Goal: Task Accomplishment & Management: Manage account settings

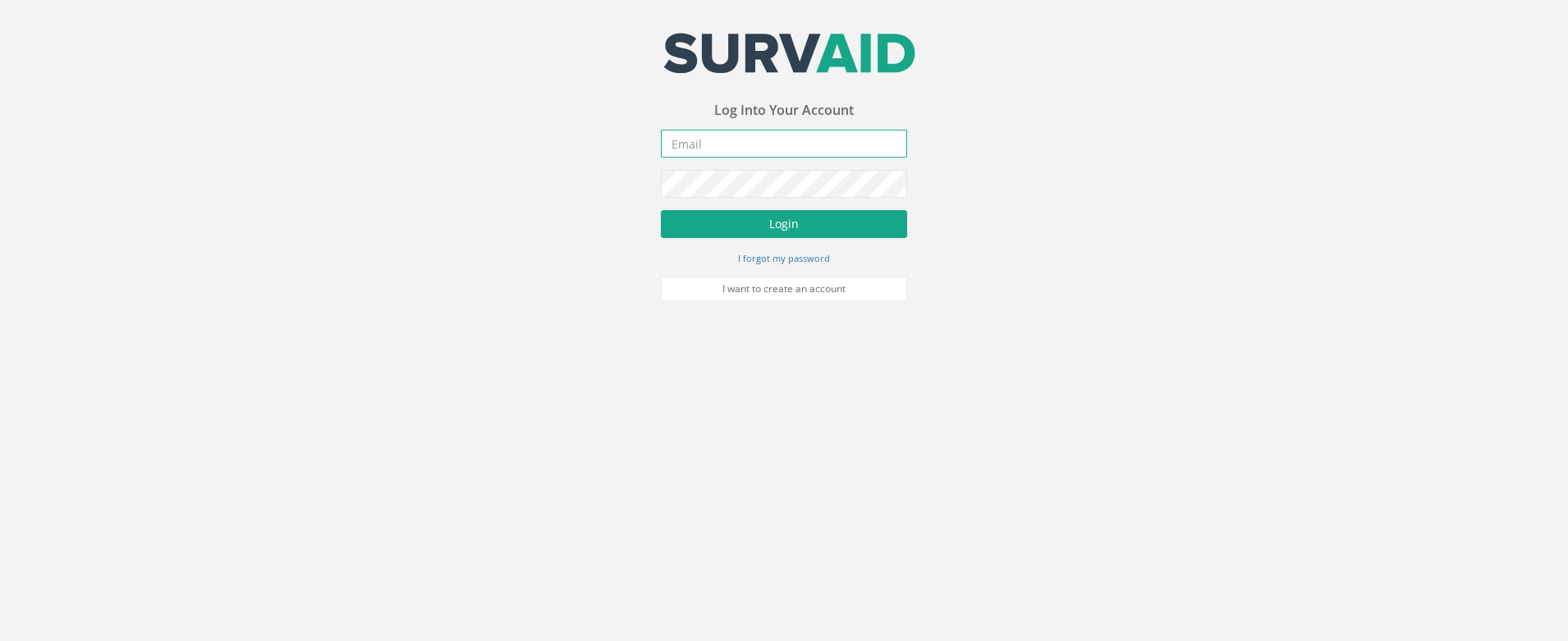
type input "[DOMAIN_NAME][EMAIL_ADDRESS][DOMAIN_NAME]"
click at [814, 219] on button "Login" at bounding box center [784, 224] width 246 height 28
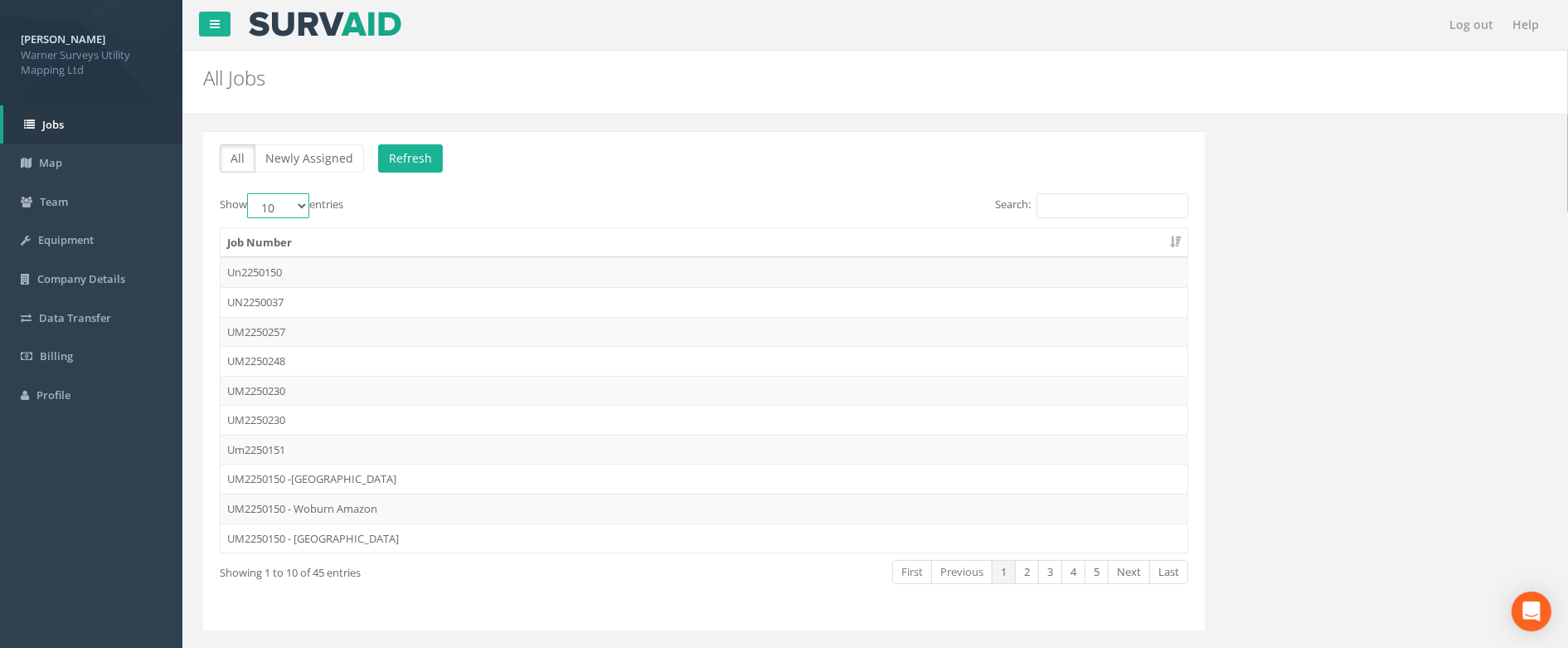
drag, startPoint x: 292, startPoint y: 209, endPoint x: 292, endPoint y: 222, distance: 13.0
click at [292, 209] on select "10 25 50 100" at bounding box center [278, 205] width 62 height 25
select select "100"
click at [250, 194] on select "10 25 50 100" at bounding box center [278, 205] width 62 height 25
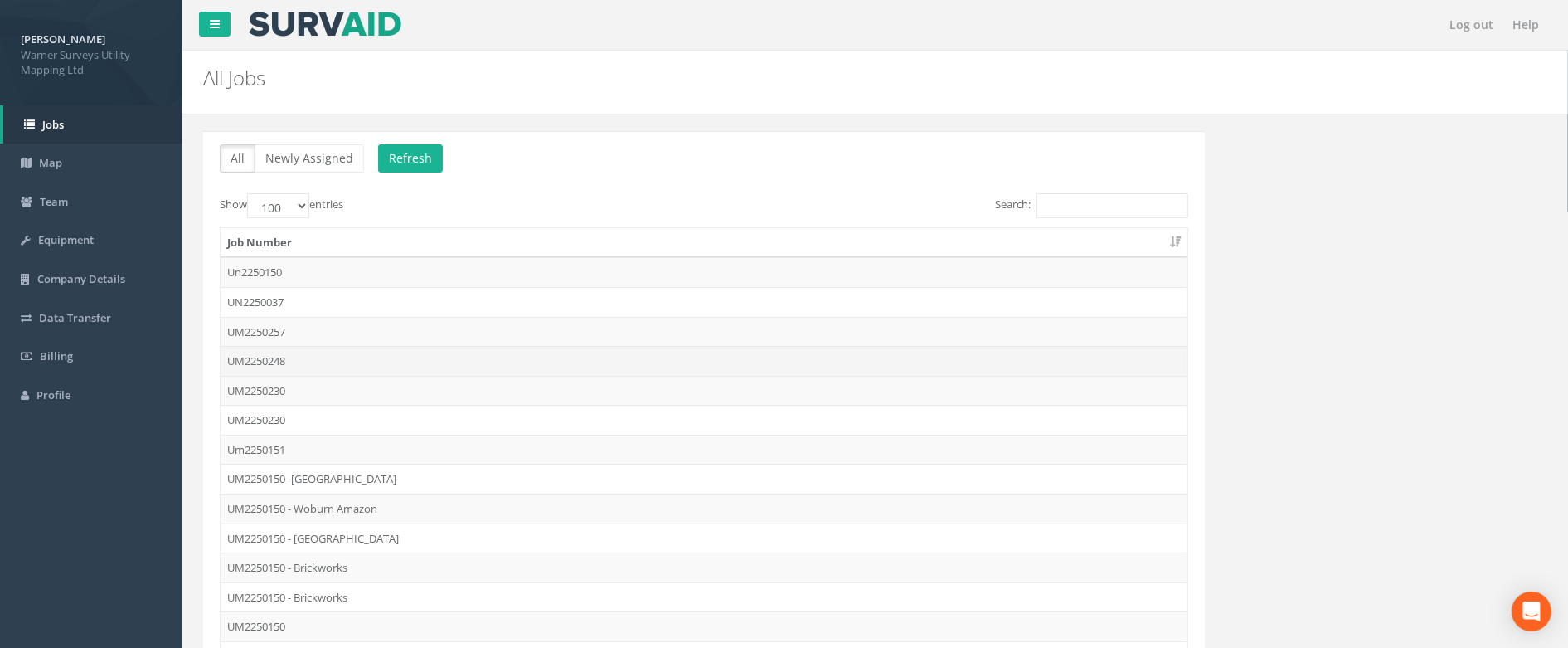
click at [375, 355] on td "UM2250248" at bounding box center [703, 361] width 966 height 30
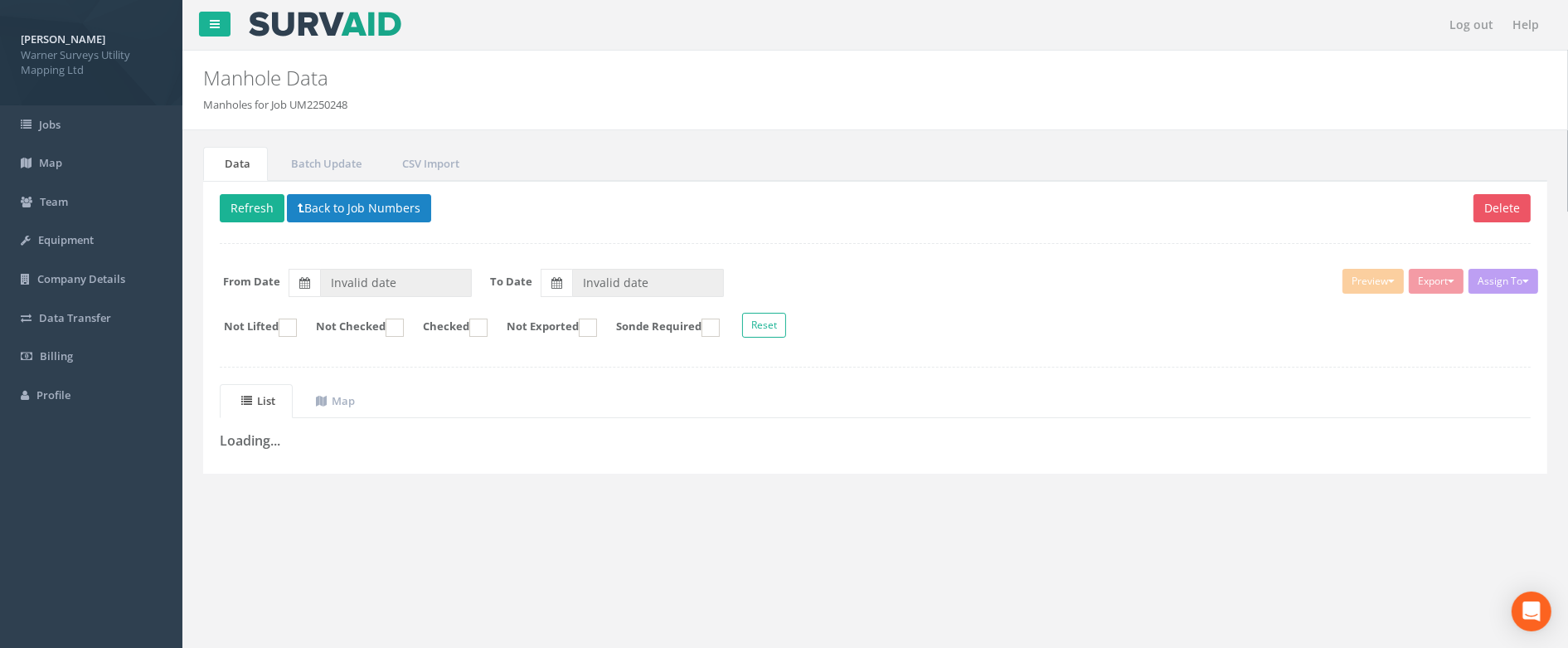
type input "[DATE]"
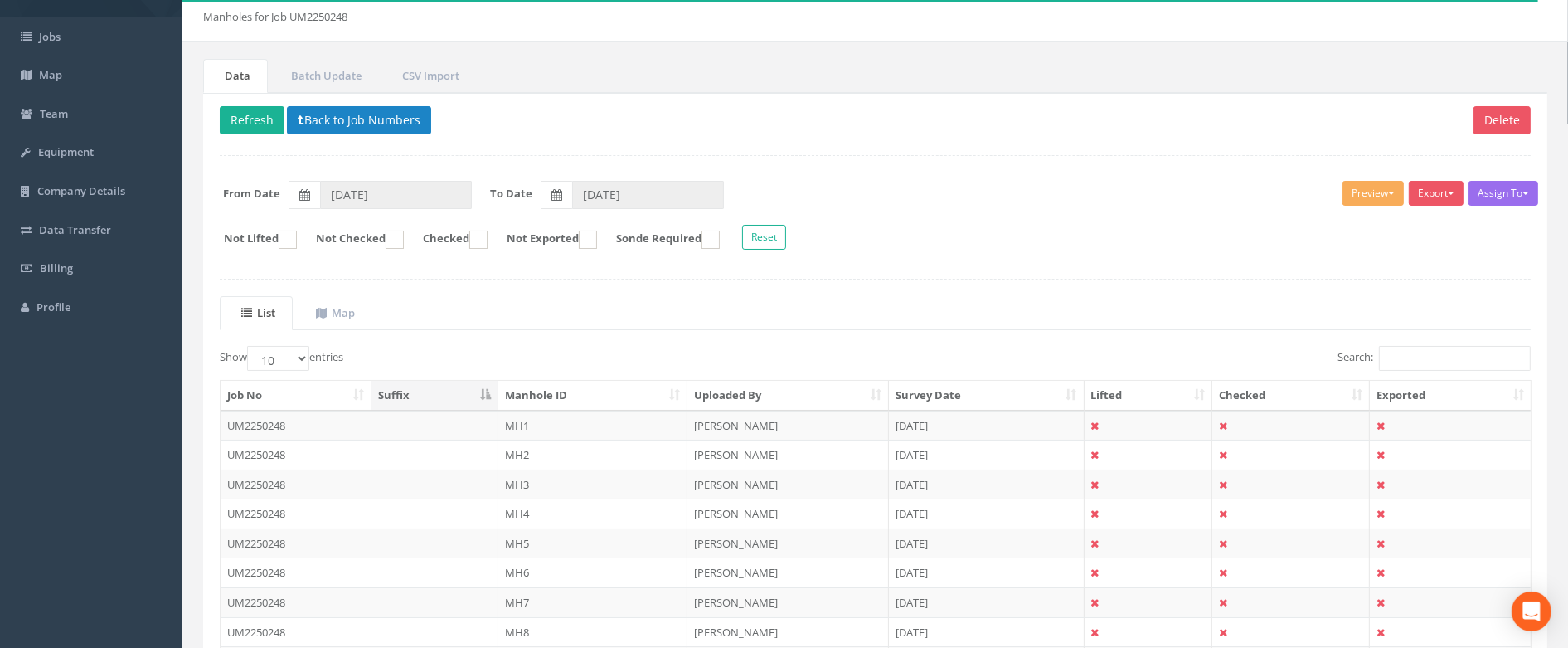
scroll to position [283, 0]
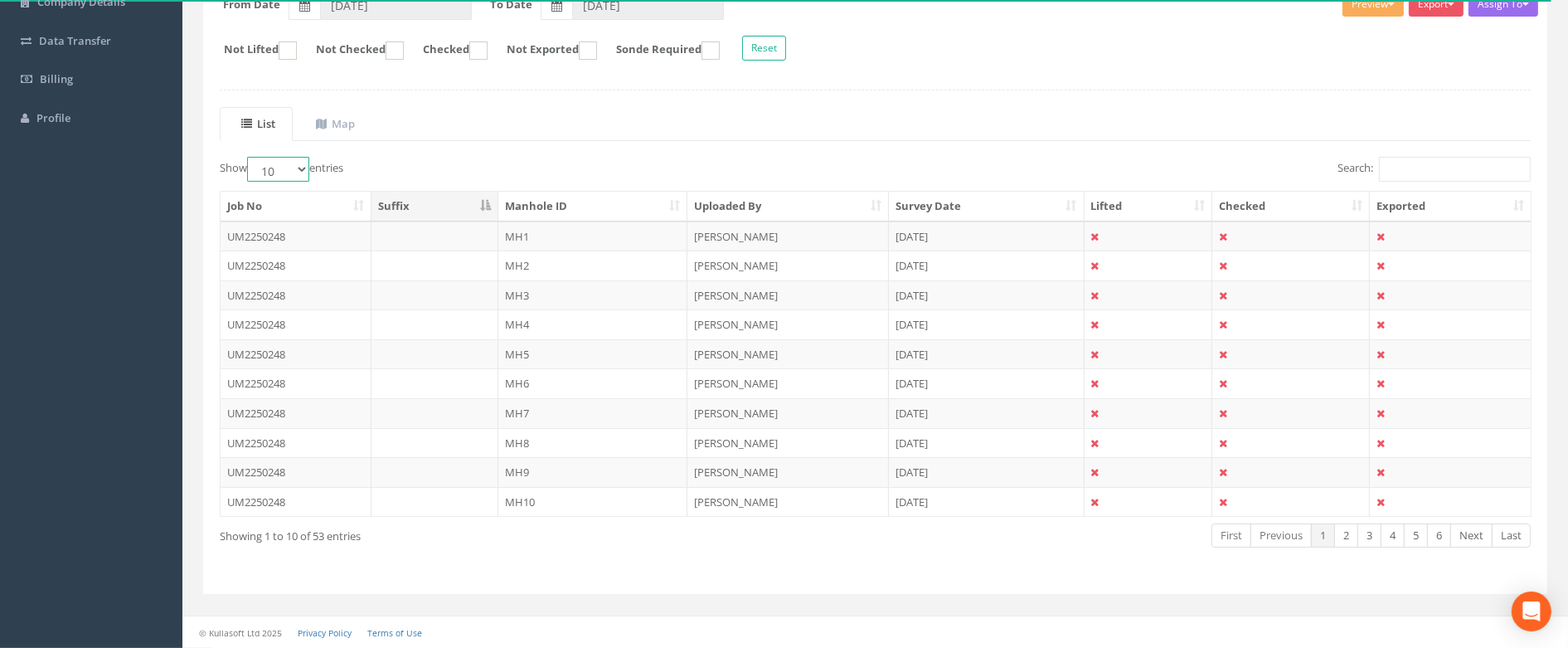
click at [292, 159] on select "10 25 50 100" at bounding box center [278, 169] width 62 height 25
select select "100"
click at [250, 157] on select "10 25 50 100" at bounding box center [278, 169] width 62 height 25
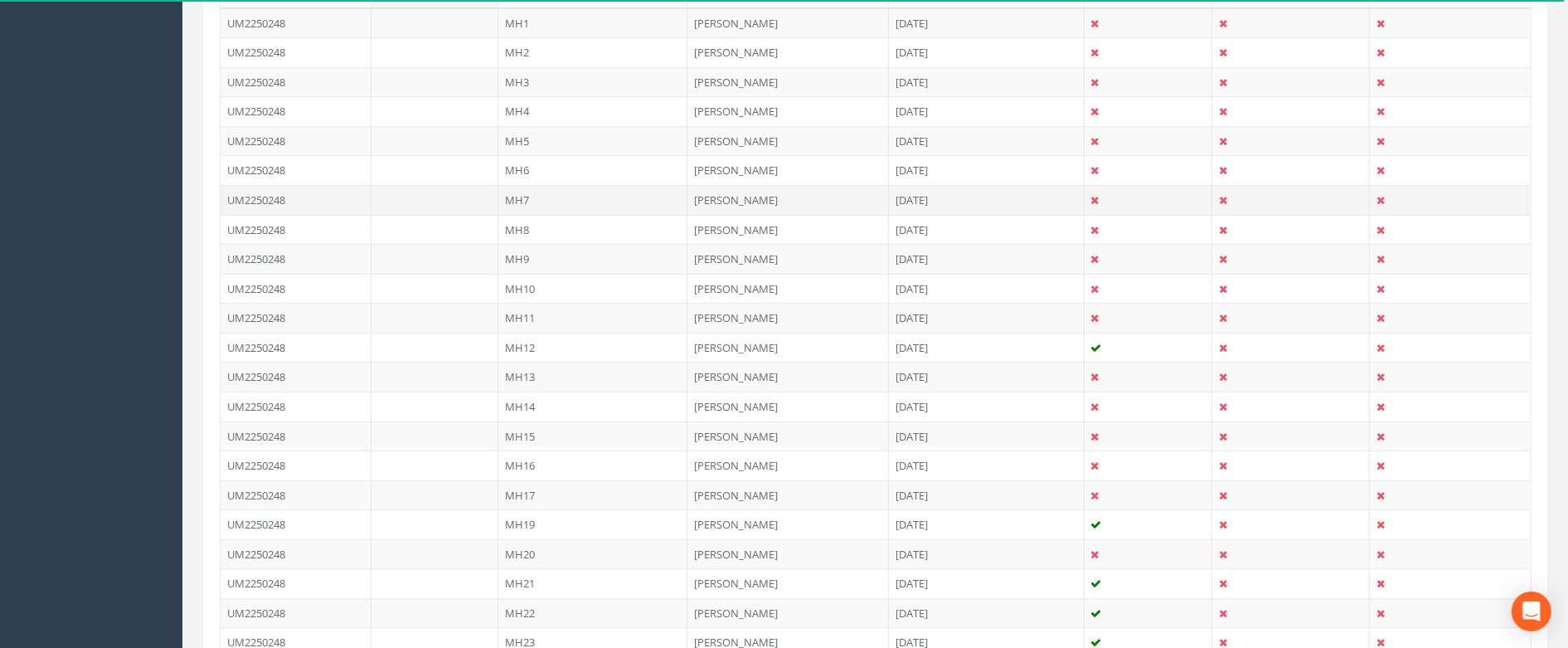
scroll to position [76, 0]
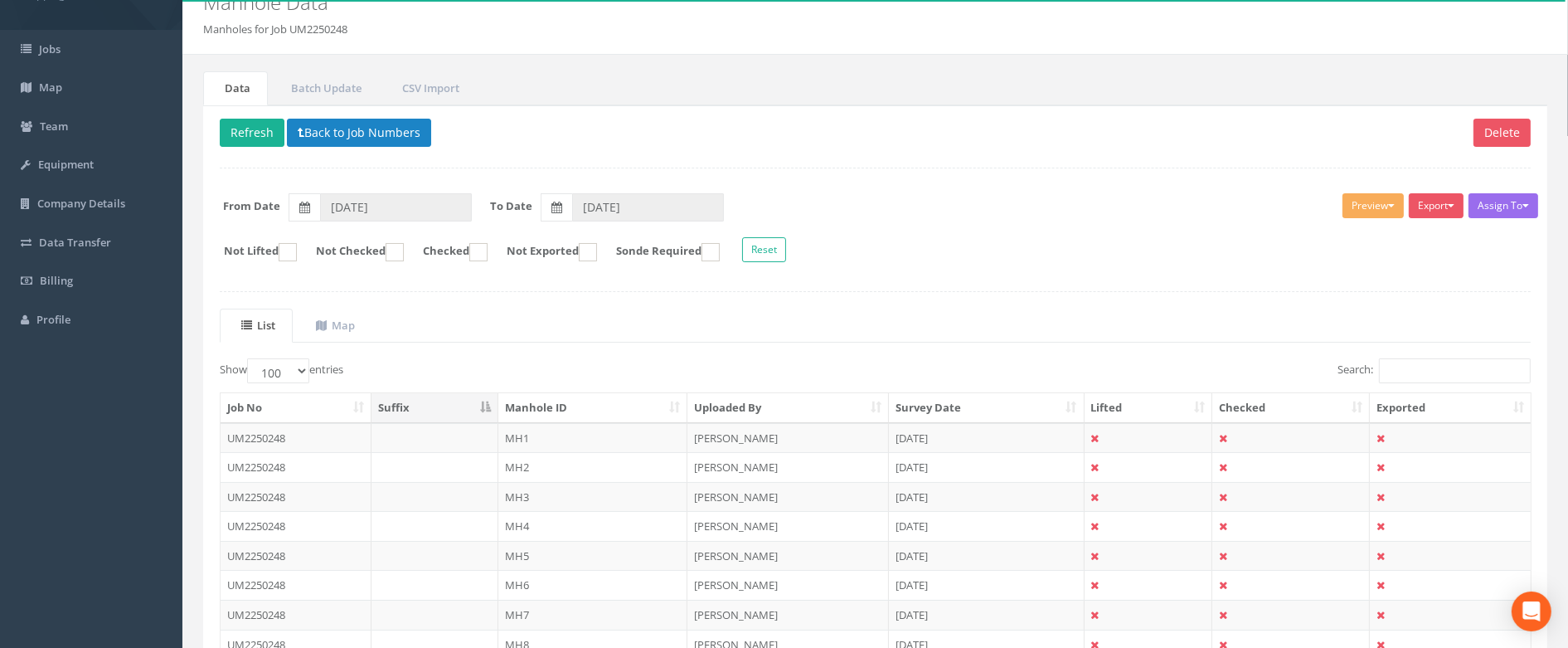
click at [539, 415] on th "Manhole ID" at bounding box center [593, 408] width 189 height 30
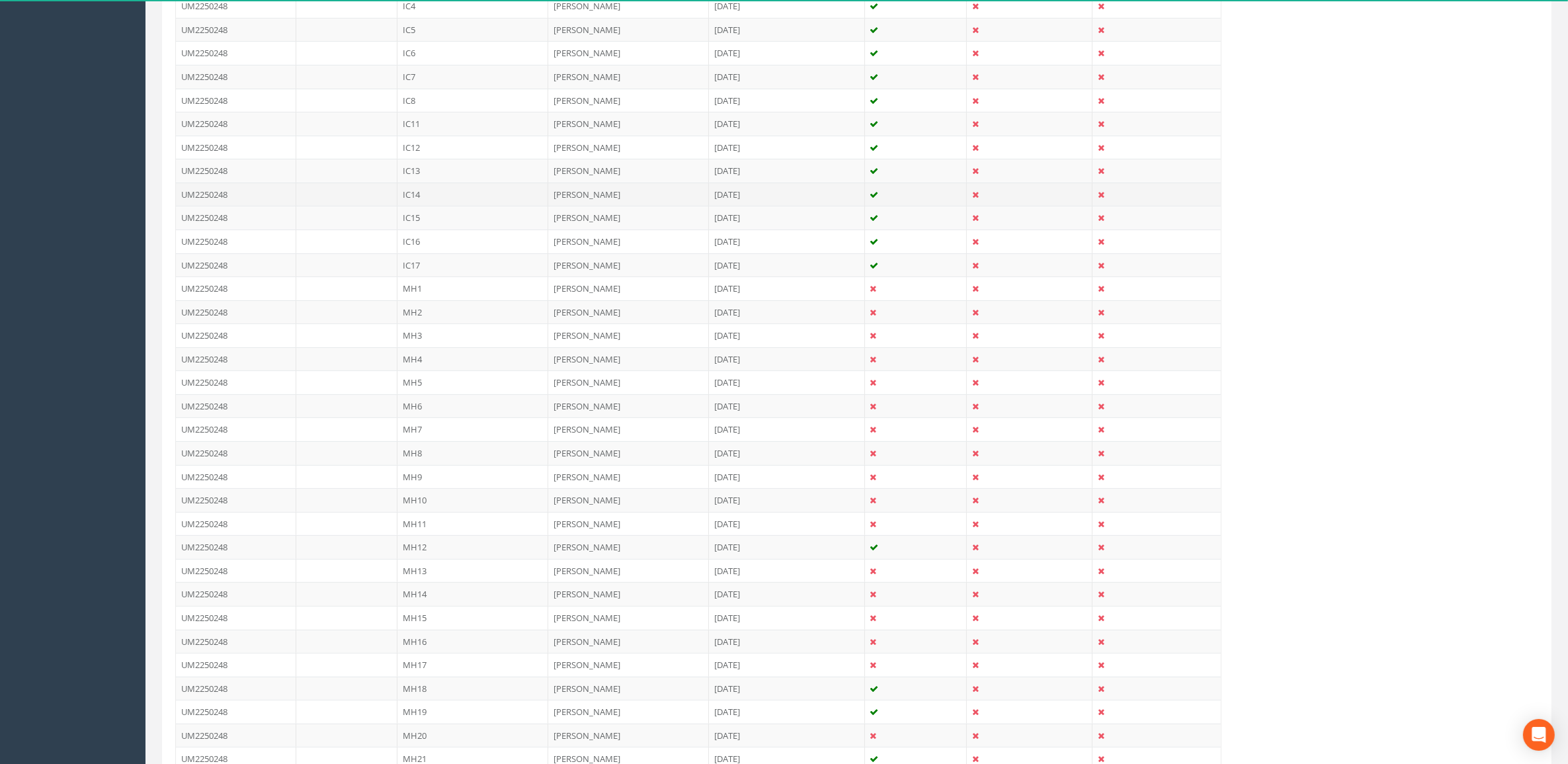
scroll to position [143, 0]
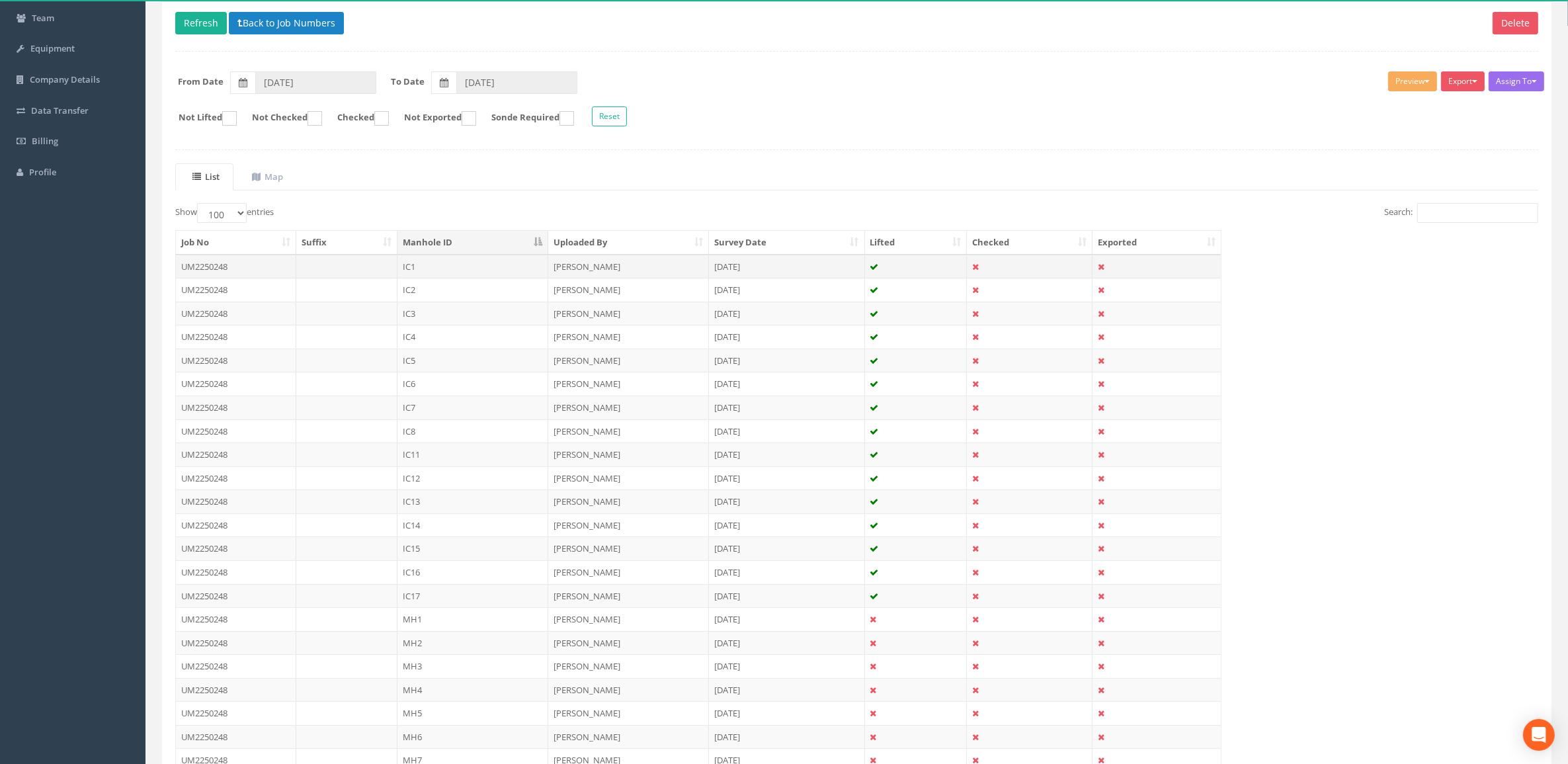
click at [427, 262] on td "IC1" at bounding box center [473, 267] width 151 height 24
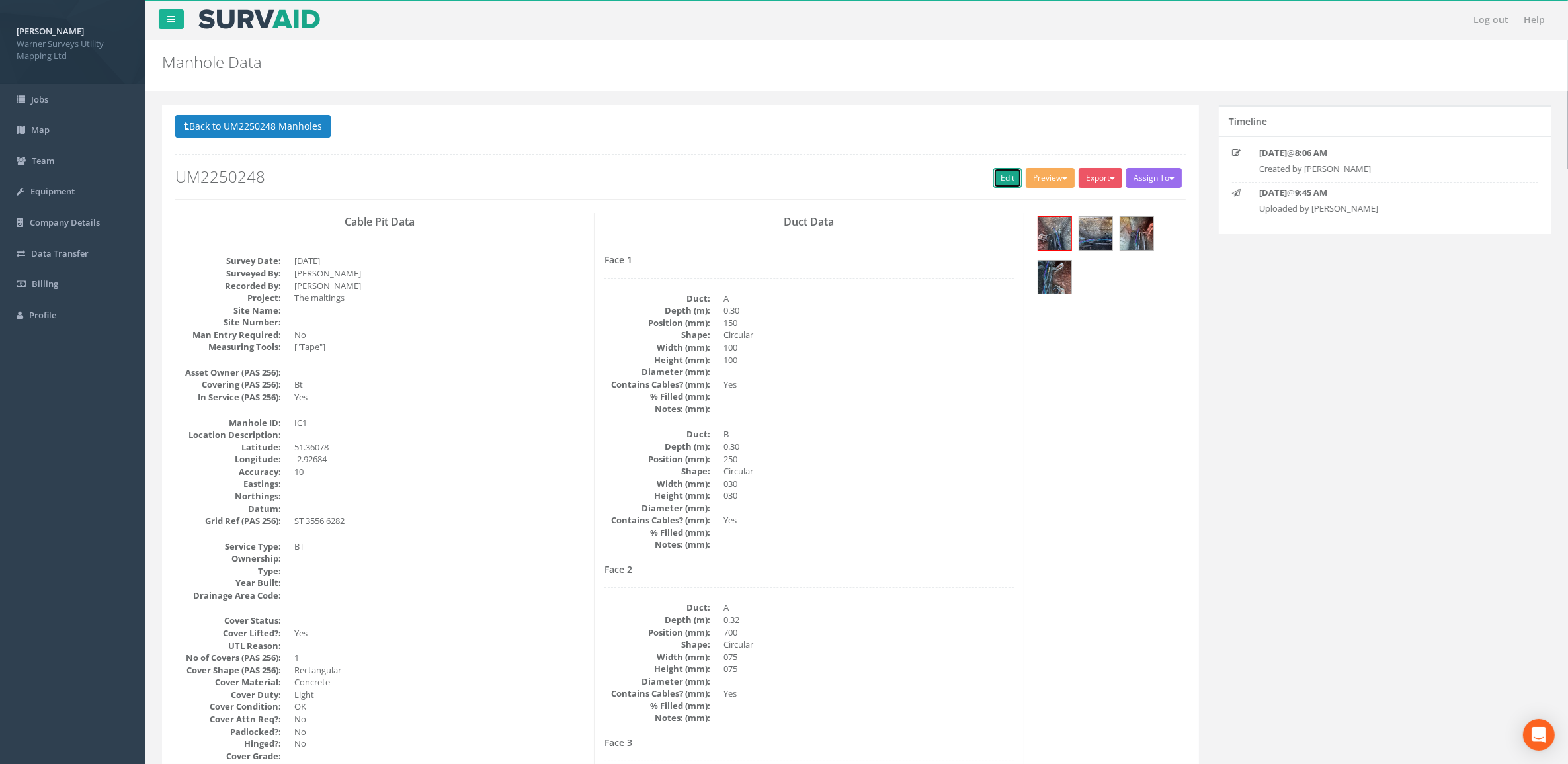
click at [1005, 174] on link "Edit" at bounding box center [1007, 178] width 28 height 20
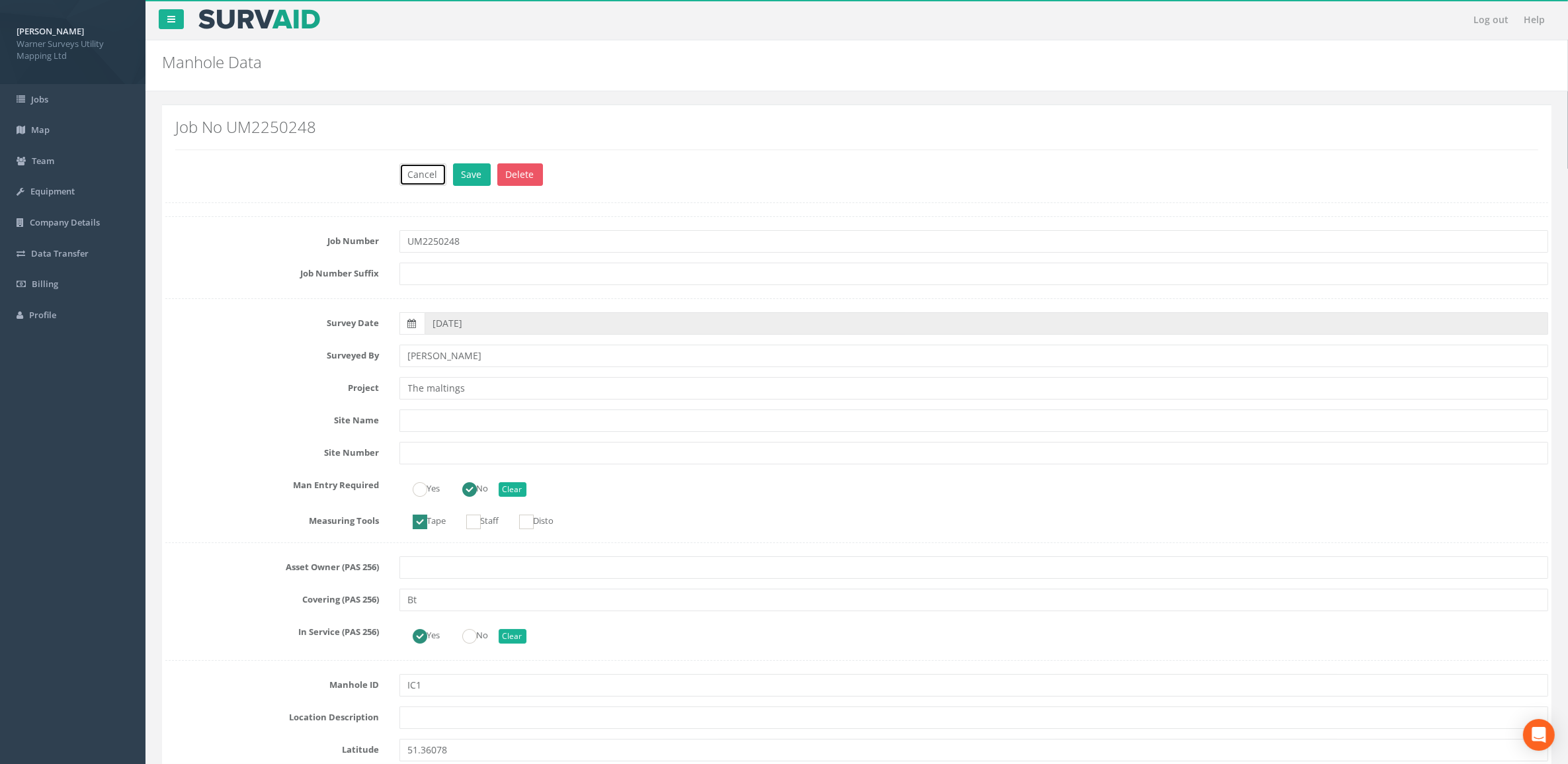
click at [429, 177] on button "Cancel" at bounding box center [422, 175] width 47 height 22
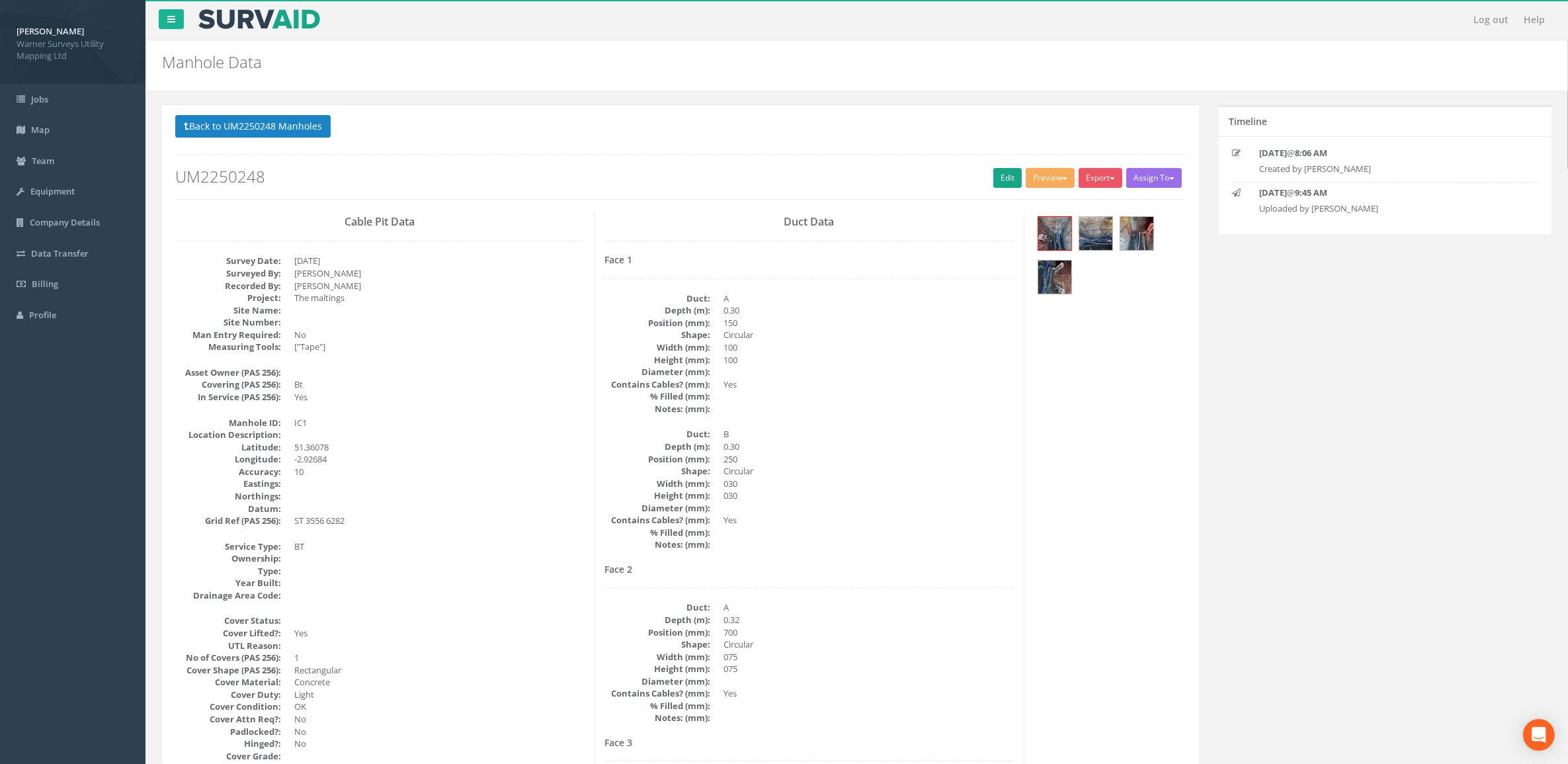
click at [999, 169] on div "Back to UM2250248 Manholes Back to Map Assign To No Companies Added Export Warn…" at bounding box center [681, 157] width 1011 height 84
click at [1000, 179] on link "Edit" at bounding box center [1007, 178] width 28 height 20
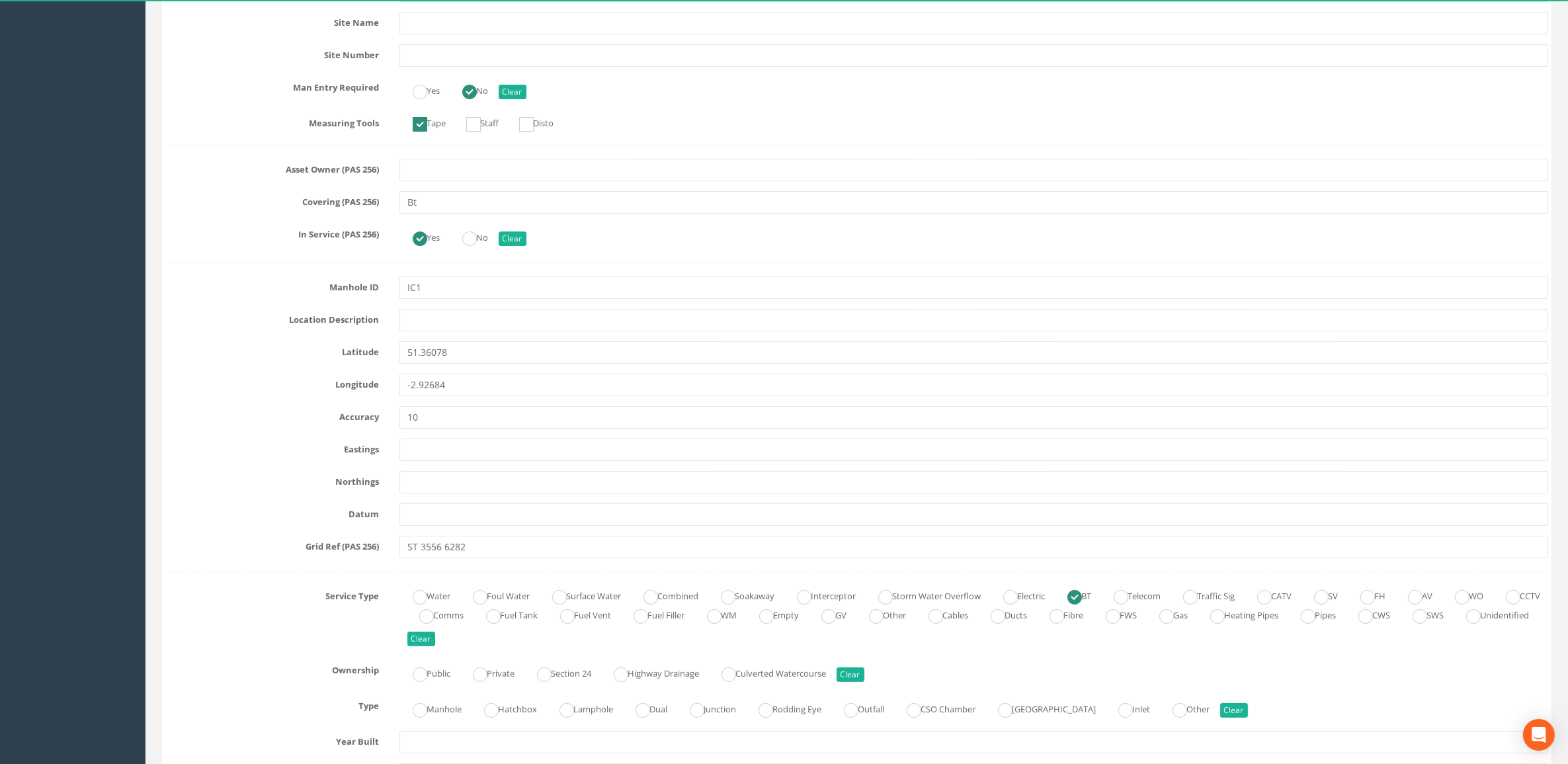
scroll to position [579, 0]
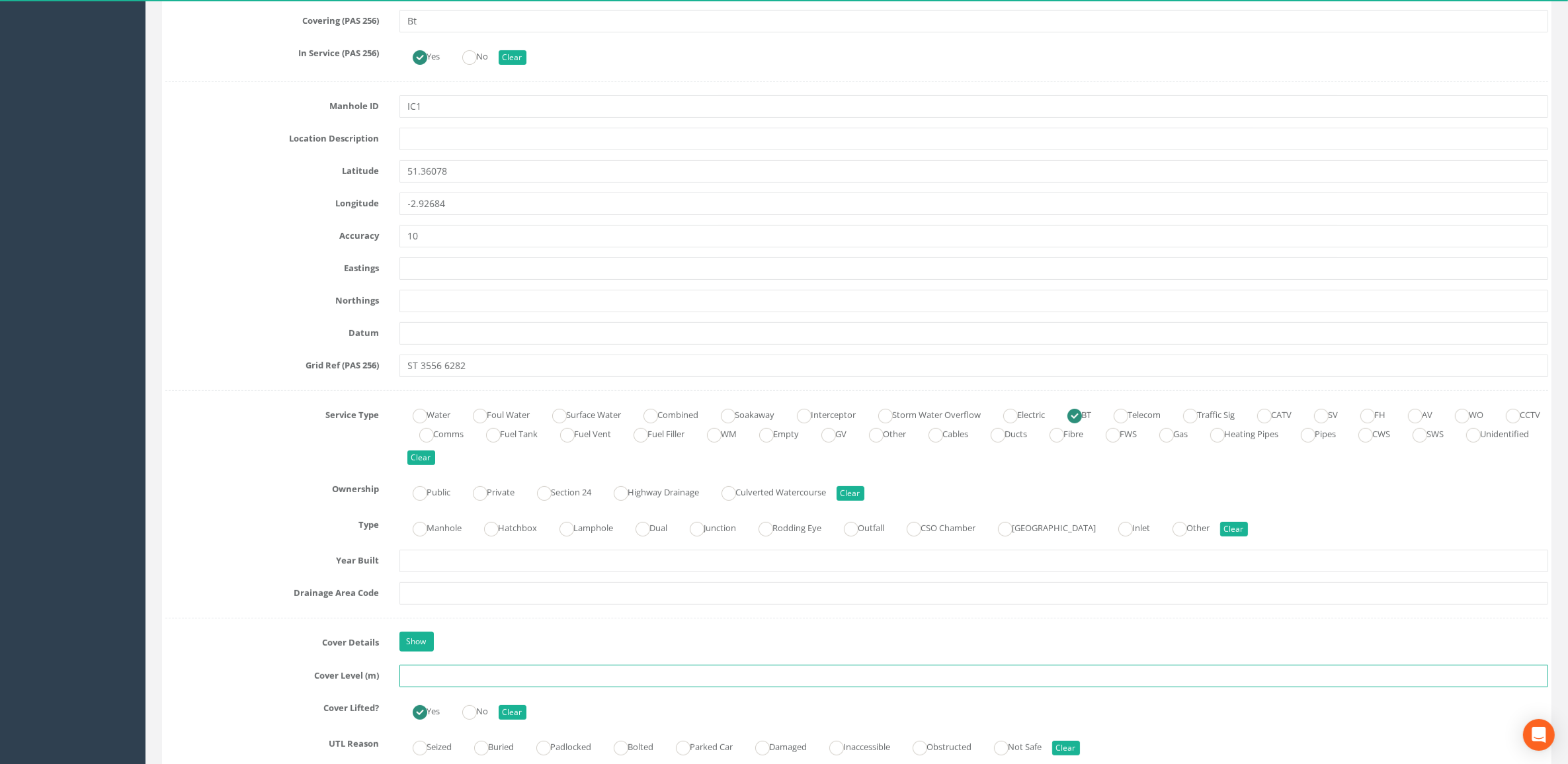
click at [450, 516] on input "text" at bounding box center [973, 676] width 1149 height 22
click at [1263, 516] on div "Manhole Hatchbox Lamphole Dual Junction Rodding Eye Outfall CSO Chamber Pumping…" at bounding box center [973, 526] width 1169 height 26
click at [451, 516] on input "6.26" at bounding box center [973, 676] width 1149 height 22
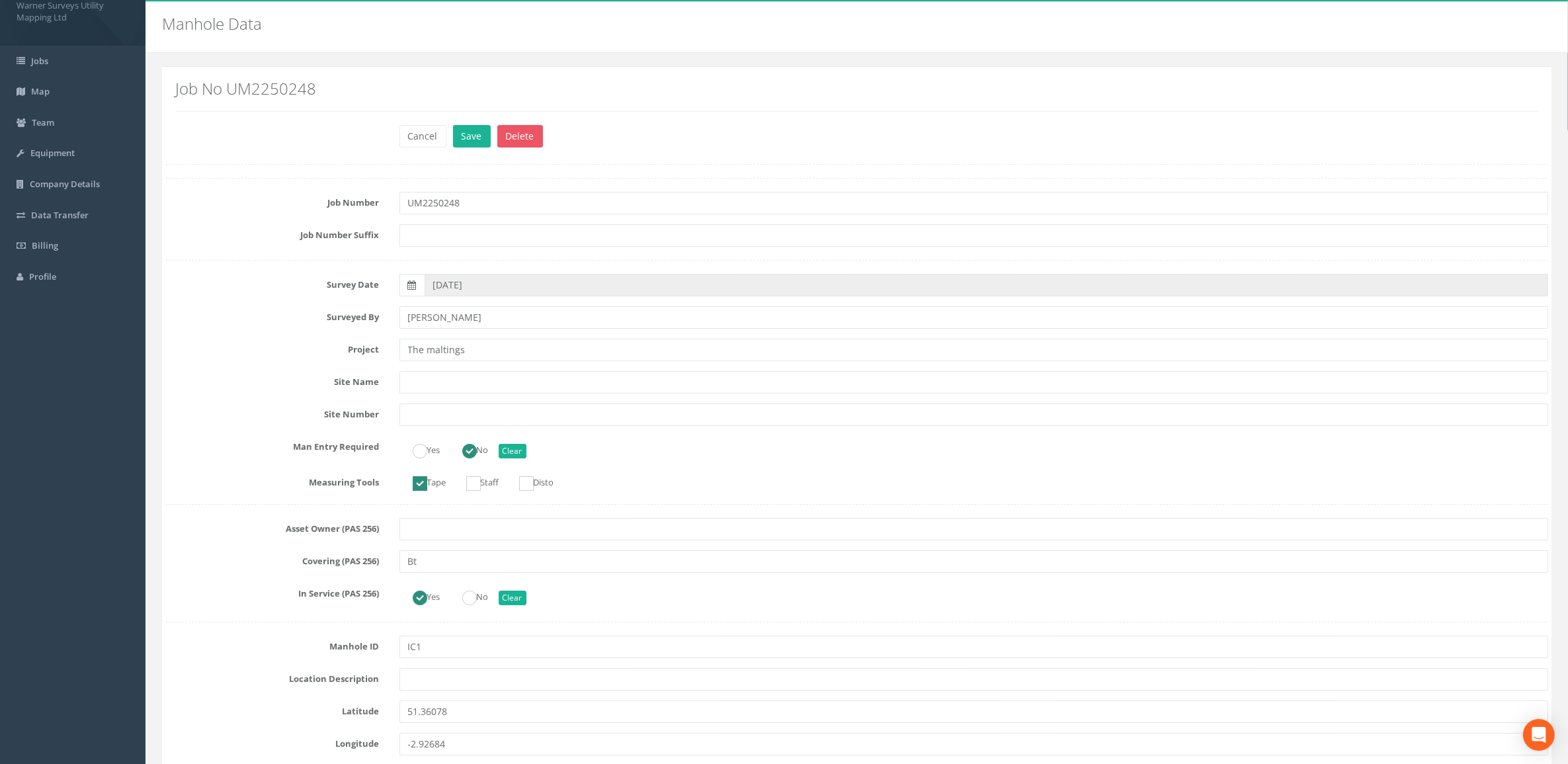
scroll to position [0, 0]
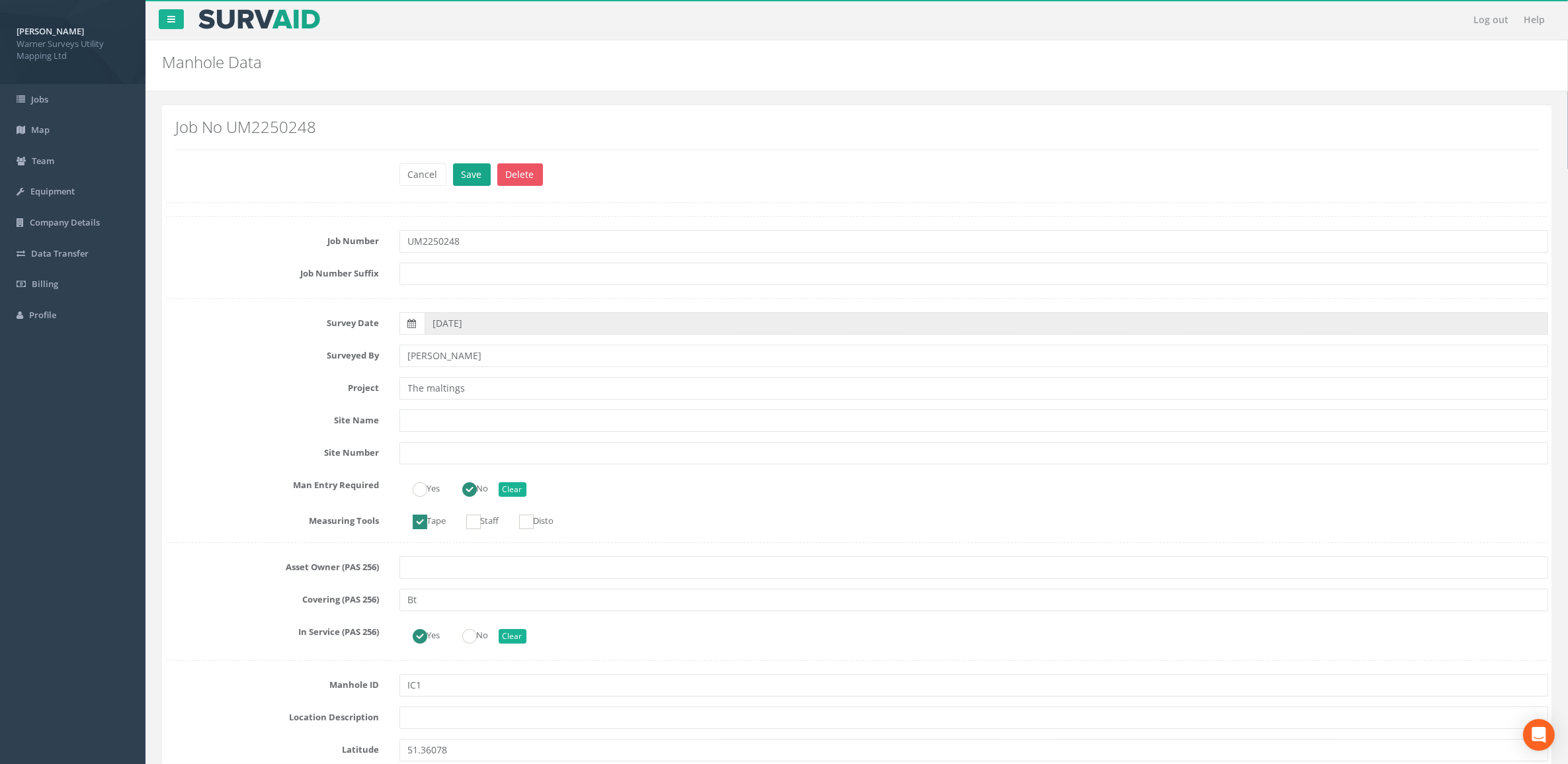
type input "6.29"
click at [474, 177] on button "Save" at bounding box center [471, 175] width 38 height 22
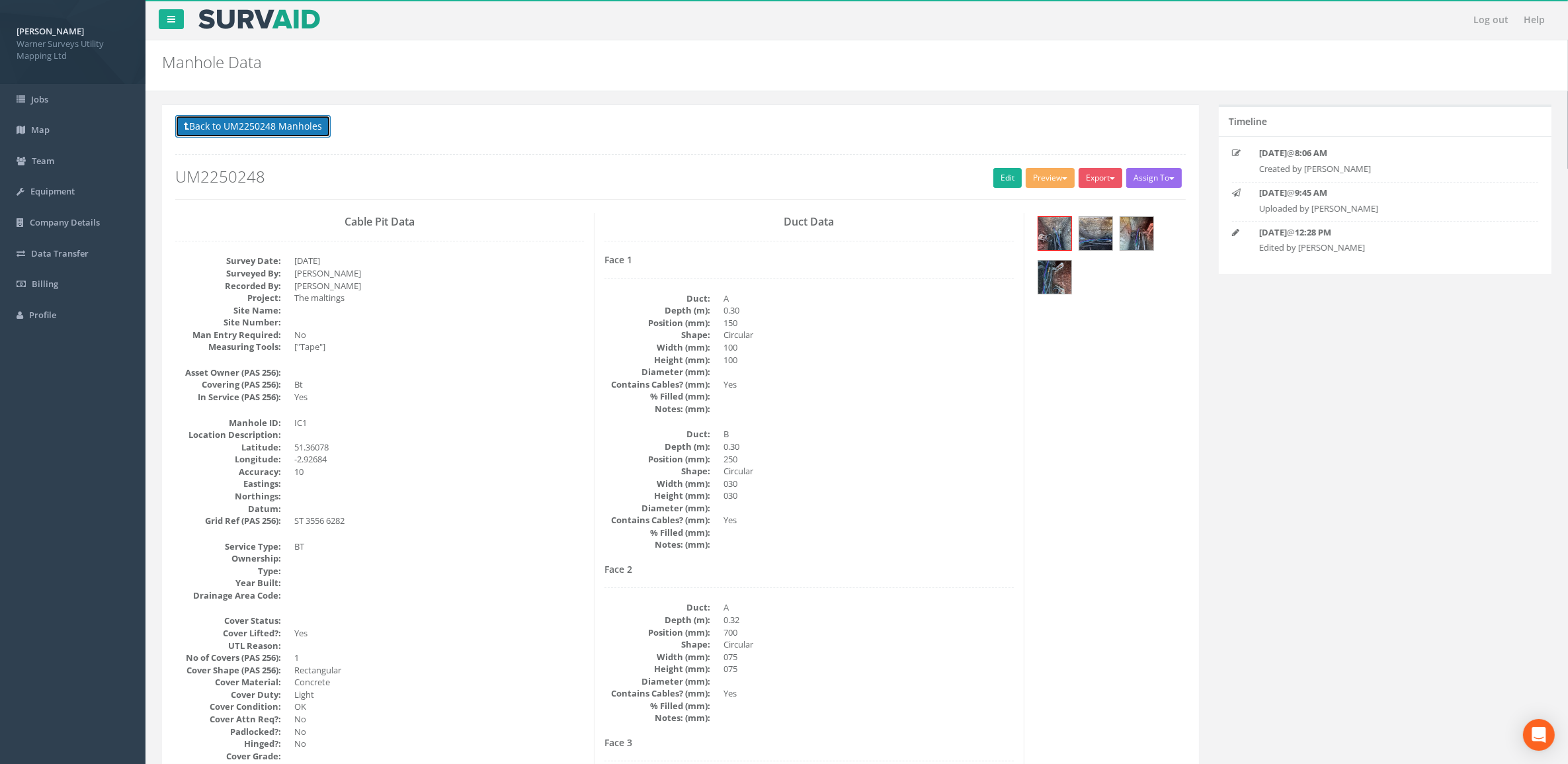
click at [301, 128] on button "Back to UM2250248 Manholes" at bounding box center [253, 126] width 155 height 22
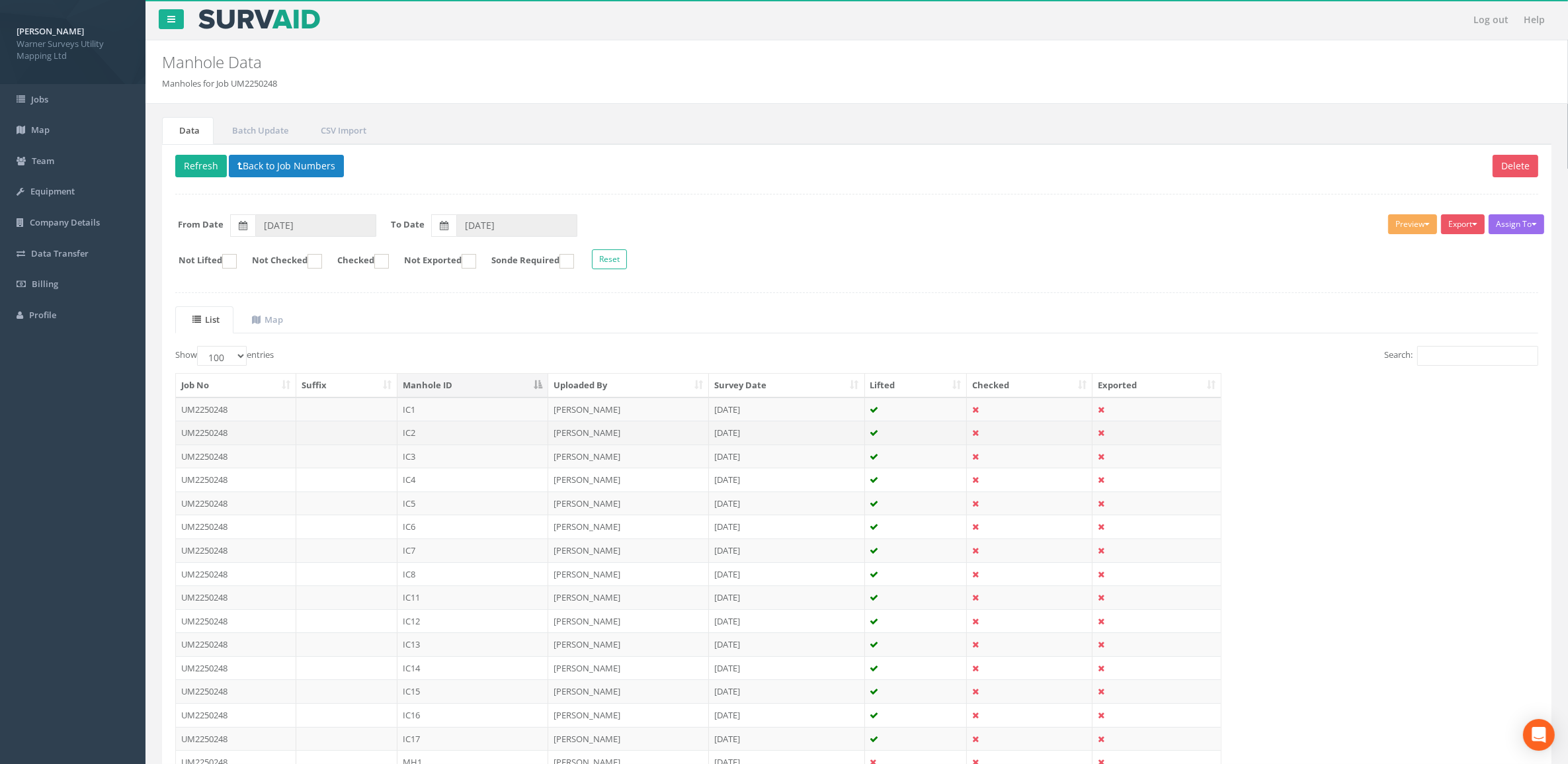
click at [441, 438] on td "IC2" at bounding box center [473, 433] width 151 height 24
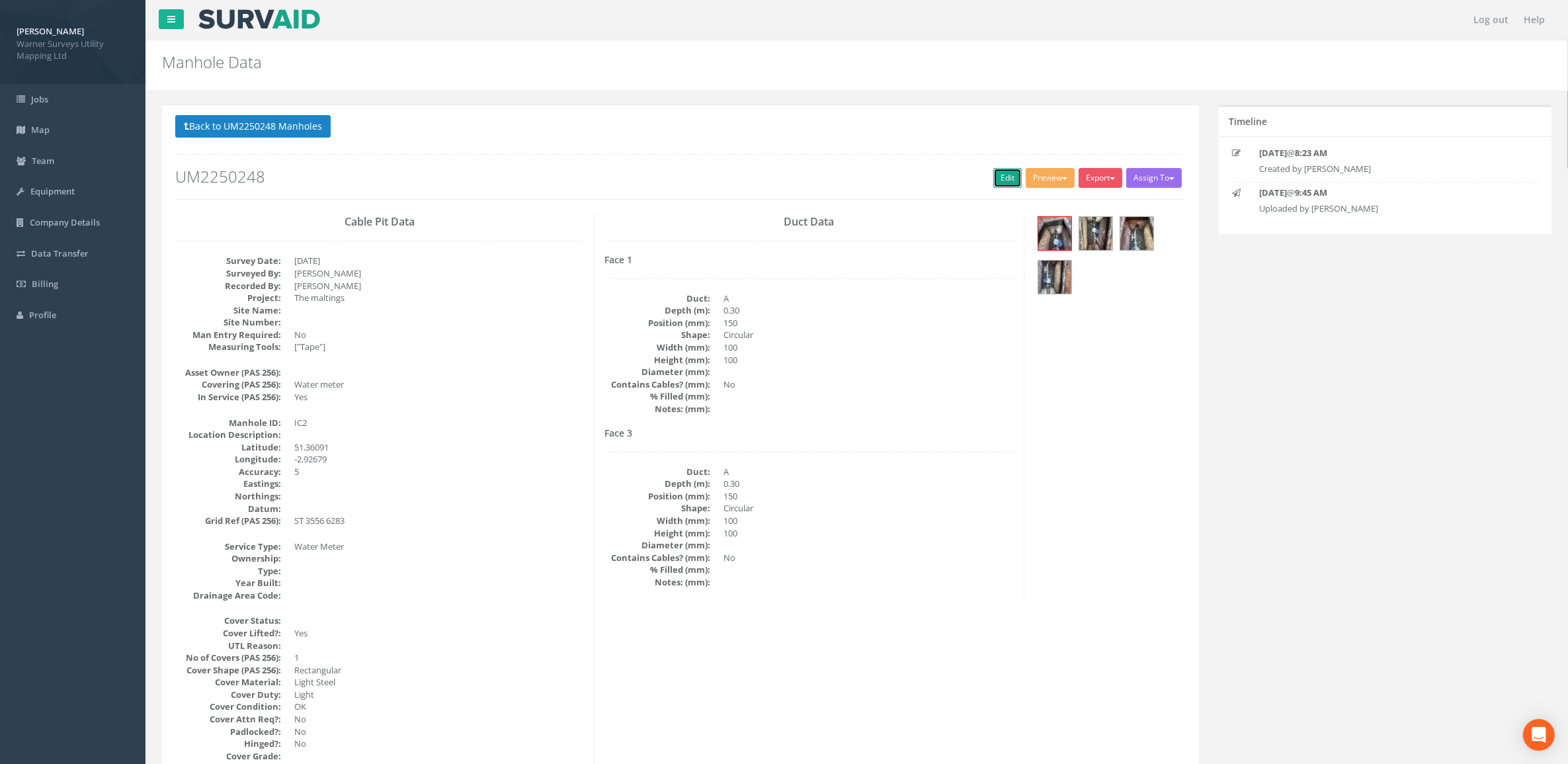
click at [1006, 176] on link "Edit" at bounding box center [1007, 178] width 28 height 20
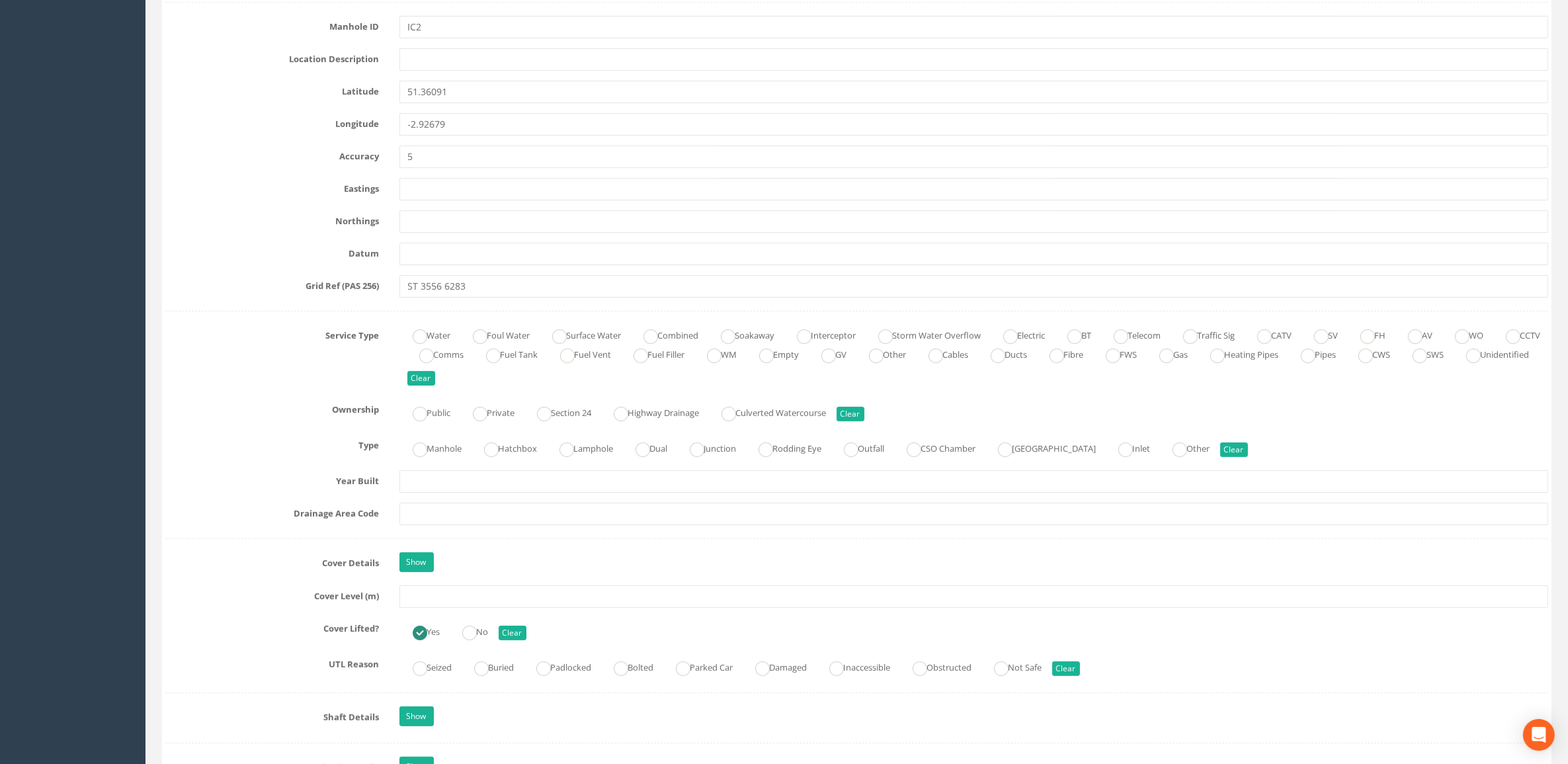
scroll to position [661, 0]
click at [467, 516] on input "text" at bounding box center [973, 593] width 1149 height 22
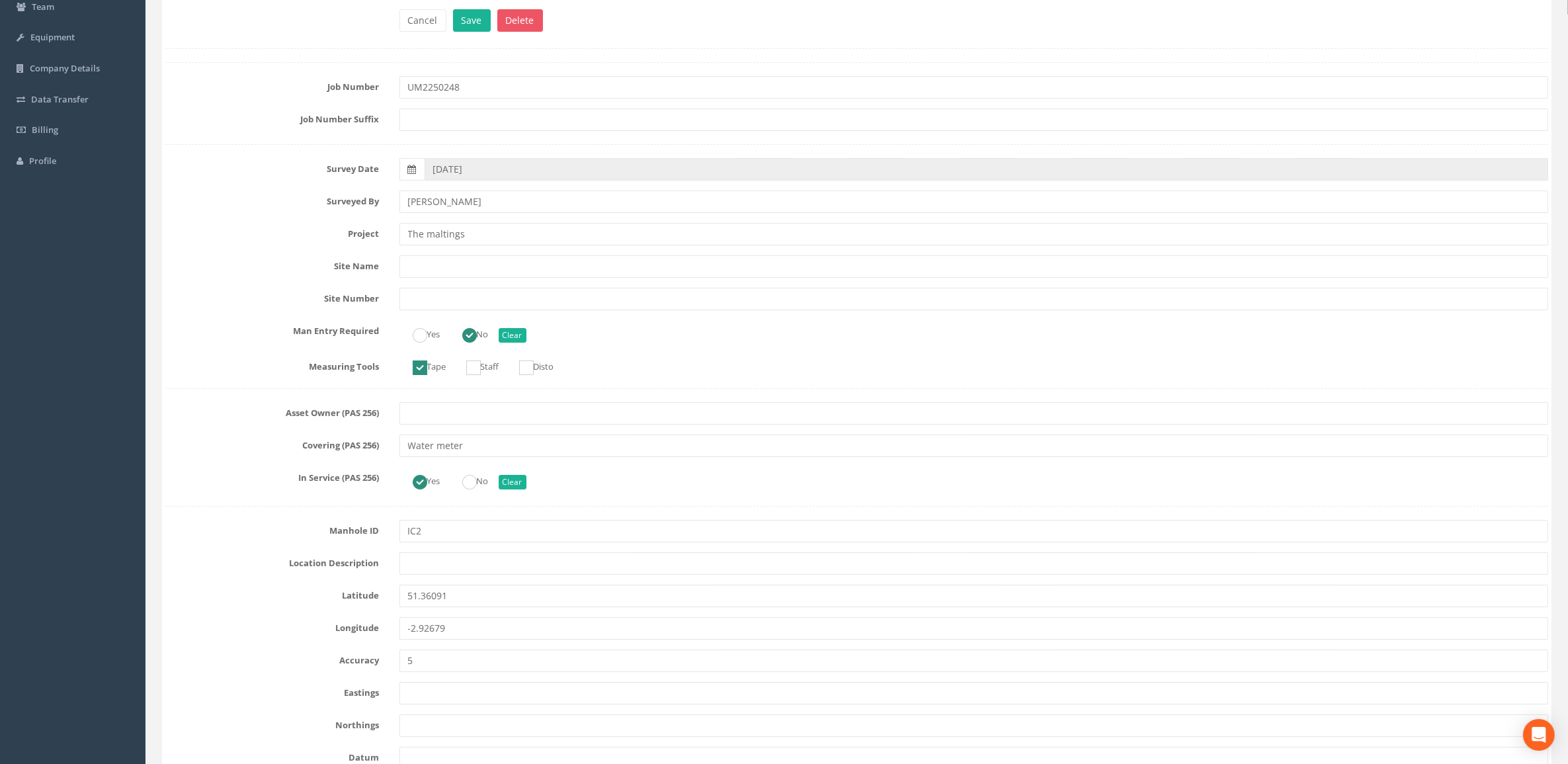
scroll to position [82, 0]
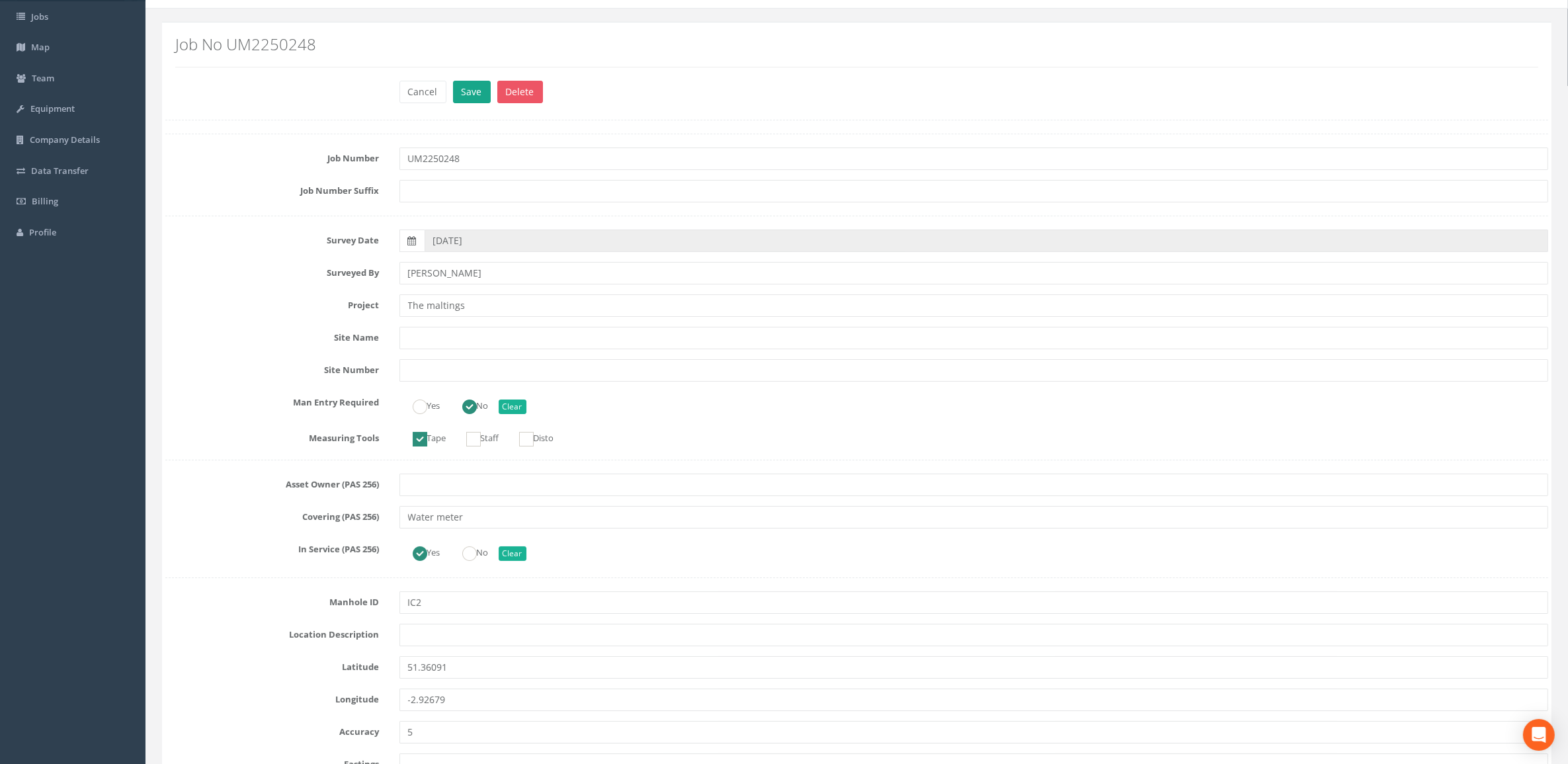
type input "6.29"
click at [466, 90] on button "Save" at bounding box center [471, 92] width 38 height 22
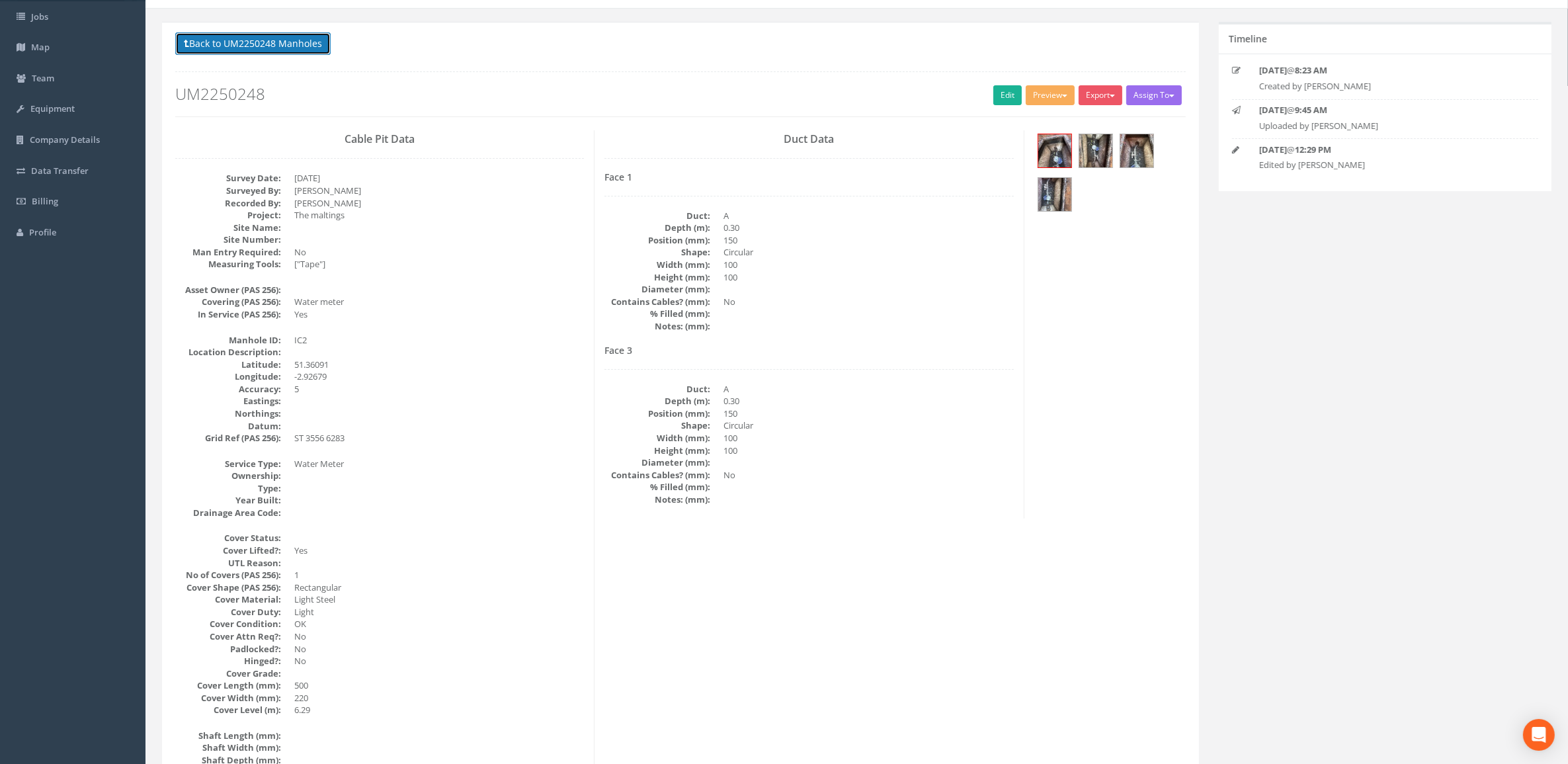
click at [263, 43] on button "Back to UM2250248 Manholes" at bounding box center [253, 44] width 155 height 22
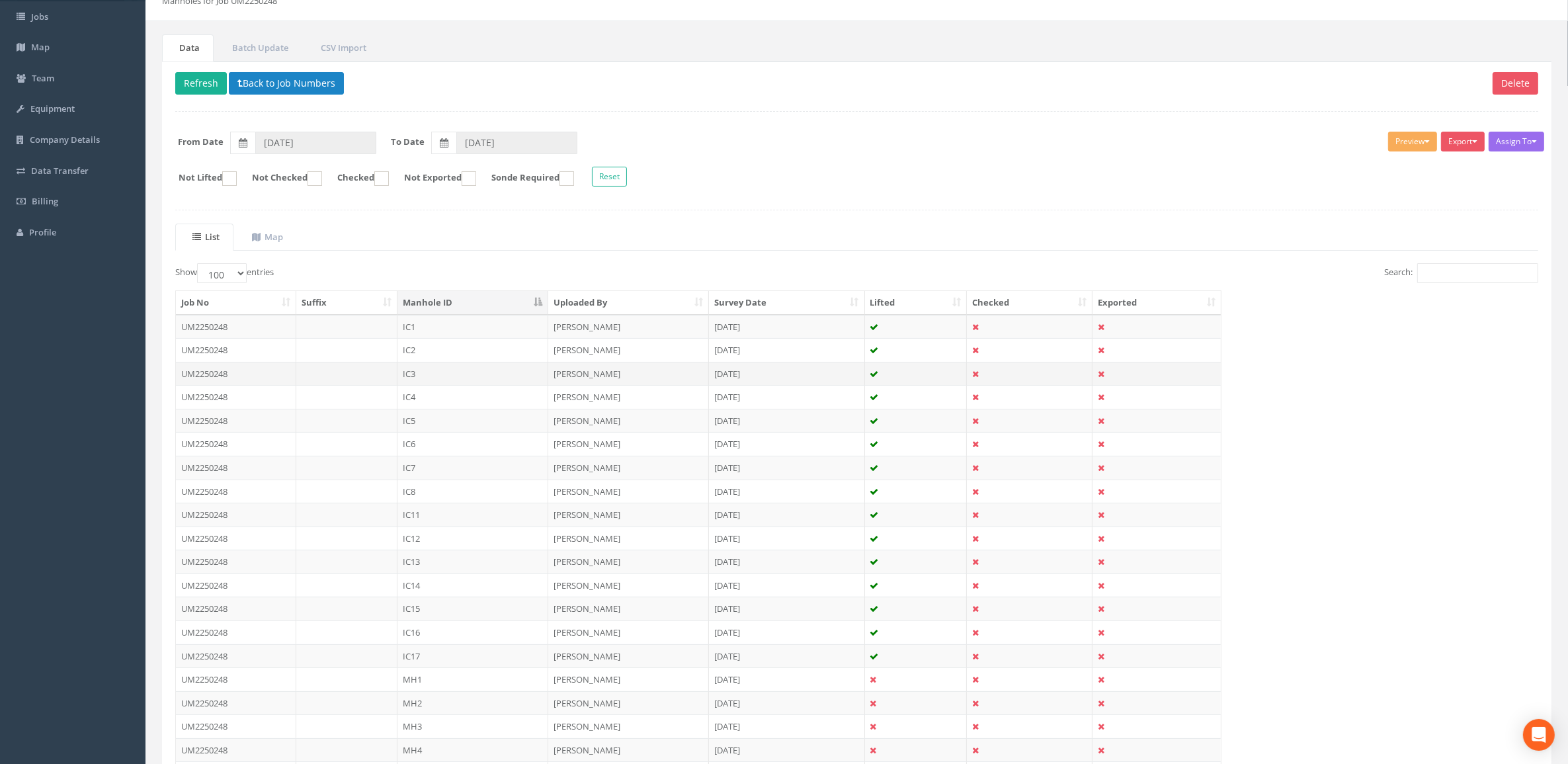
click at [447, 378] on td "IC3" at bounding box center [473, 374] width 151 height 24
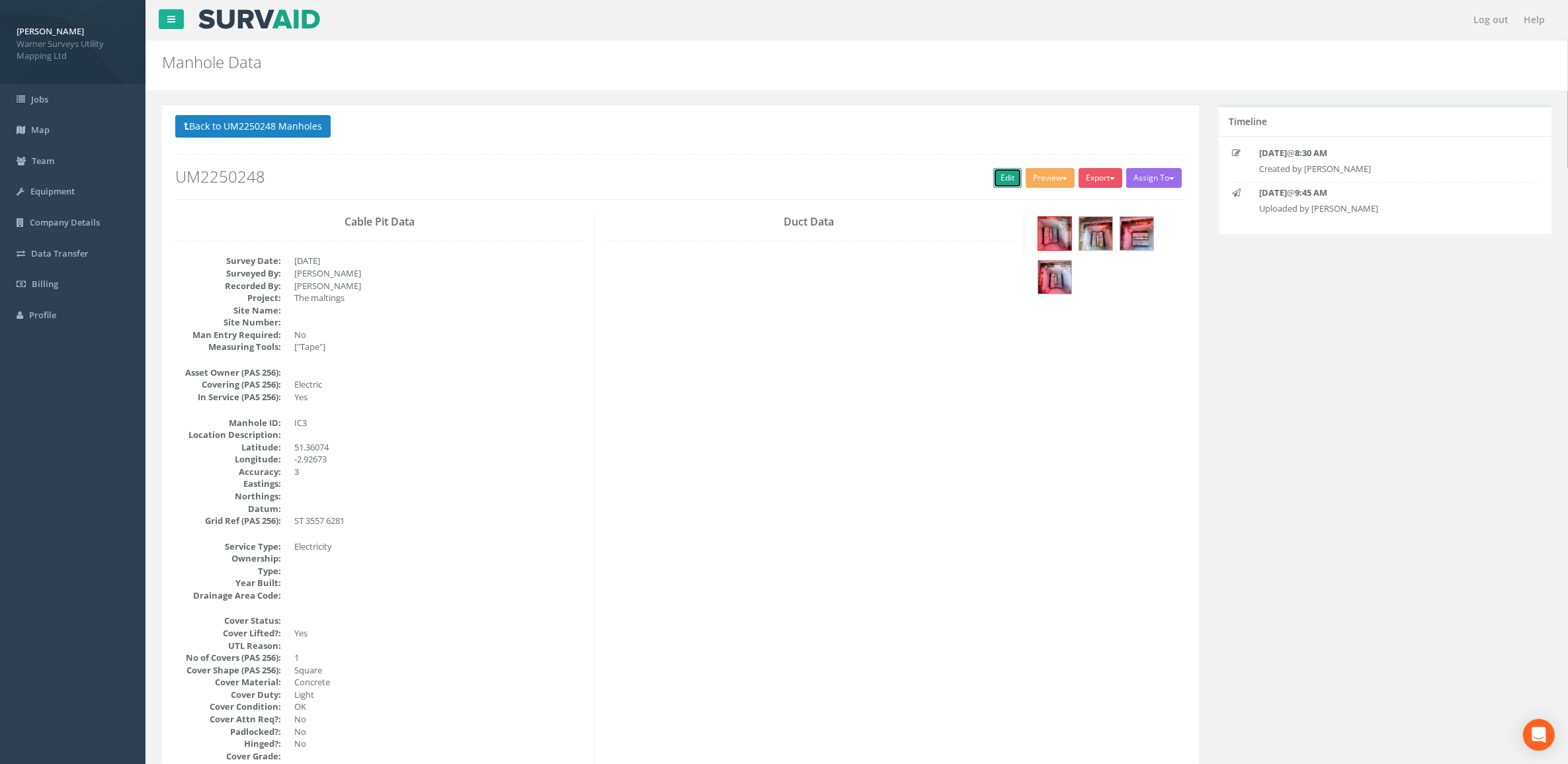
click at [1006, 177] on link "Edit" at bounding box center [1007, 178] width 28 height 20
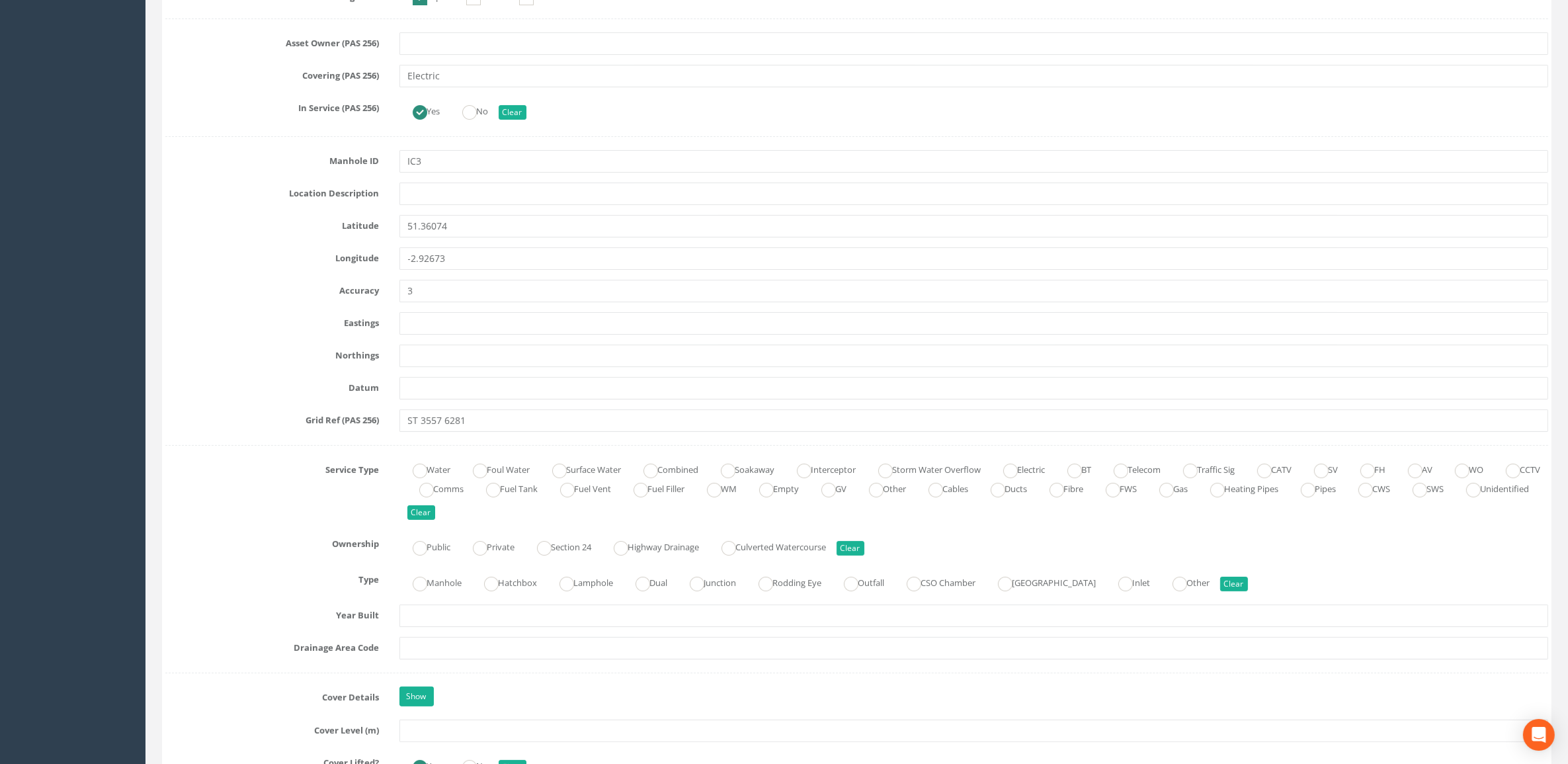
scroll to position [661, 0]
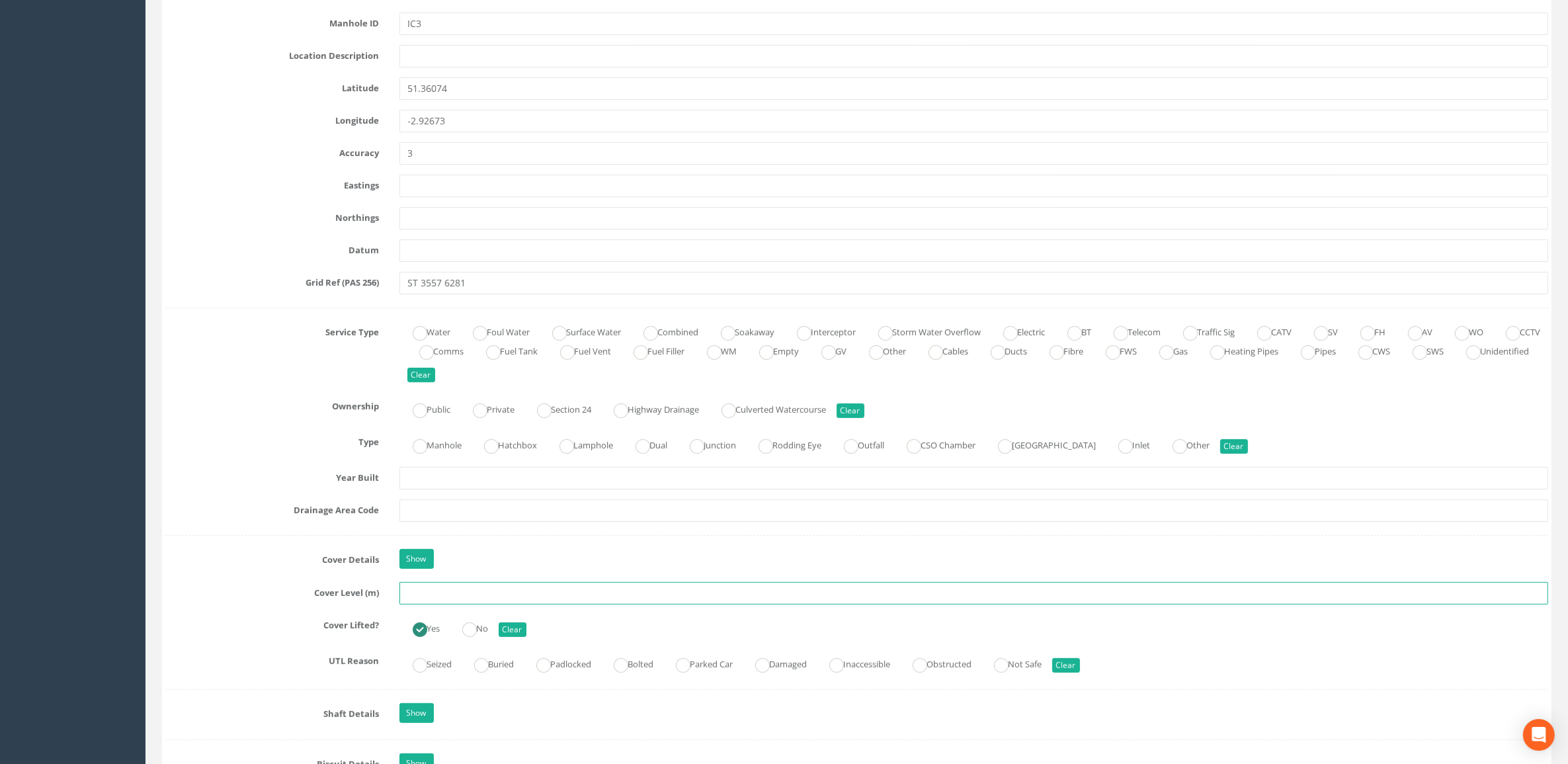
click at [435, 516] on input "text" at bounding box center [973, 593] width 1149 height 22
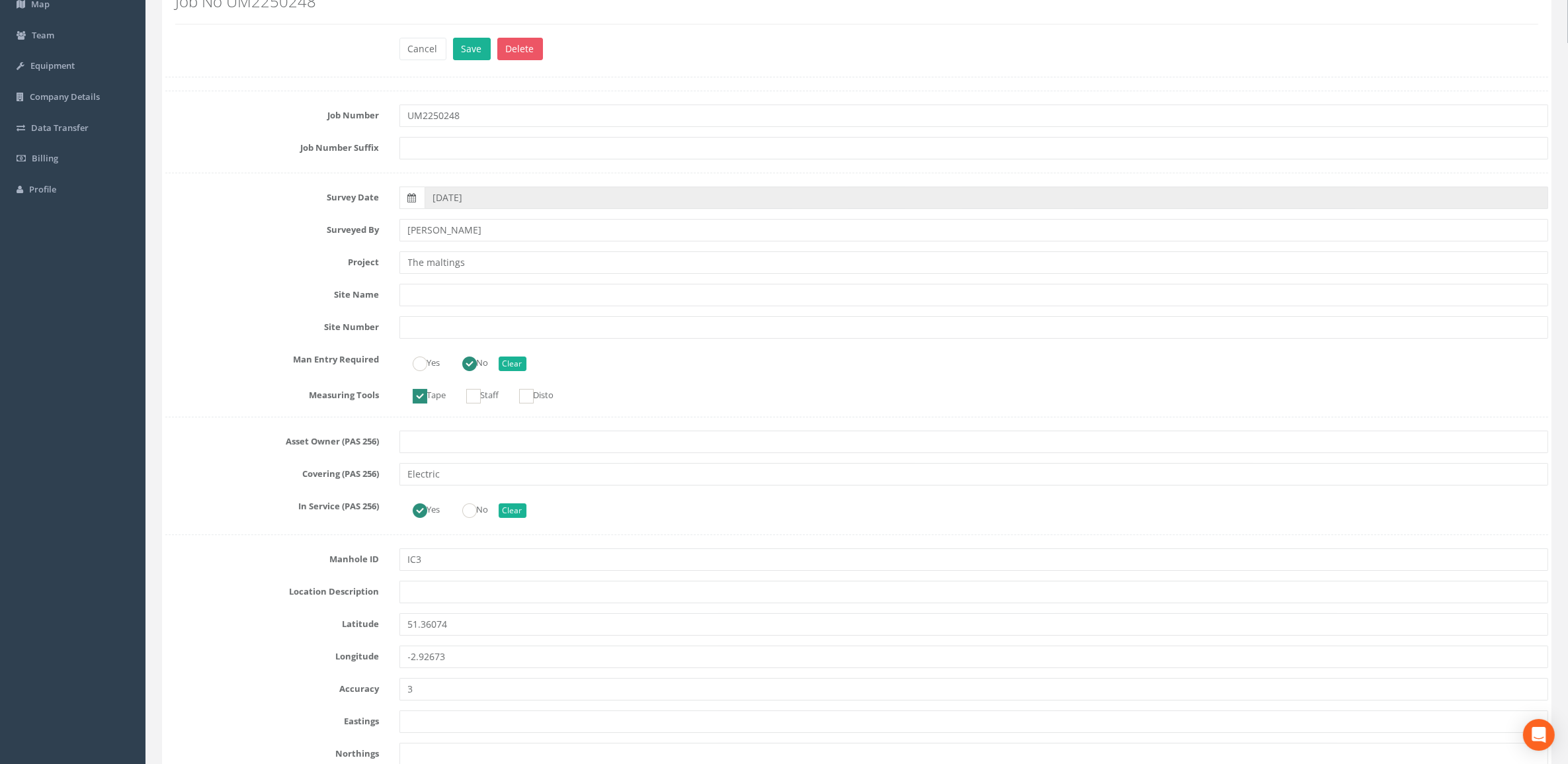
scroll to position [0, 0]
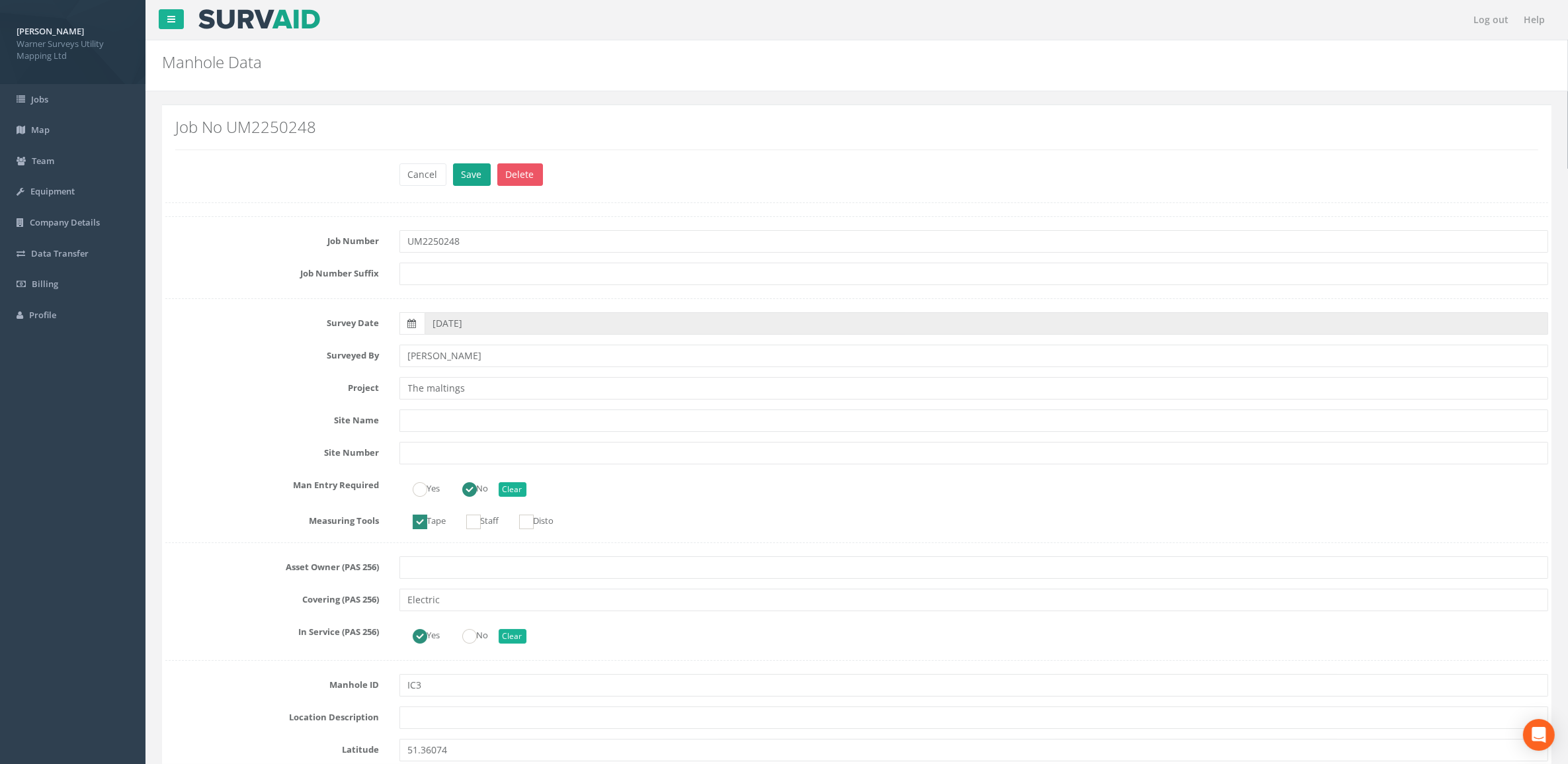
type input "6.06"
click at [459, 174] on button "Save" at bounding box center [471, 175] width 38 height 22
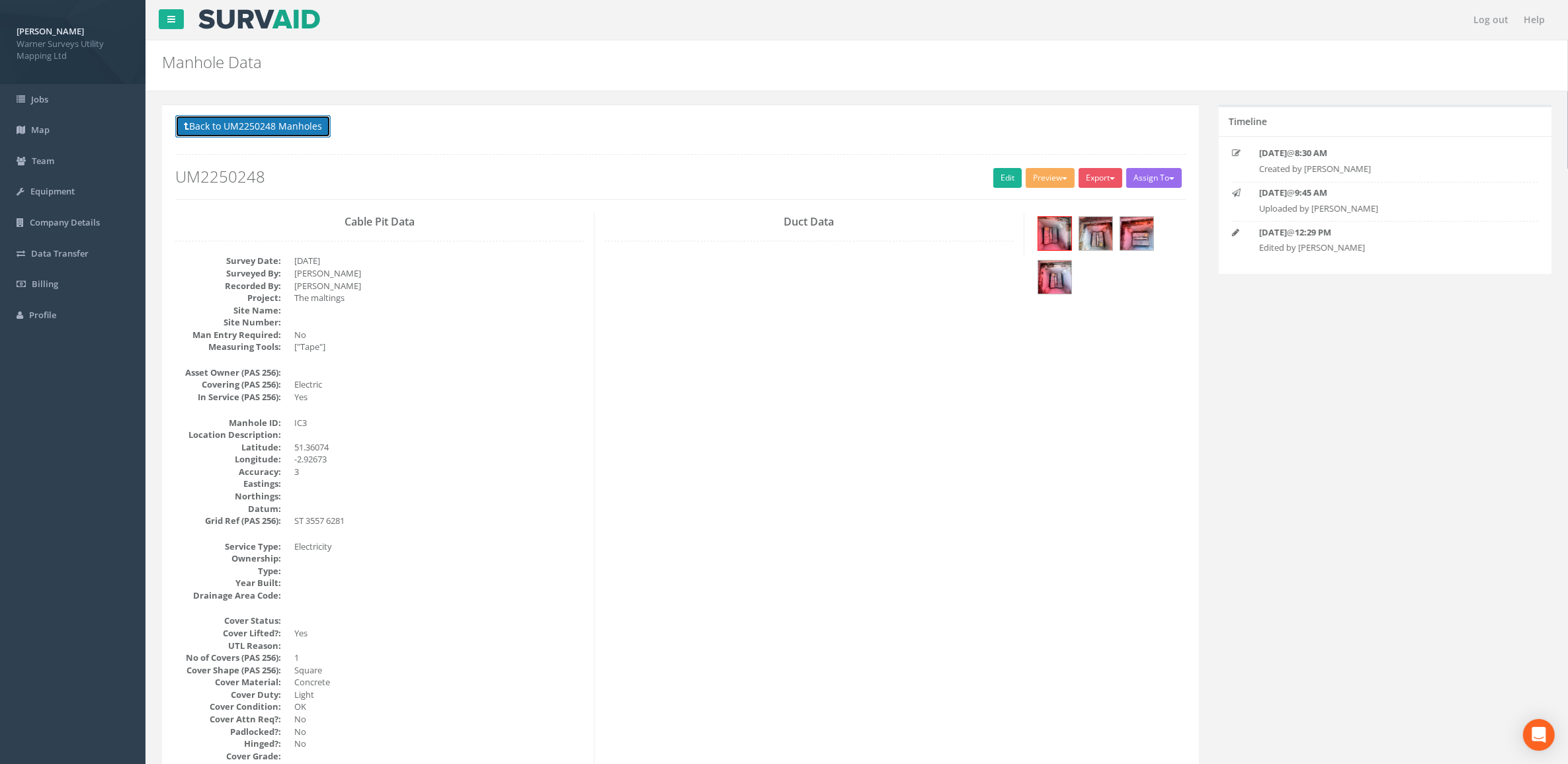
click at [259, 136] on button "Back to UM2250248 Manholes" at bounding box center [253, 126] width 155 height 22
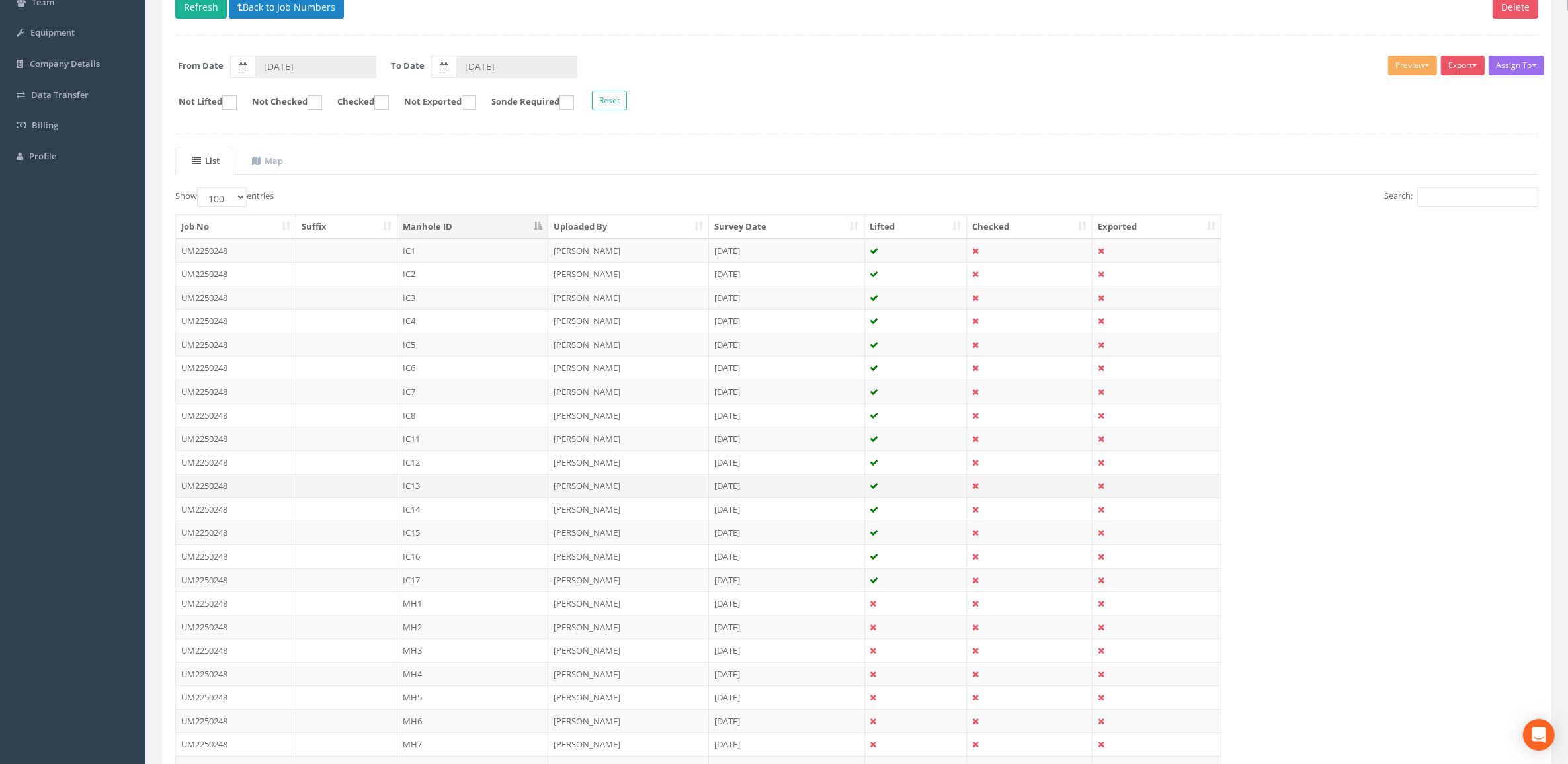
scroll to position [165, 0]
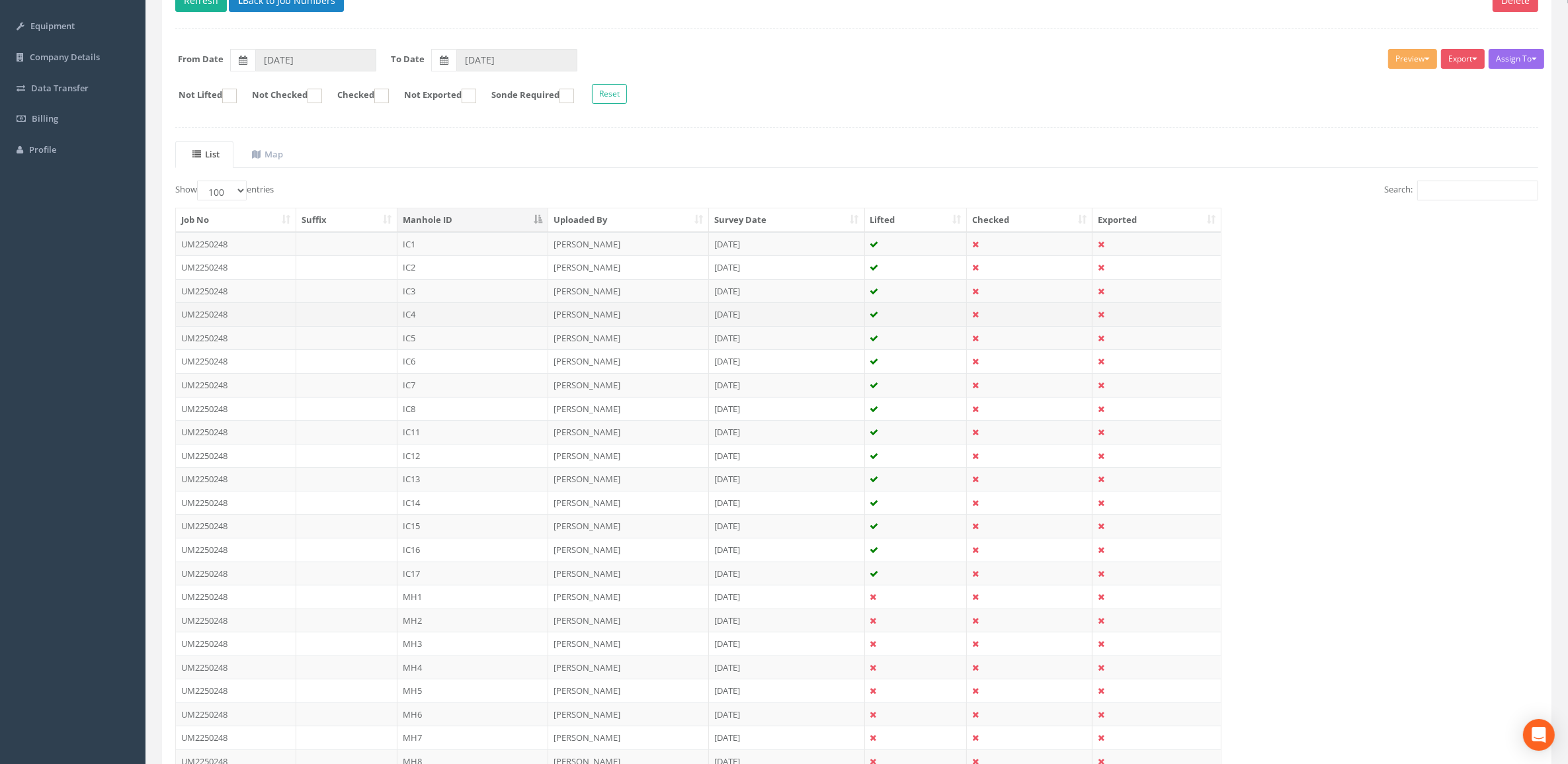
click at [432, 321] on td "IC4" at bounding box center [473, 314] width 151 height 24
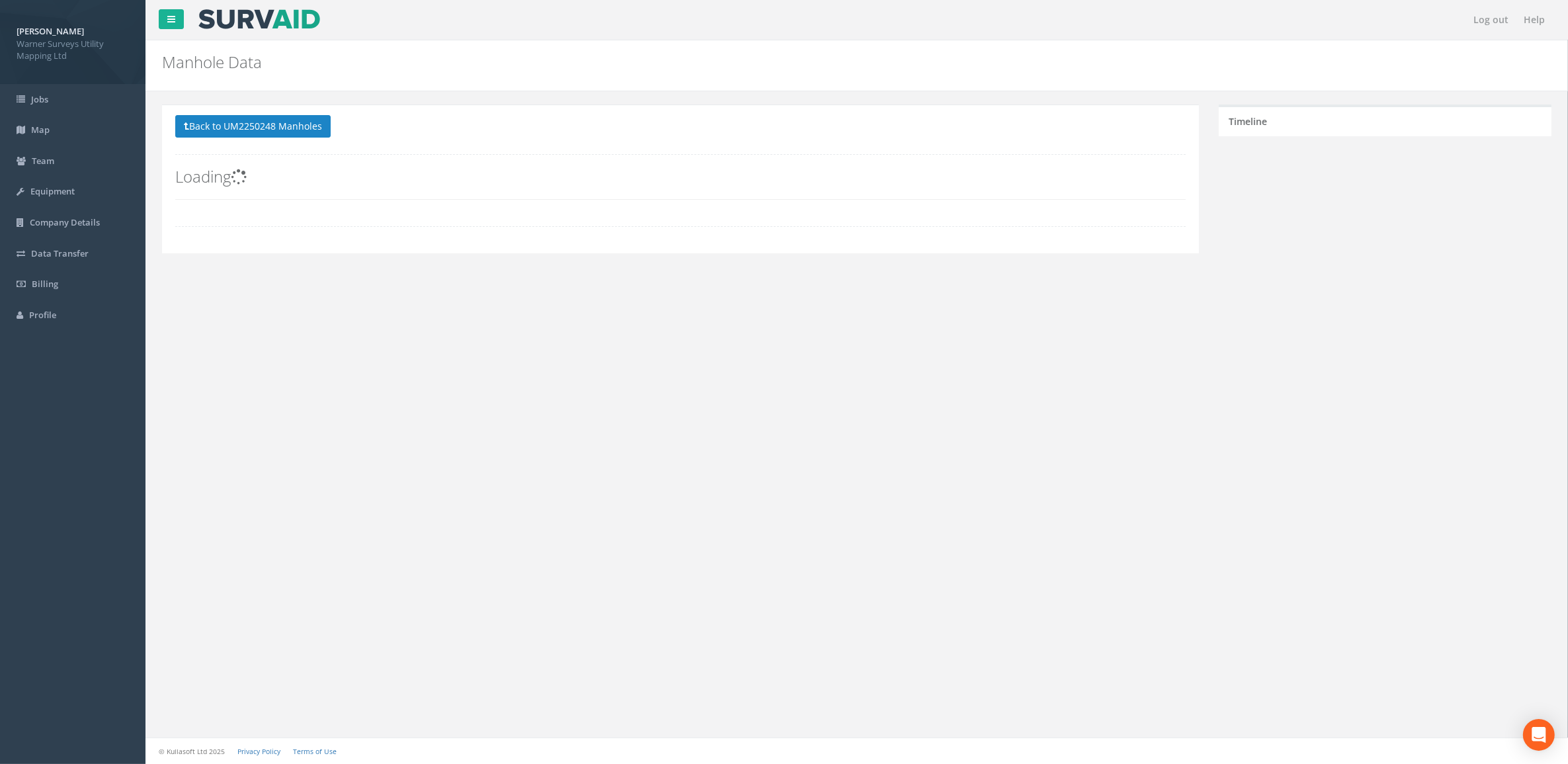
scroll to position [0, 0]
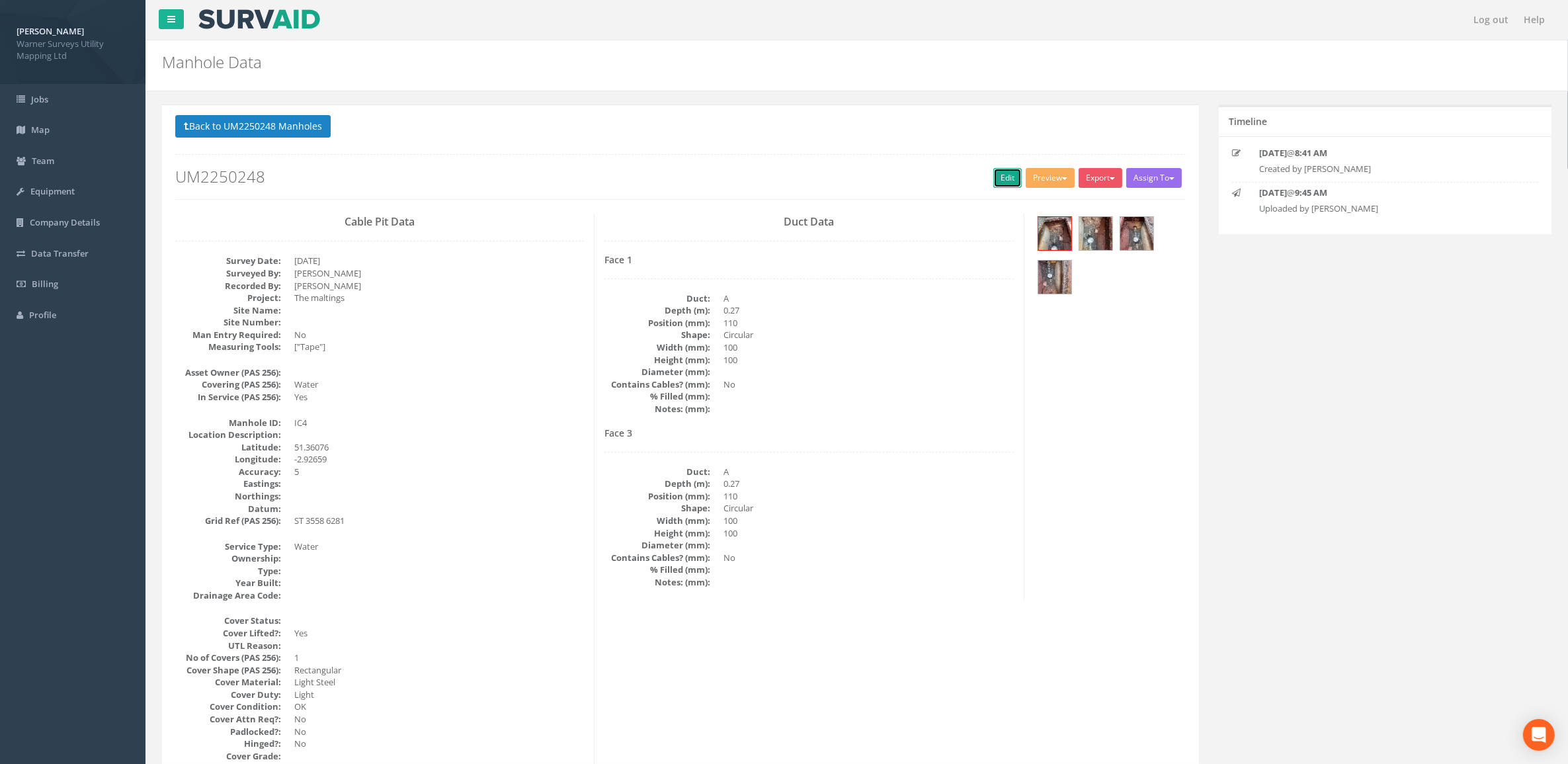
click at [1000, 180] on link "Edit" at bounding box center [1007, 178] width 28 height 20
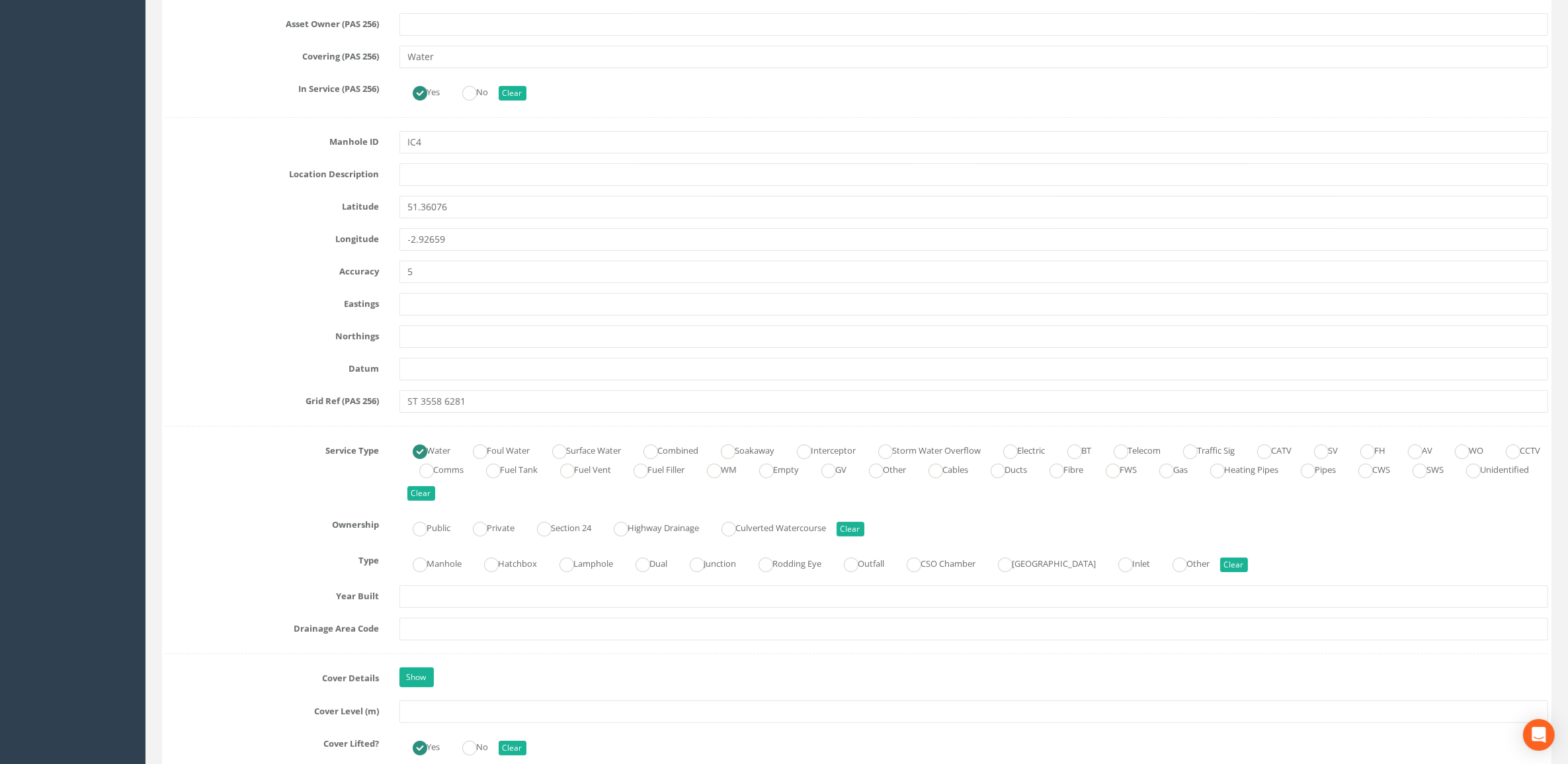
scroll to position [579, 0]
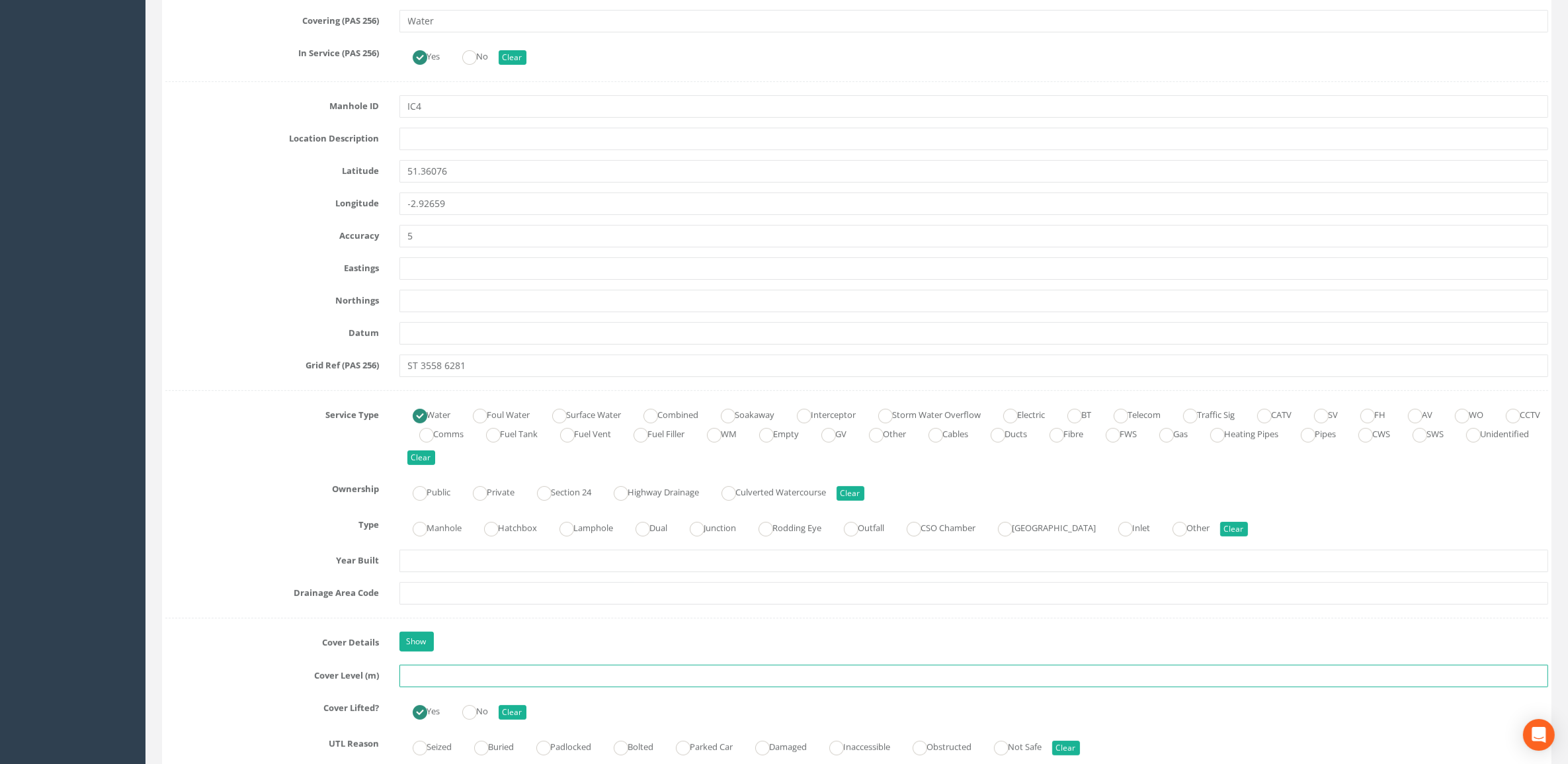
click at [466, 516] on input "text" at bounding box center [973, 676] width 1149 height 22
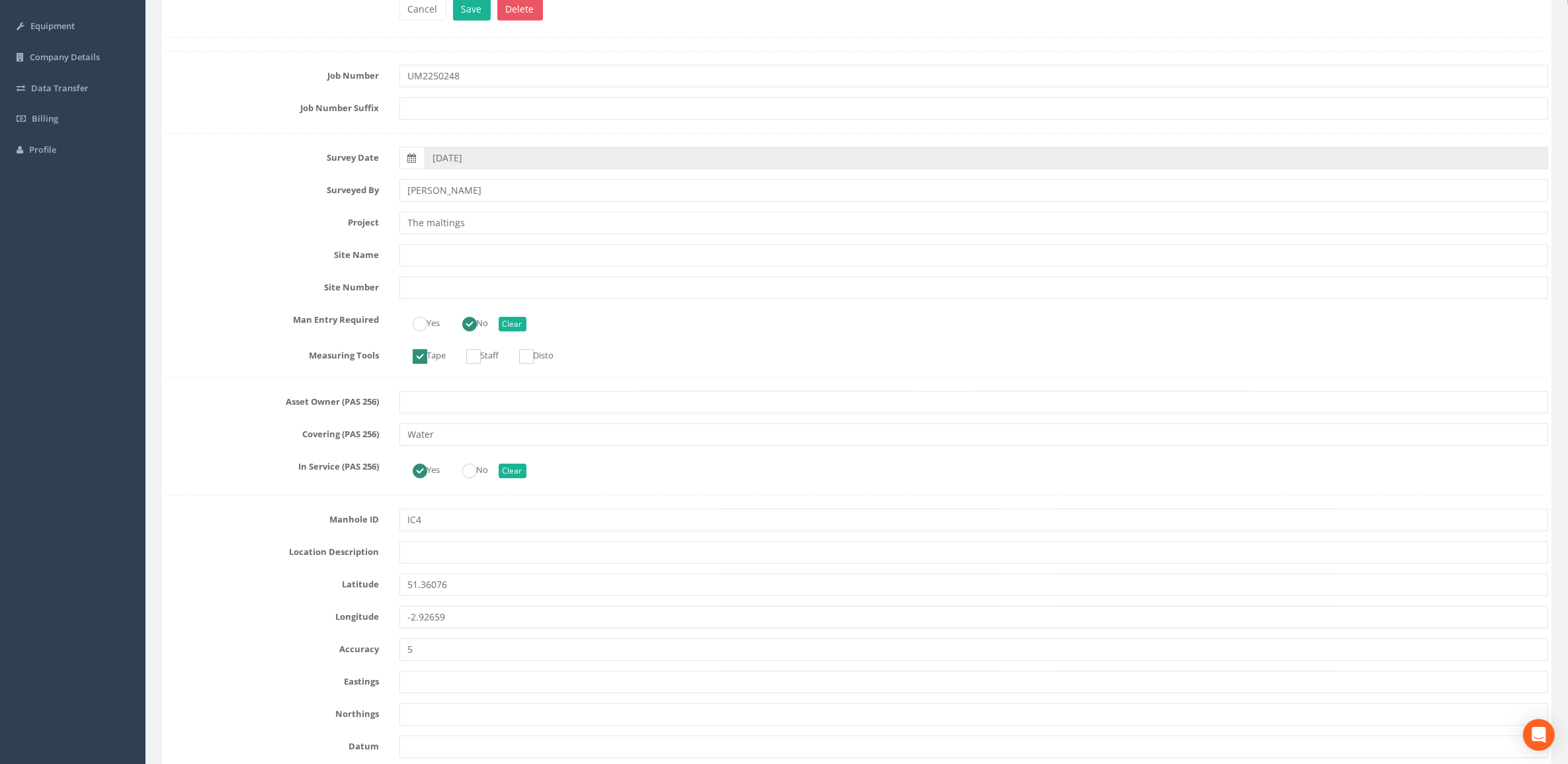
scroll to position [0, 0]
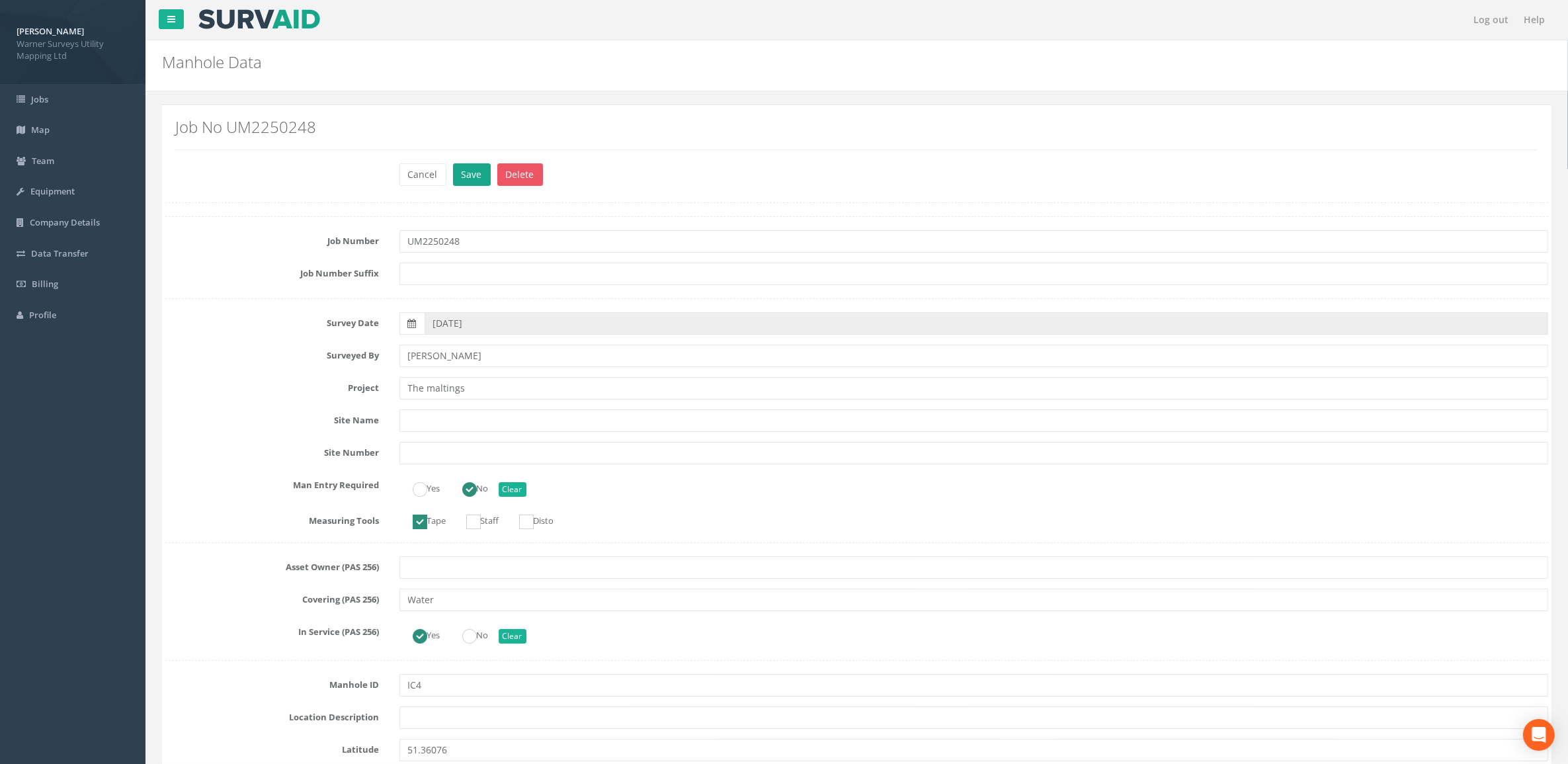
type input "5.95"
click at [471, 174] on button "Save" at bounding box center [471, 175] width 38 height 22
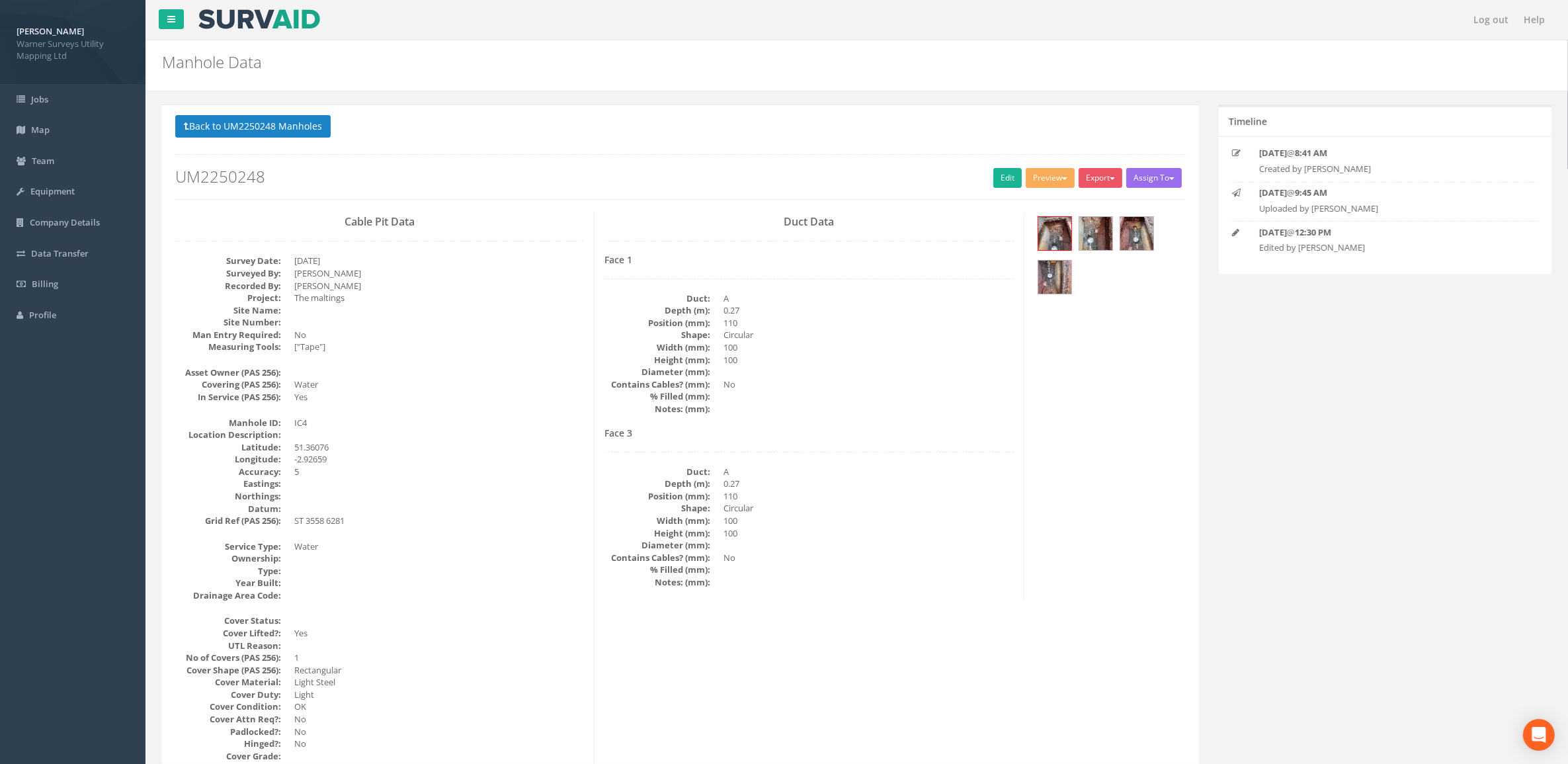
click at [274, 129] on button "Back to UM2250248 Manholes" at bounding box center [253, 126] width 155 height 22
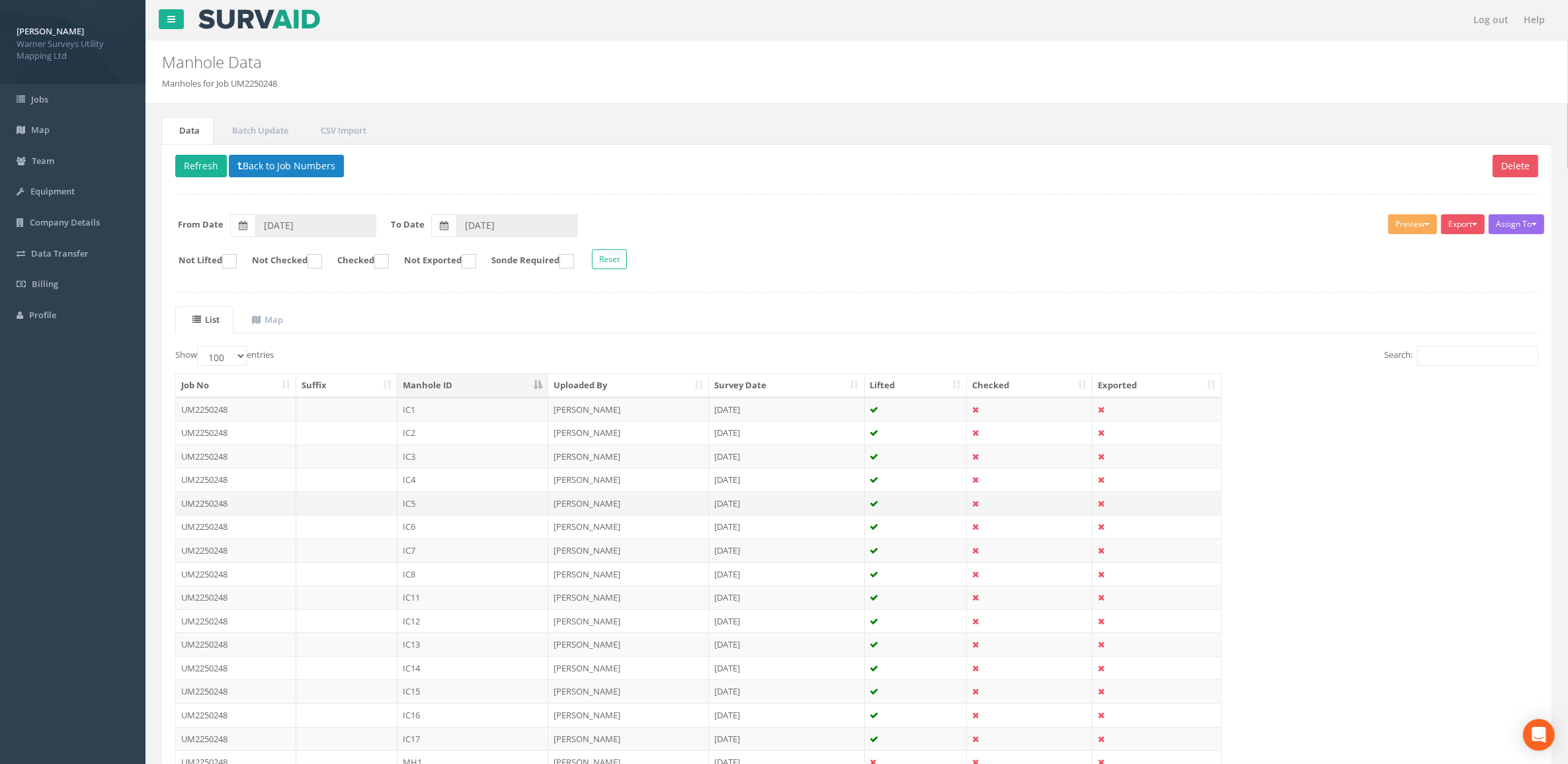
click at [438, 506] on td "IC5" at bounding box center [473, 503] width 151 height 24
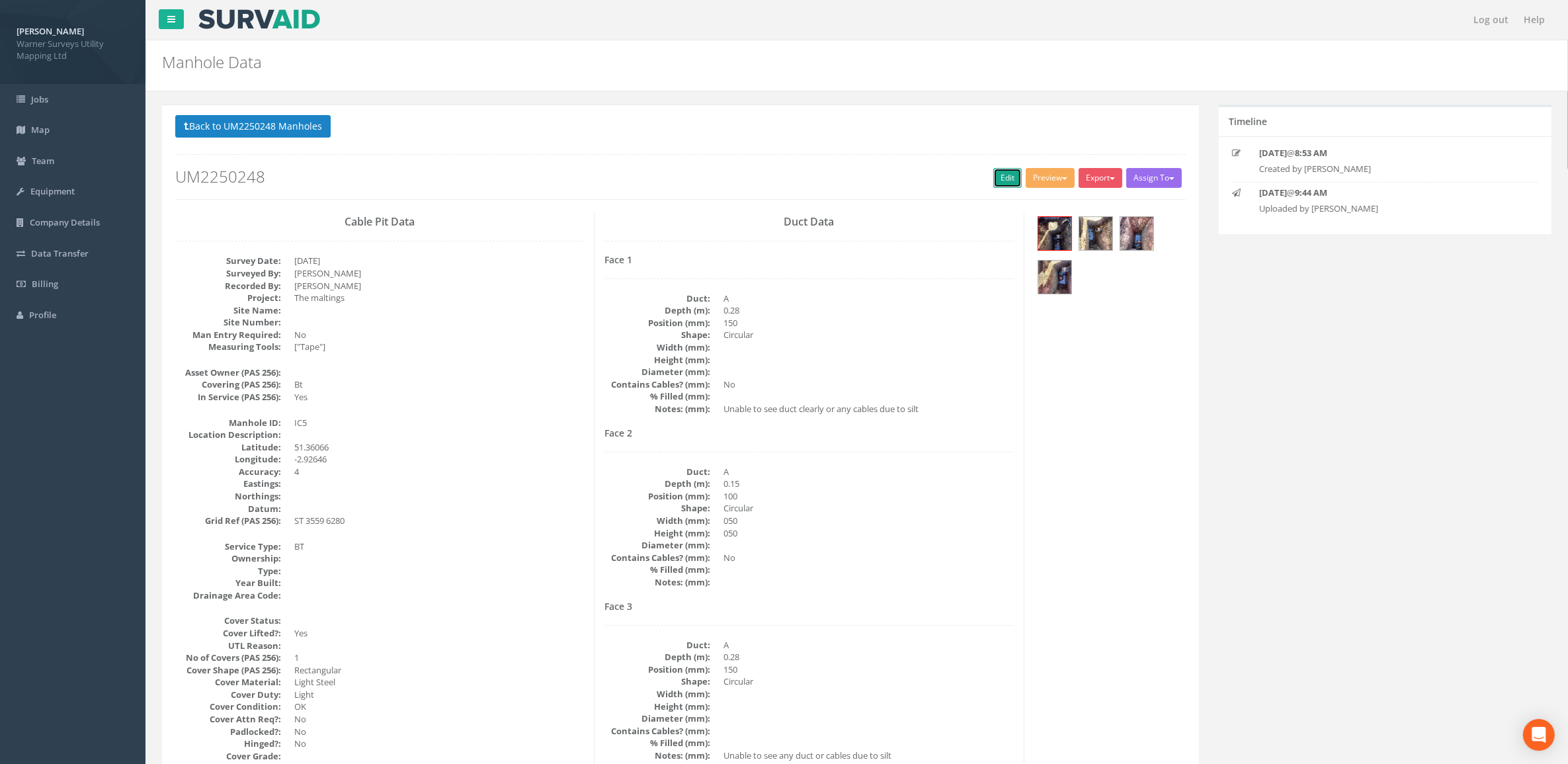
click at [1006, 184] on link "Edit" at bounding box center [1007, 178] width 28 height 20
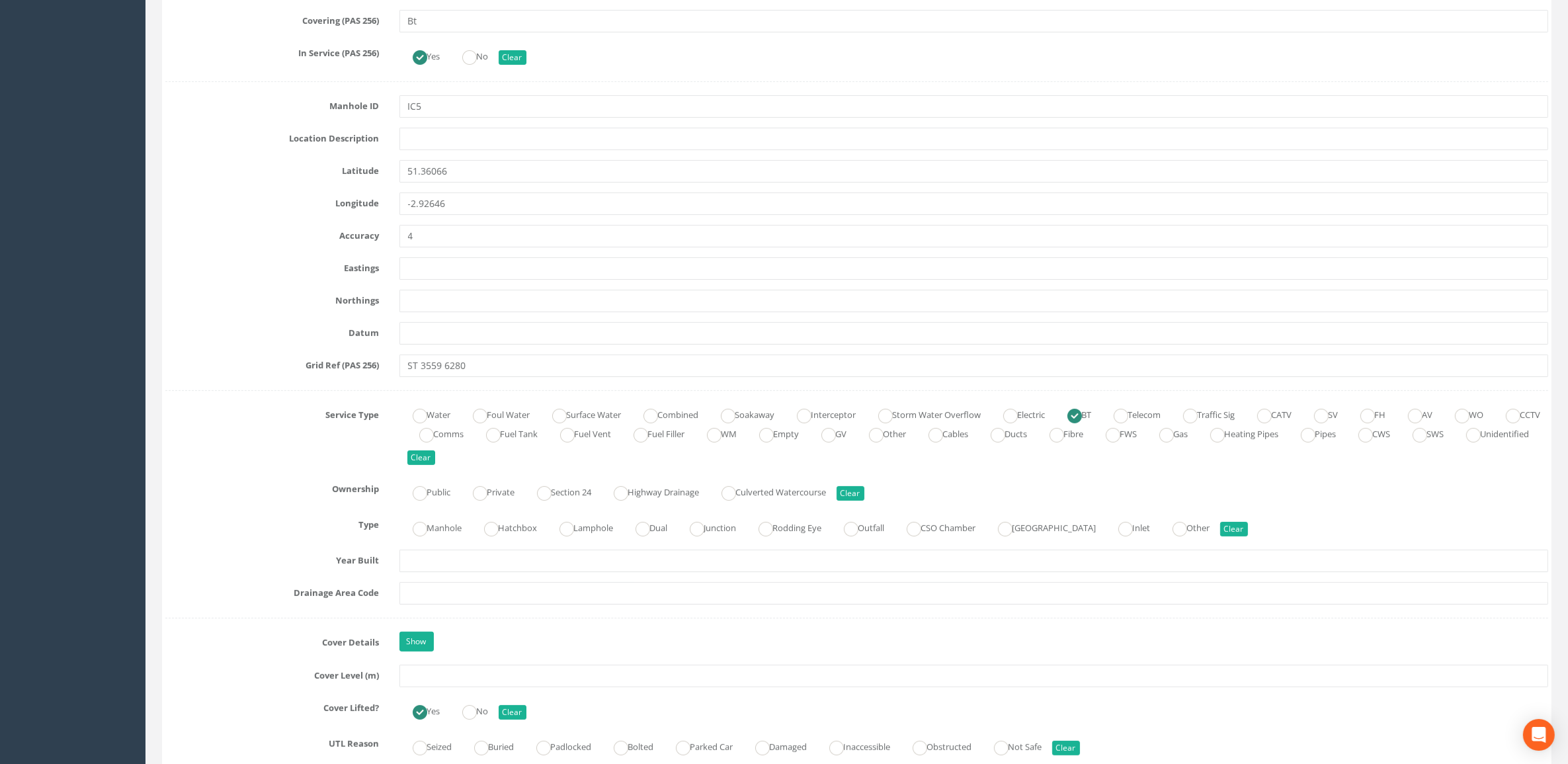
scroll to position [744, 0]
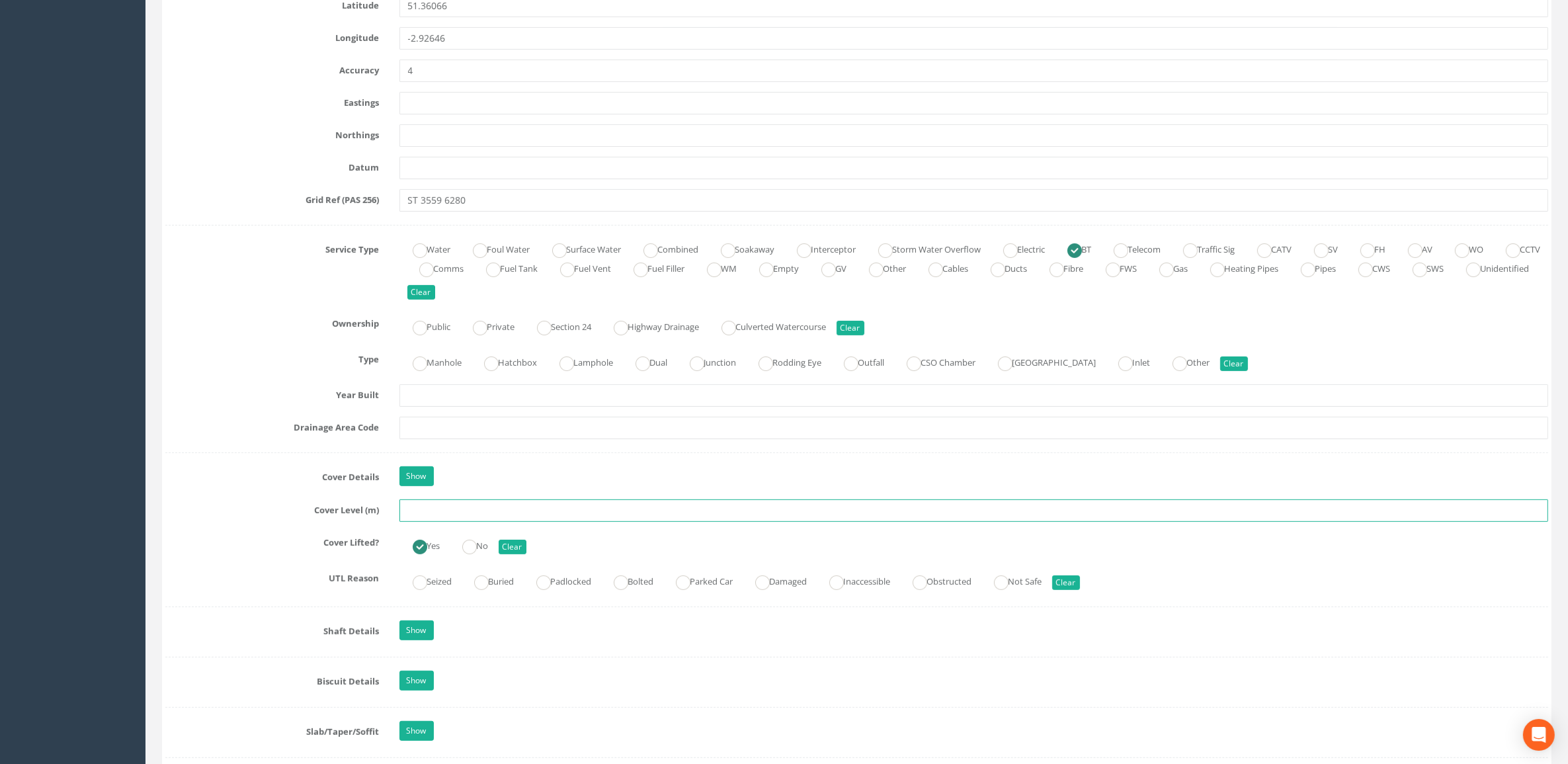
click at [466, 516] on input "text" at bounding box center [973, 511] width 1149 height 22
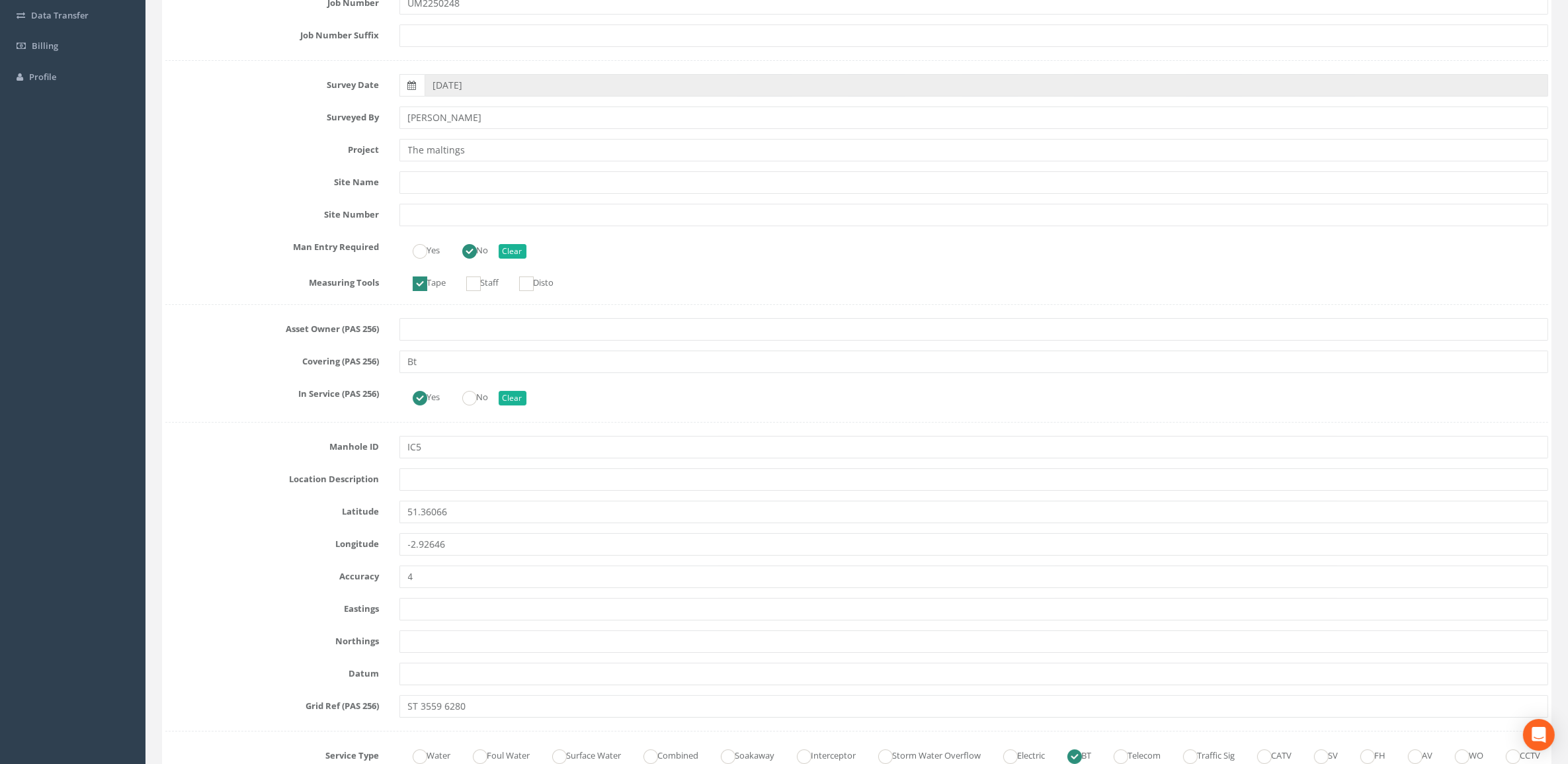
scroll to position [0, 0]
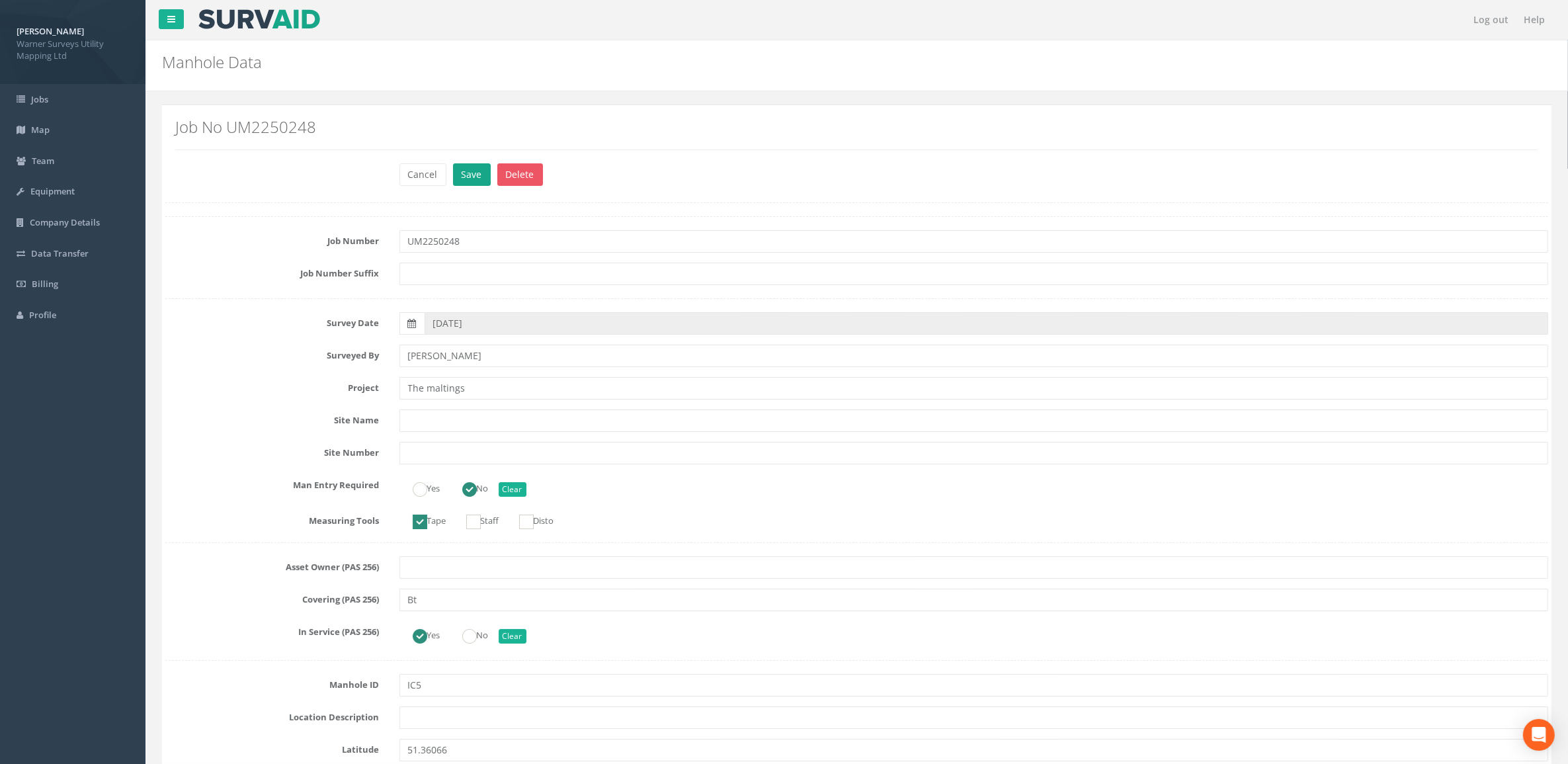
type input "5.63"
click at [477, 179] on button "Save" at bounding box center [471, 175] width 38 height 22
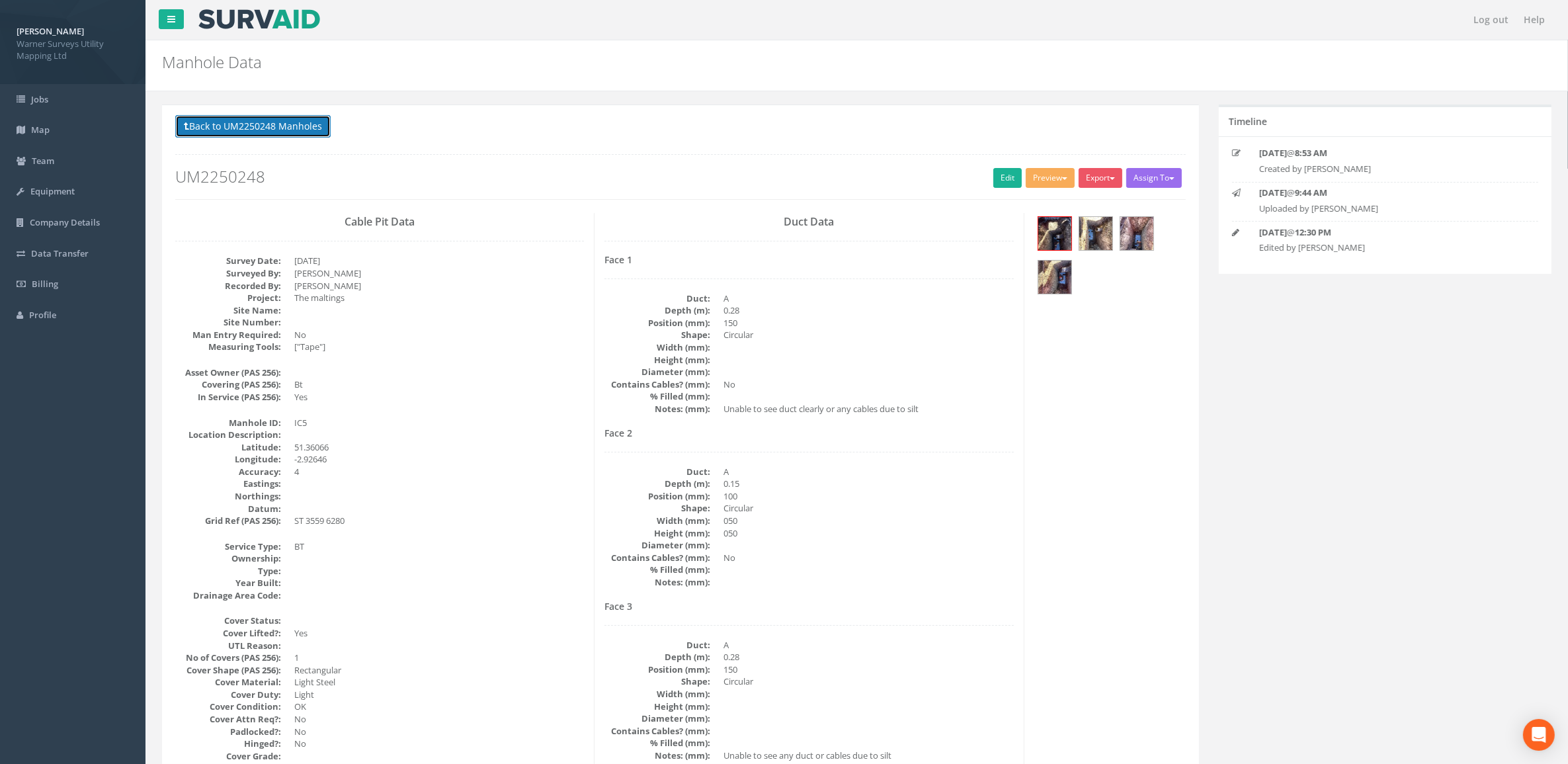
click at [276, 116] on button "Back to UM2250248 Manholes" at bounding box center [253, 126] width 155 height 22
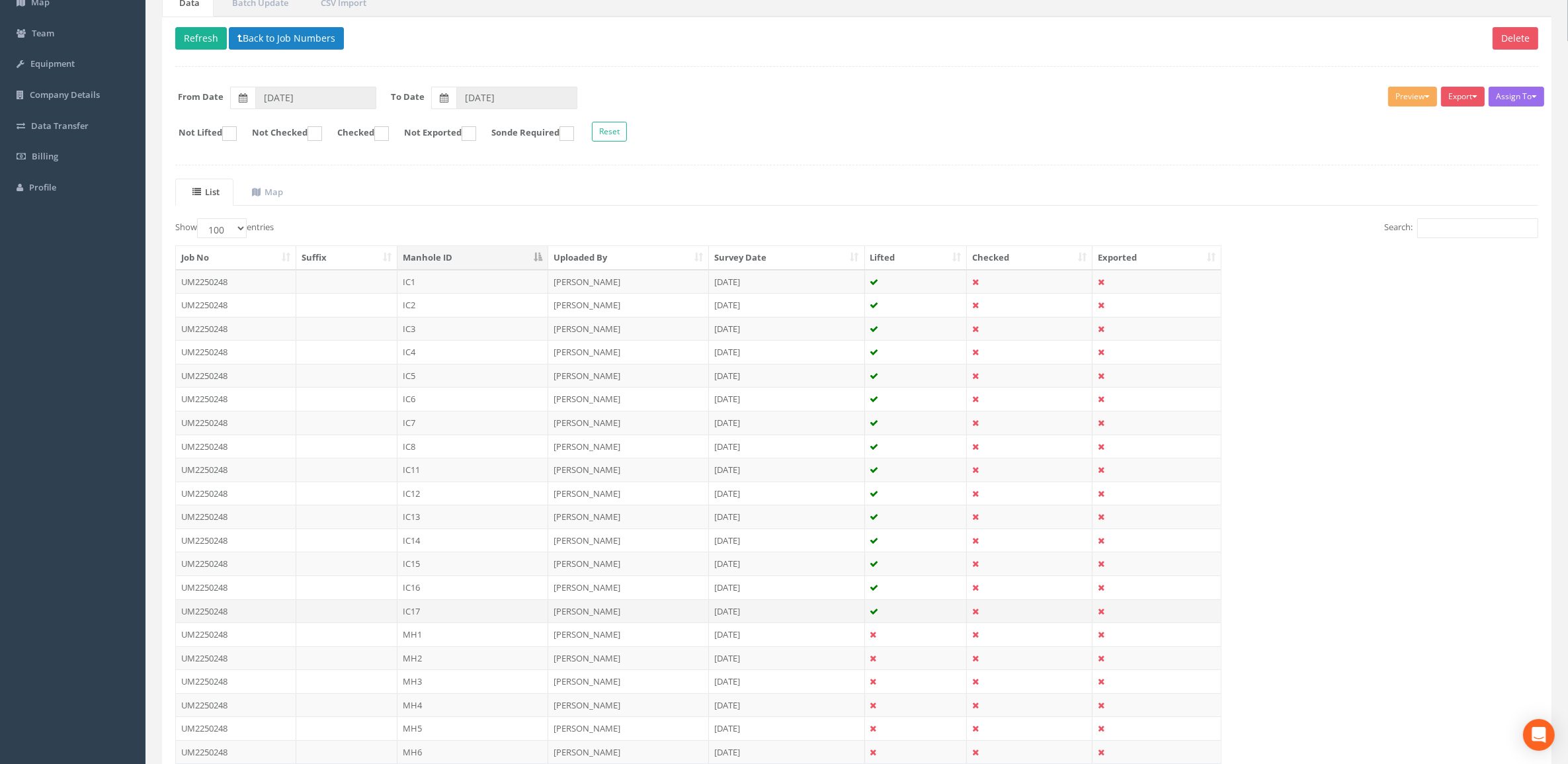
scroll to position [248, 0]
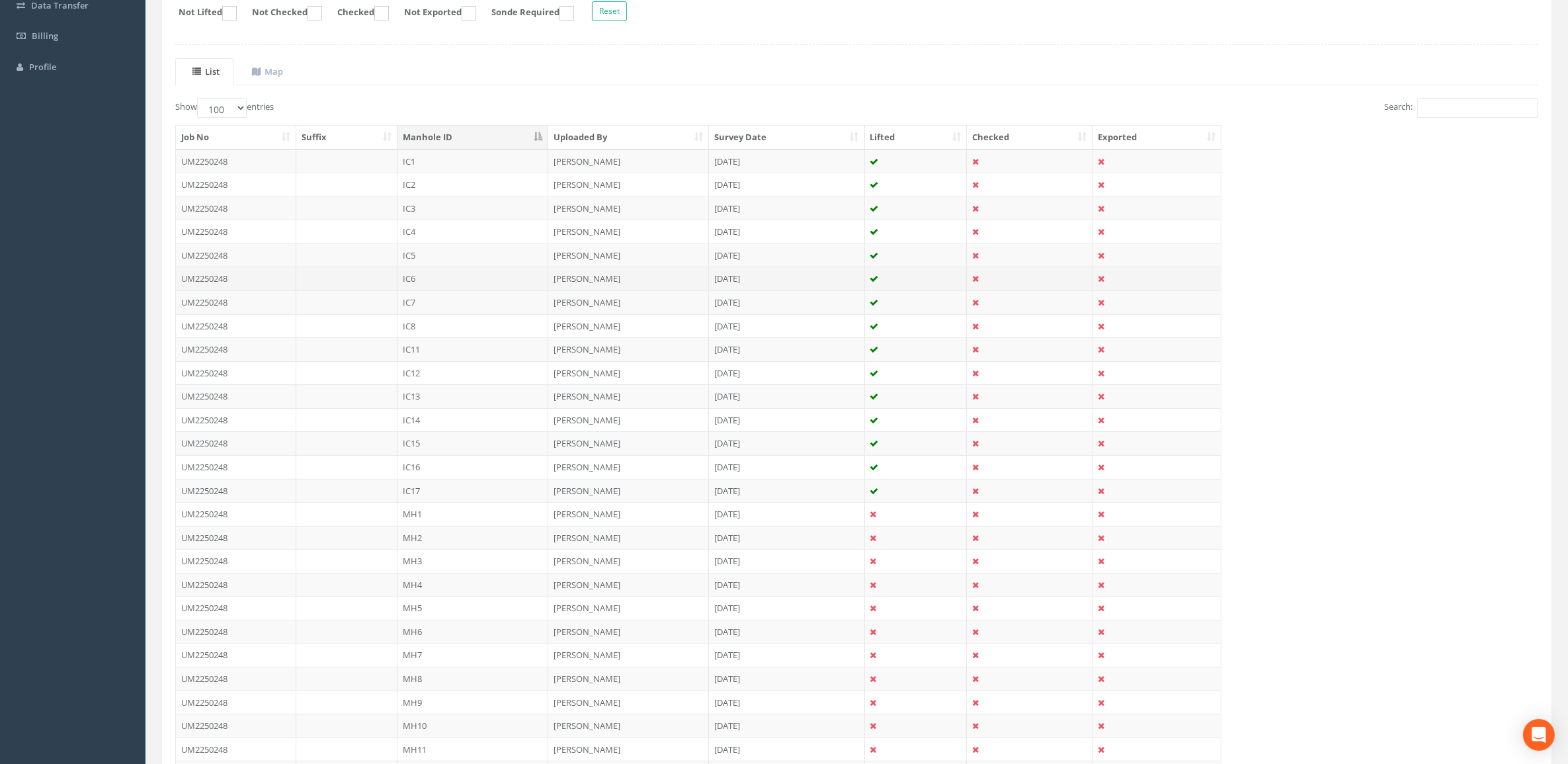
click at [441, 285] on td "IC6" at bounding box center [473, 279] width 151 height 24
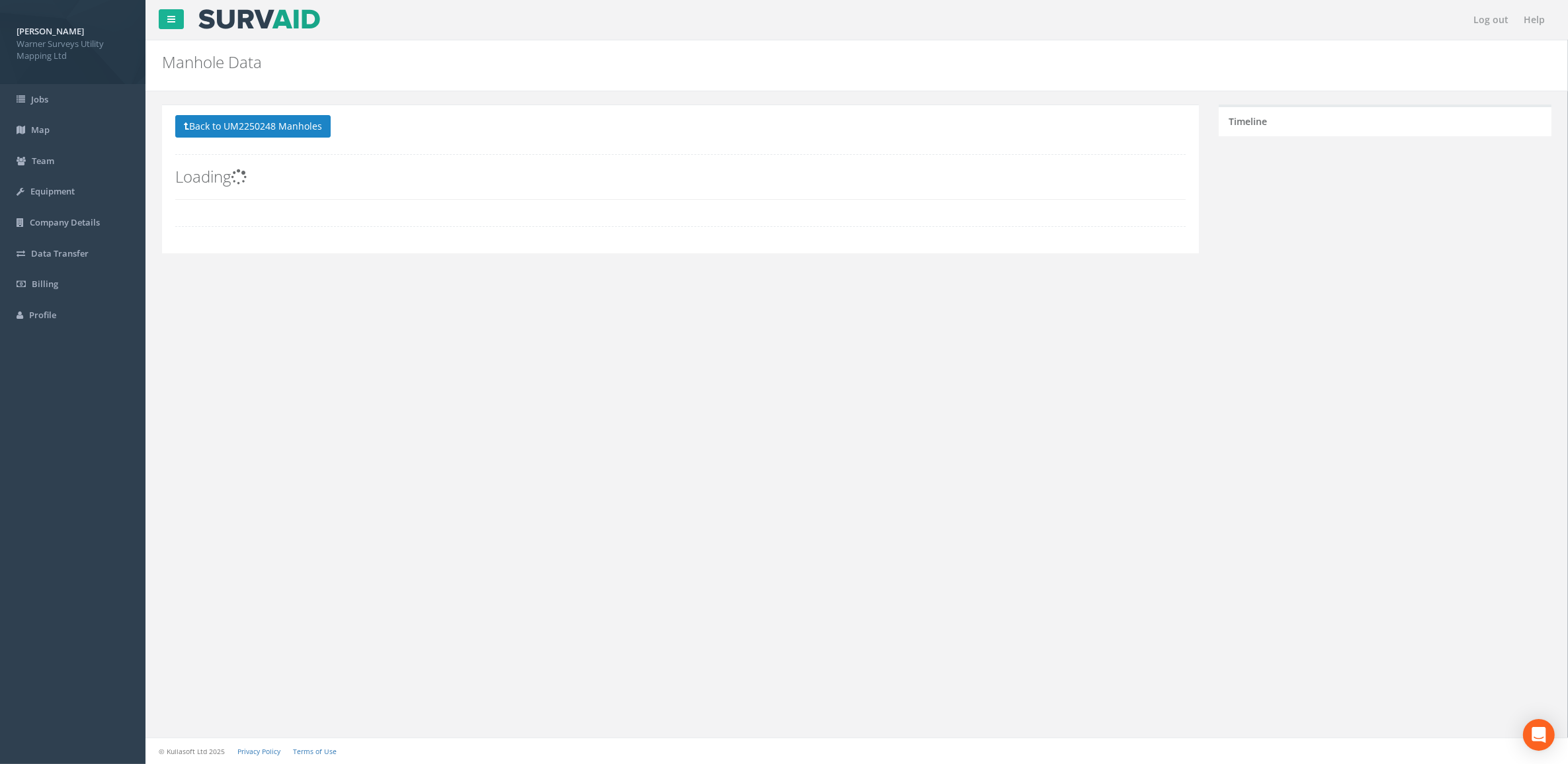
scroll to position [0, 0]
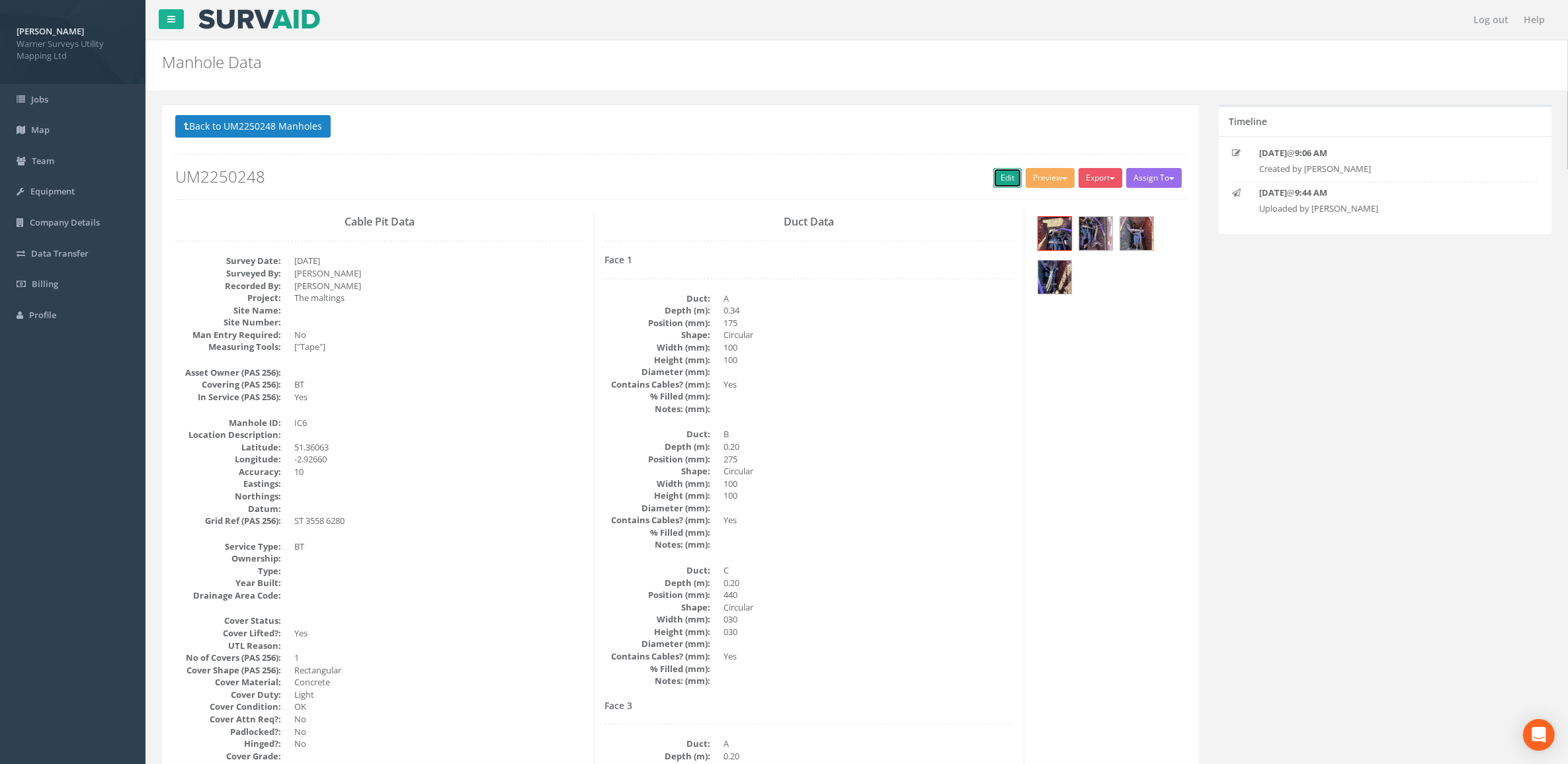
click at [1005, 176] on link "Edit" at bounding box center [1007, 178] width 28 height 20
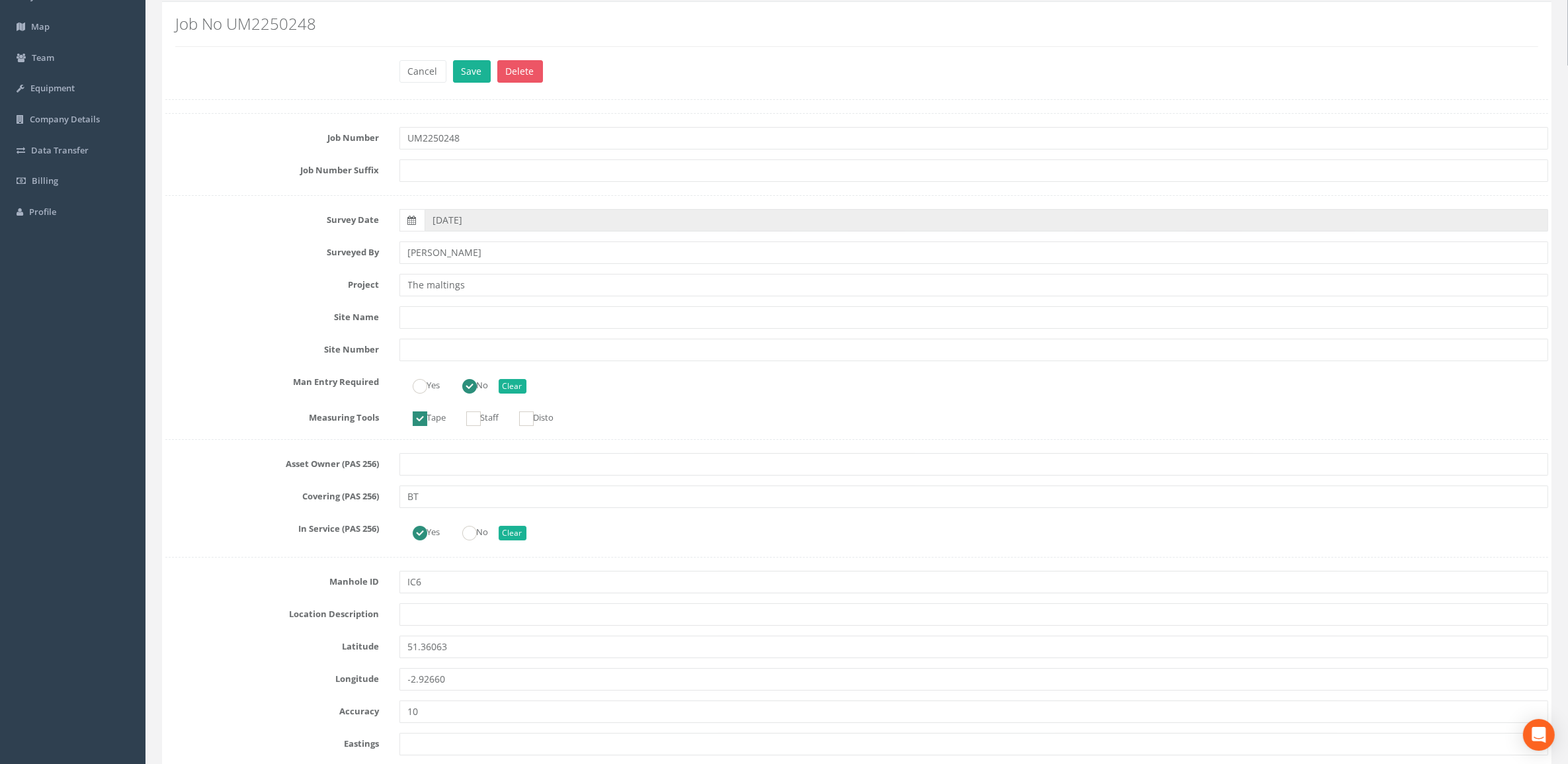
scroll to position [331, 0]
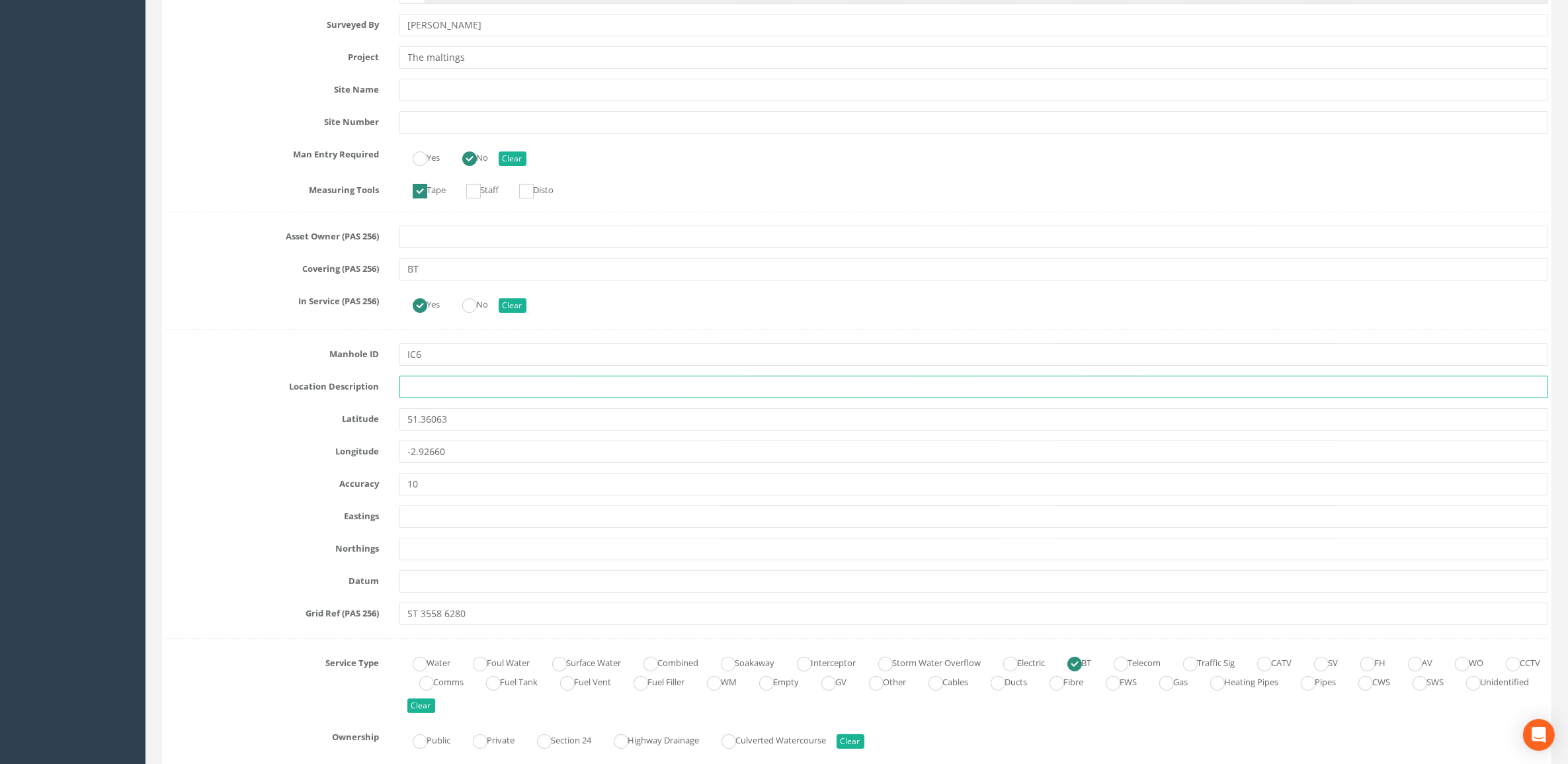
drag, startPoint x: 434, startPoint y: 387, endPoint x: 477, endPoint y: 424, distance: 56.7
click at [436, 386] on input "text" at bounding box center [973, 386] width 1149 height 22
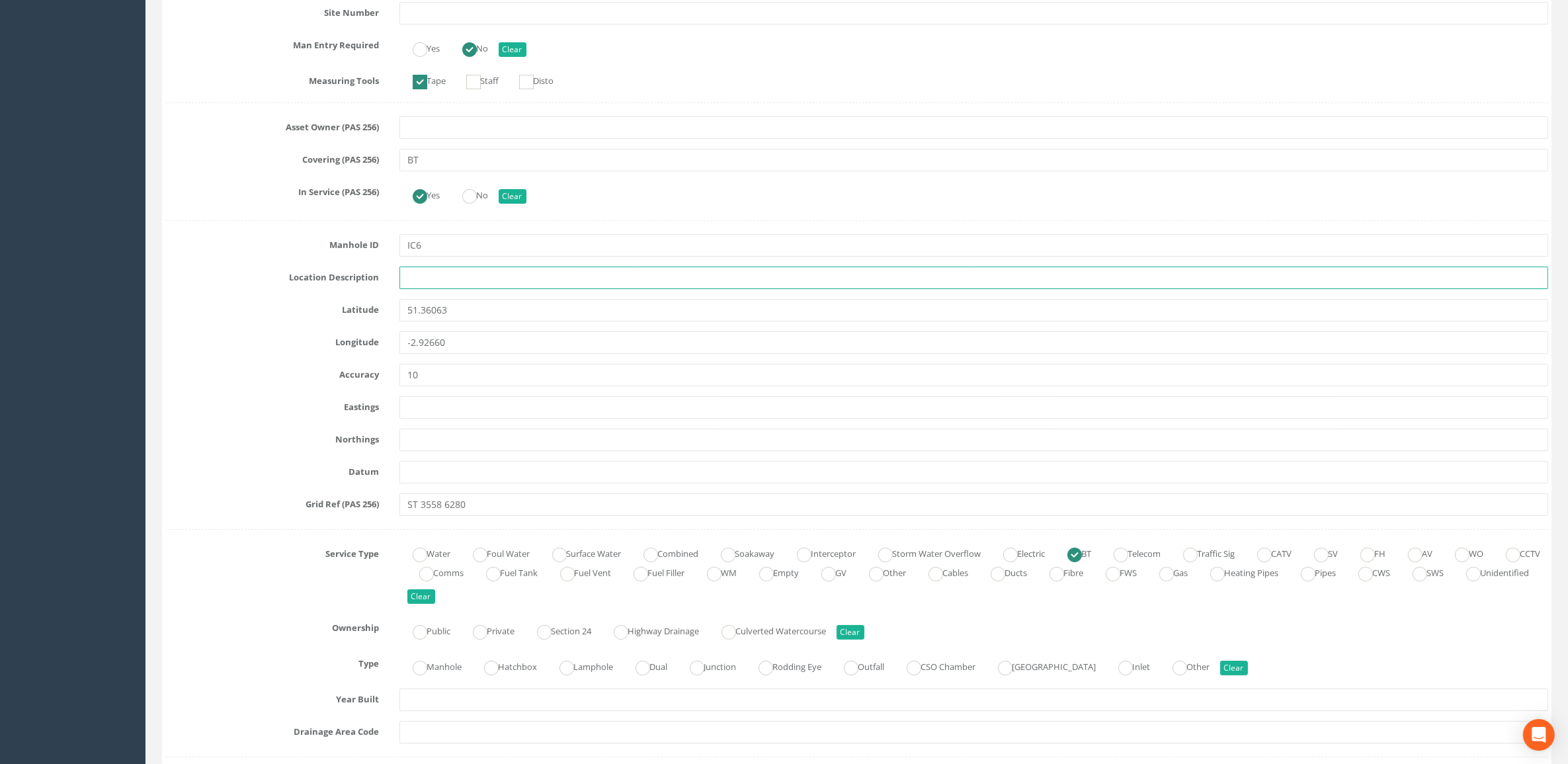
scroll to position [661, 0]
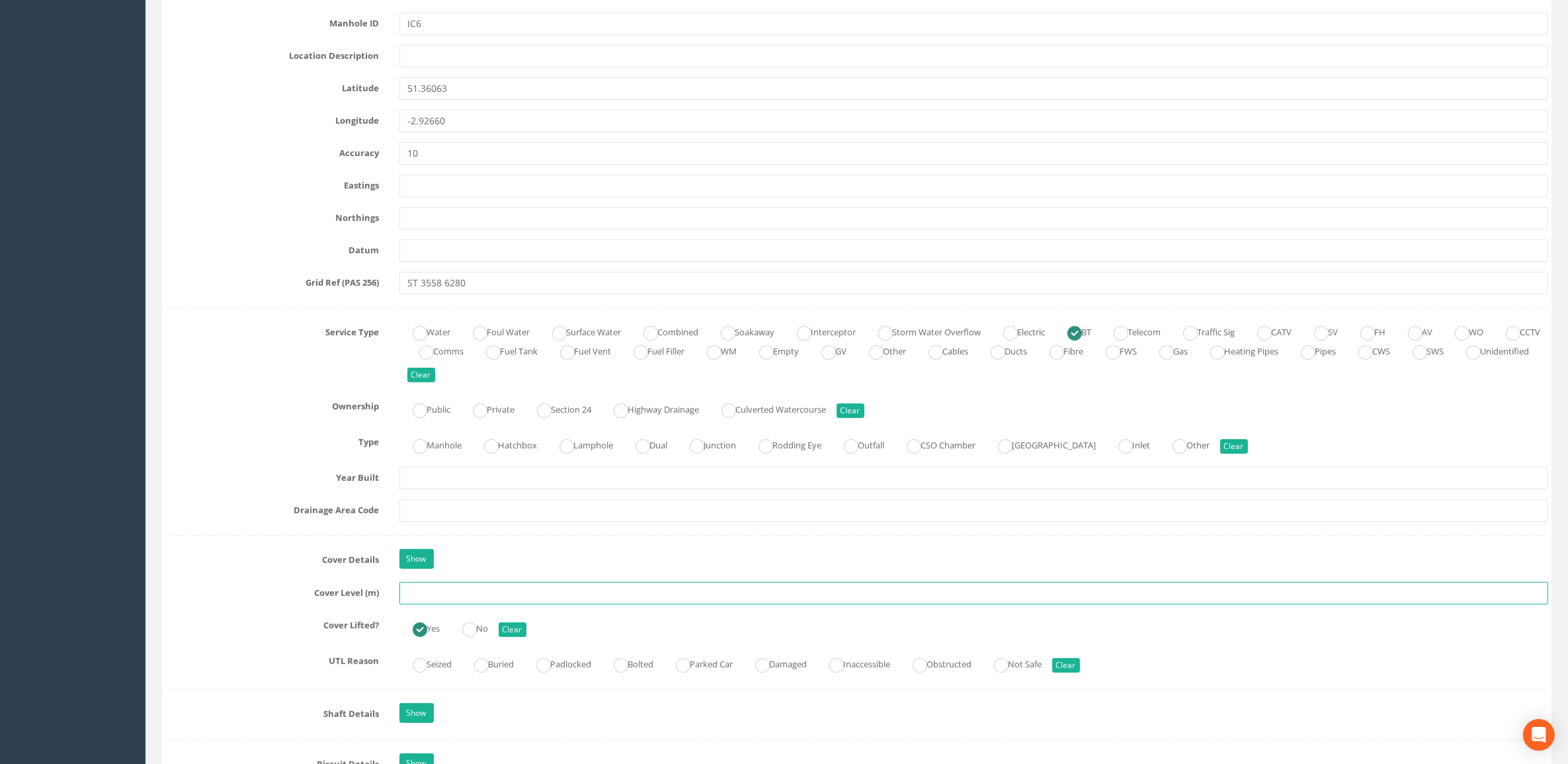
click at [447, 516] on input "text" at bounding box center [973, 593] width 1149 height 22
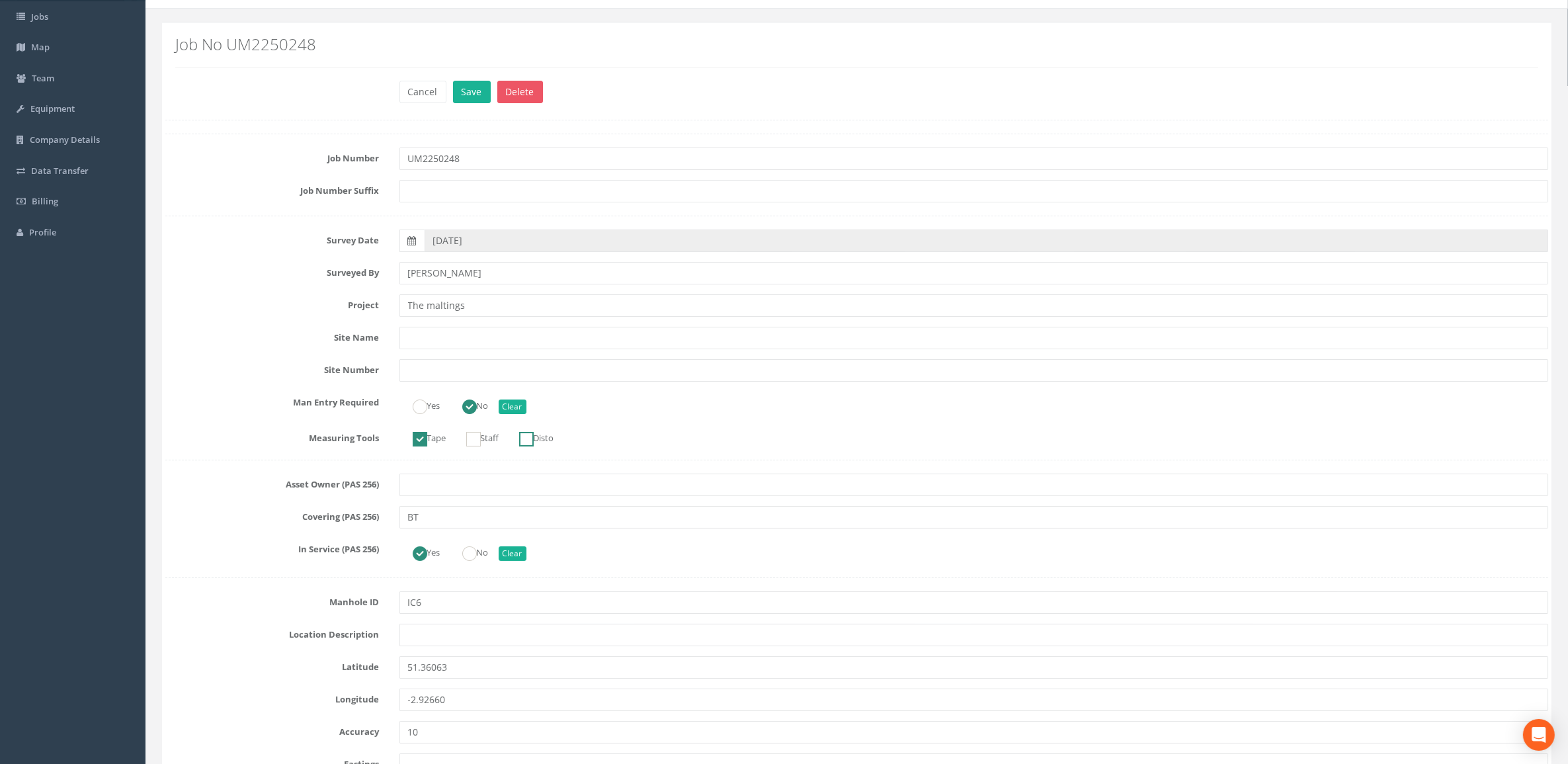
scroll to position [0, 0]
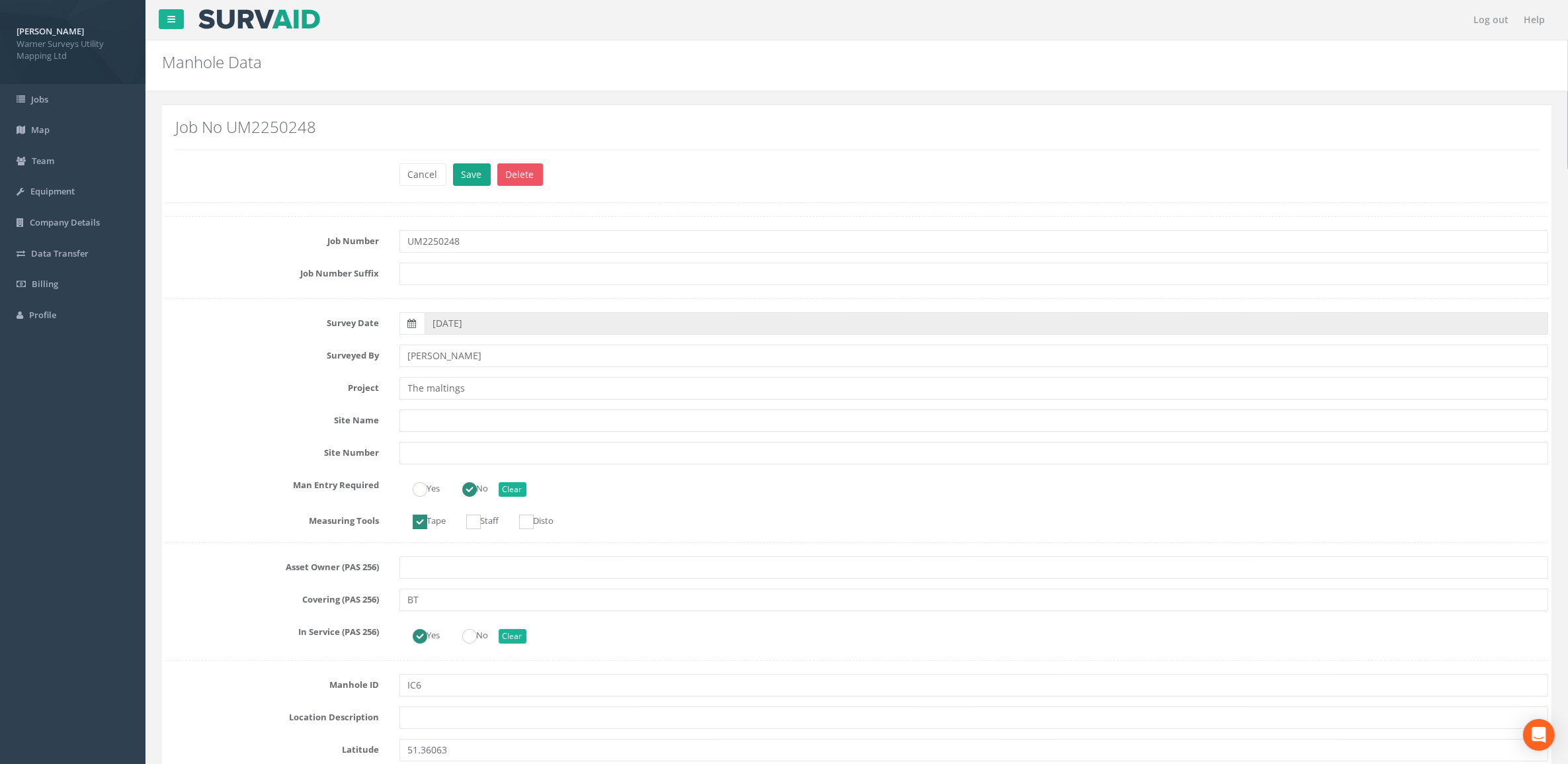
type input "5.67"
click at [473, 173] on button "Save" at bounding box center [471, 175] width 38 height 22
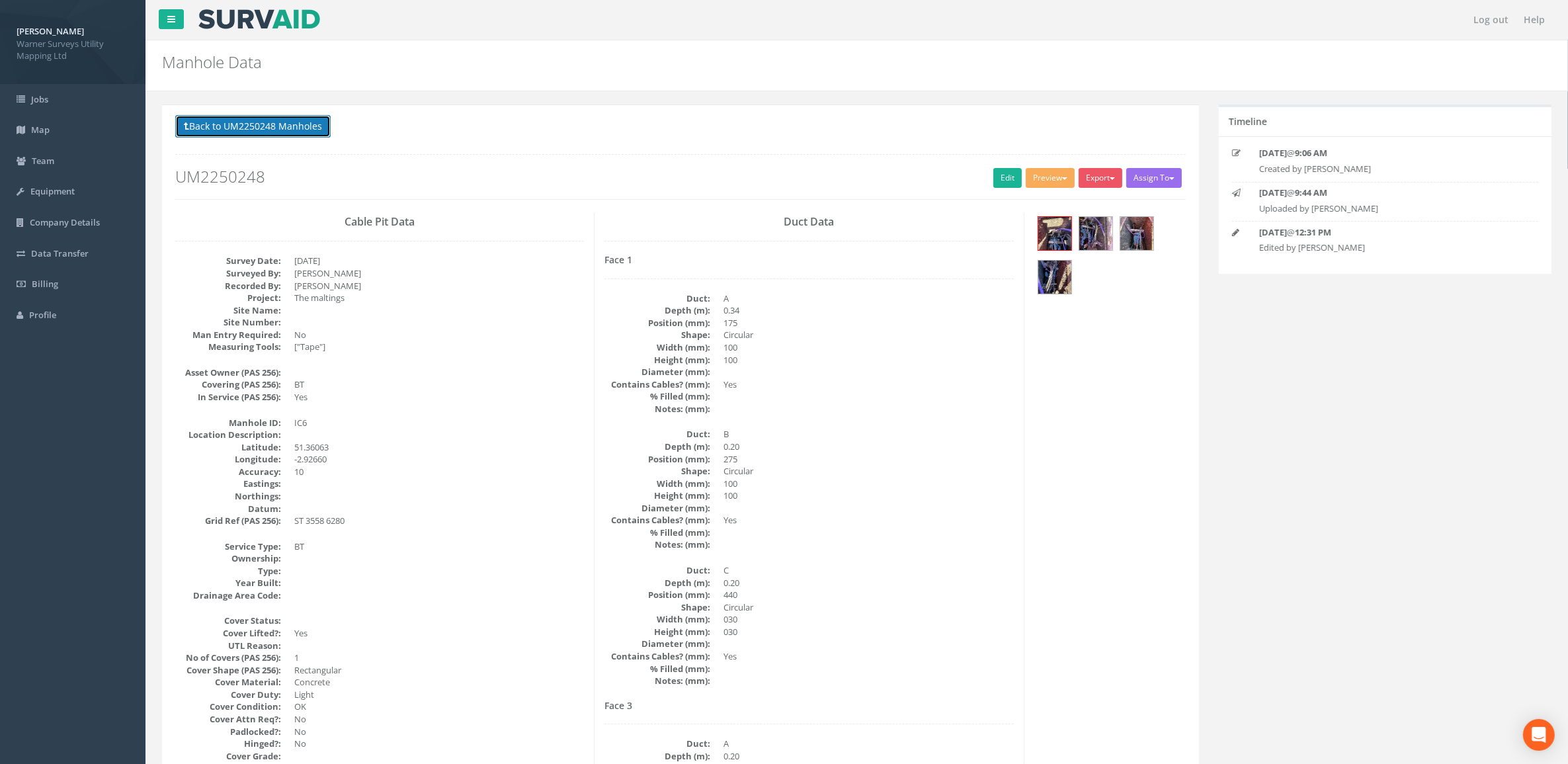
click at [247, 129] on button "Back to UM2250248 Manholes" at bounding box center [253, 126] width 155 height 22
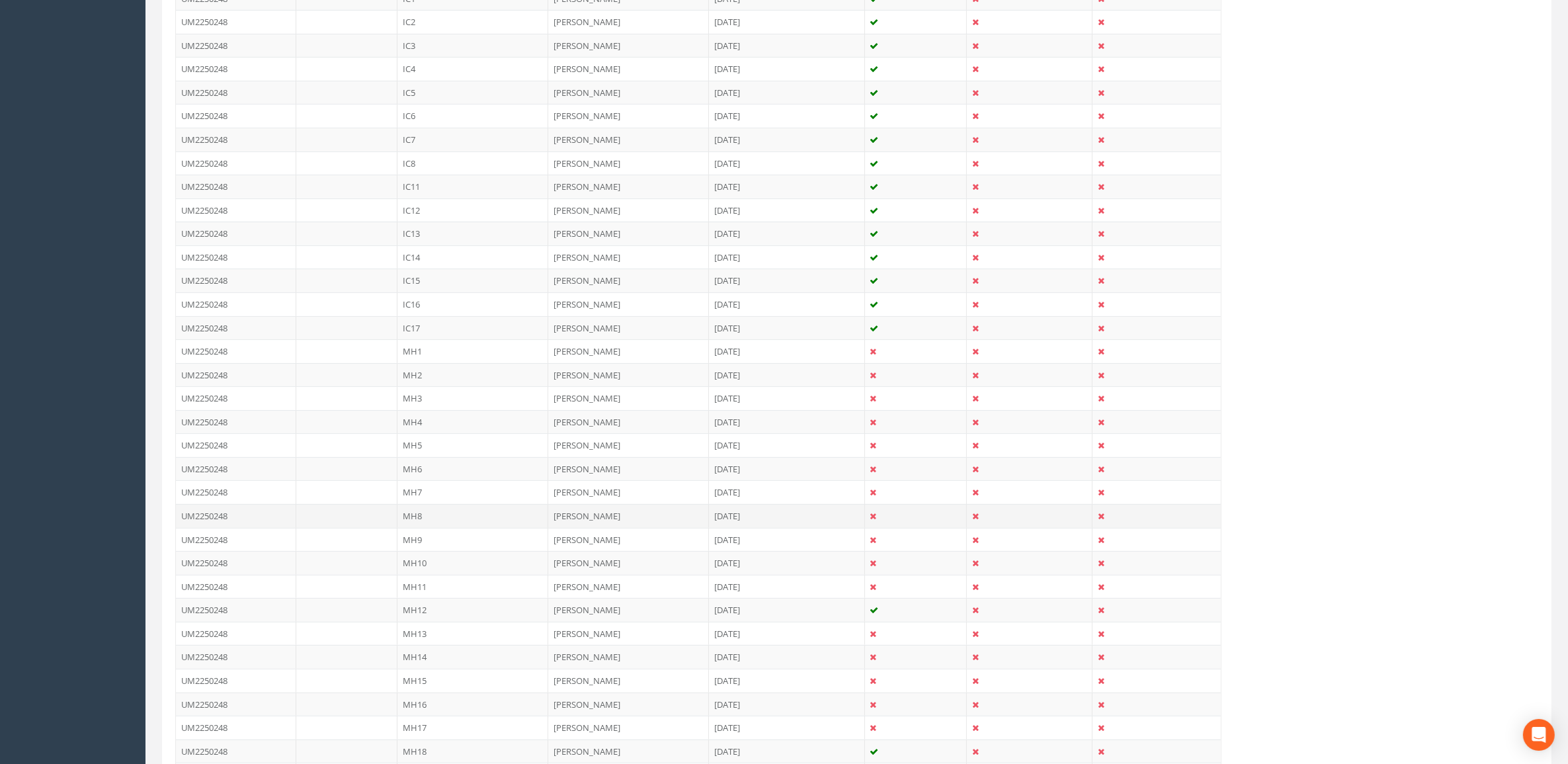
scroll to position [413, 0]
click at [474, 133] on td "IC7" at bounding box center [473, 137] width 151 height 24
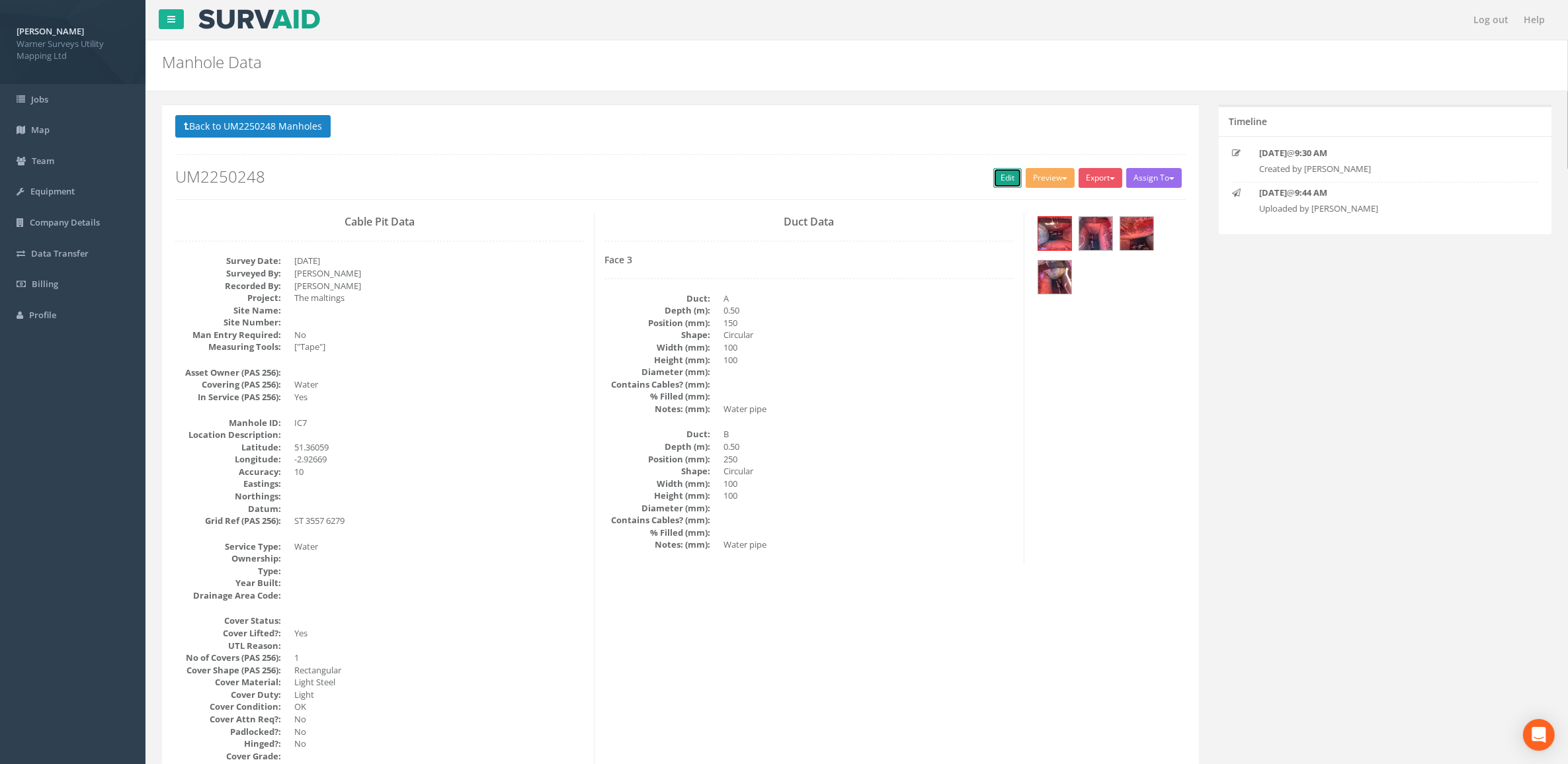
click at [999, 179] on link "Edit" at bounding box center [1007, 178] width 28 height 20
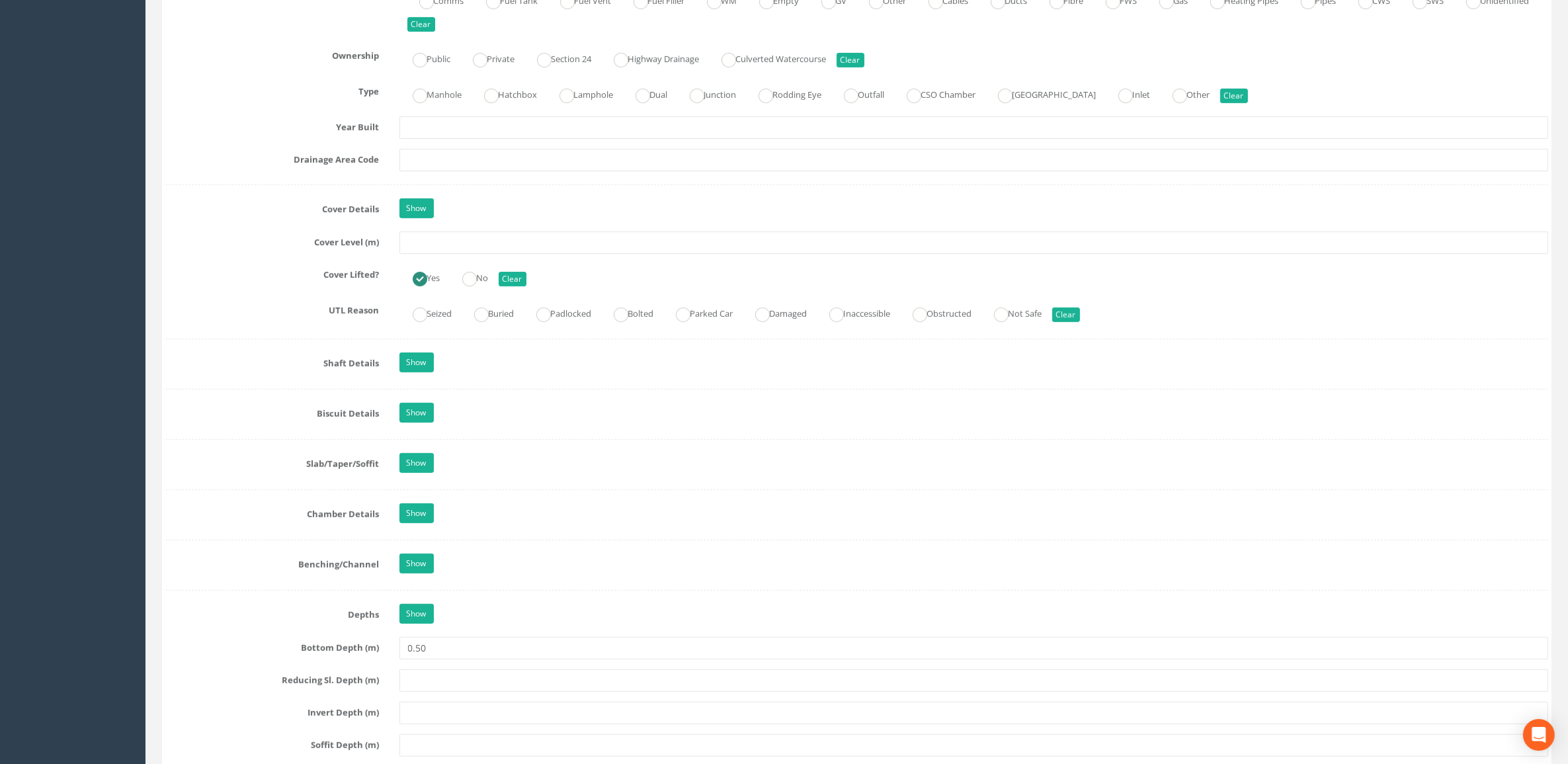
scroll to position [1075, 0]
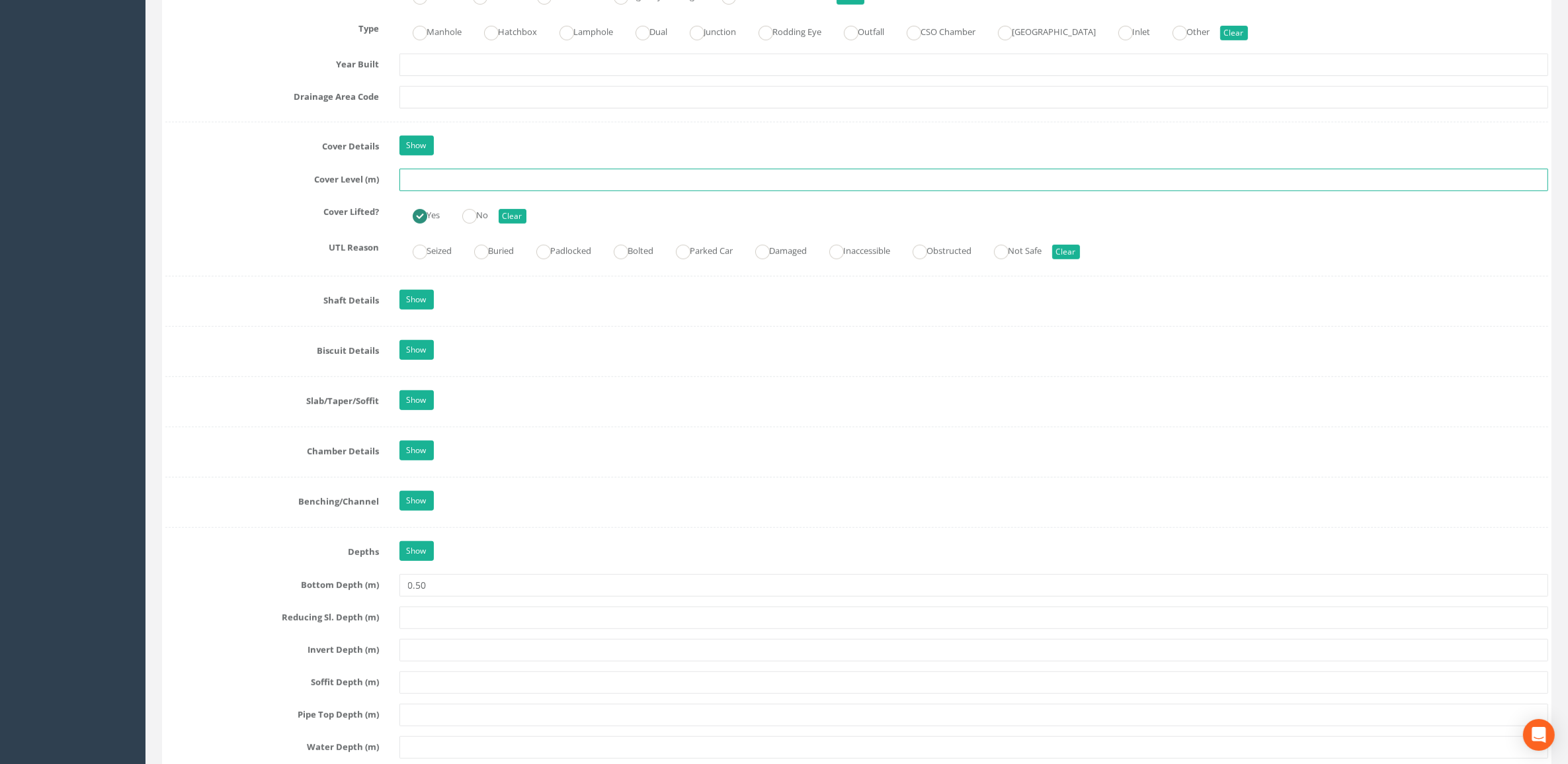
click at [464, 178] on input "text" at bounding box center [973, 180] width 1149 height 22
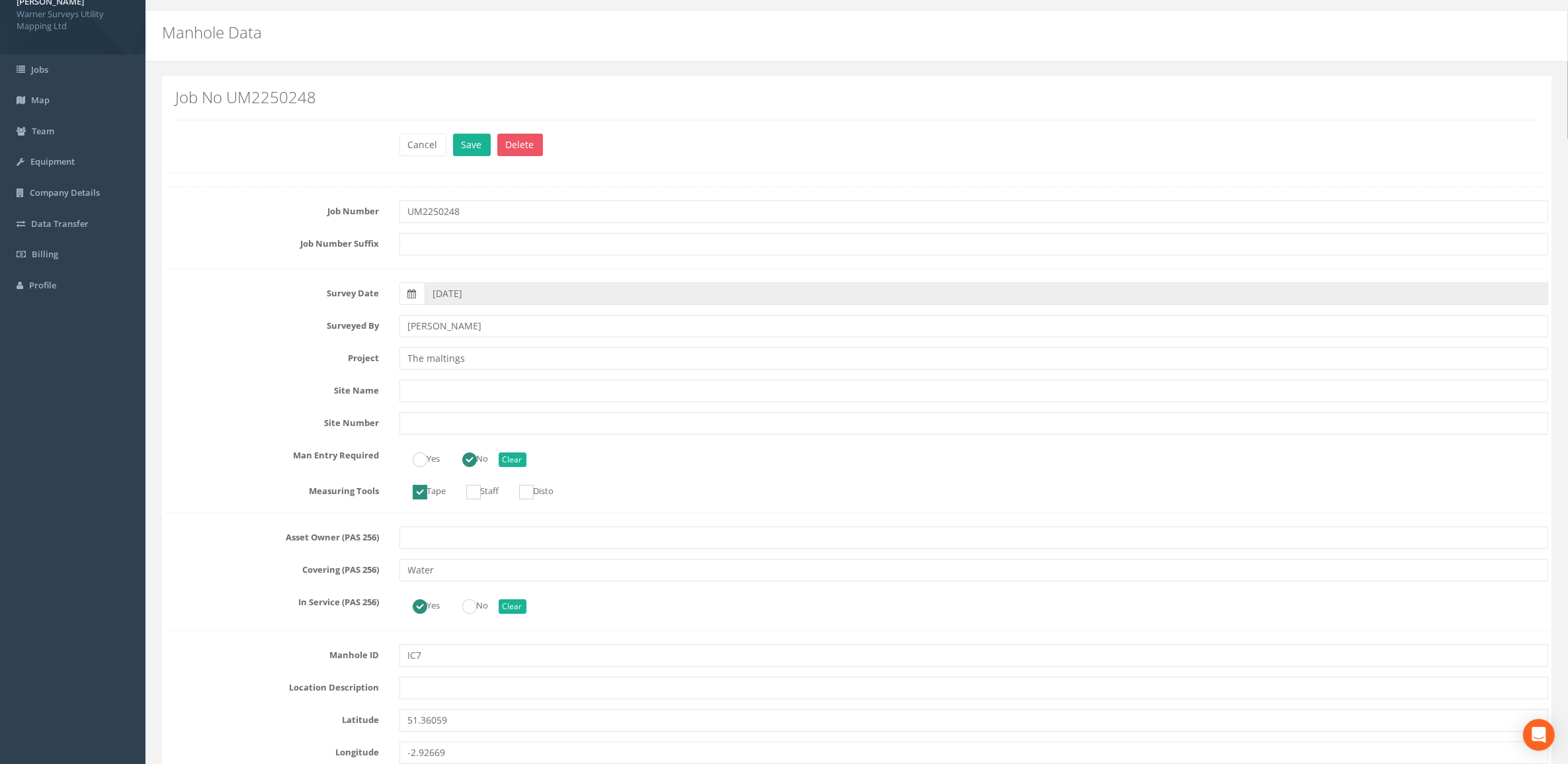
scroll to position [0, 0]
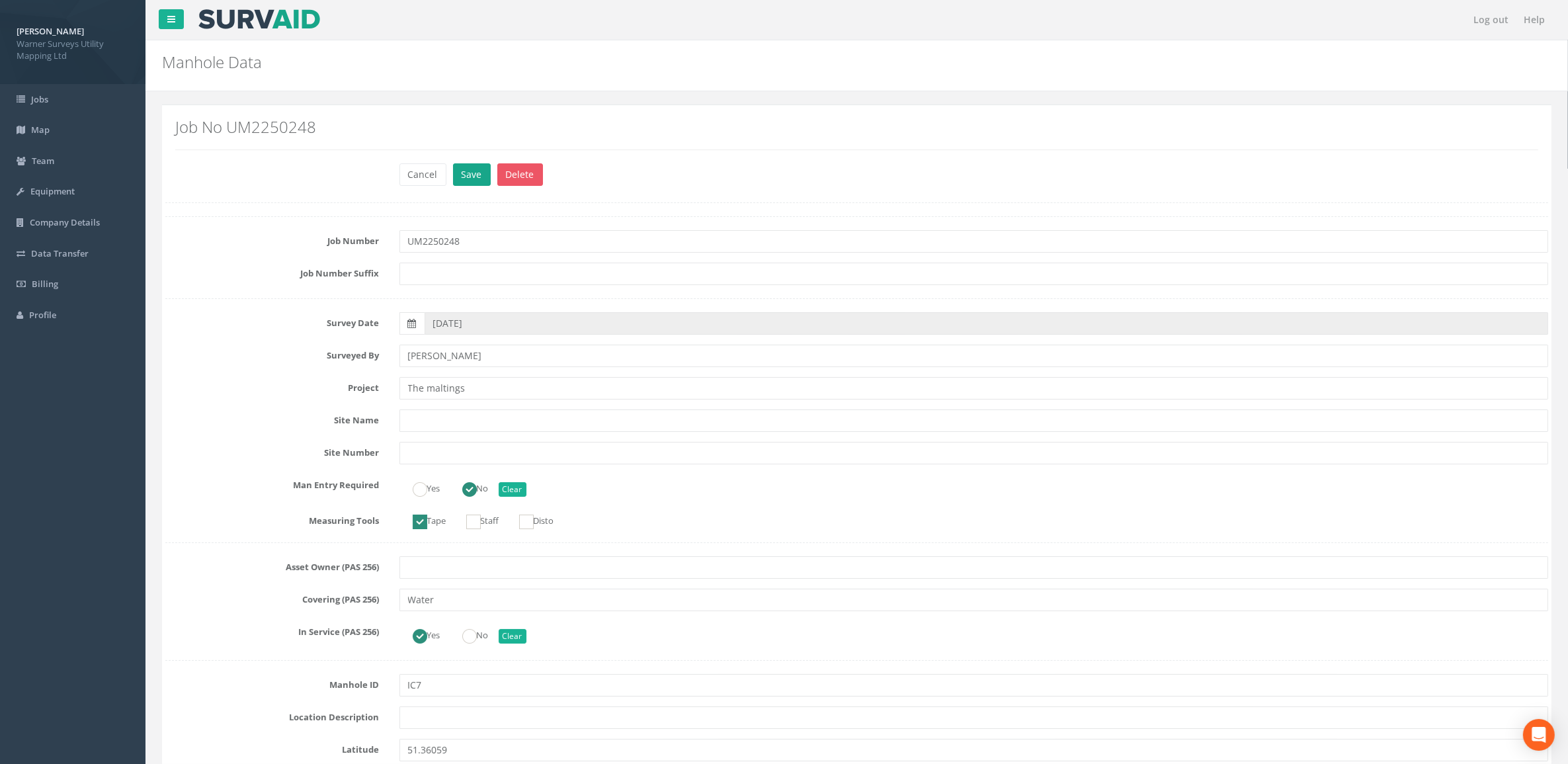
type input "5.65"
click at [473, 172] on button "Save" at bounding box center [471, 175] width 38 height 22
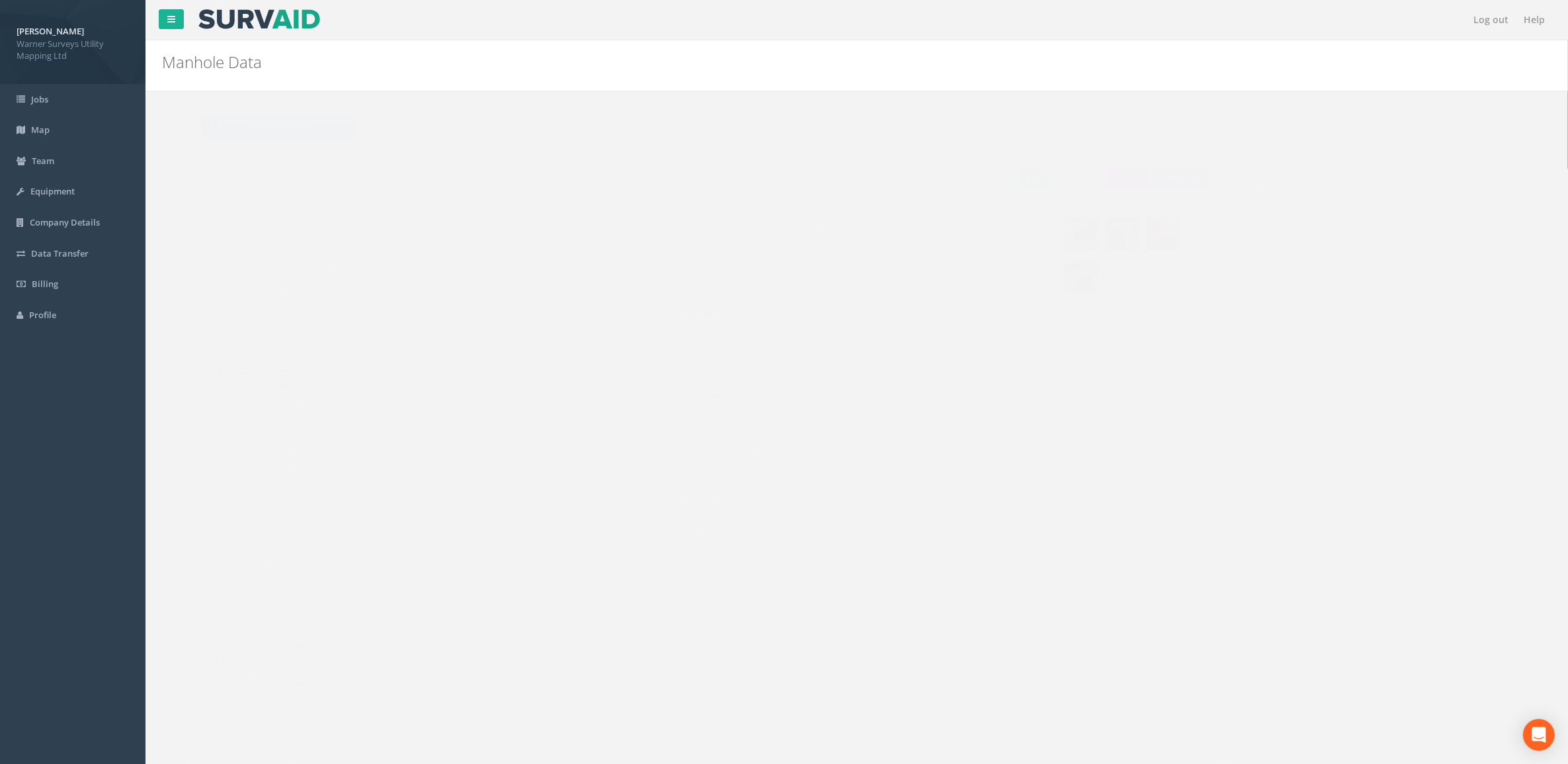
click at [252, 129] on button "Back to UM2250248 Manholes" at bounding box center [253, 126] width 155 height 22
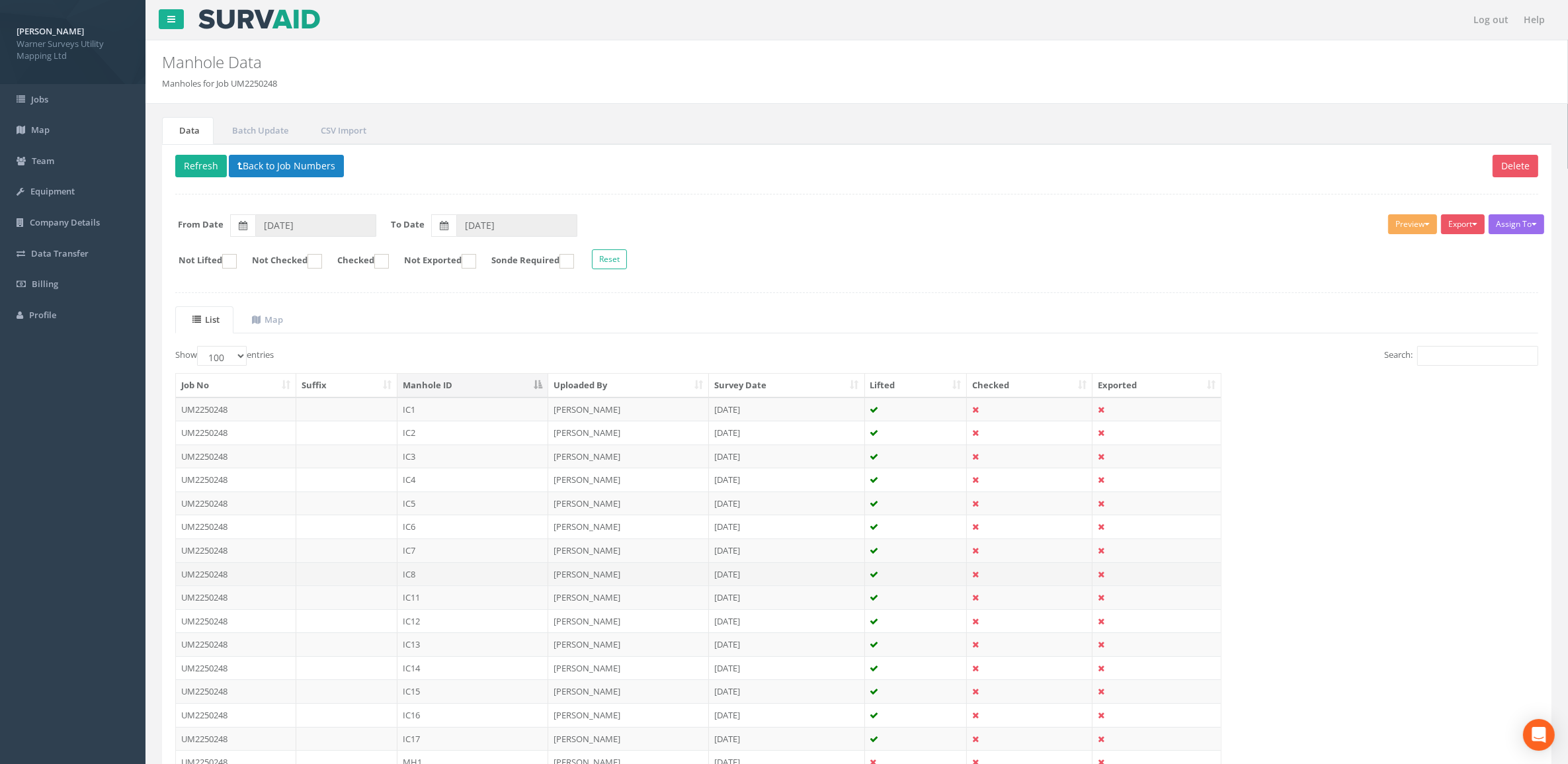
click at [431, 516] on td "IC8" at bounding box center [473, 574] width 151 height 24
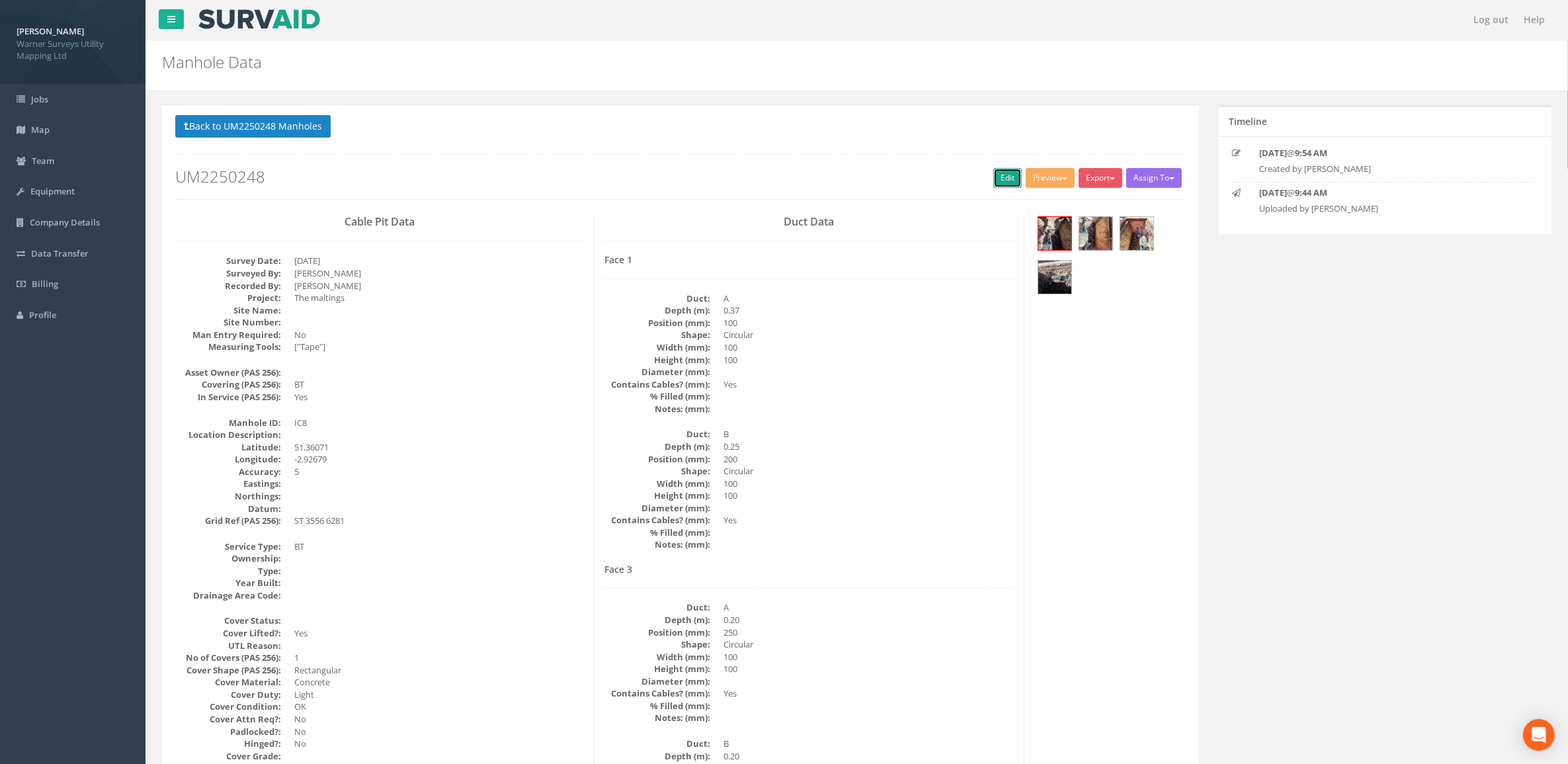
click at [997, 172] on link "Edit" at bounding box center [1007, 178] width 28 height 20
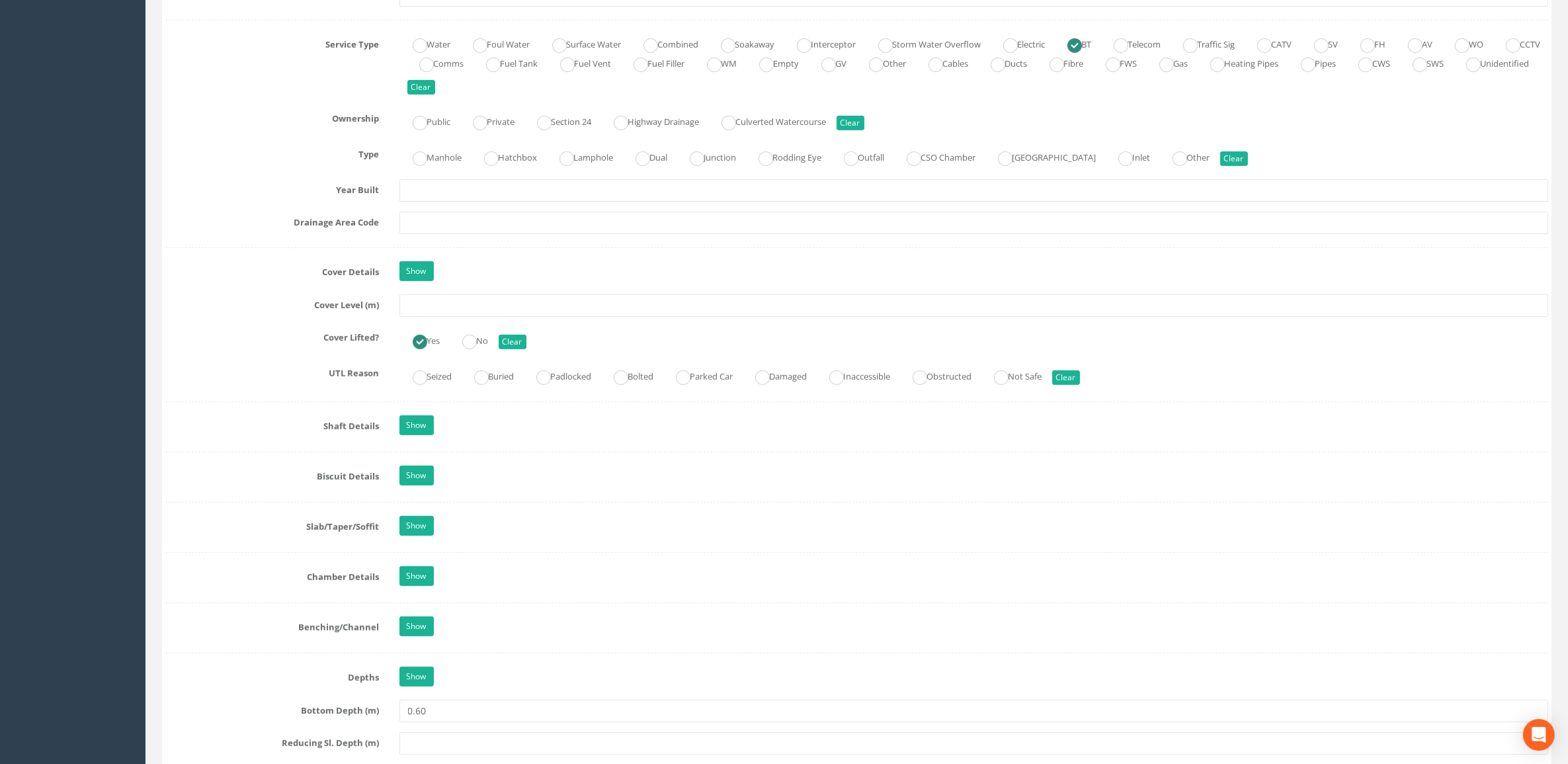
scroll to position [992, 0]
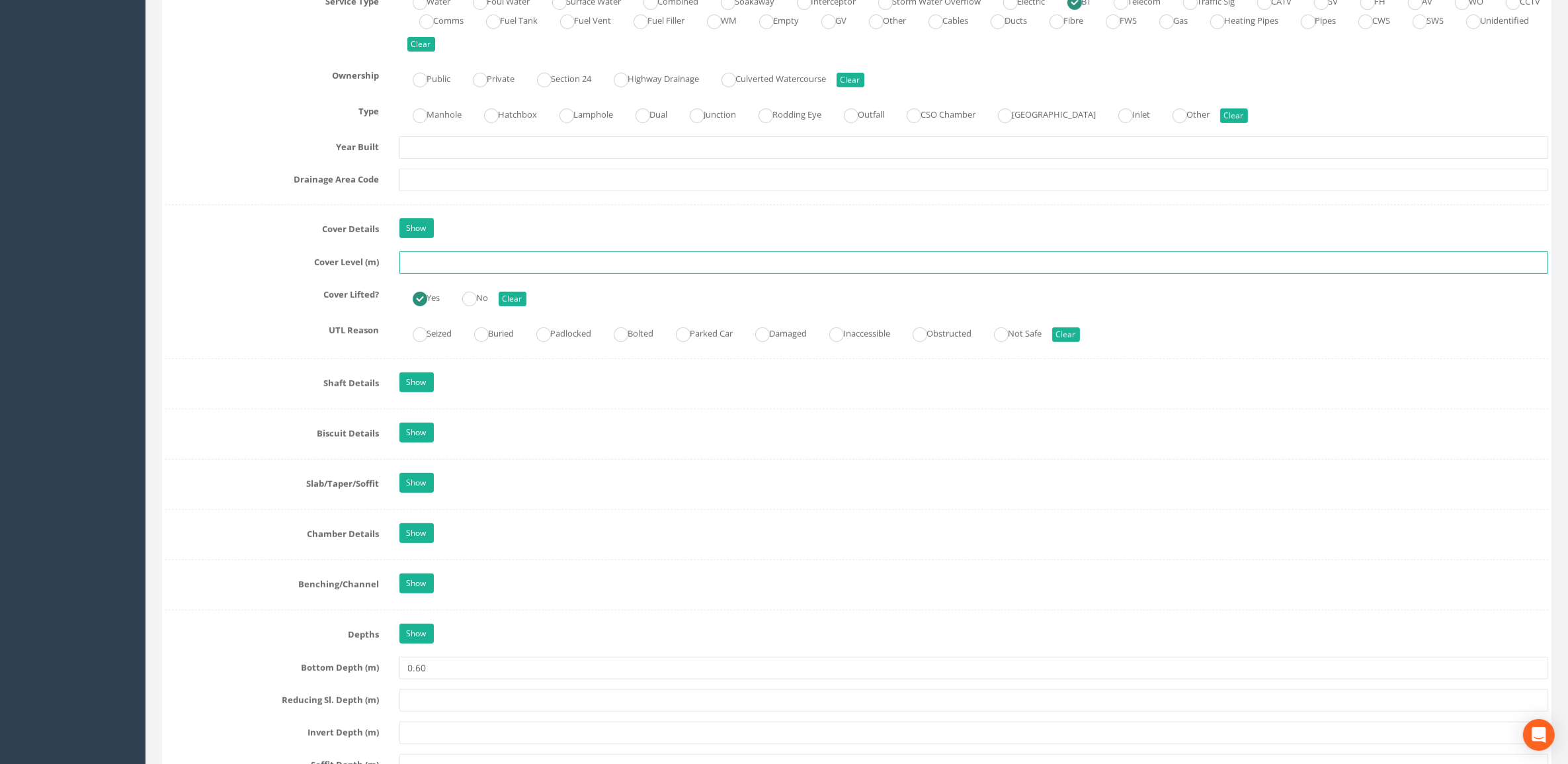
click at [444, 268] on input "text" at bounding box center [973, 262] width 1149 height 22
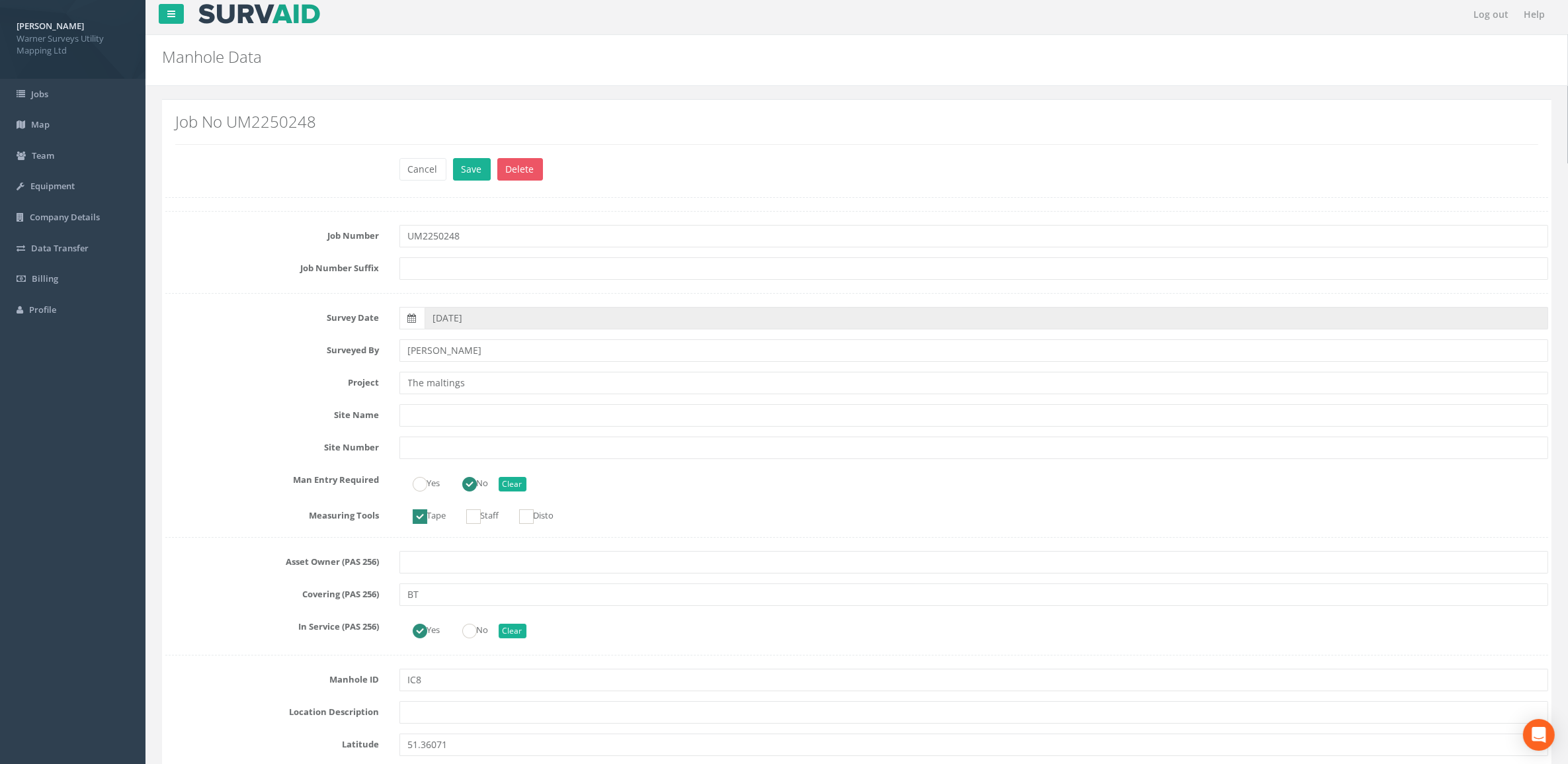
scroll to position [0, 0]
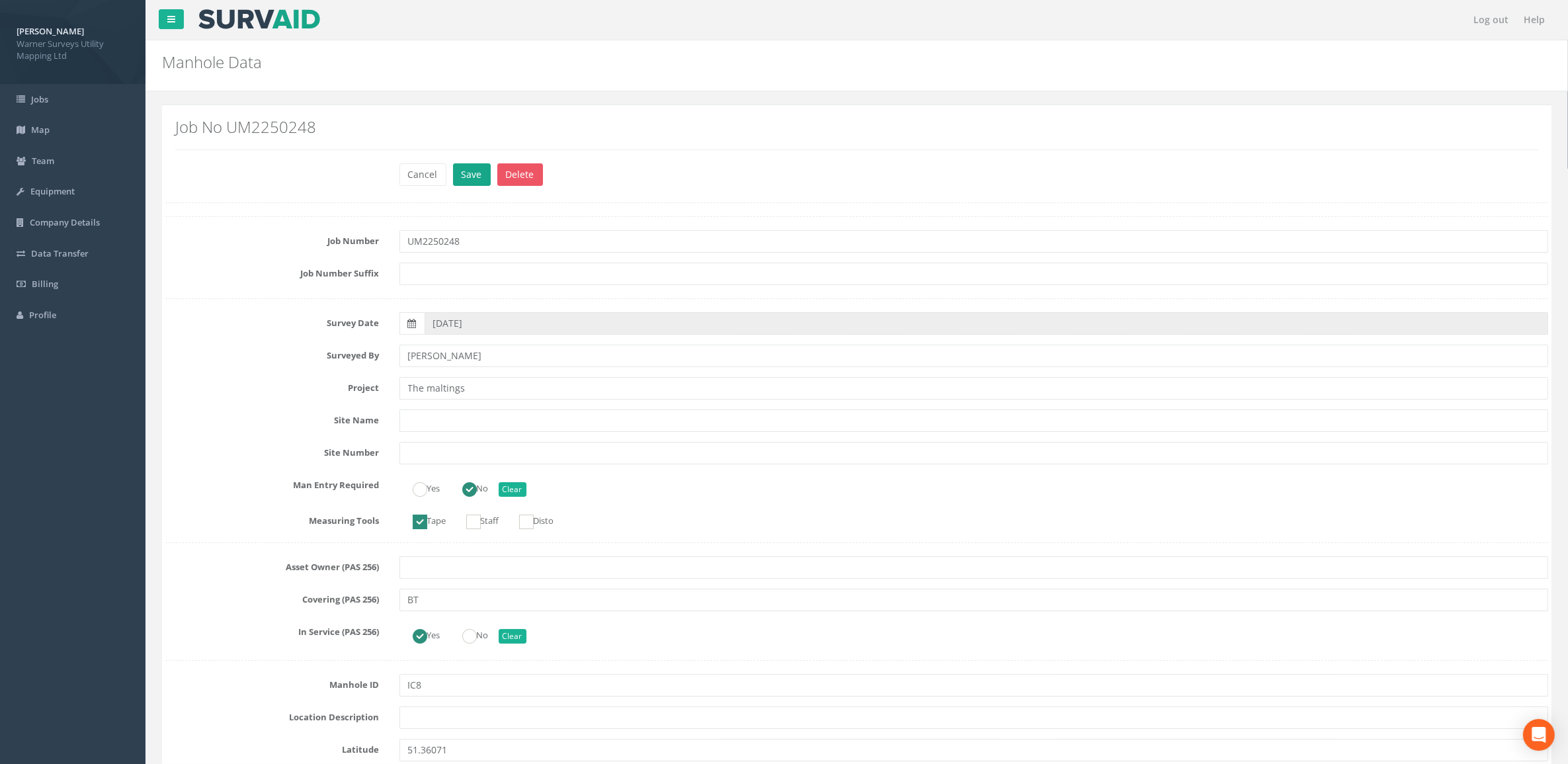
type input "6.15"
click at [479, 171] on button "Save" at bounding box center [471, 175] width 38 height 22
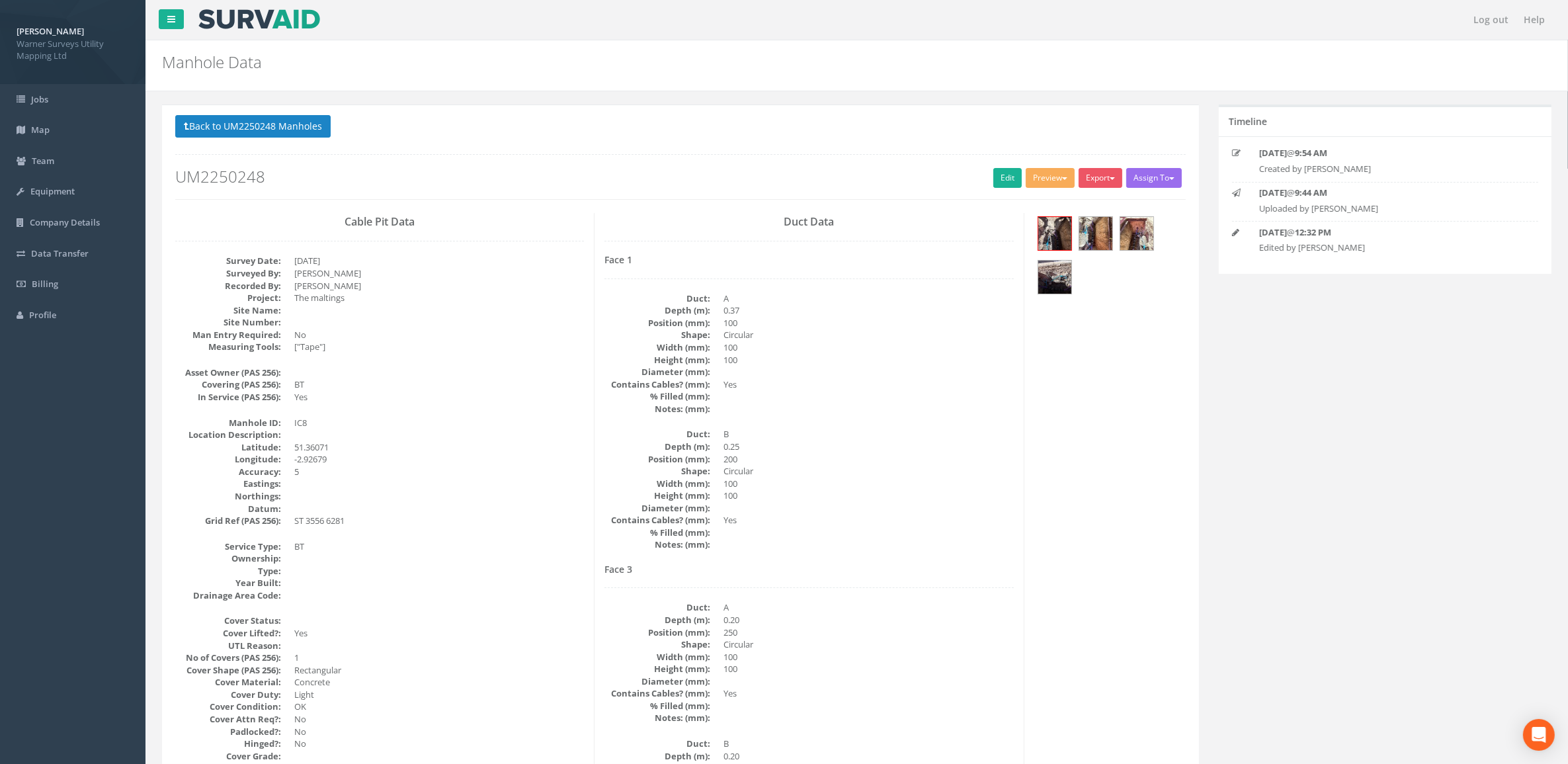
click at [242, 140] on p "Back to UM2250248 Manholes Back to Map" at bounding box center [681, 128] width 1011 height 26
click at [244, 132] on button "Back to UM2250248 Manholes" at bounding box center [253, 126] width 155 height 22
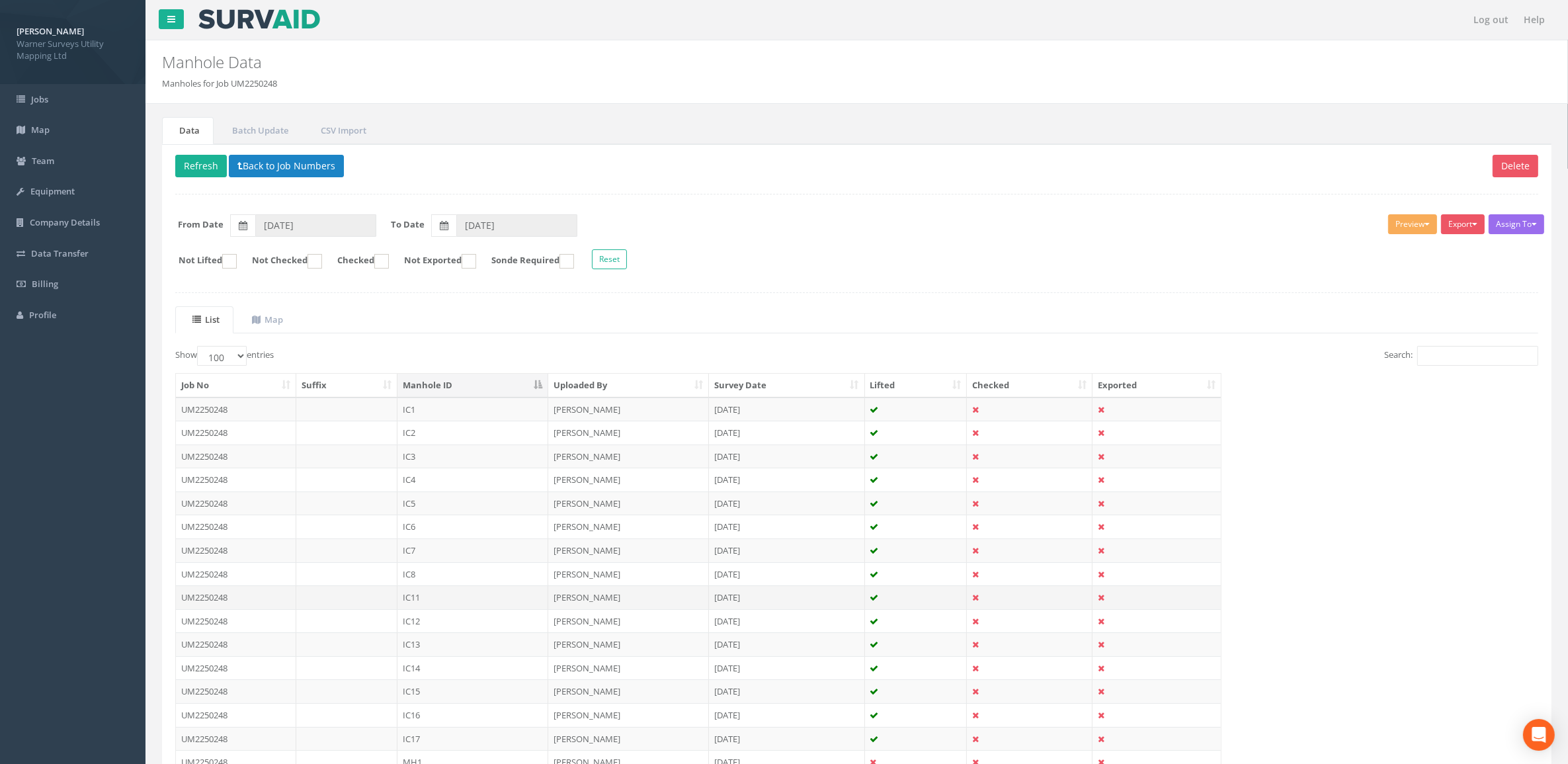
click at [453, 516] on td "IC11" at bounding box center [473, 597] width 151 height 24
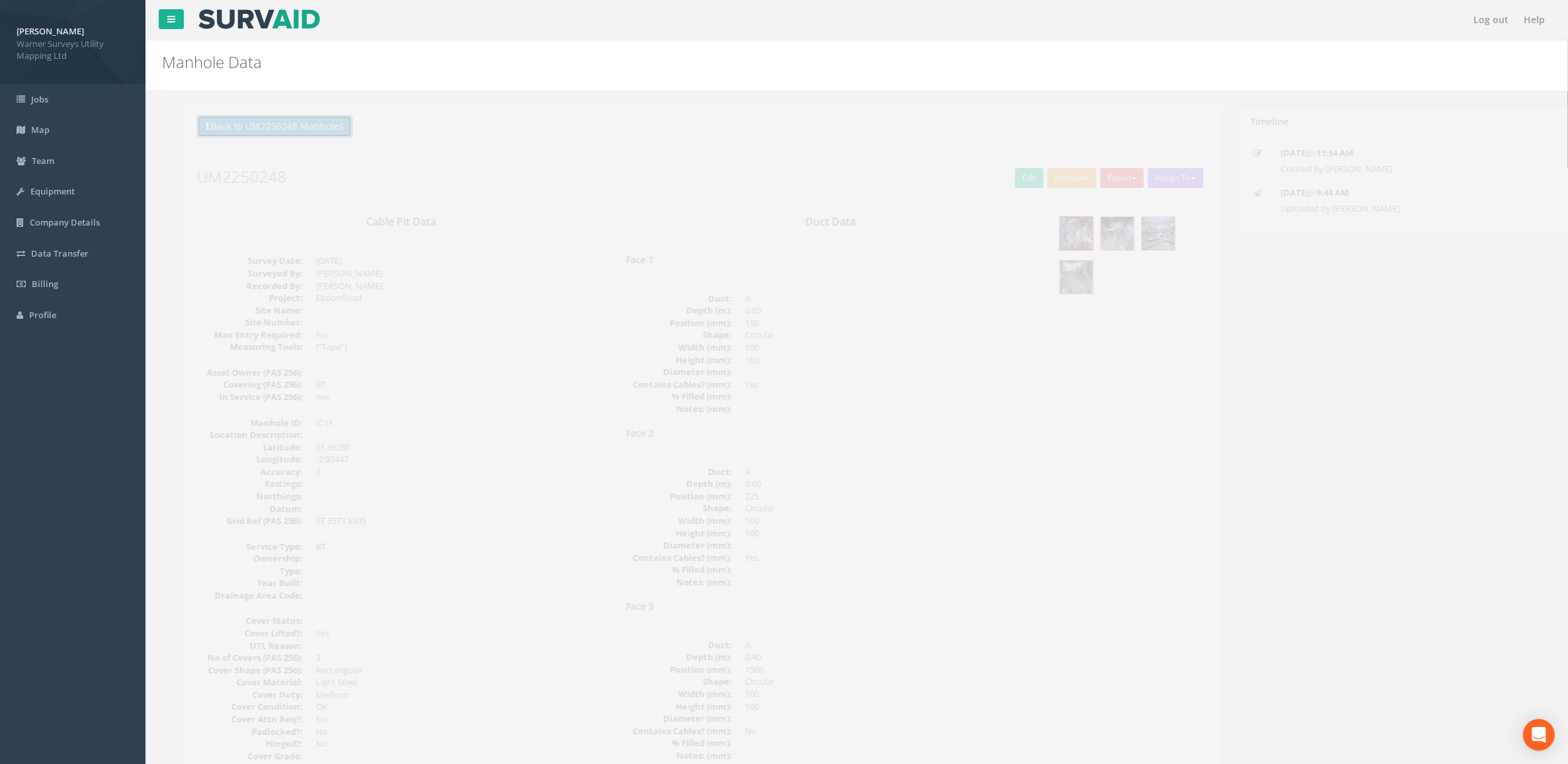
drag, startPoint x: 278, startPoint y: 124, endPoint x: 305, endPoint y: 159, distance: 44.2
click at [278, 124] on button "Back to UM2250248 Manholes" at bounding box center [253, 126] width 155 height 22
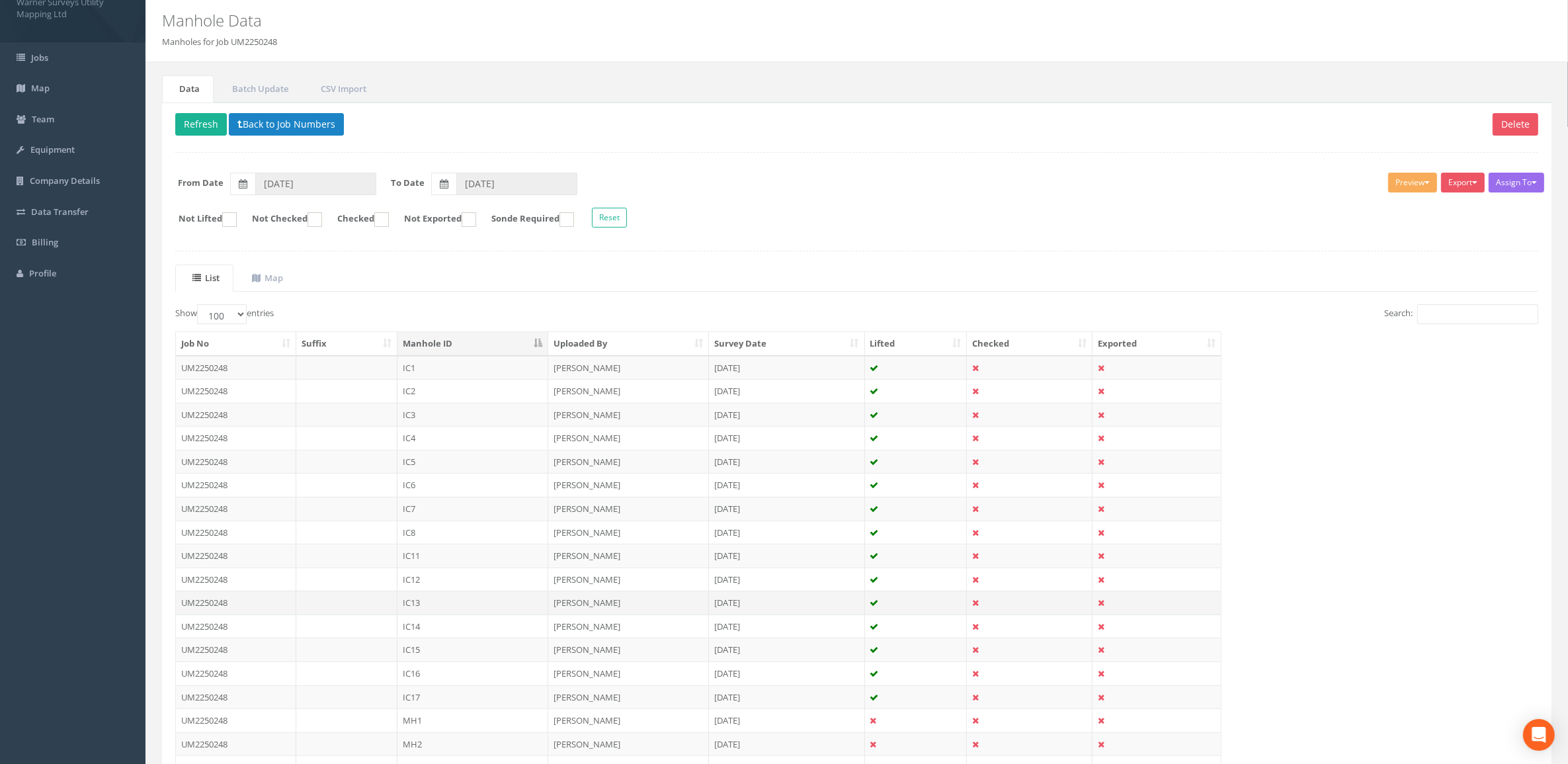
scroll to position [82, 0]
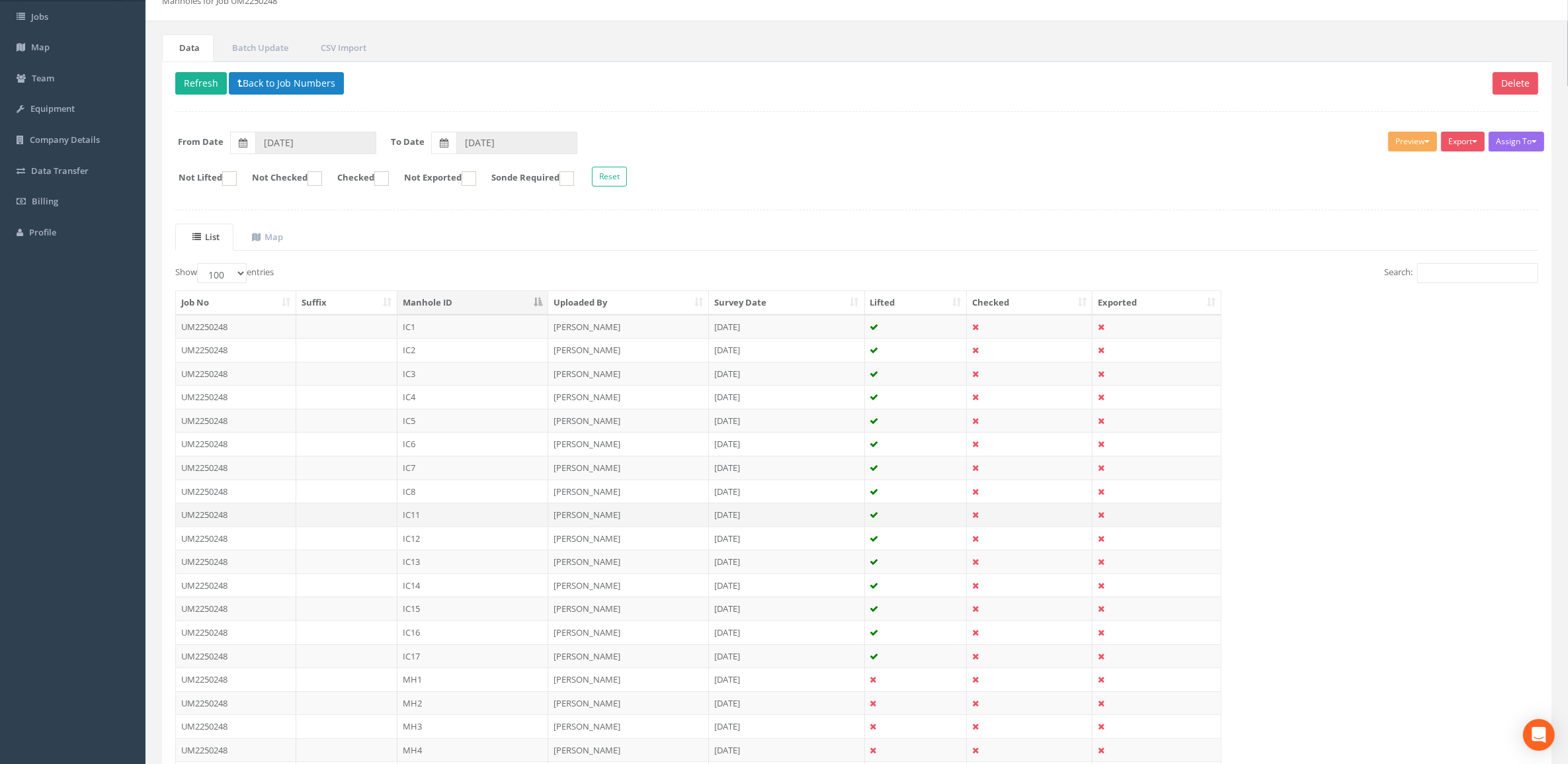
click at [450, 516] on td "IC11" at bounding box center [473, 514] width 151 height 24
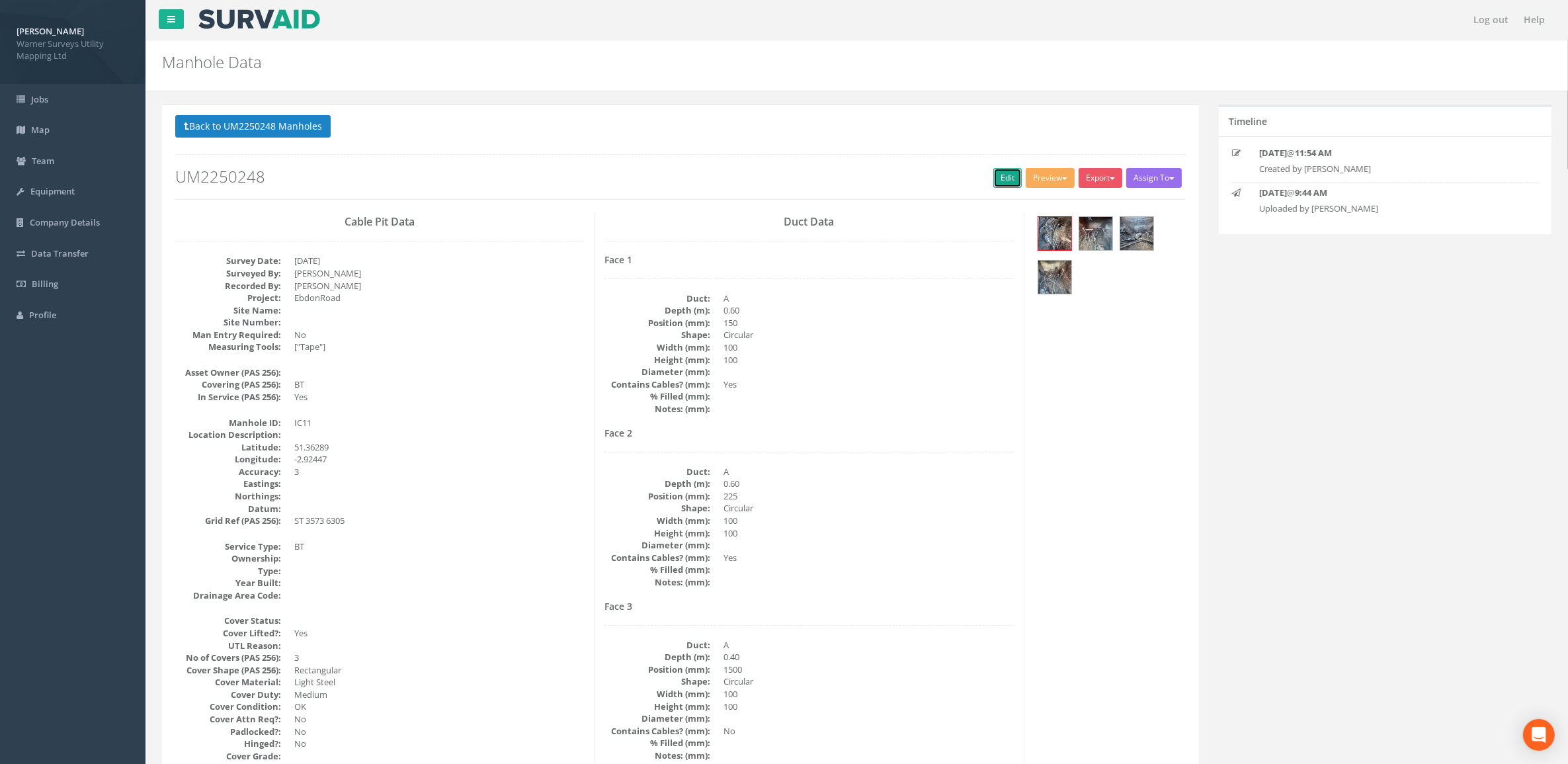
click at [1002, 183] on link "Edit" at bounding box center [1007, 178] width 28 height 20
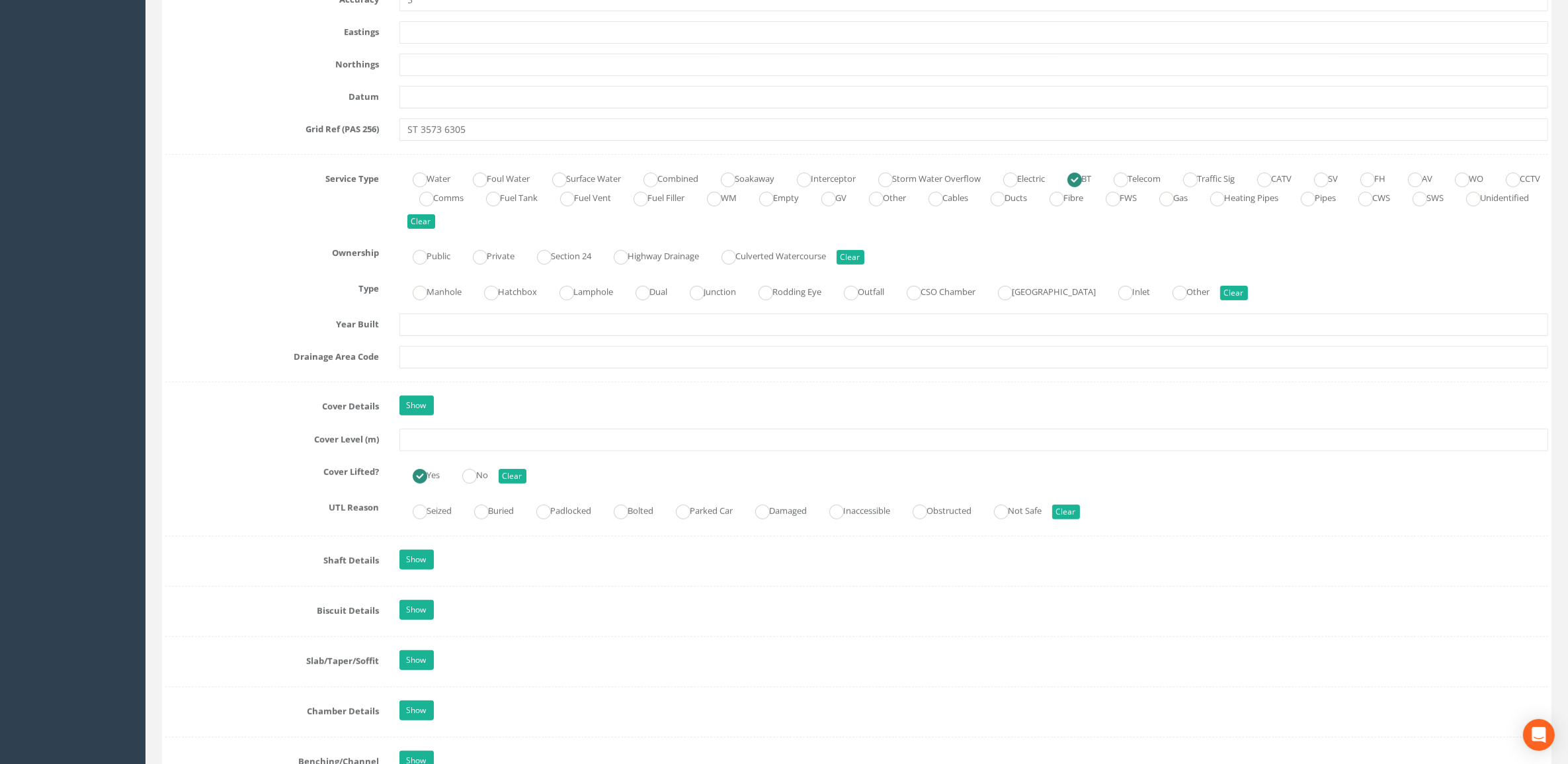
scroll to position [826, 0]
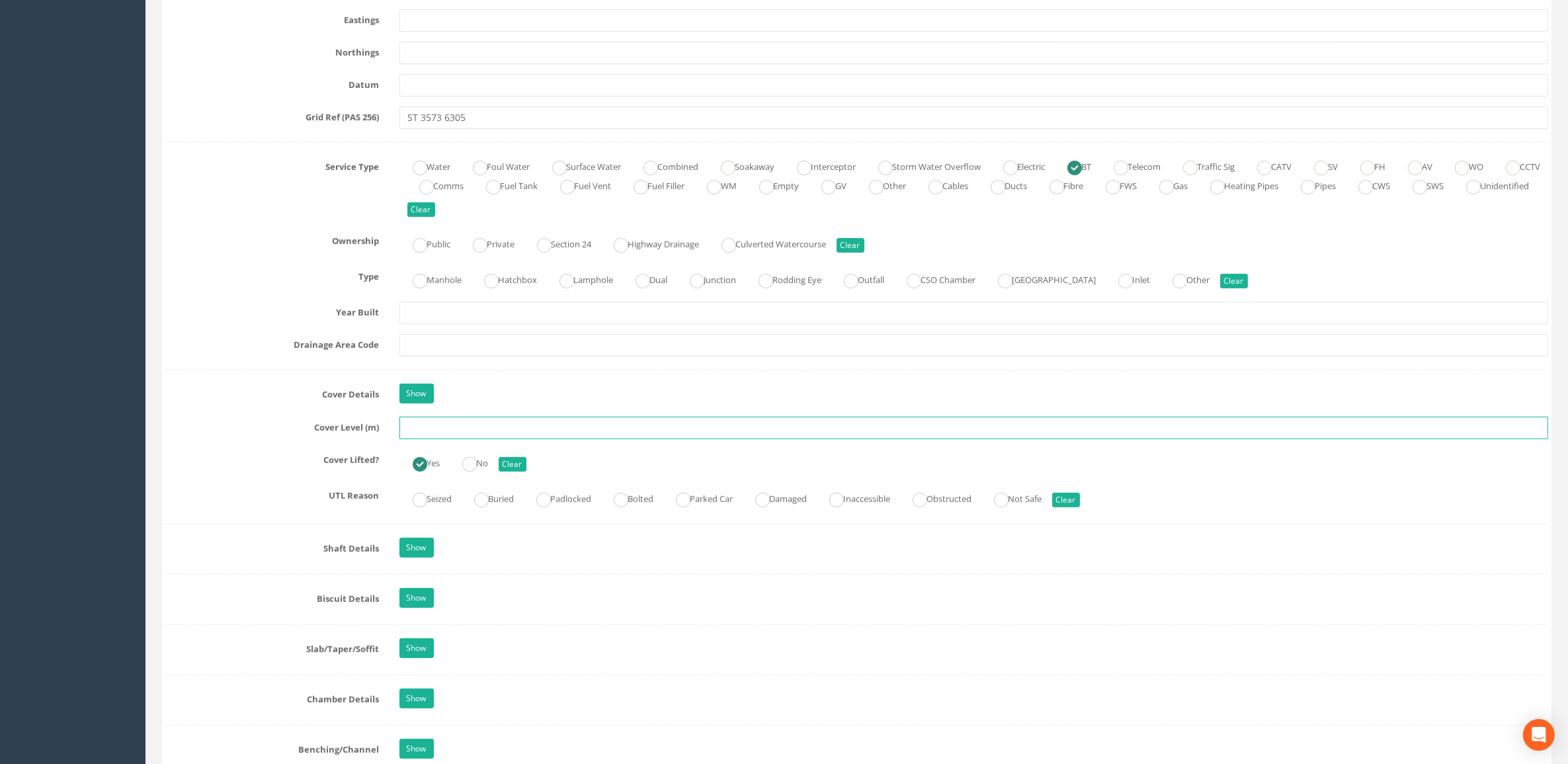
click at [464, 439] on input "text" at bounding box center [973, 428] width 1149 height 22
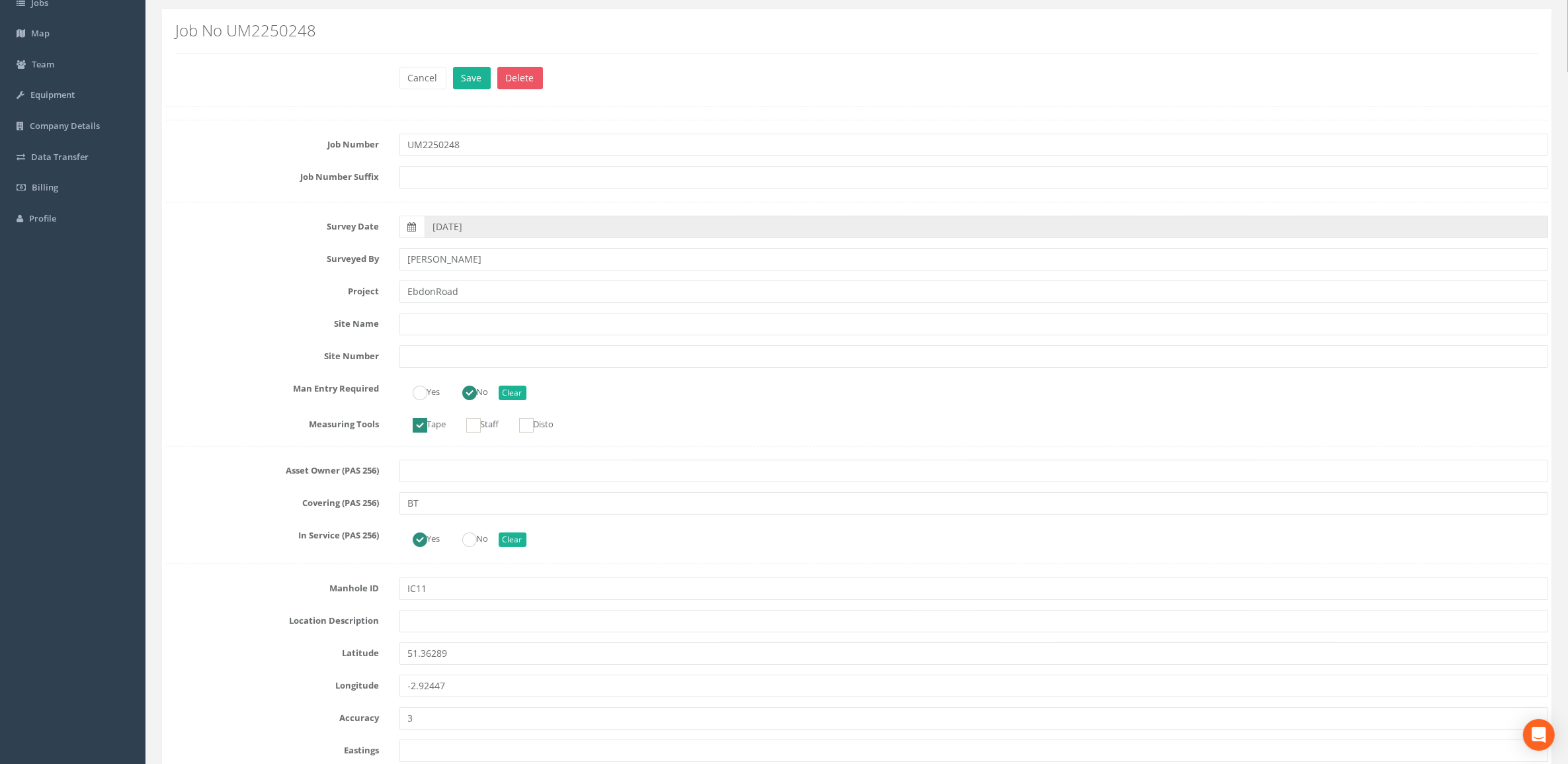
scroll to position [0, 0]
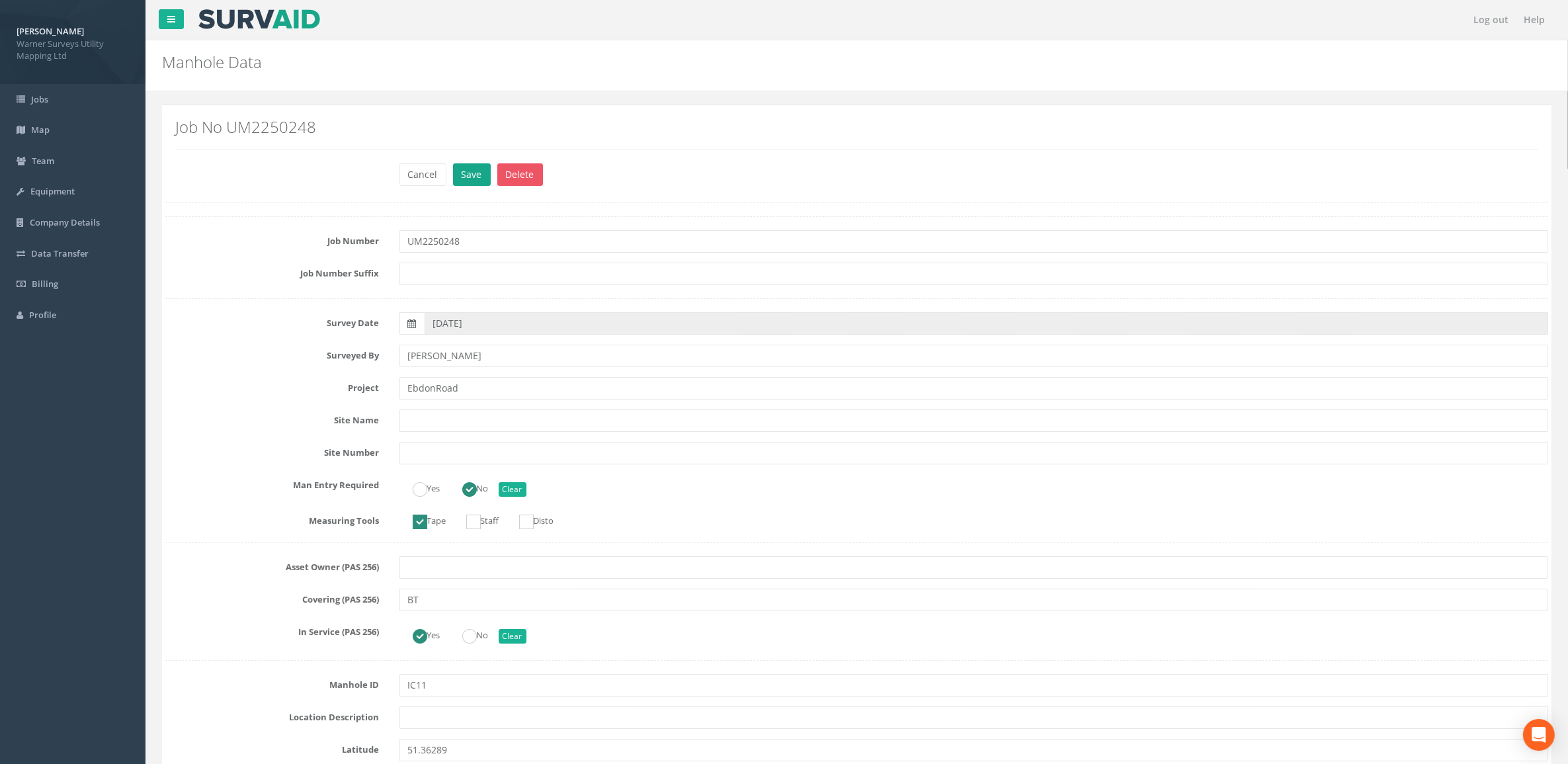
type input "6.98"
click at [465, 177] on button "Save" at bounding box center [471, 175] width 38 height 22
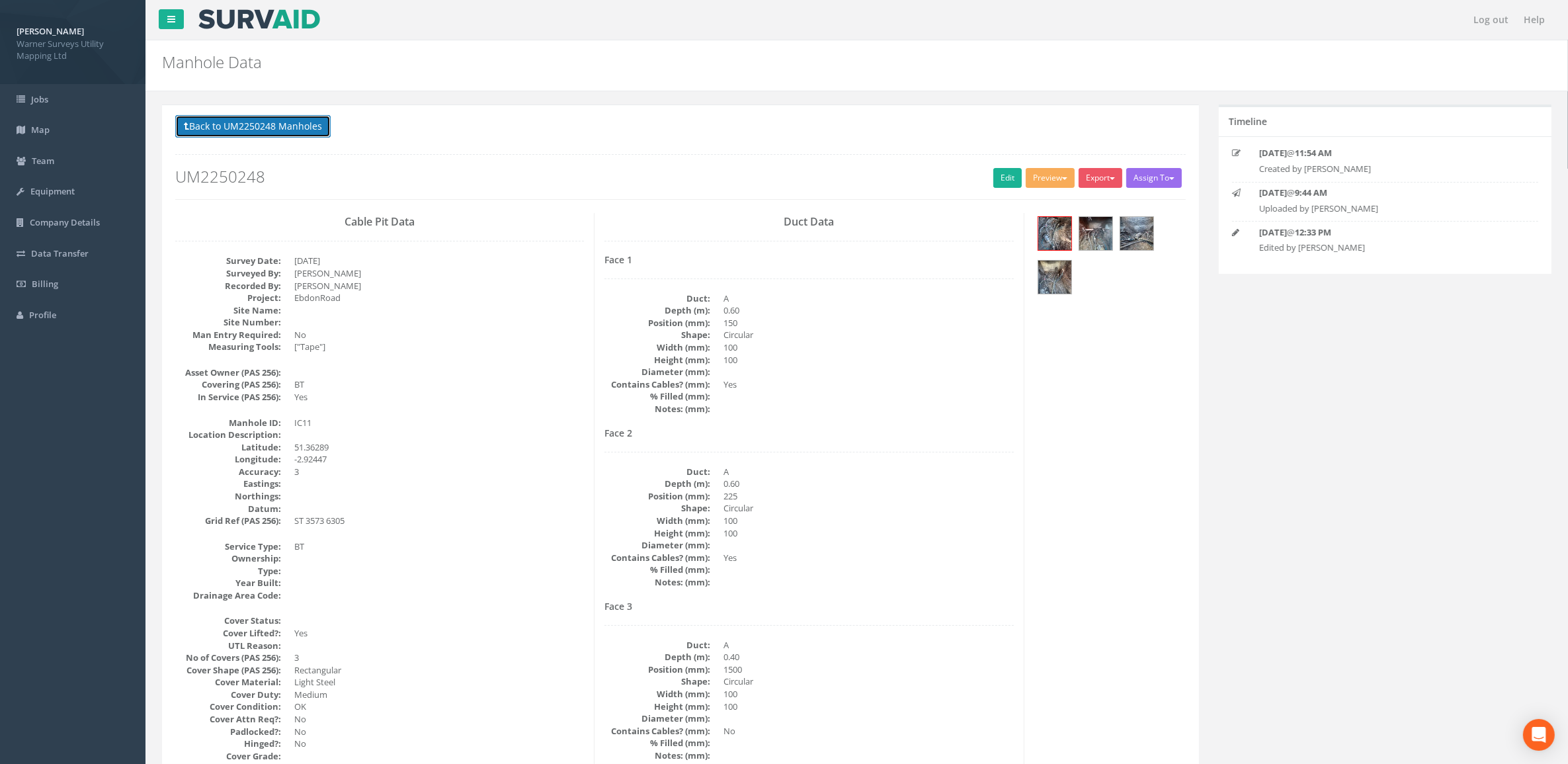
click at [227, 123] on button "Back to UM2250248 Manholes" at bounding box center [253, 126] width 155 height 22
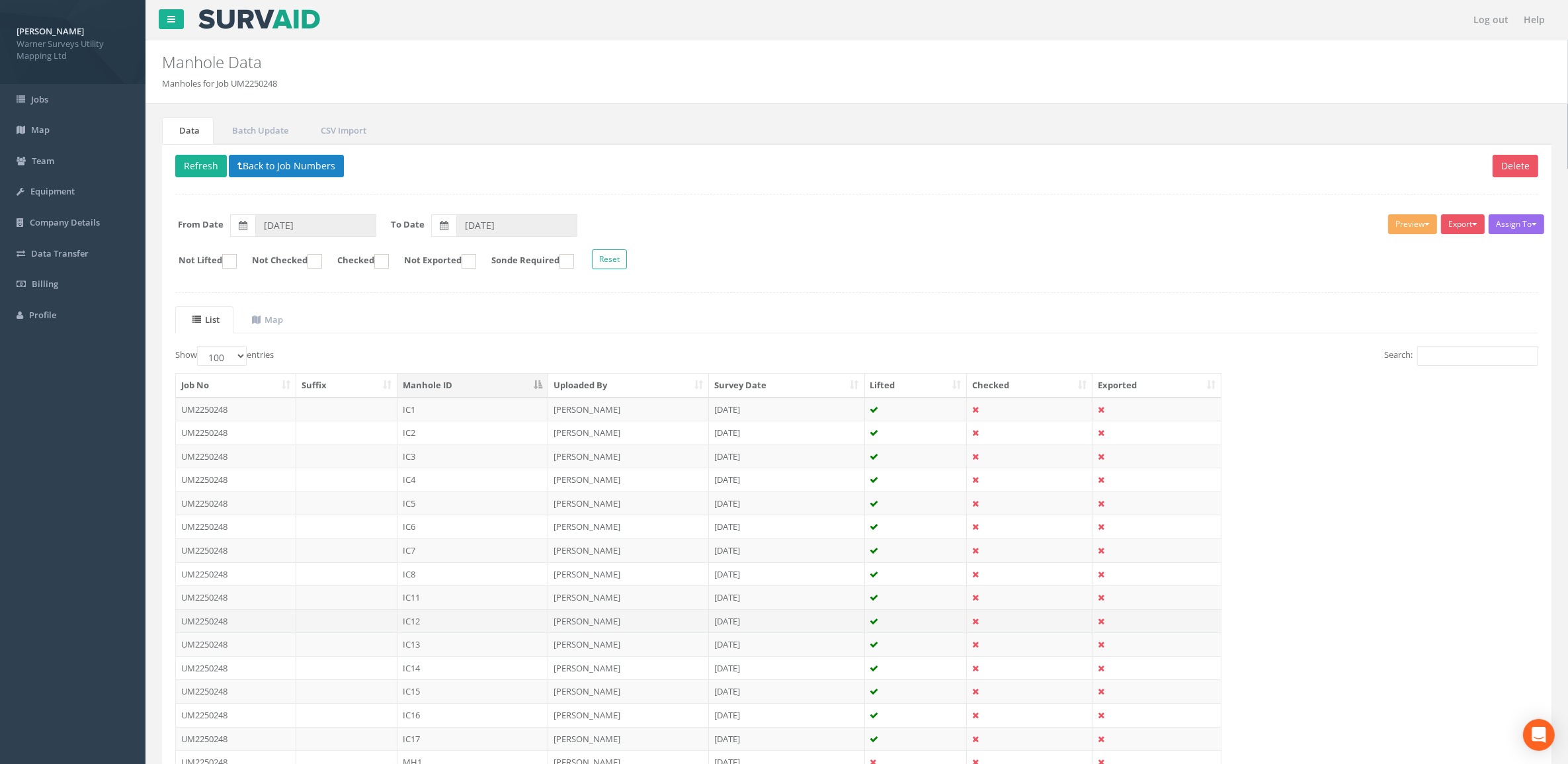
click at [437, 516] on td "IC12" at bounding box center [473, 621] width 151 height 24
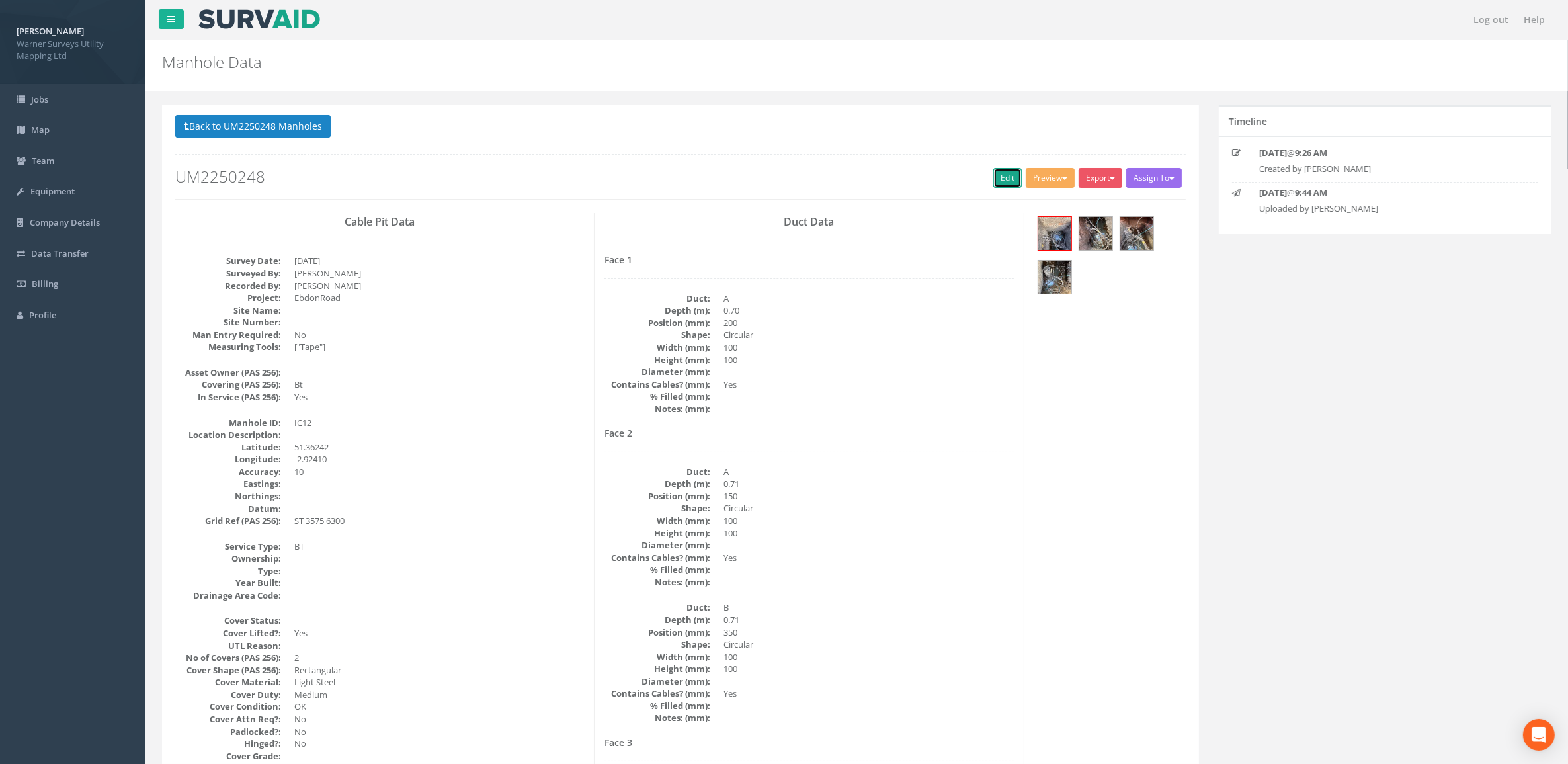
click at [999, 177] on link "Edit" at bounding box center [1007, 178] width 28 height 20
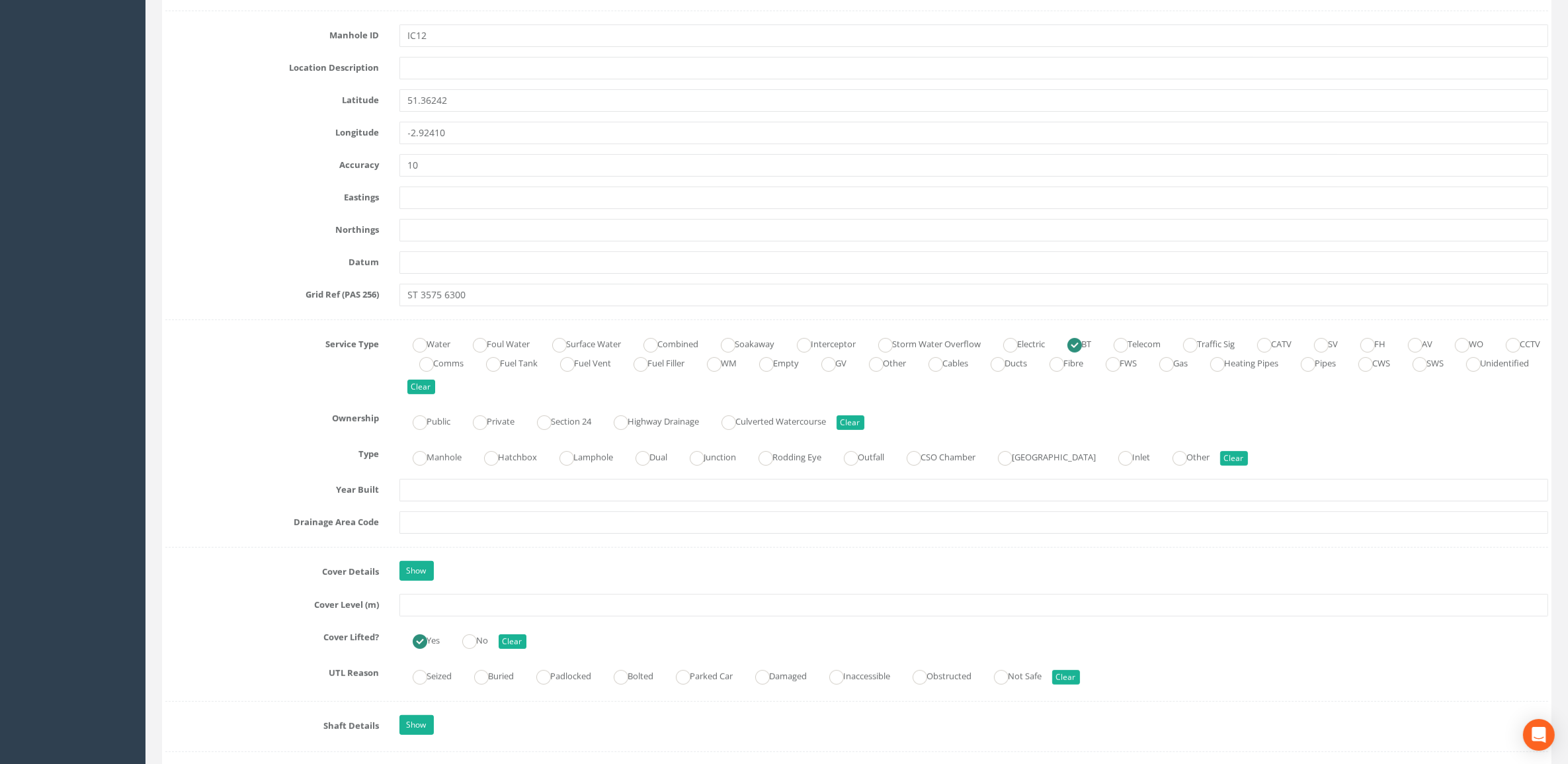
scroll to position [661, 0]
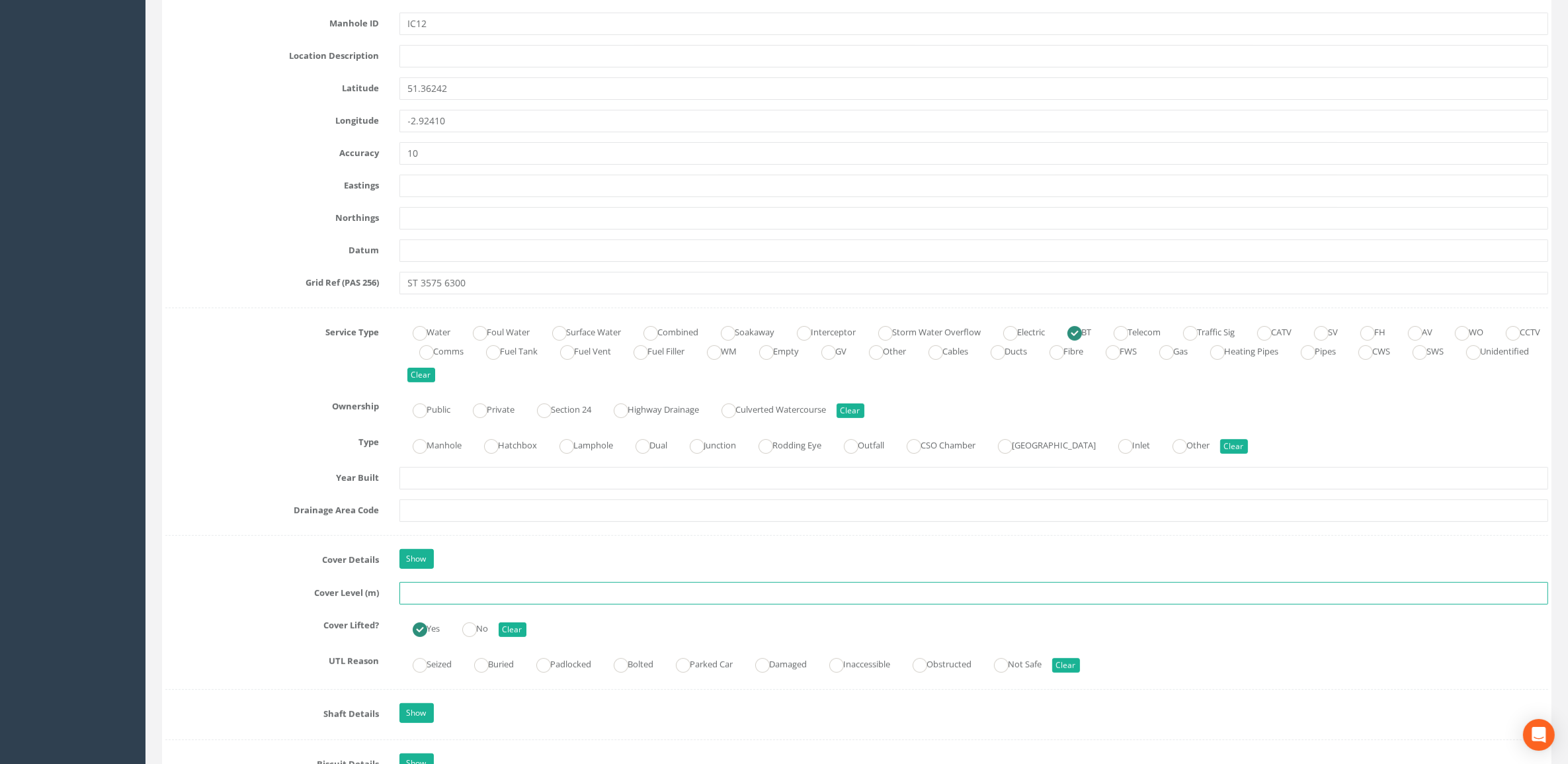
click at [474, 516] on input "text" at bounding box center [973, 593] width 1149 height 22
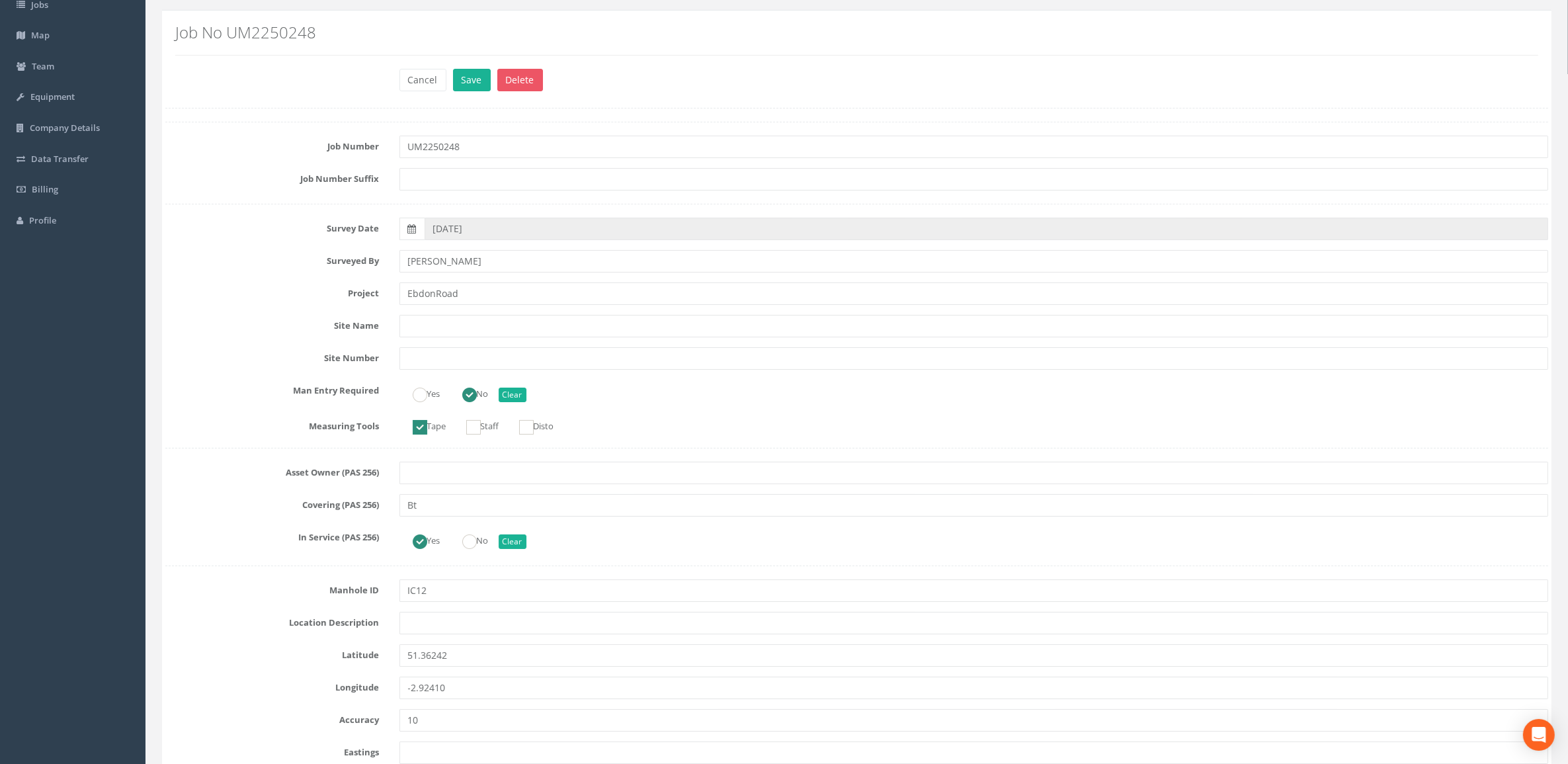
scroll to position [82, 0]
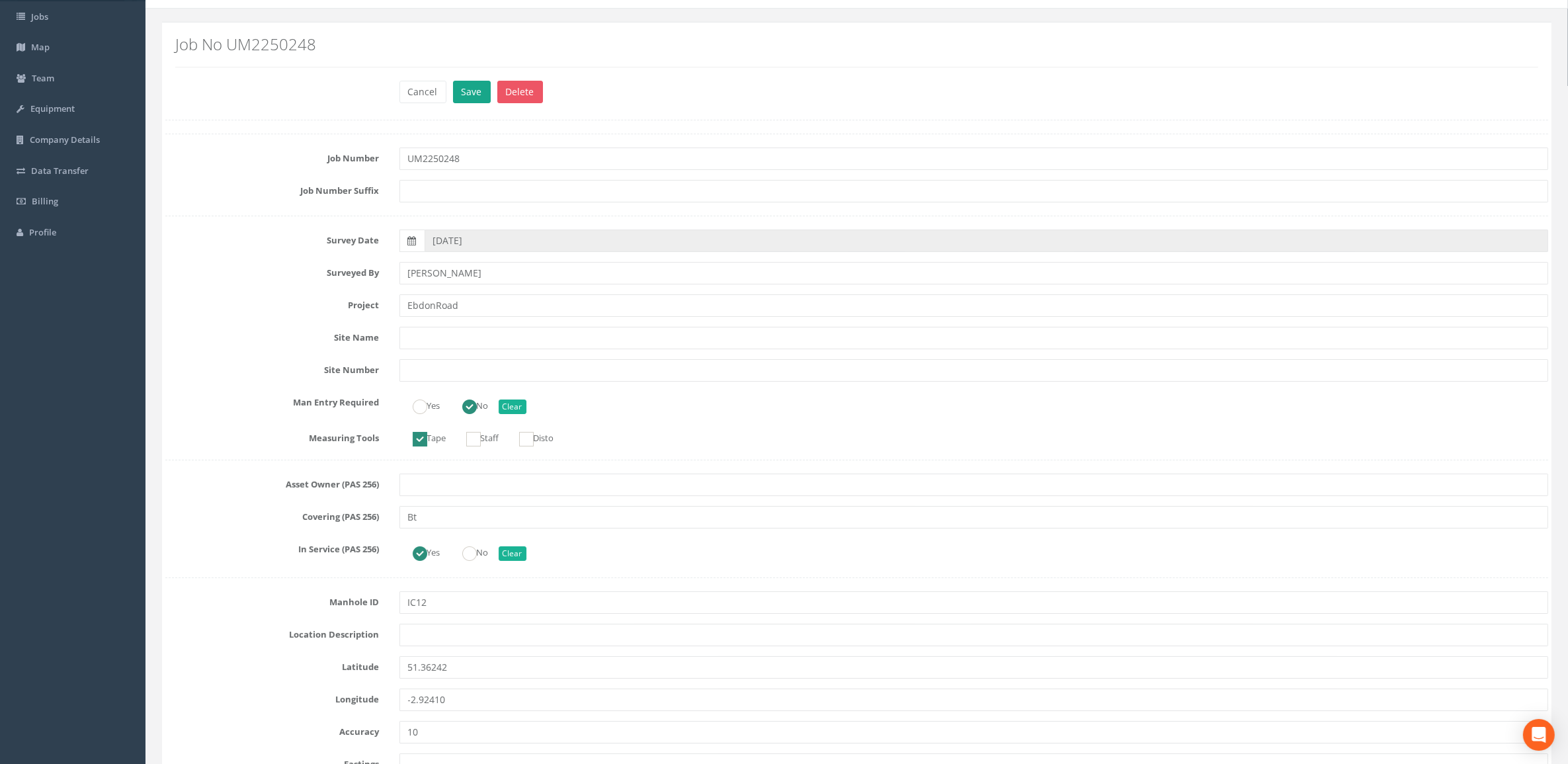
type input "5.96"
click at [467, 98] on button "Save" at bounding box center [471, 92] width 38 height 22
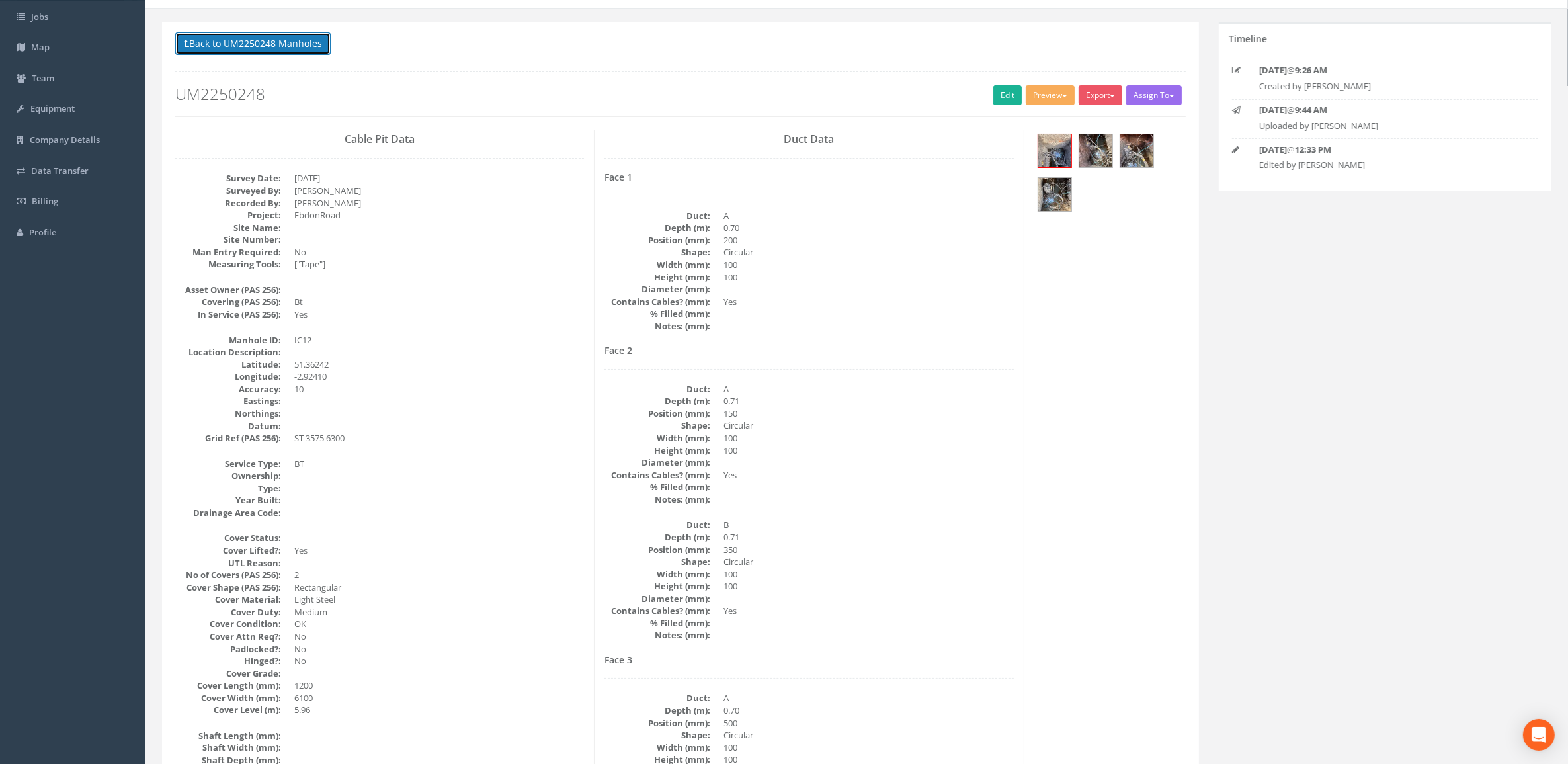
click at [323, 48] on button "Back to UM2250248 Manholes" at bounding box center [253, 44] width 155 height 22
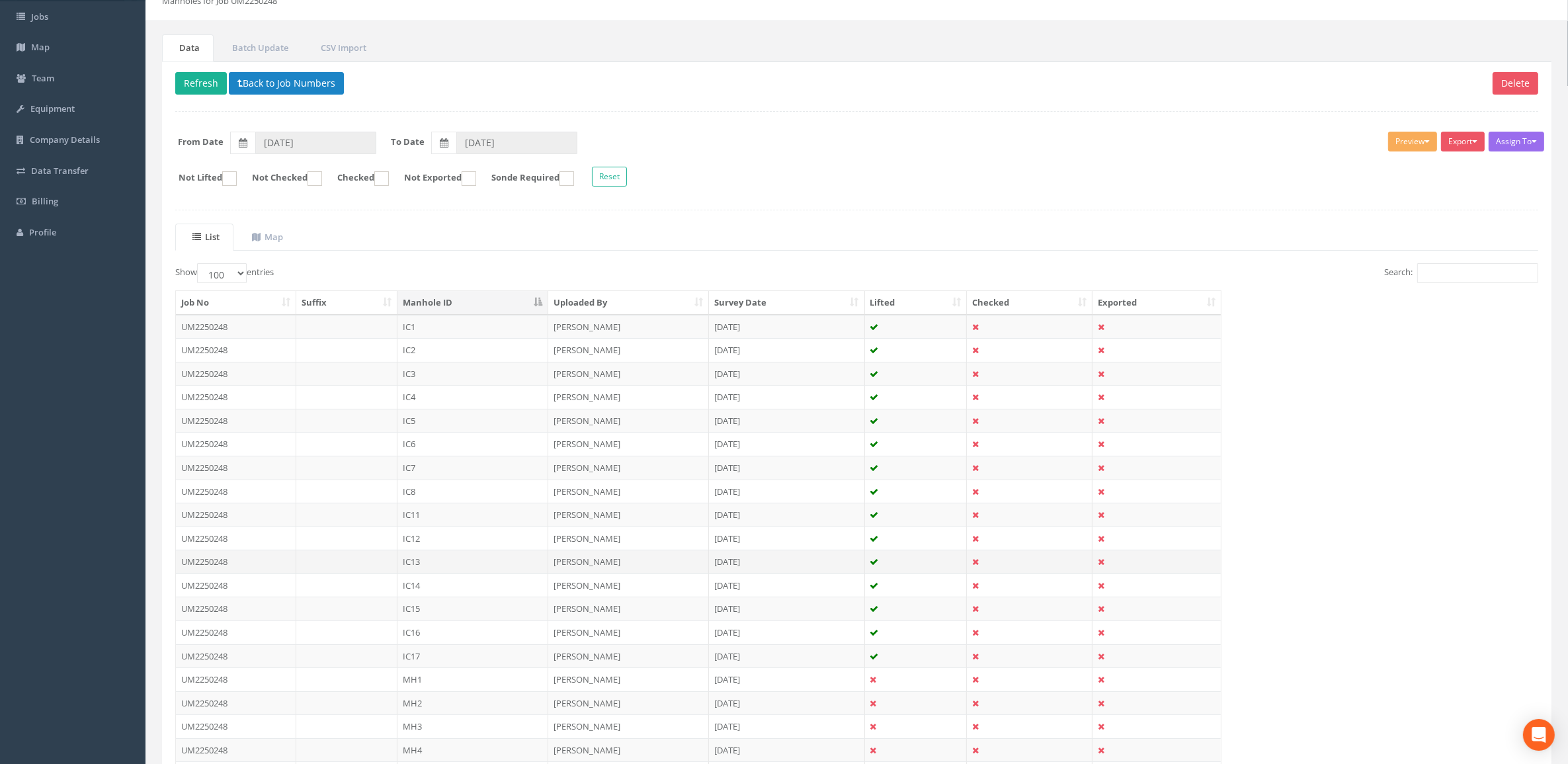
click at [438, 516] on td "IC13" at bounding box center [473, 561] width 151 height 24
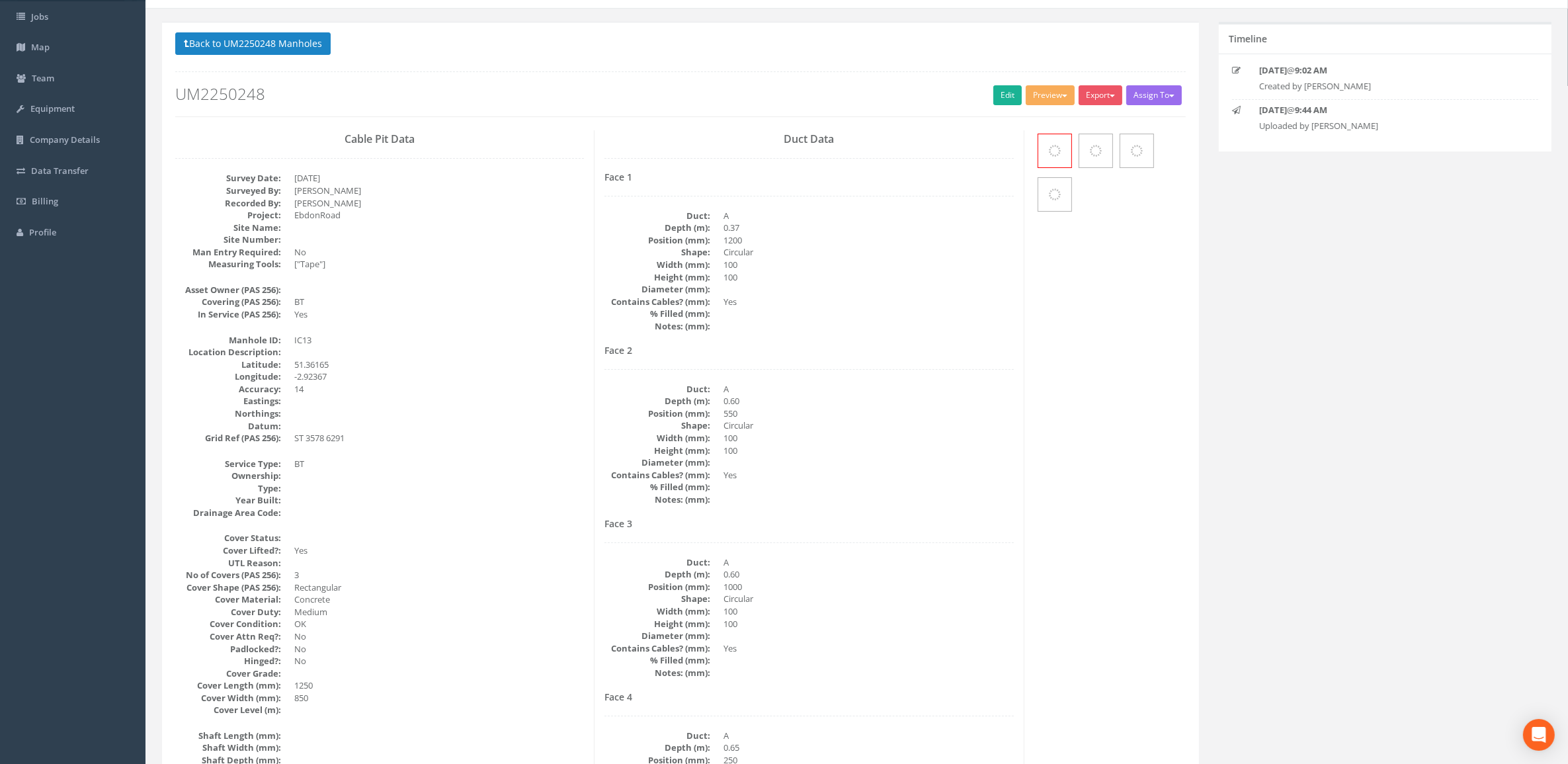
scroll to position [0, 0]
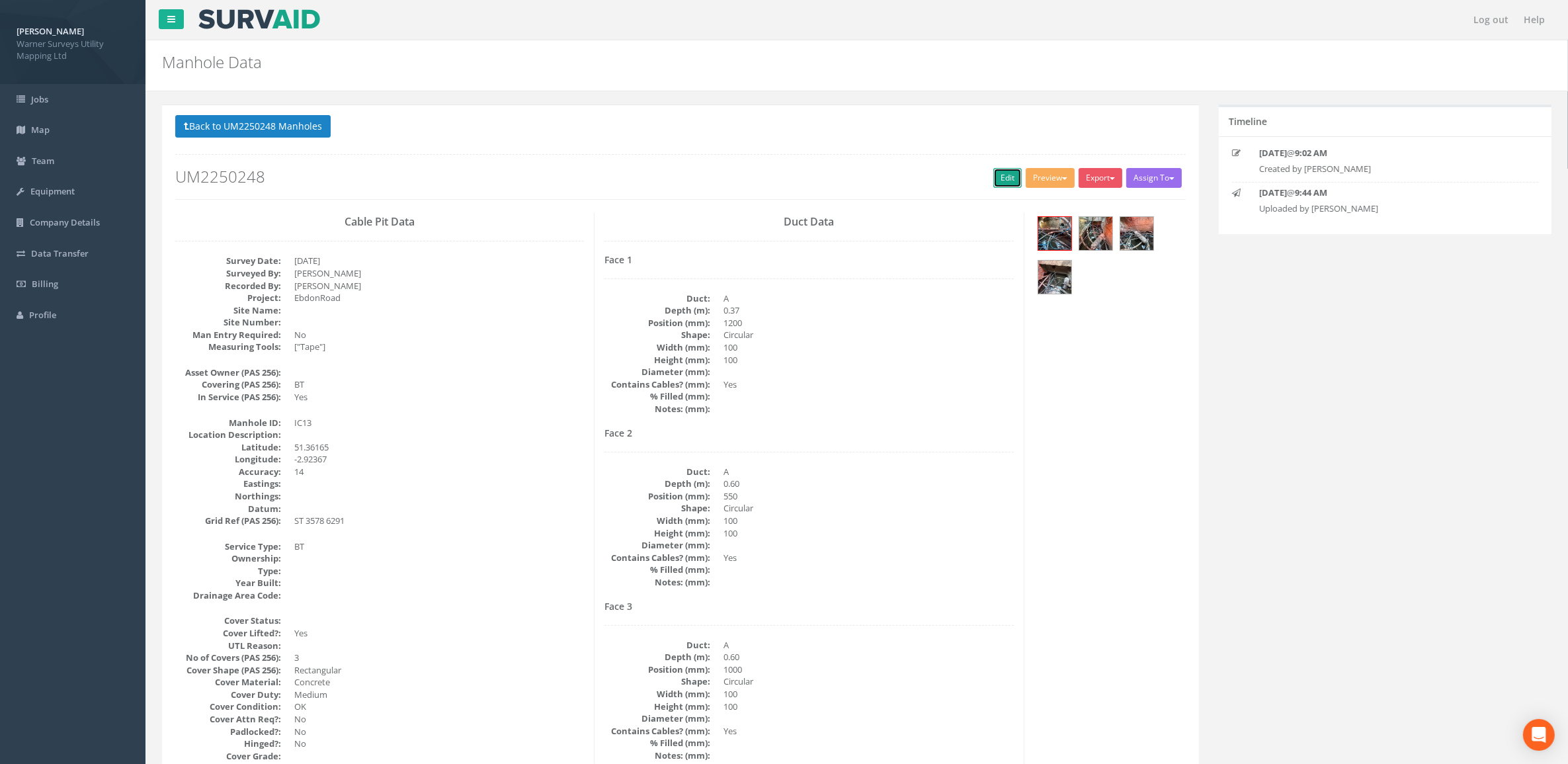
click at [1005, 187] on link "Edit" at bounding box center [1007, 178] width 28 height 20
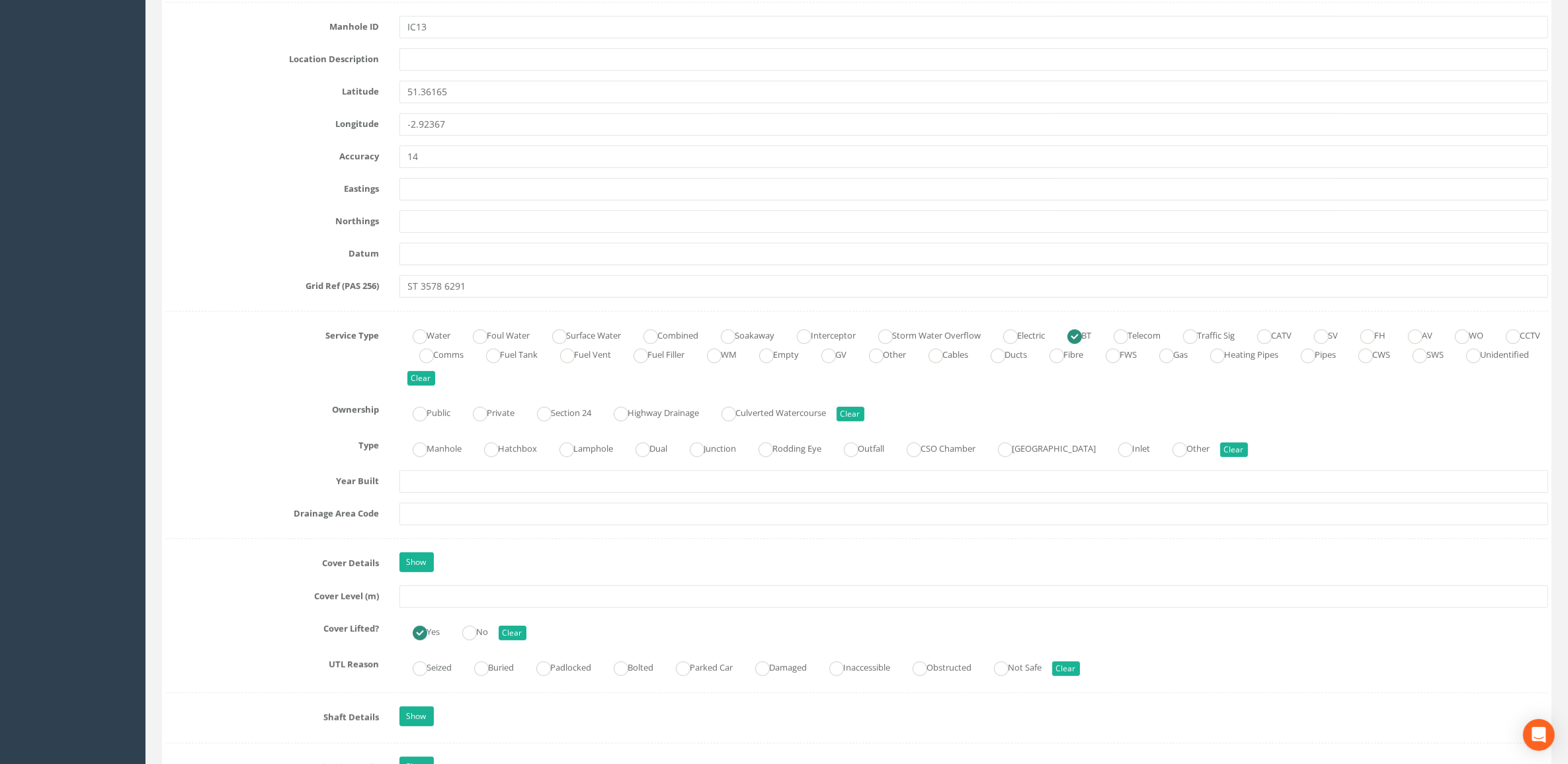
scroll to position [909, 0]
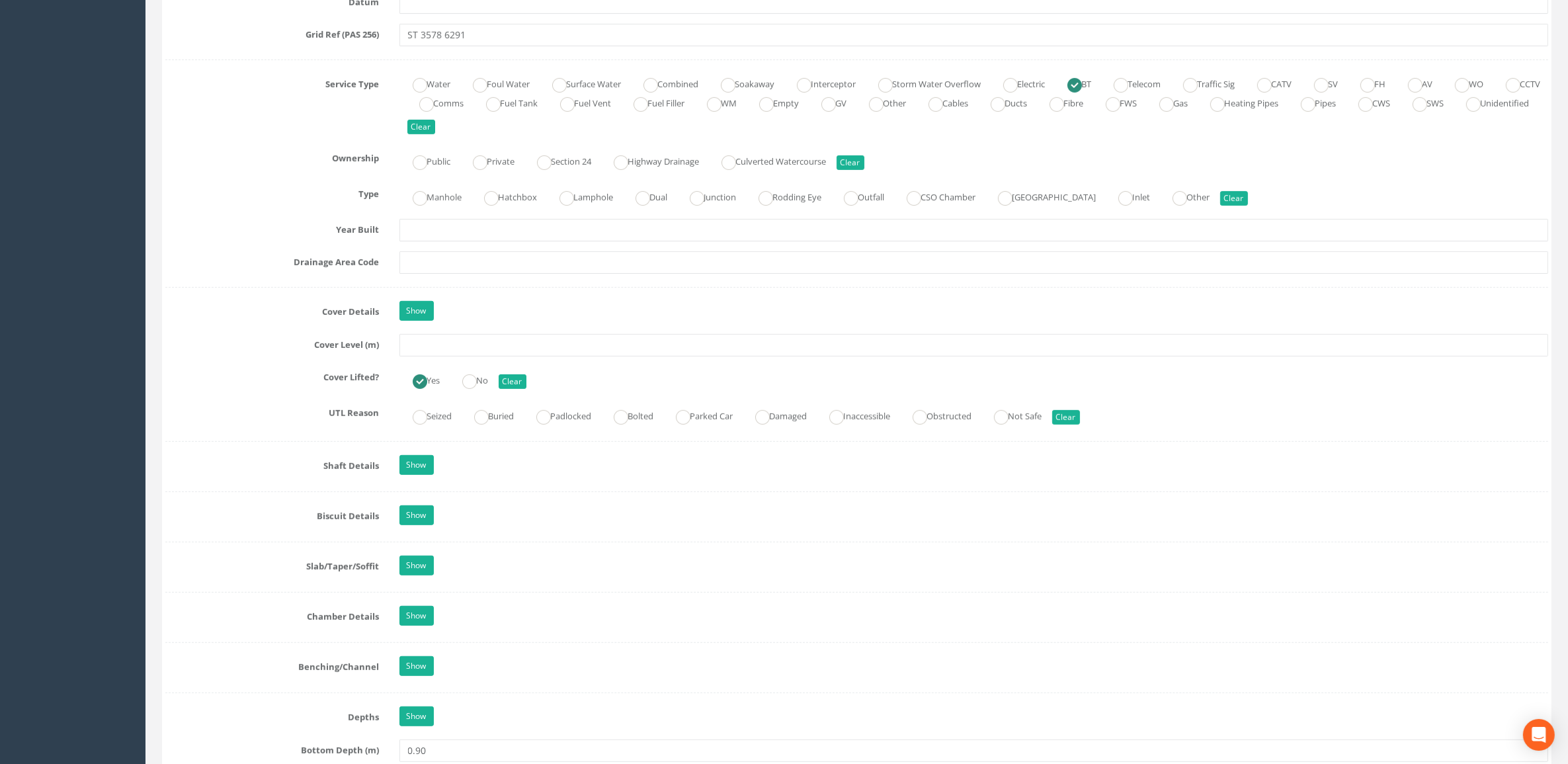
click at [467, 361] on div "Job Number UM2250248 Job Number Suffix Survey Date [DATE] Surveyed By [PERSON_N…" at bounding box center [856, 509] width 1383 height 2403
click at [467, 357] on input "text" at bounding box center [973, 345] width 1149 height 22
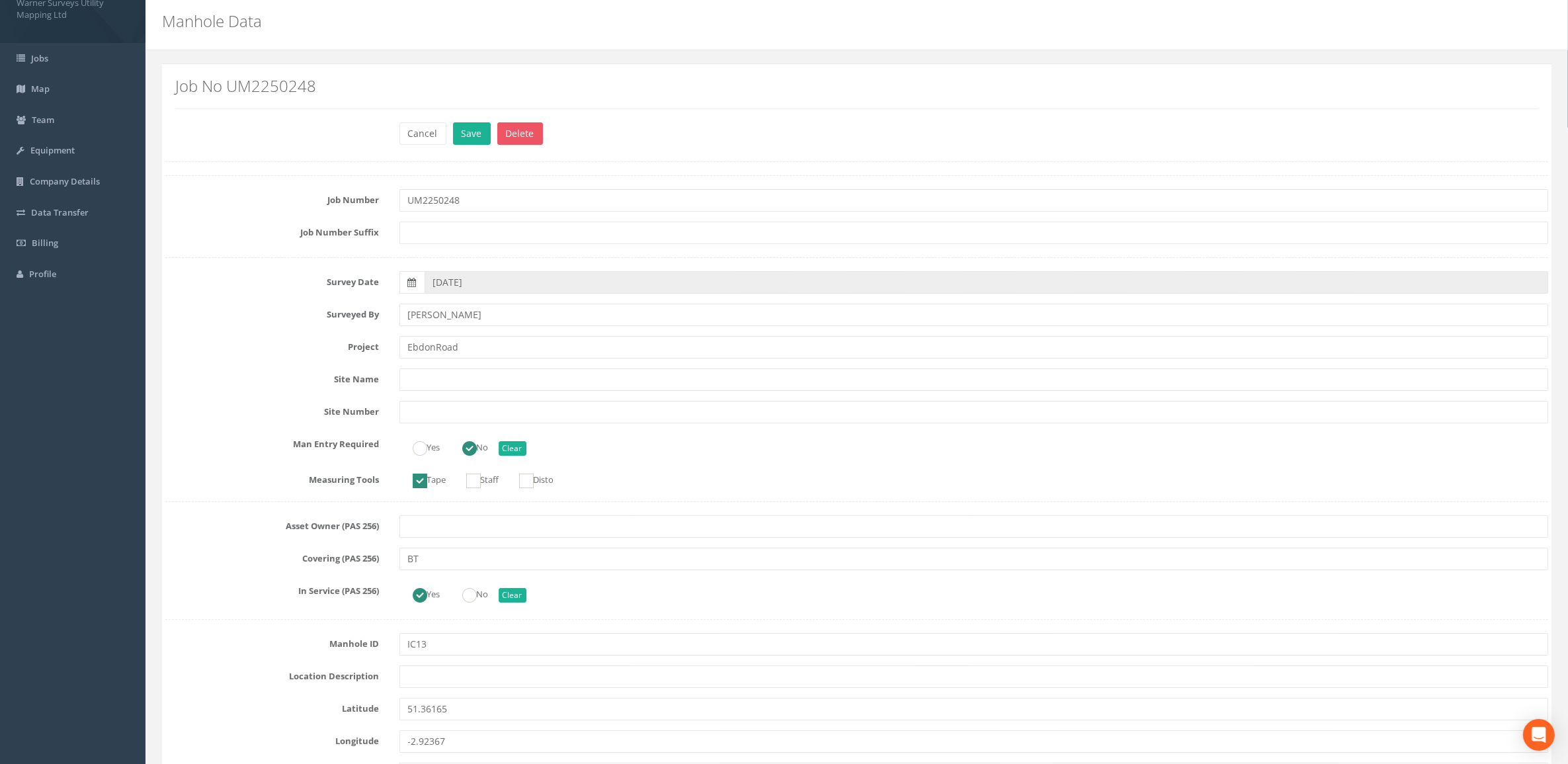
scroll to position [0, 0]
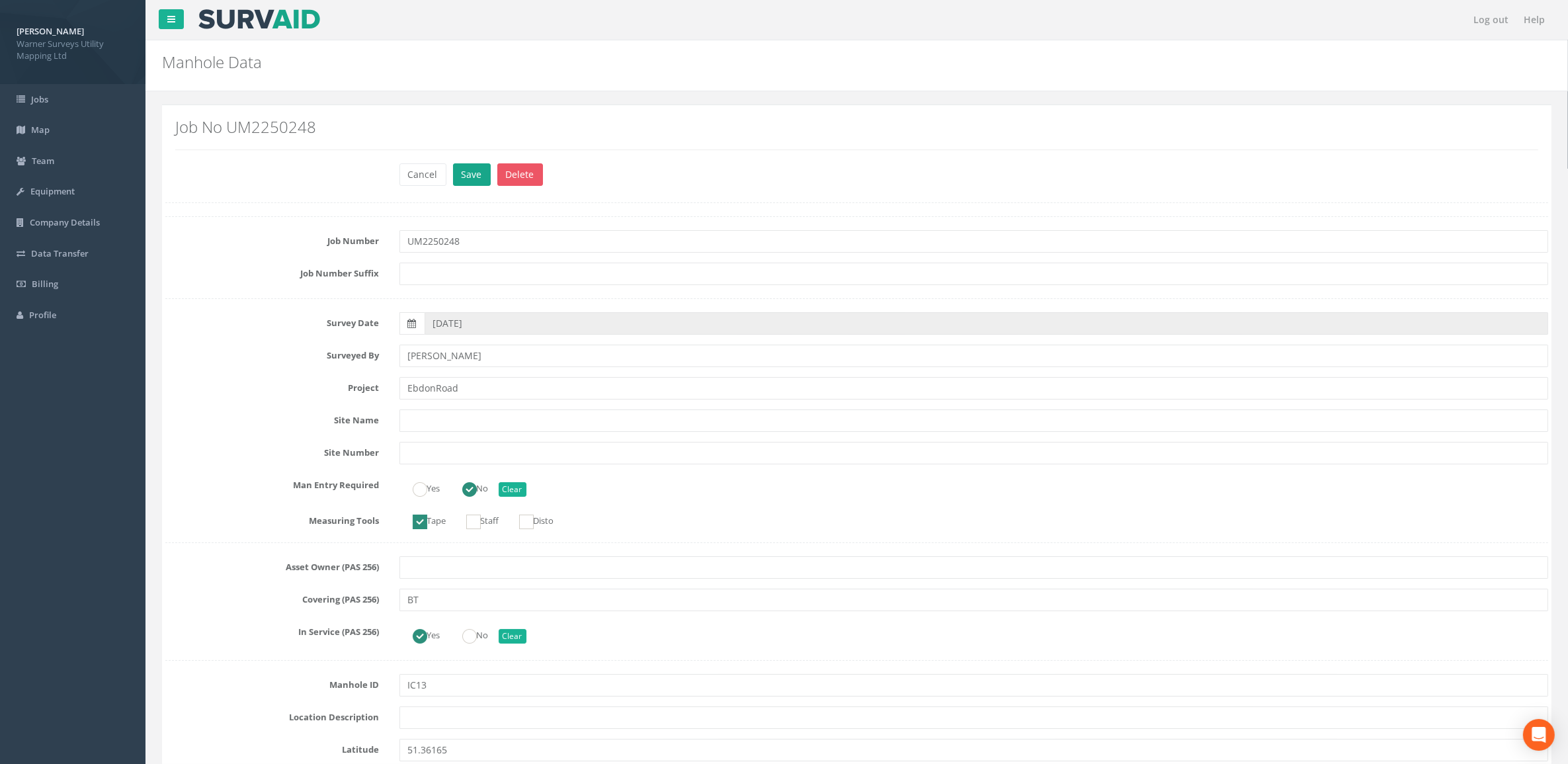
type input "5.47"
click at [471, 174] on button "Save" at bounding box center [471, 175] width 38 height 22
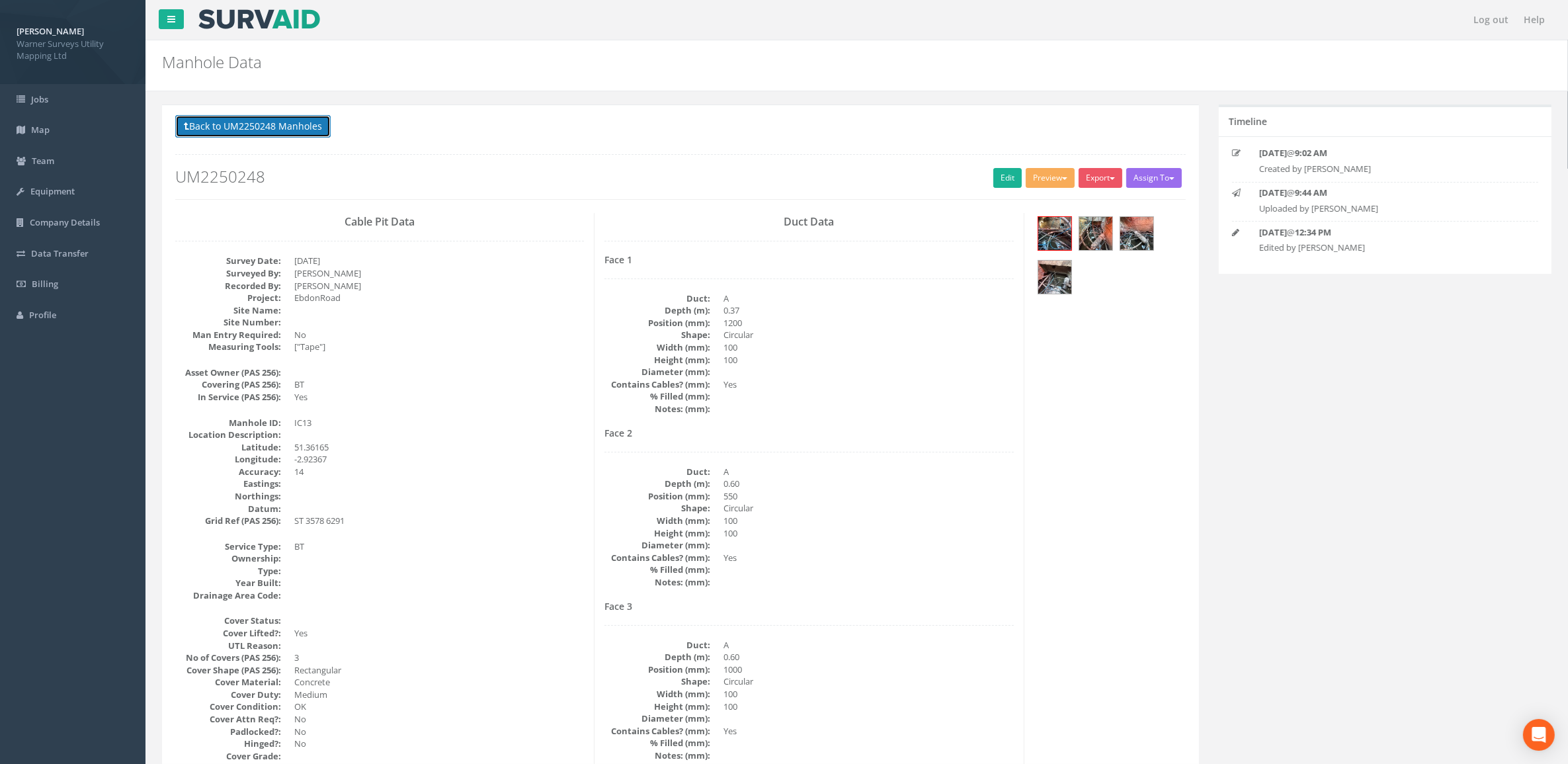
click at [259, 127] on button "Back to UM2250248 Manholes" at bounding box center [253, 126] width 155 height 22
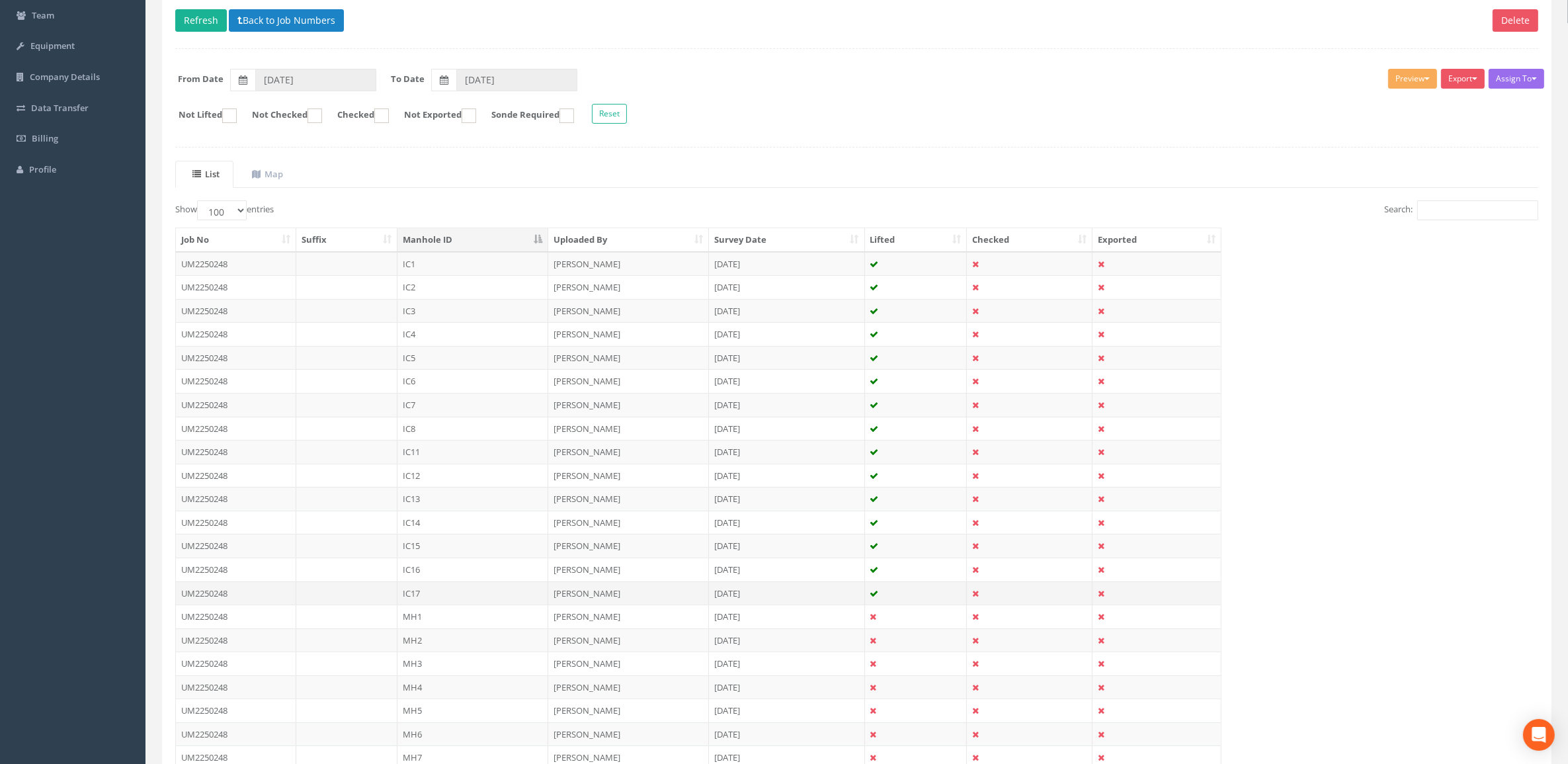
scroll to position [165, 0]
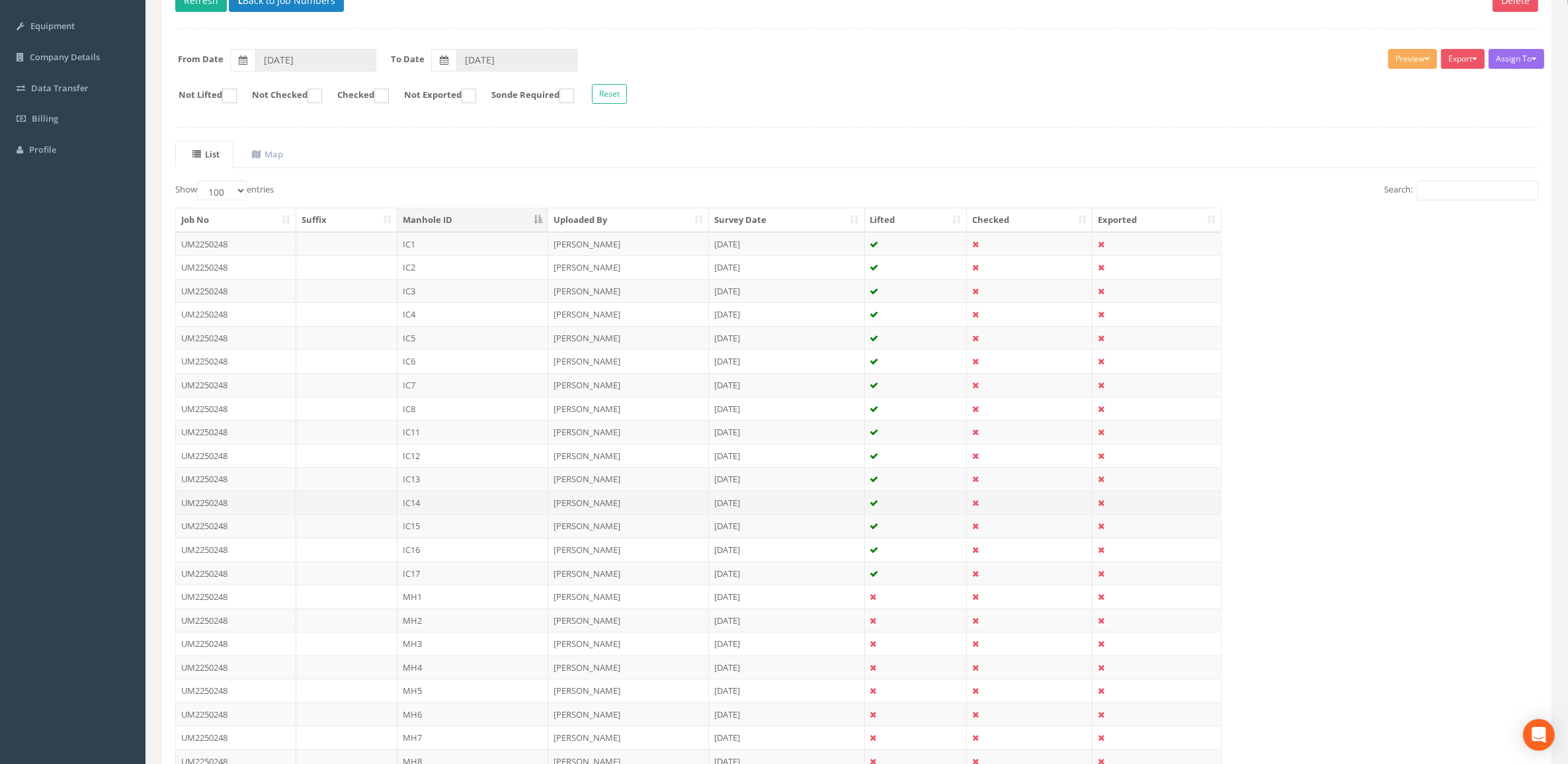
click at [450, 504] on td "IC14" at bounding box center [473, 502] width 151 height 24
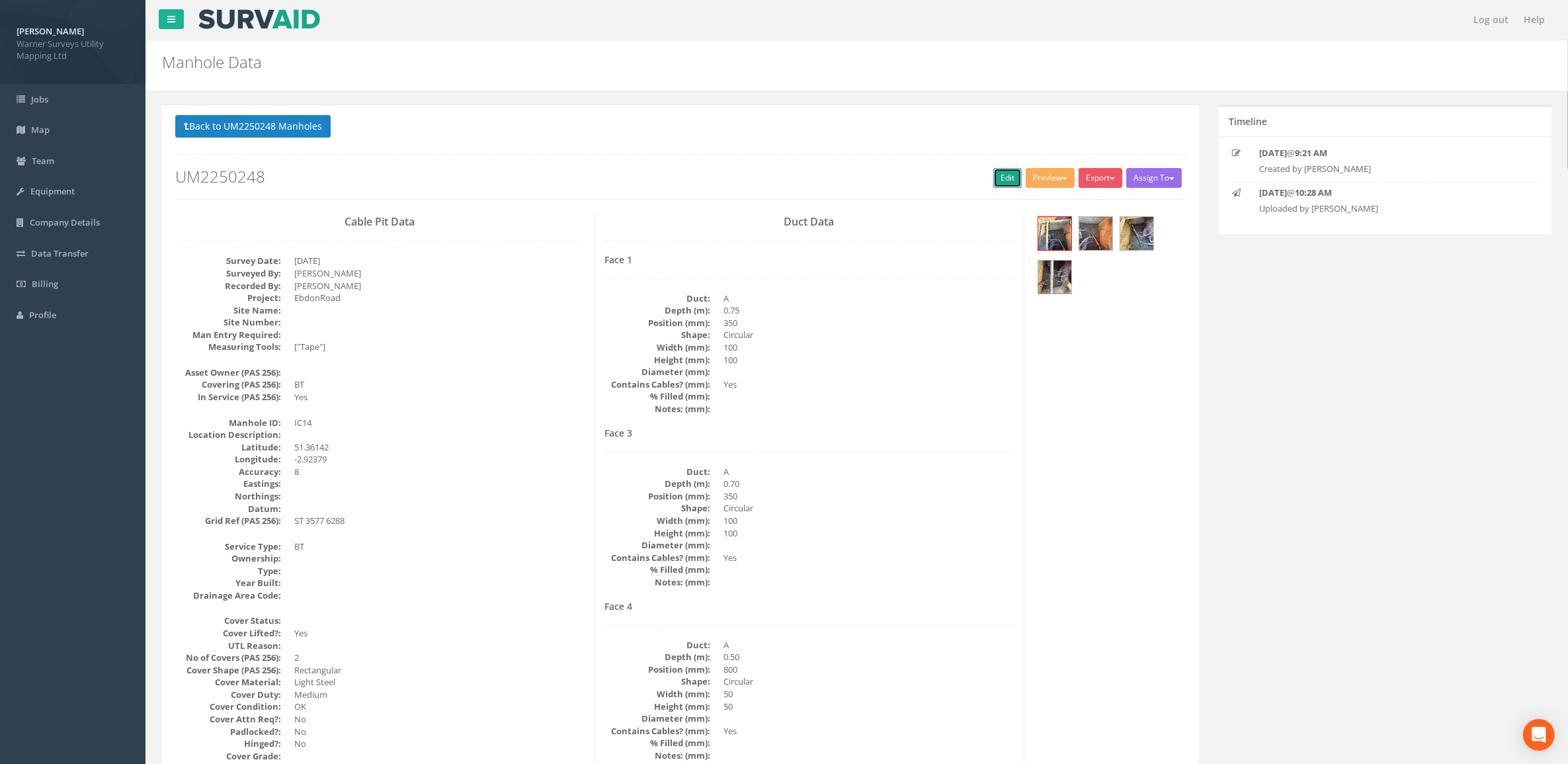
click at [1012, 177] on link "Edit" at bounding box center [1007, 178] width 28 height 20
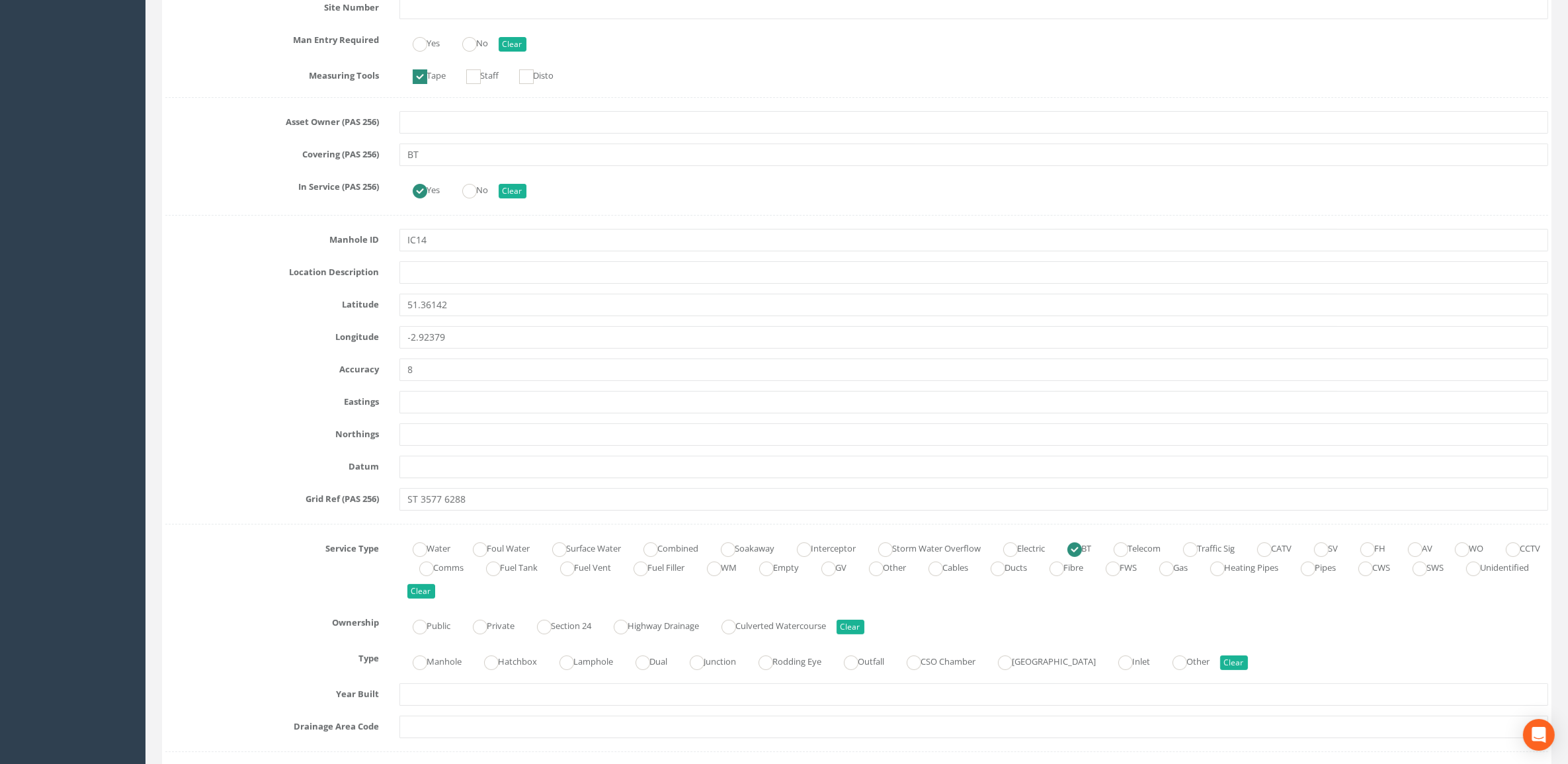
scroll to position [661, 0]
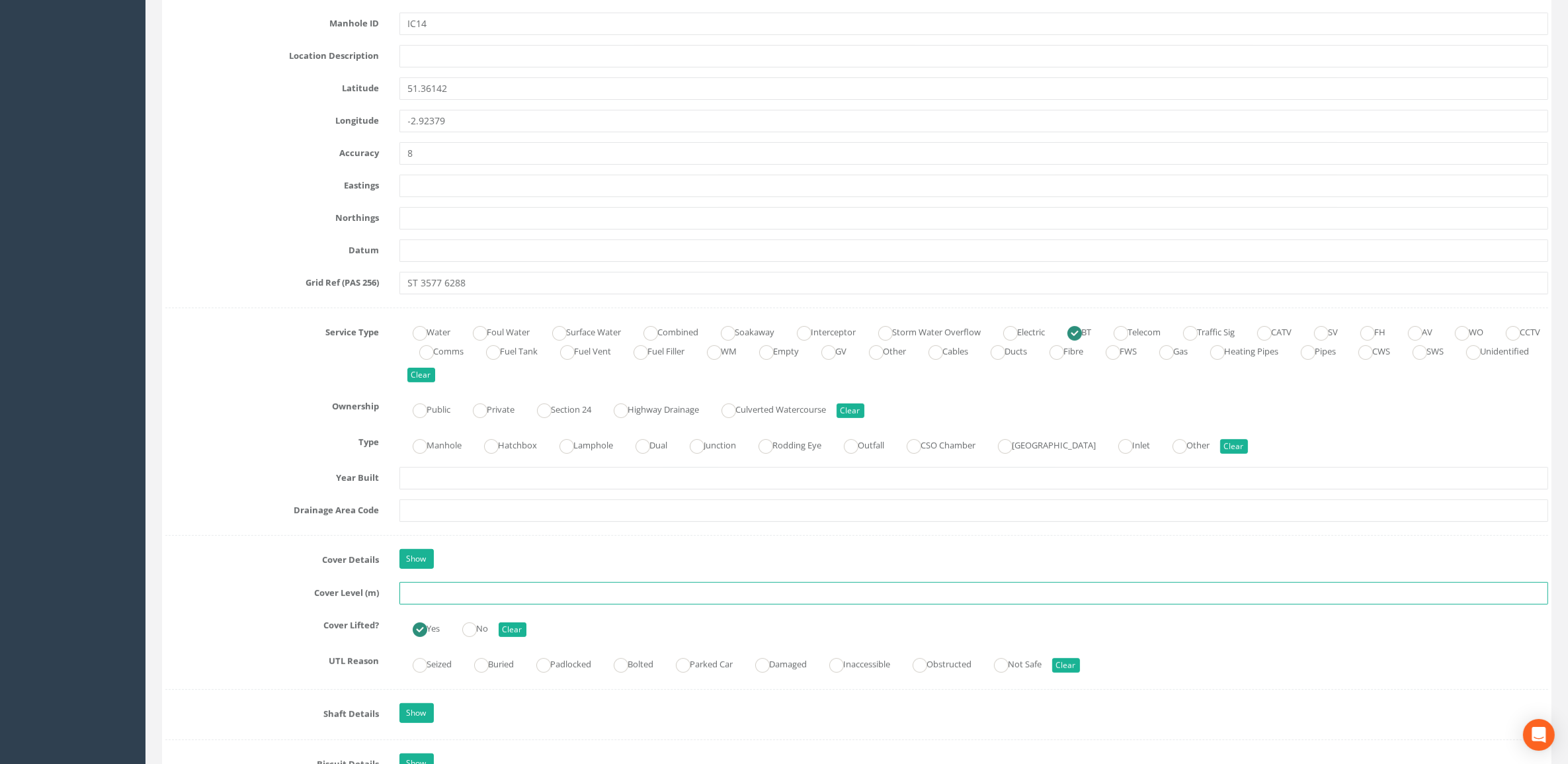
click at [465, 516] on input "text" at bounding box center [973, 593] width 1149 height 22
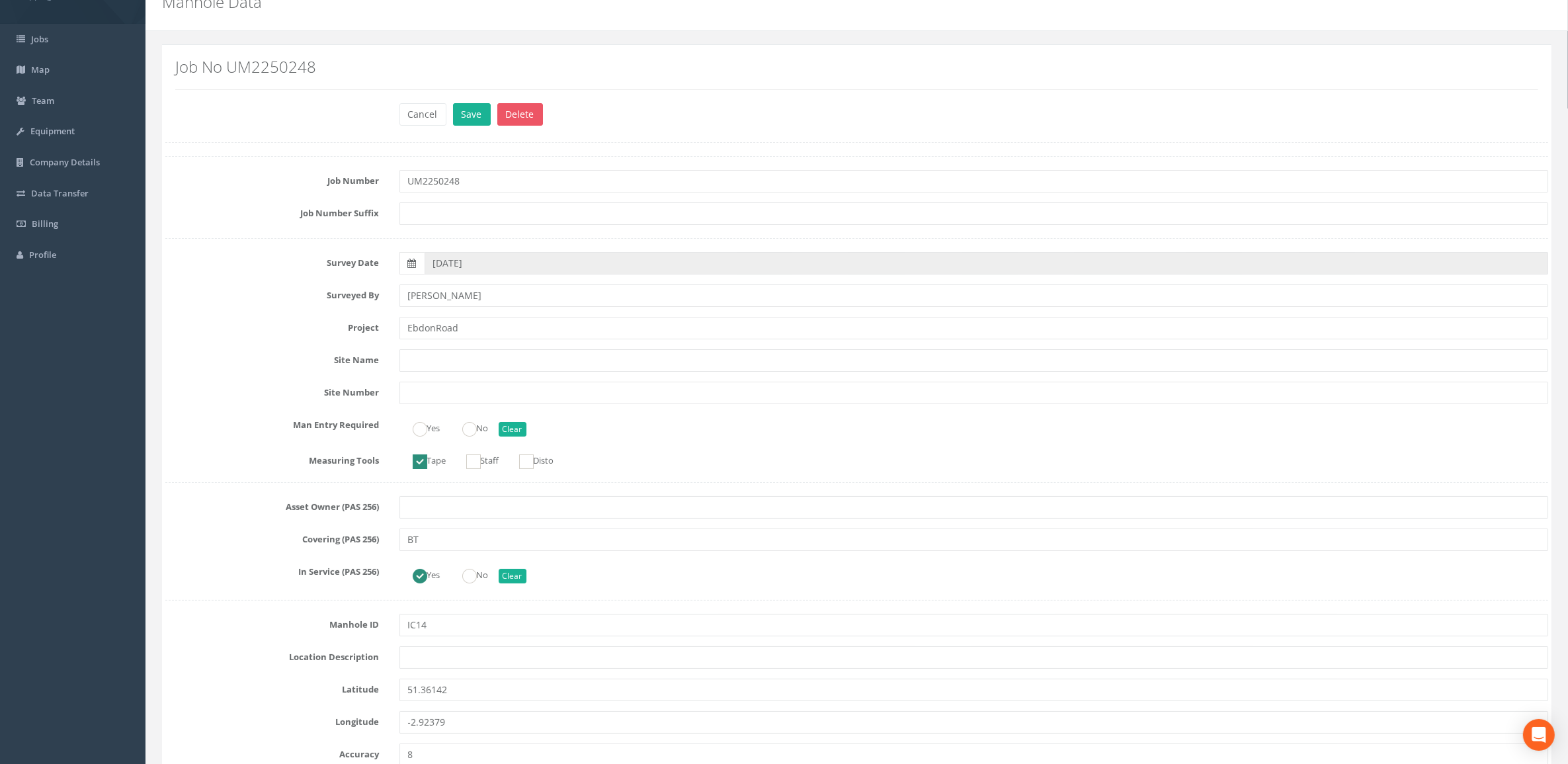
scroll to position [0, 0]
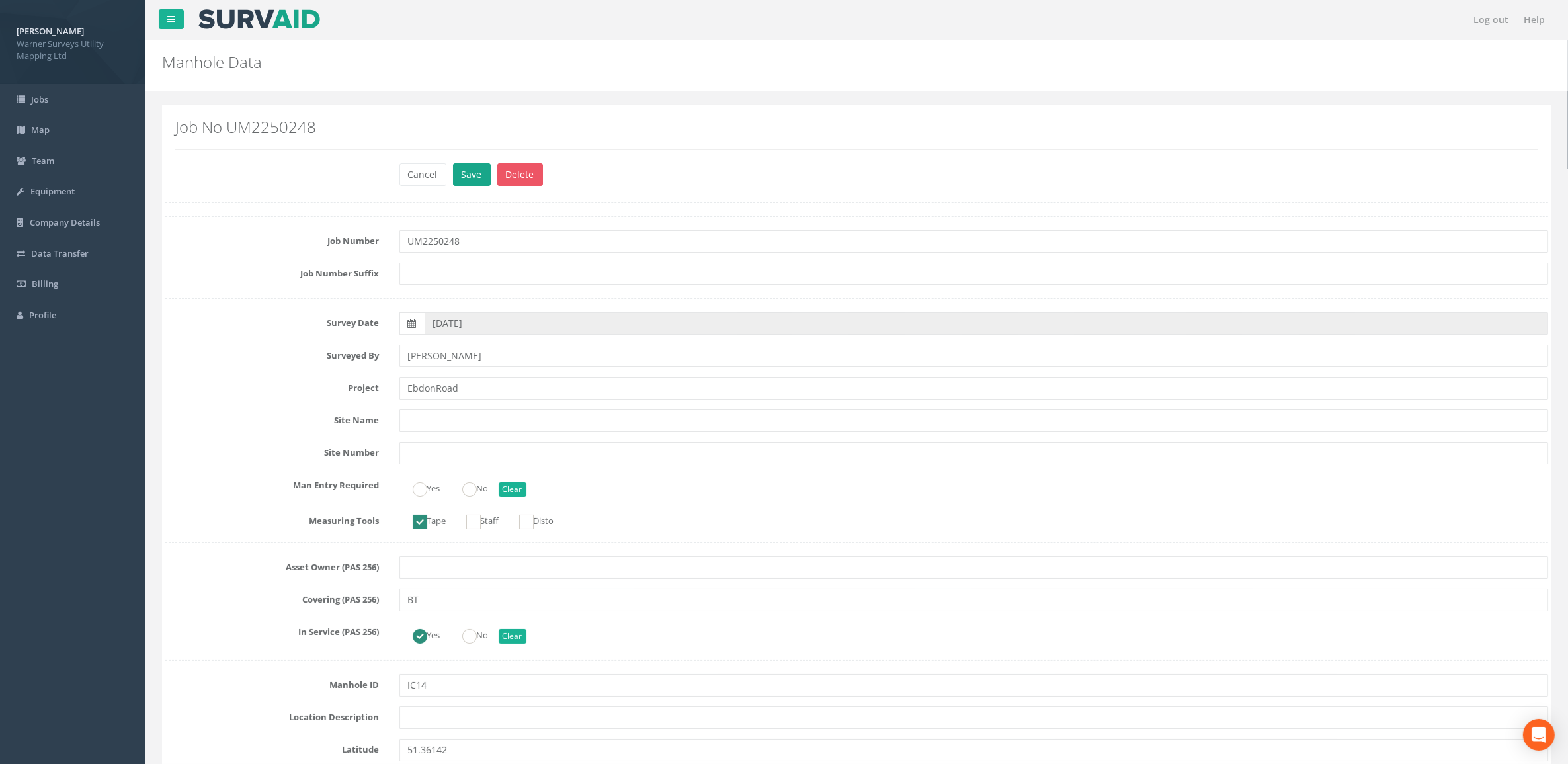
type input "5.84"
click at [464, 172] on button "Save" at bounding box center [471, 175] width 38 height 22
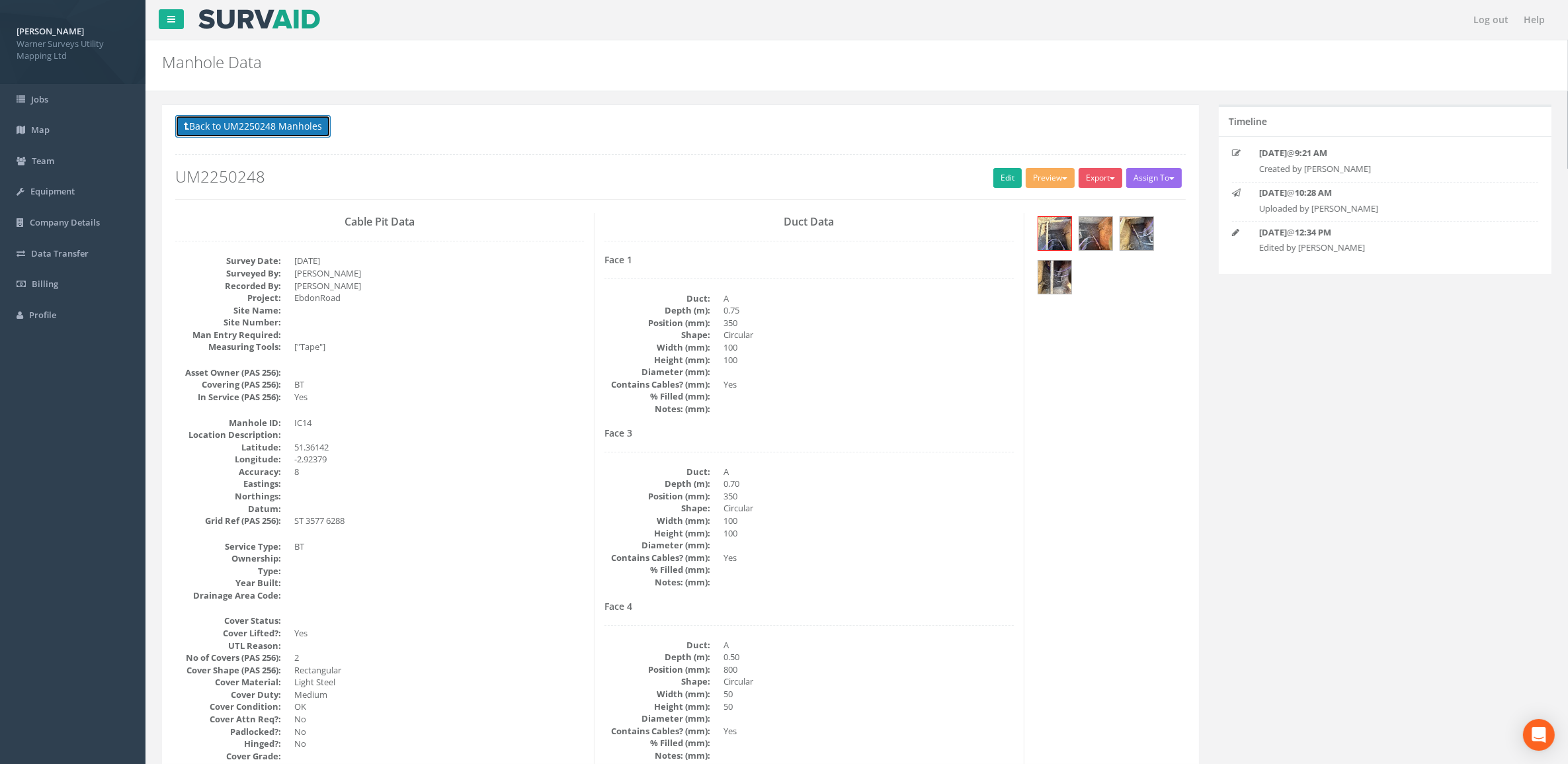
click at [305, 126] on button "Back to UM2250248 Manholes" at bounding box center [253, 126] width 155 height 22
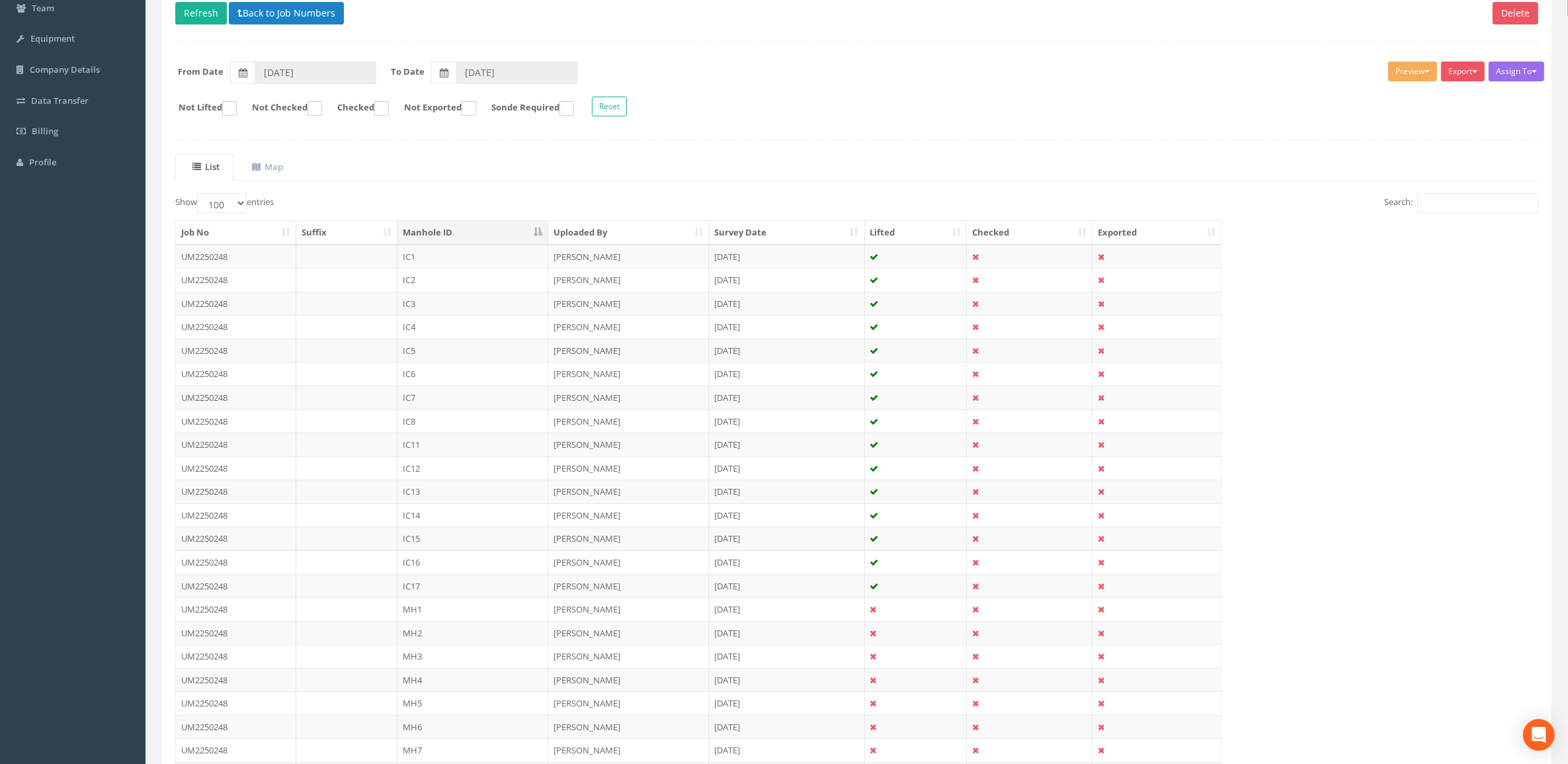
scroll to position [165, 0]
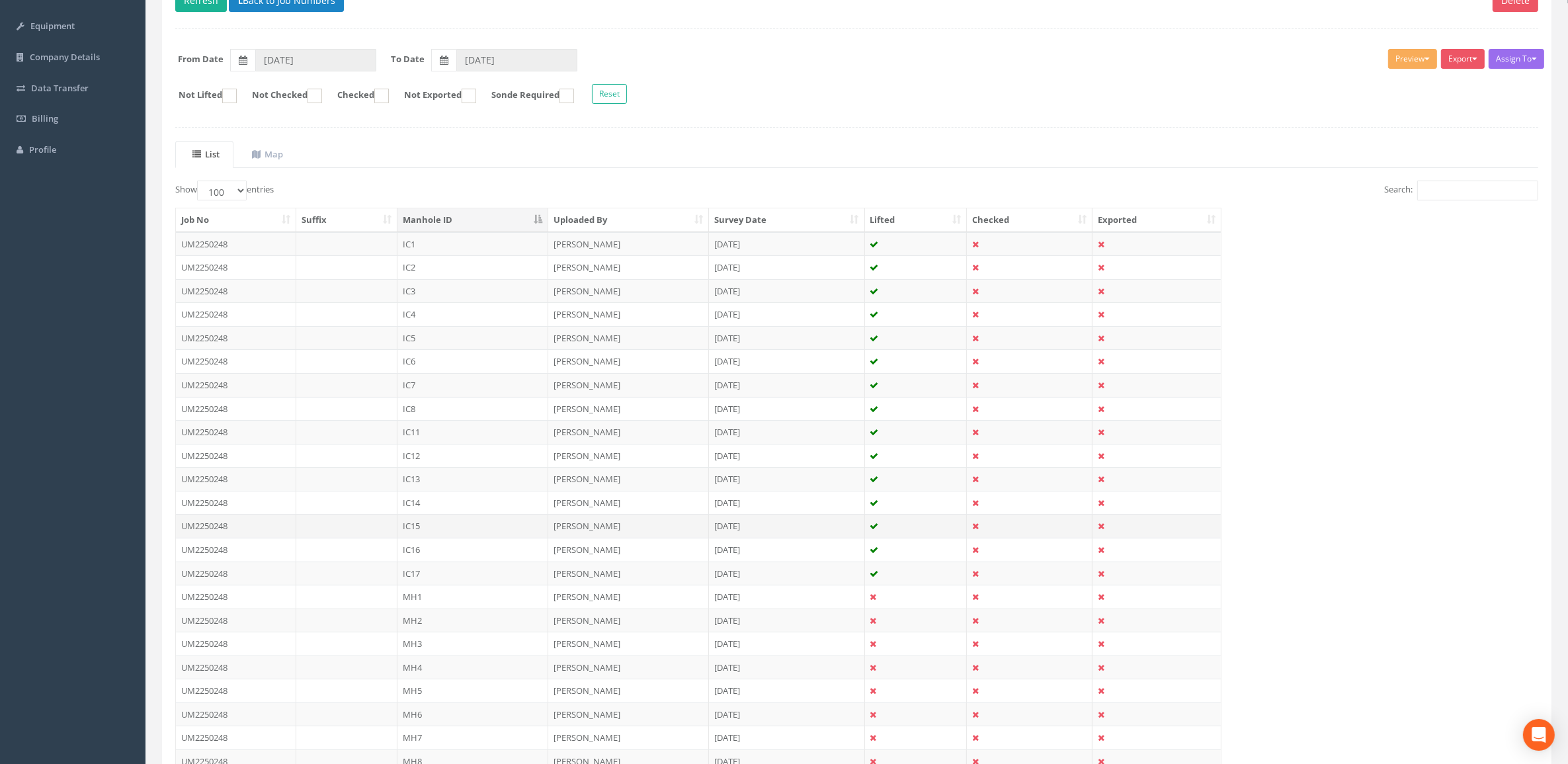
click at [467, 516] on td "IC15" at bounding box center [473, 525] width 151 height 24
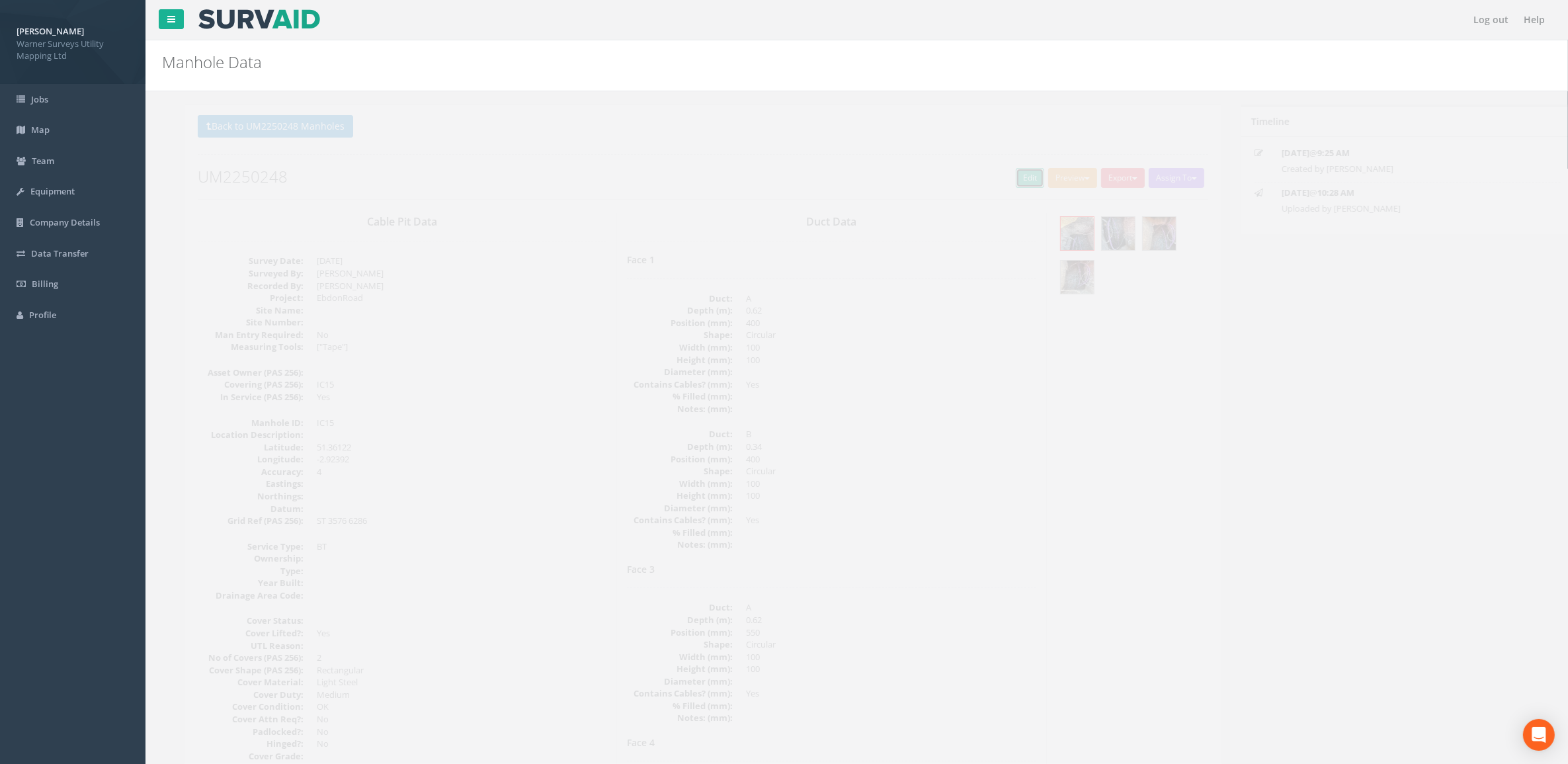
click at [1005, 177] on link "Edit" at bounding box center [1007, 178] width 28 height 20
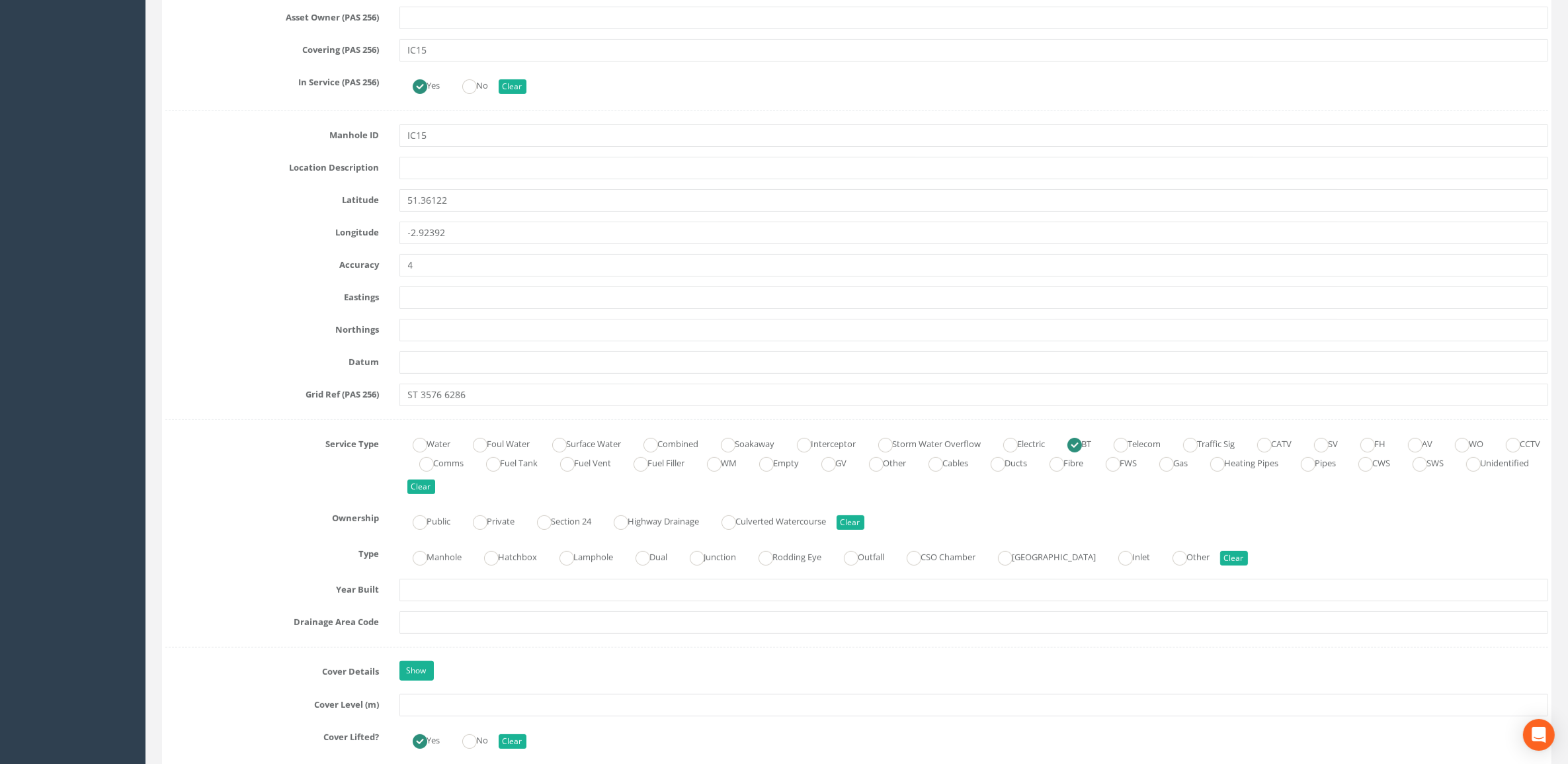
scroll to position [579, 0]
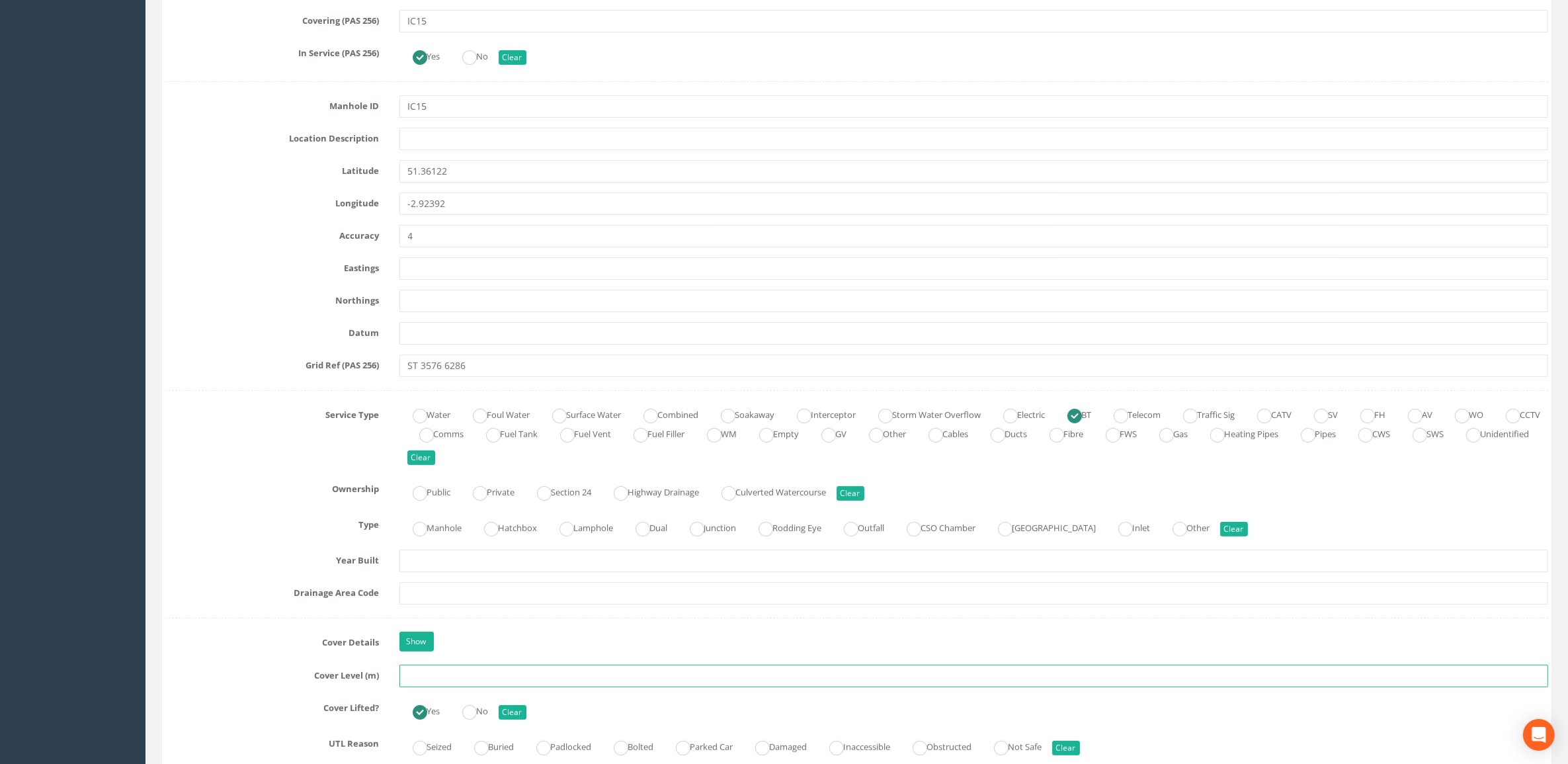
click at [474, 516] on input "text" at bounding box center [973, 676] width 1149 height 22
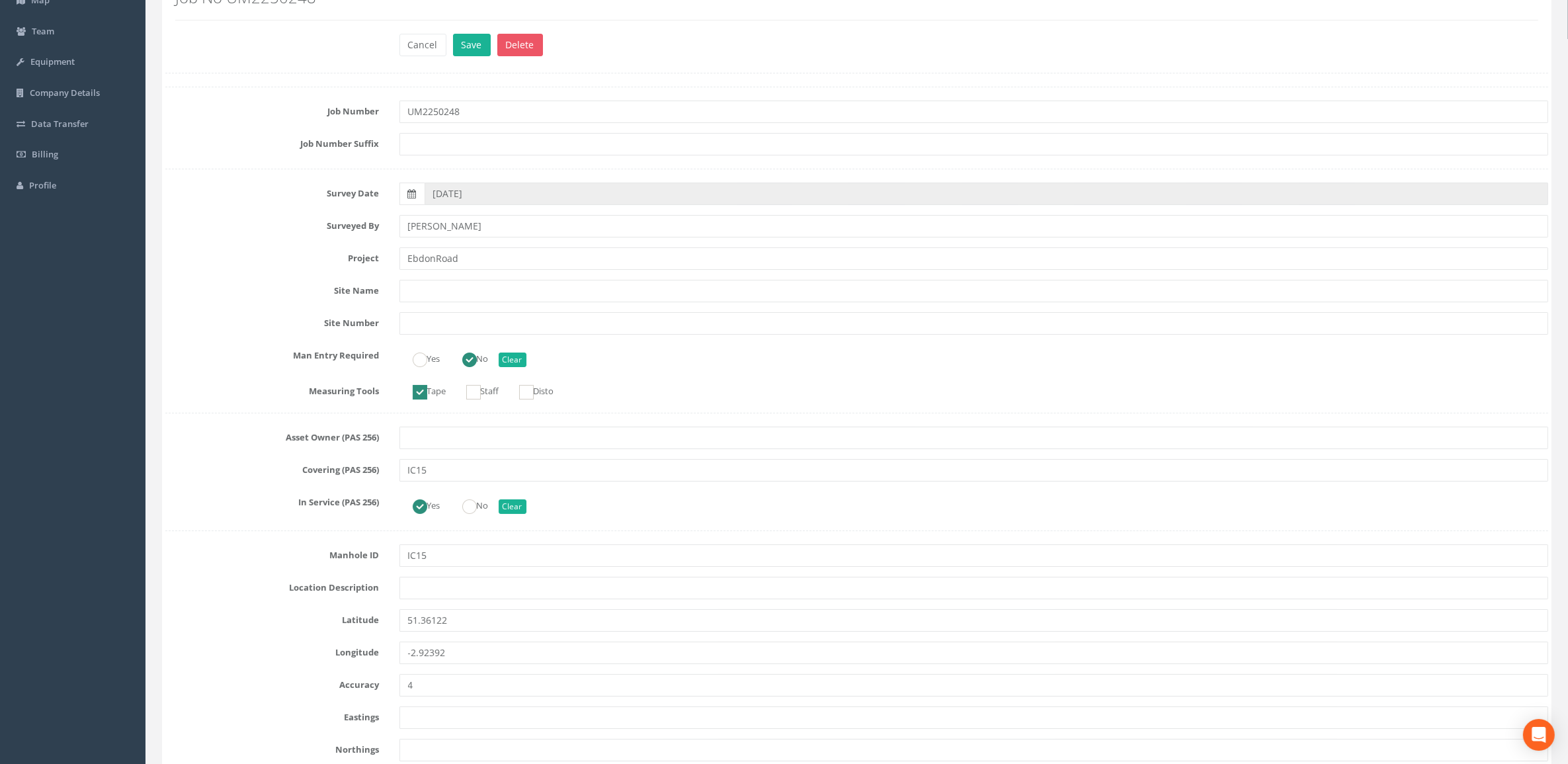
scroll to position [0, 0]
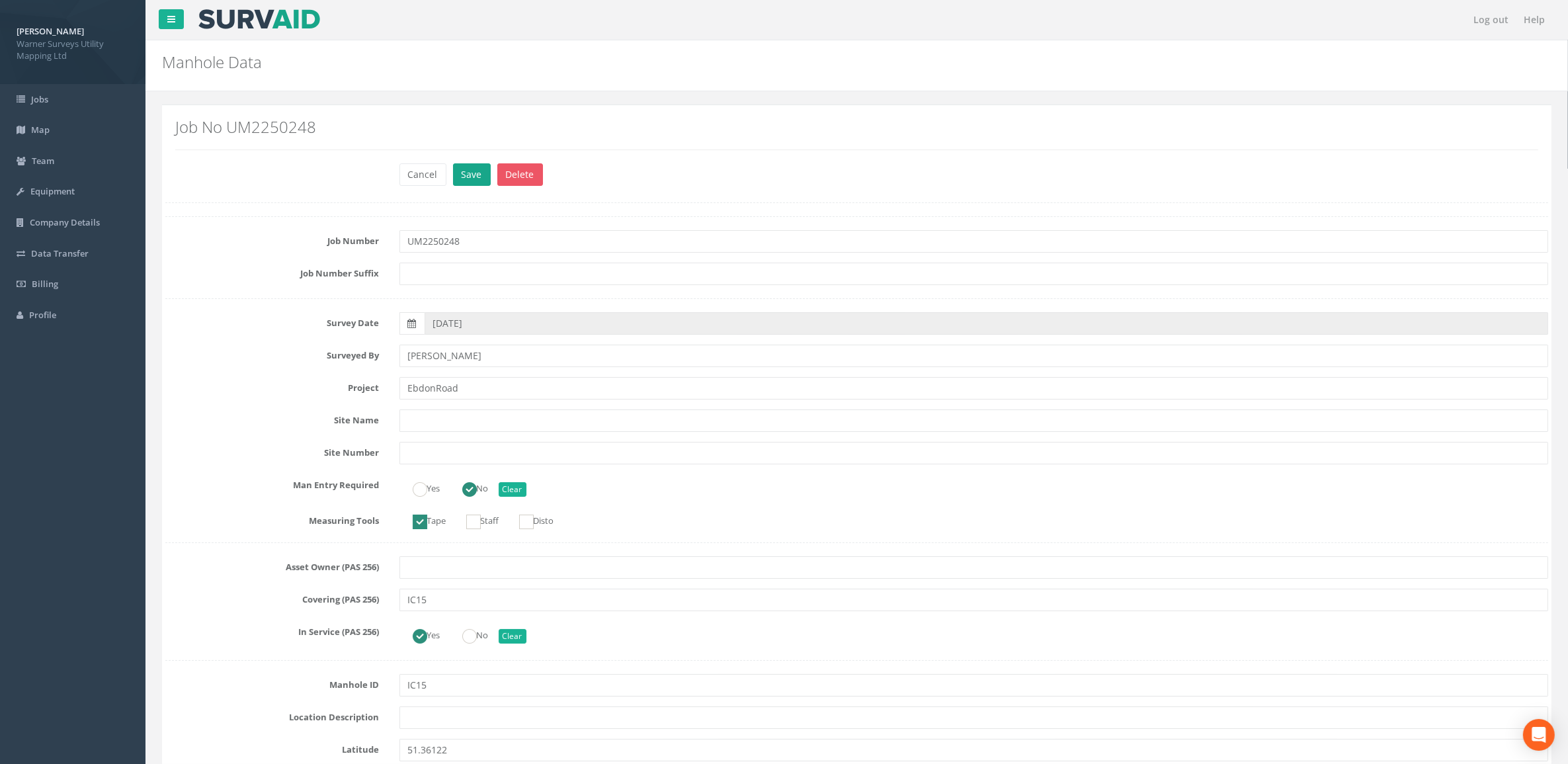
type input "5.95"
click at [467, 164] on button "Save" at bounding box center [471, 175] width 38 height 22
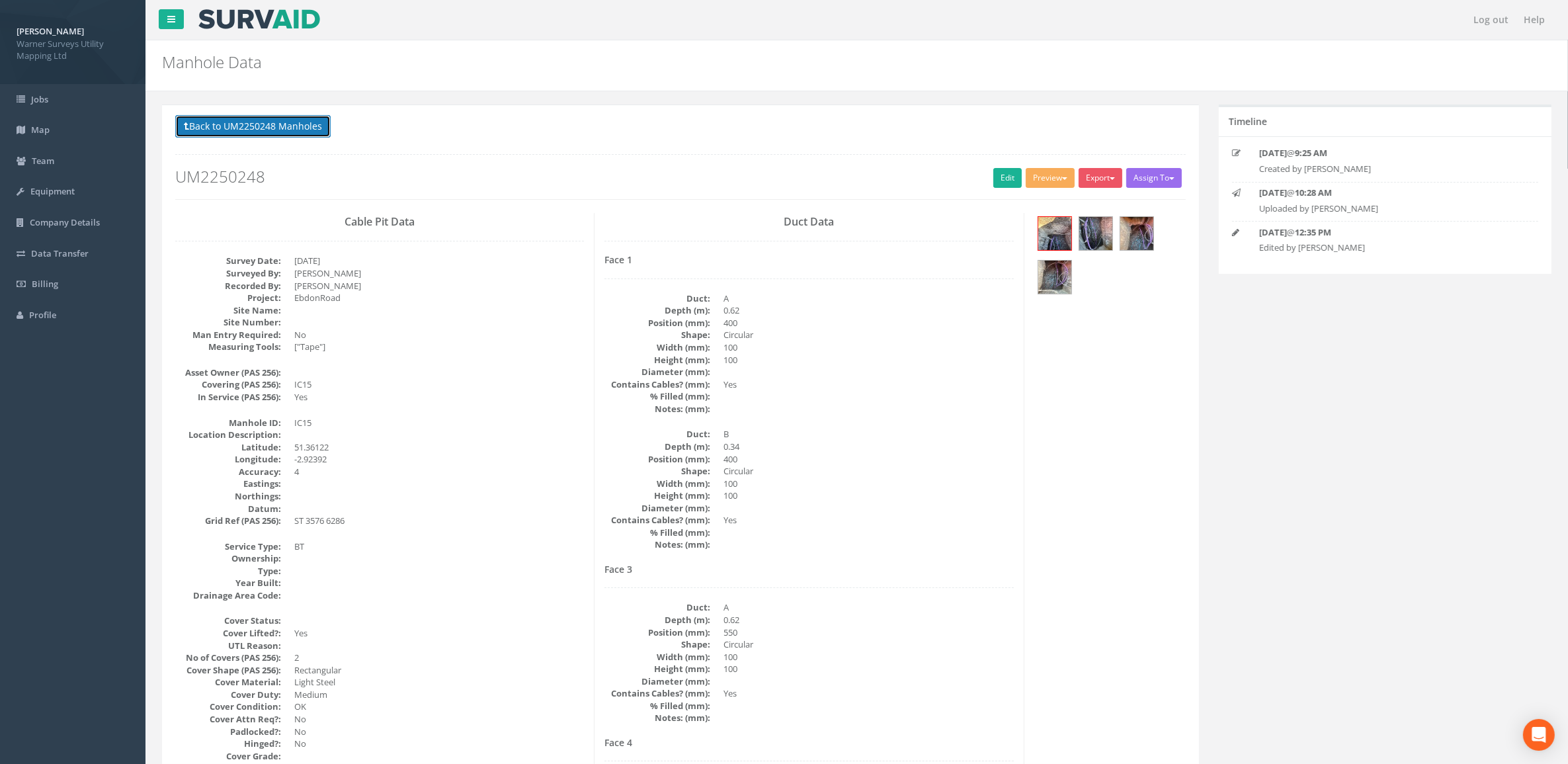
click at [273, 129] on button "Back to UM2250248 Manholes" at bounding box center [253, 126] width 155 height 22
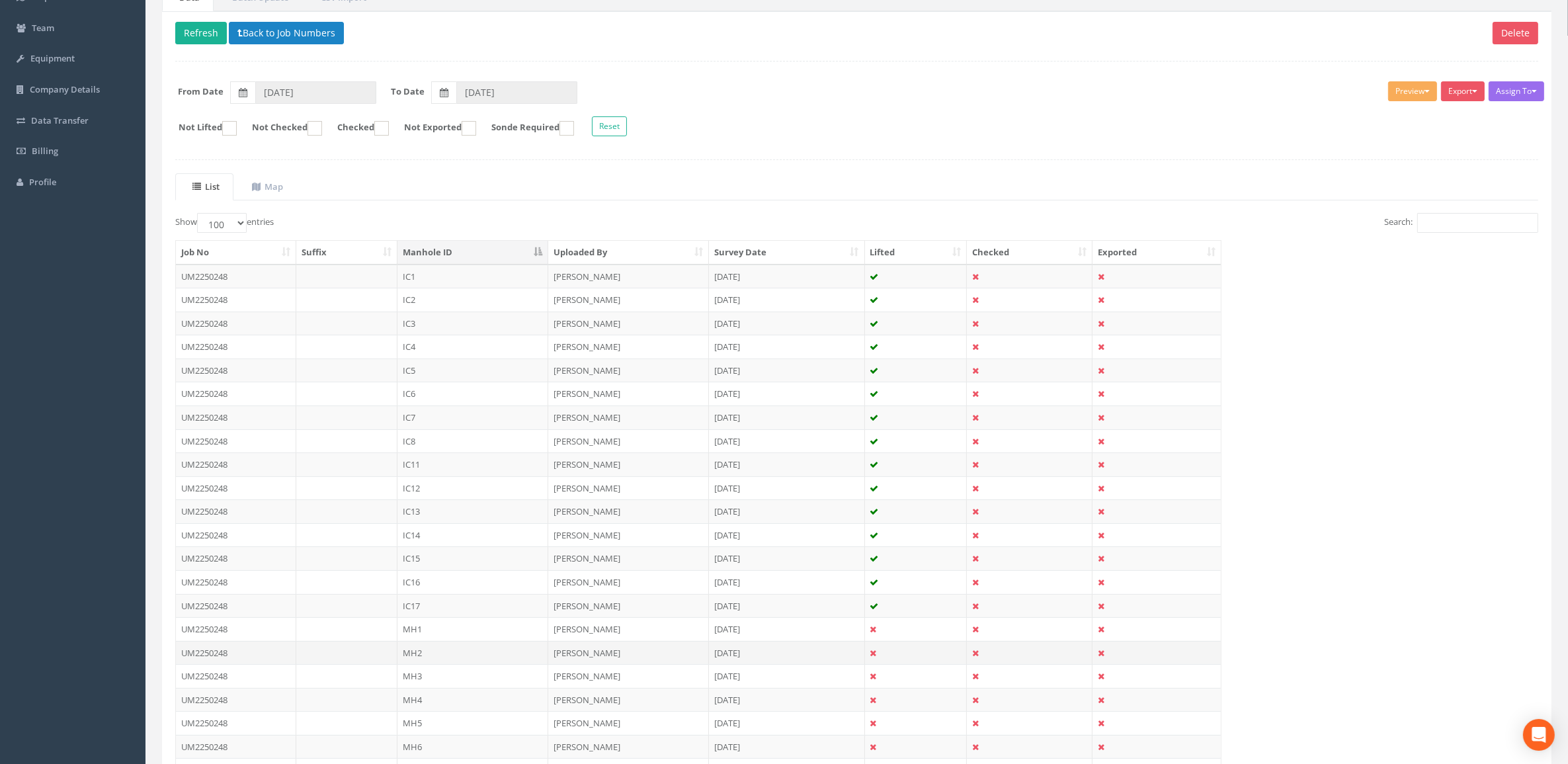
scroll to position [331, 0]
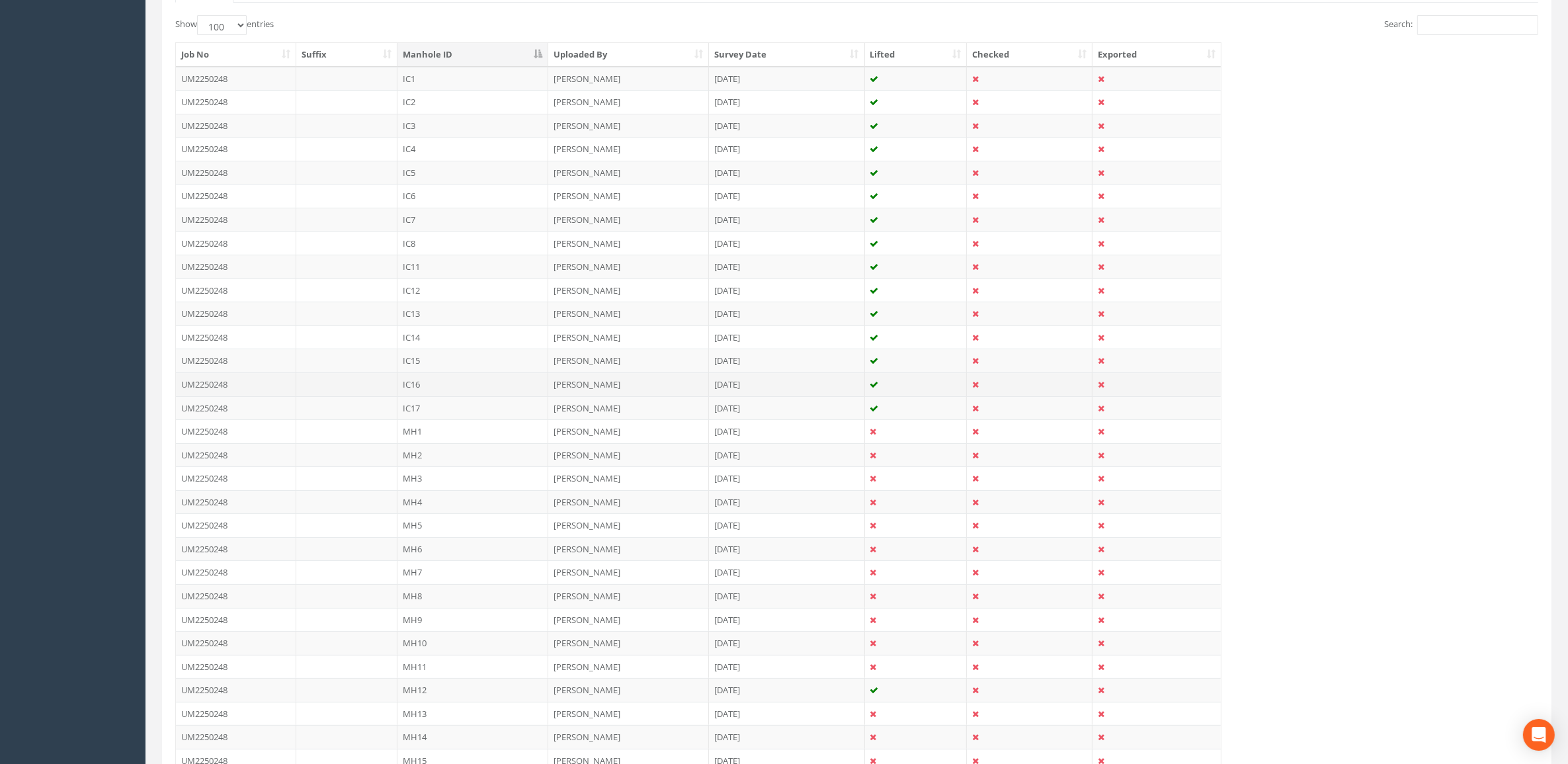
click at [468, 379] on td "IC16" at bounding box center [473, 384] width 151 height 24
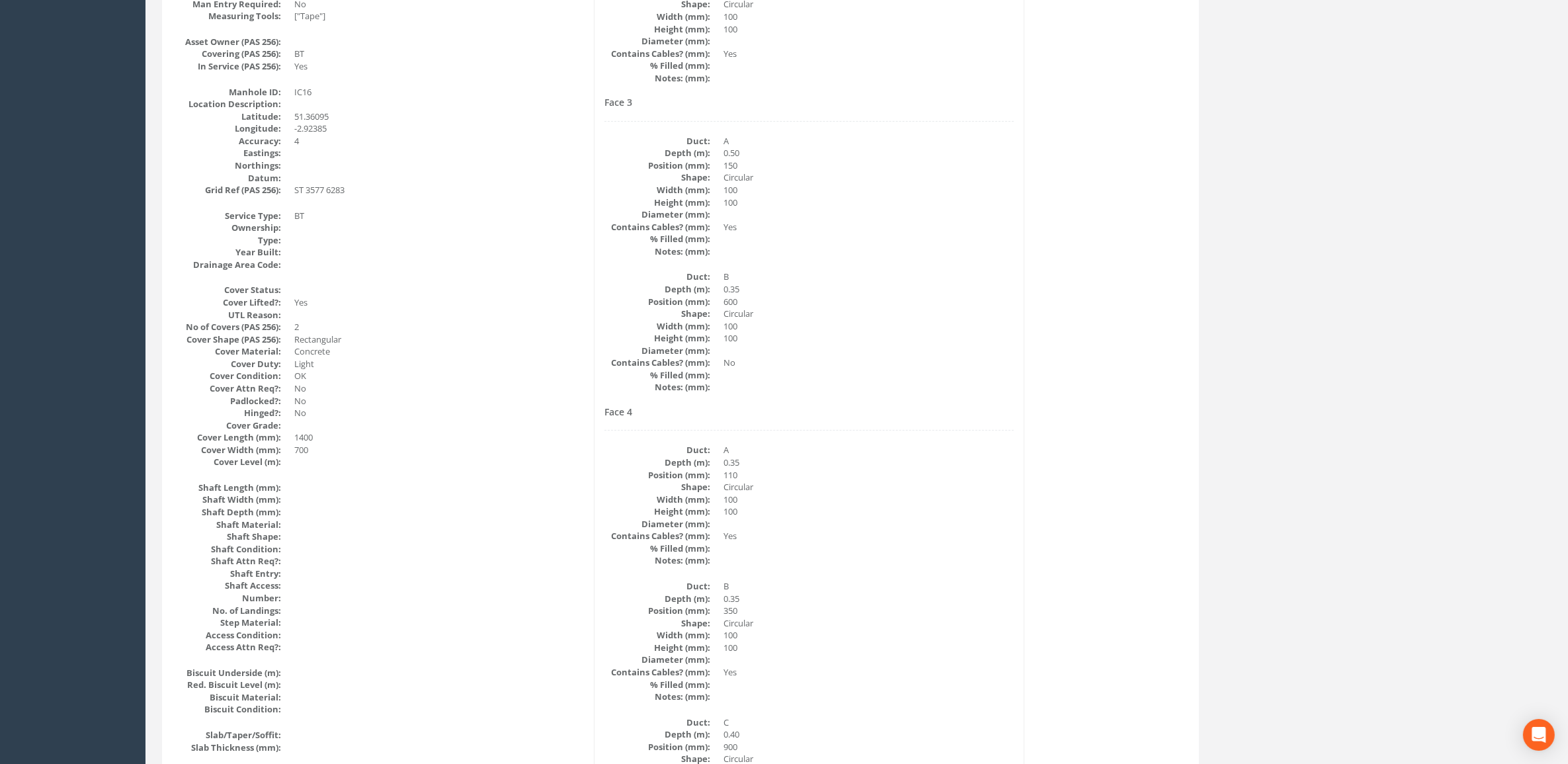
scroll to position [0, 0]
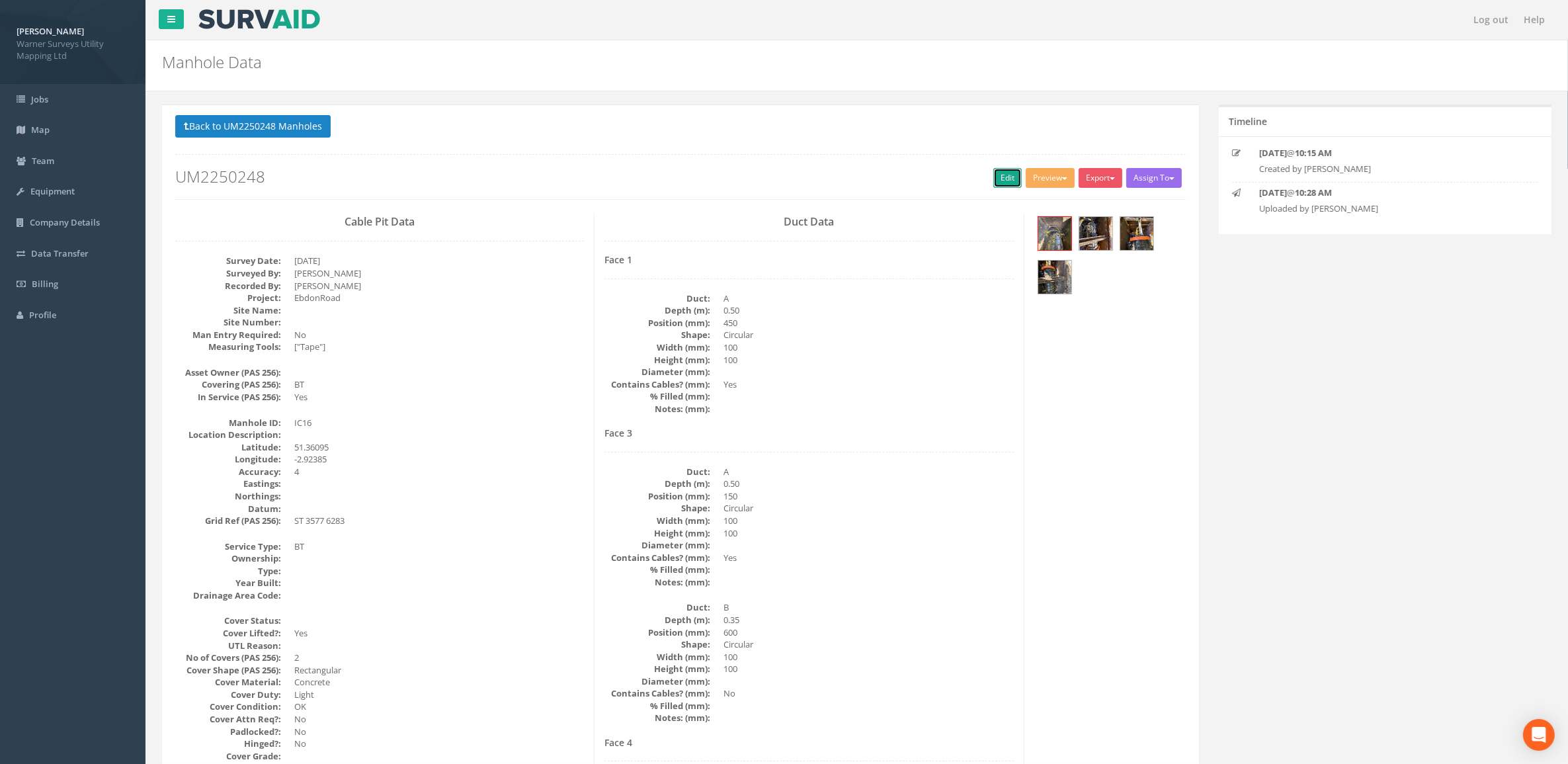
click at [999, 181] on link "Edit" at bounding box center [1007, 178] width 28 height 20
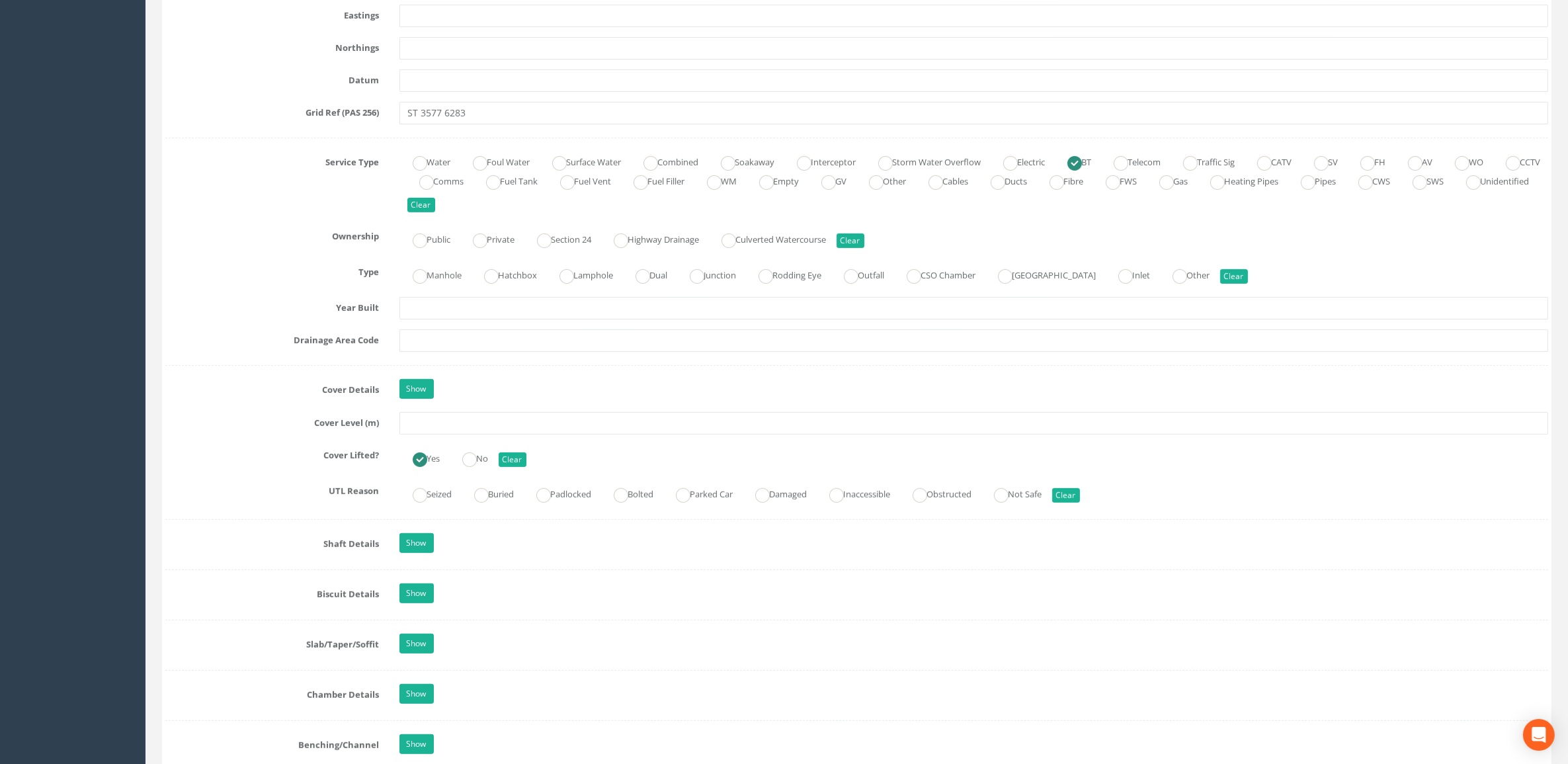
scroll to position [1075, 0]
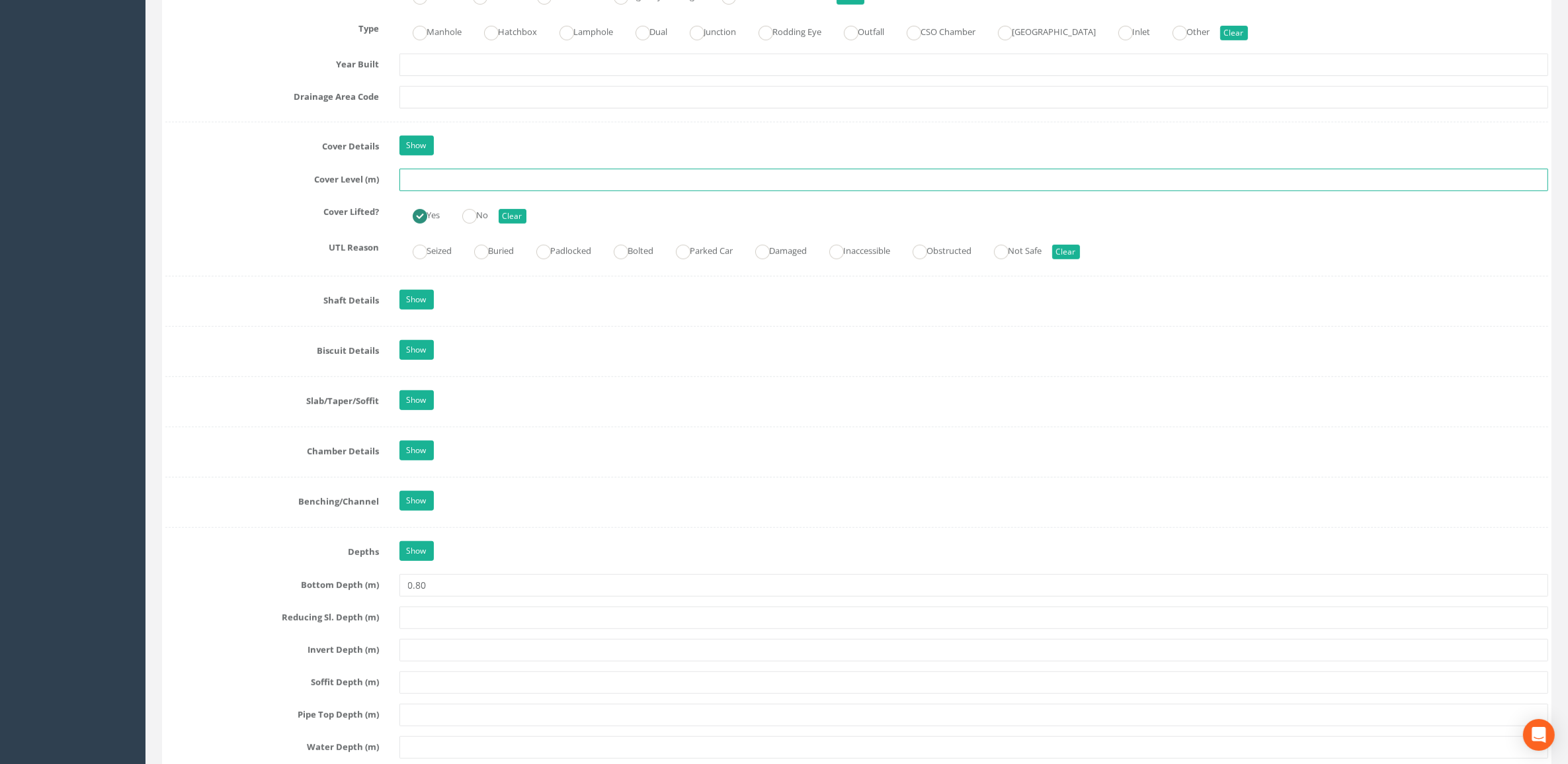
click at [427, 189] on input "text" at bounding box center [973, 180] width 1149 height 22
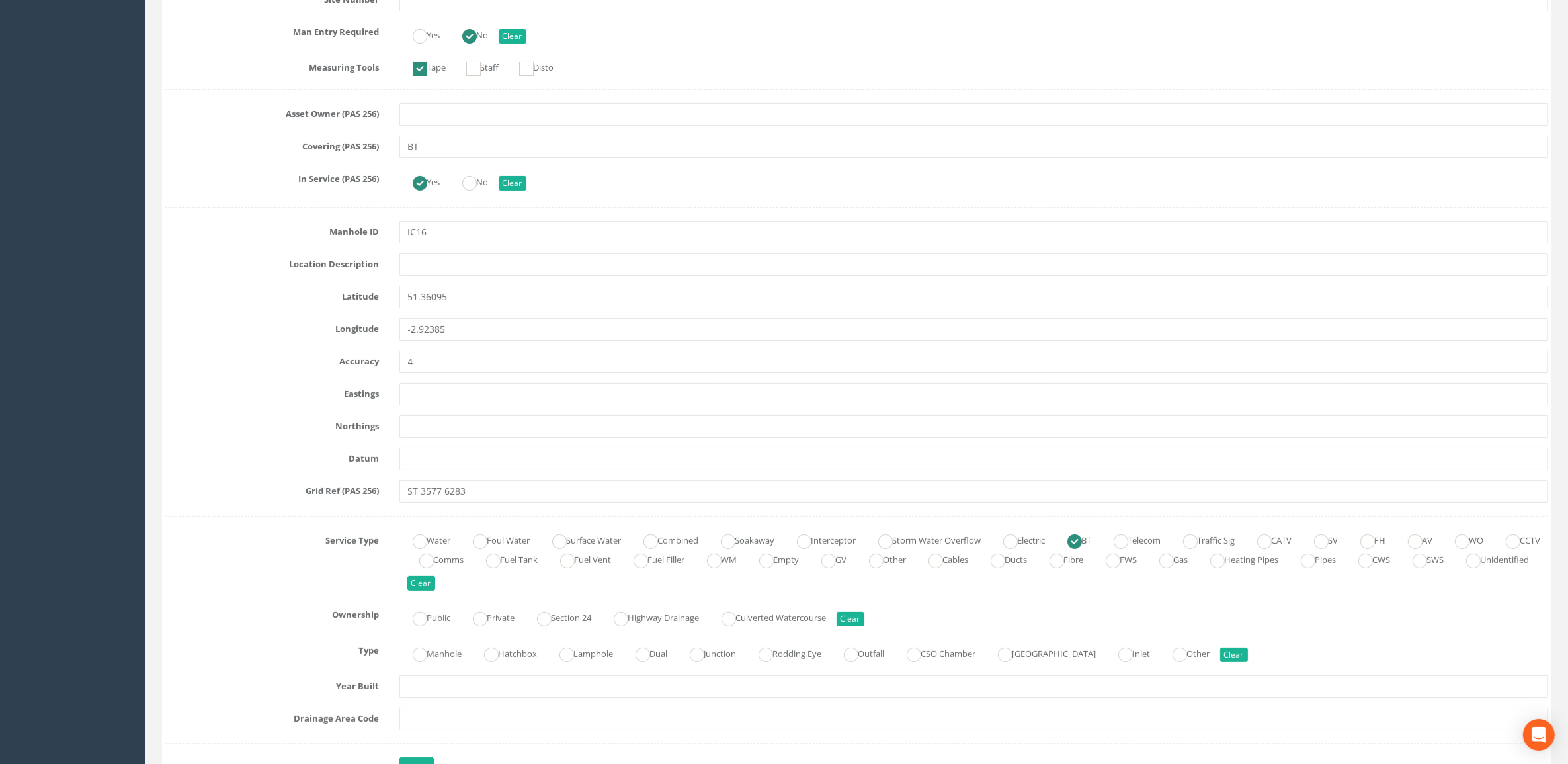
scroll to position [165, 0]
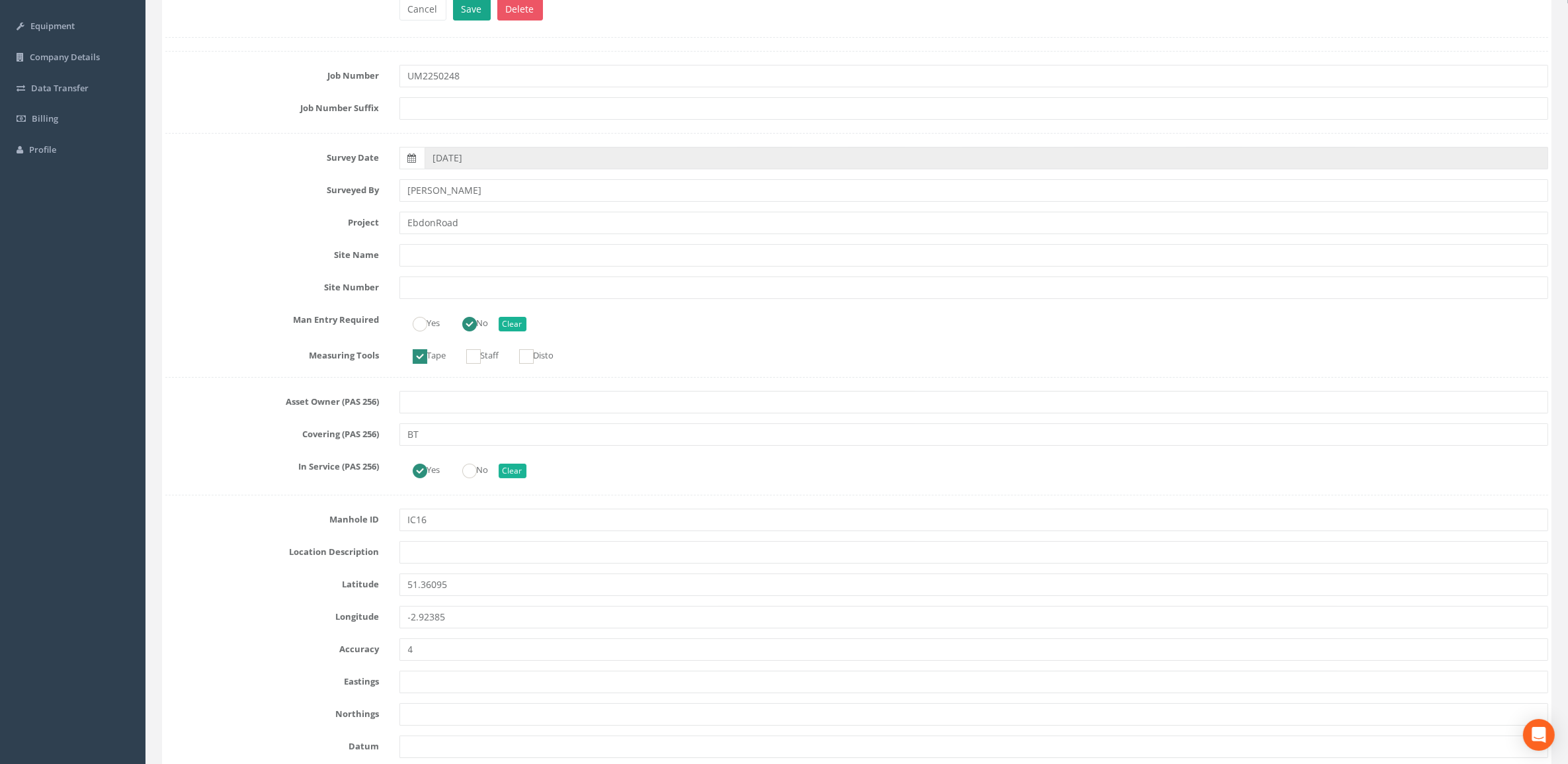
type input "5.91"
click at [475, 5] on button "Save" at bounding box center [471, 9] width 38 height 22
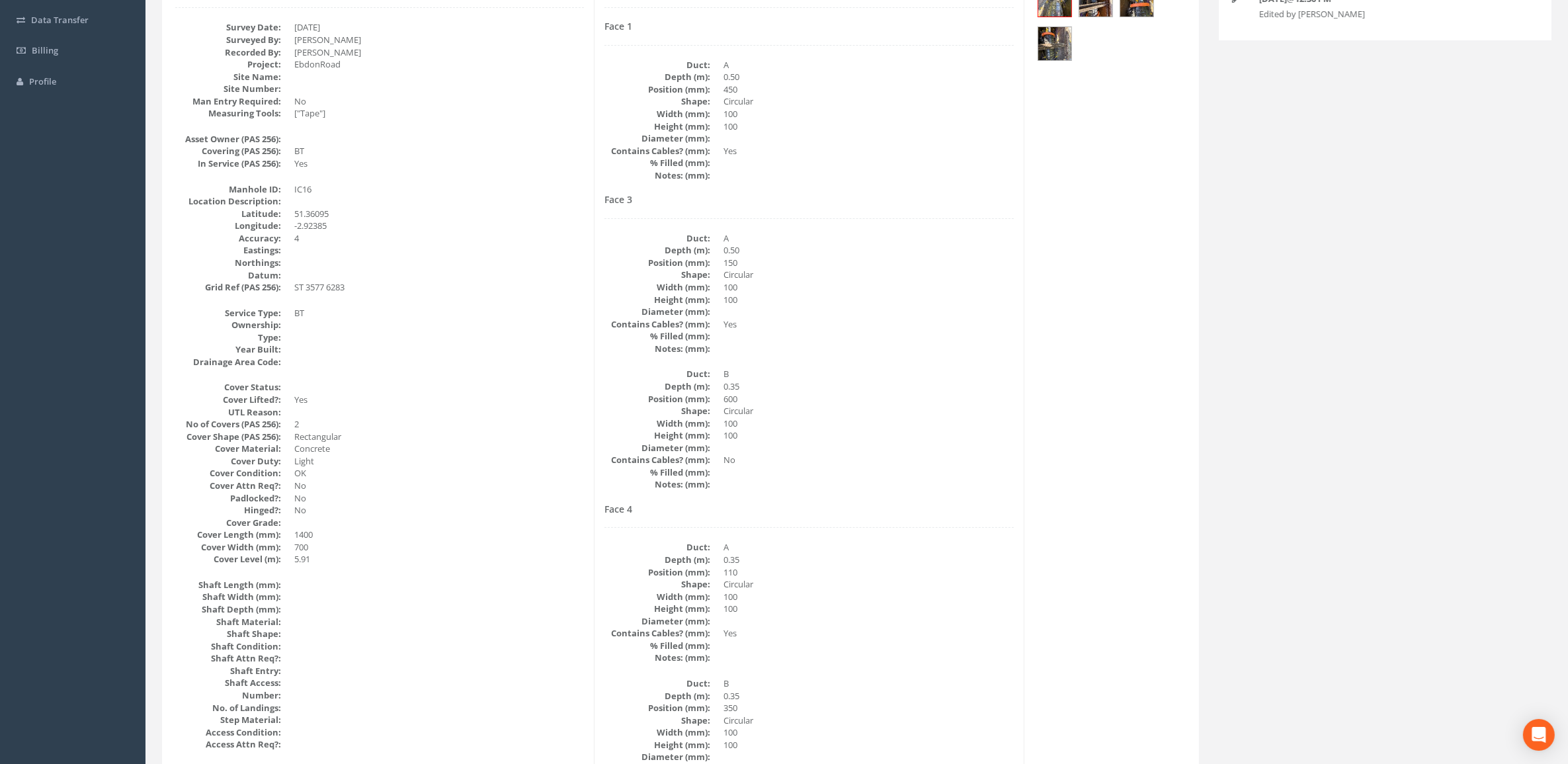
scroll to position [83, 0]
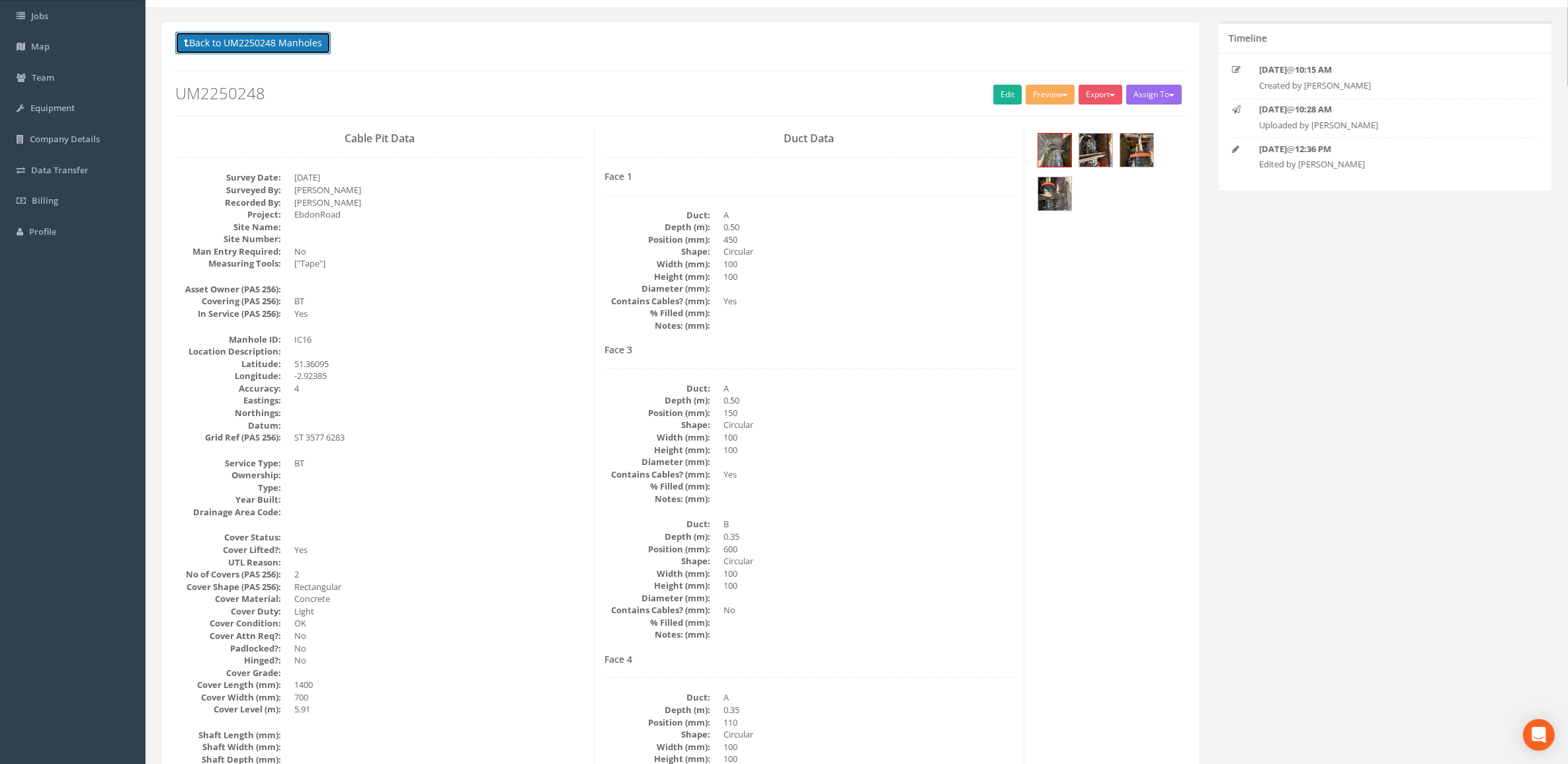
click at [314, 40] on button "Back to UM2250248 Manholes" at bounding box center [253, 43] width 155 height 22
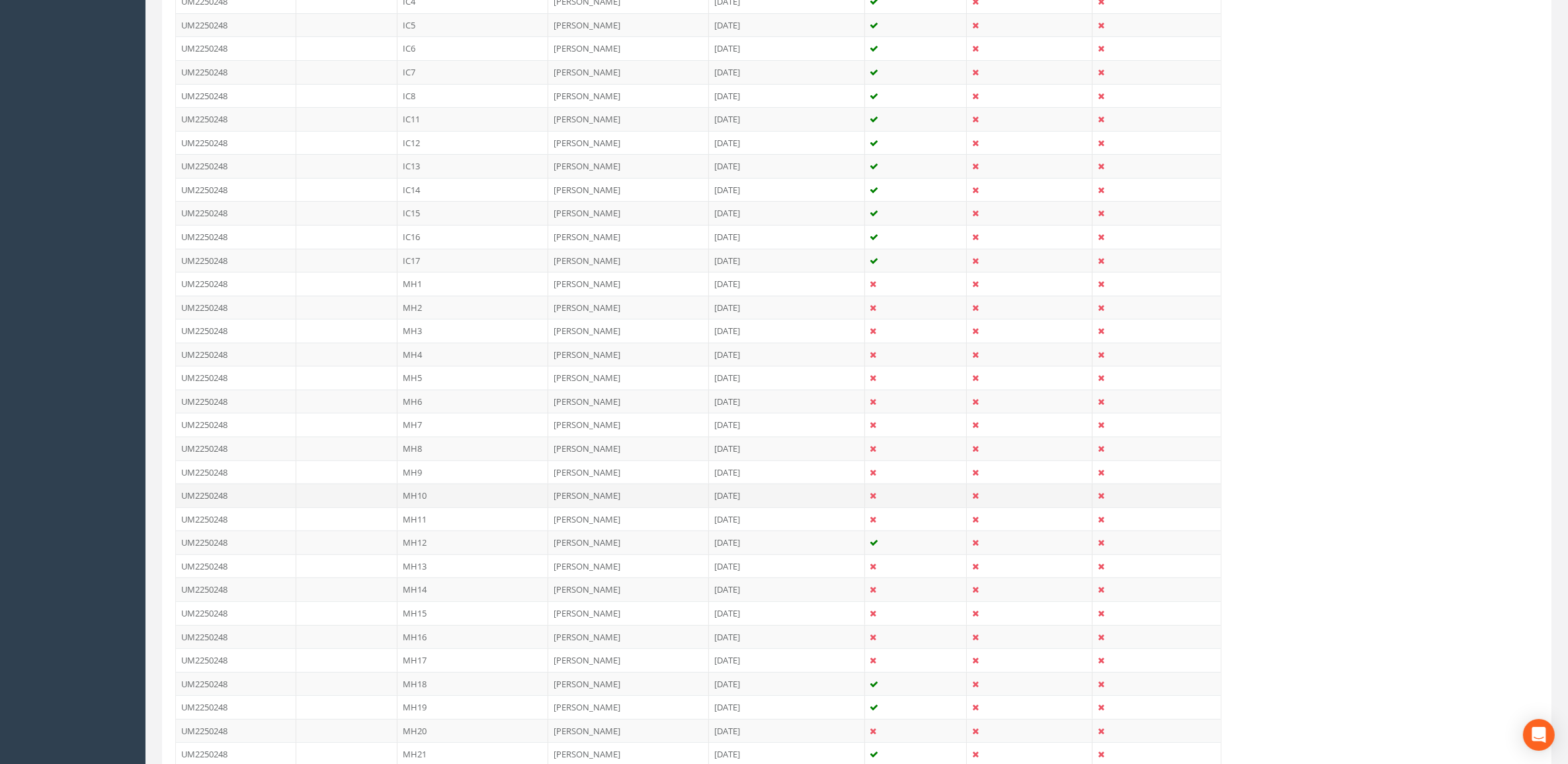
scroll to position [496, 0]
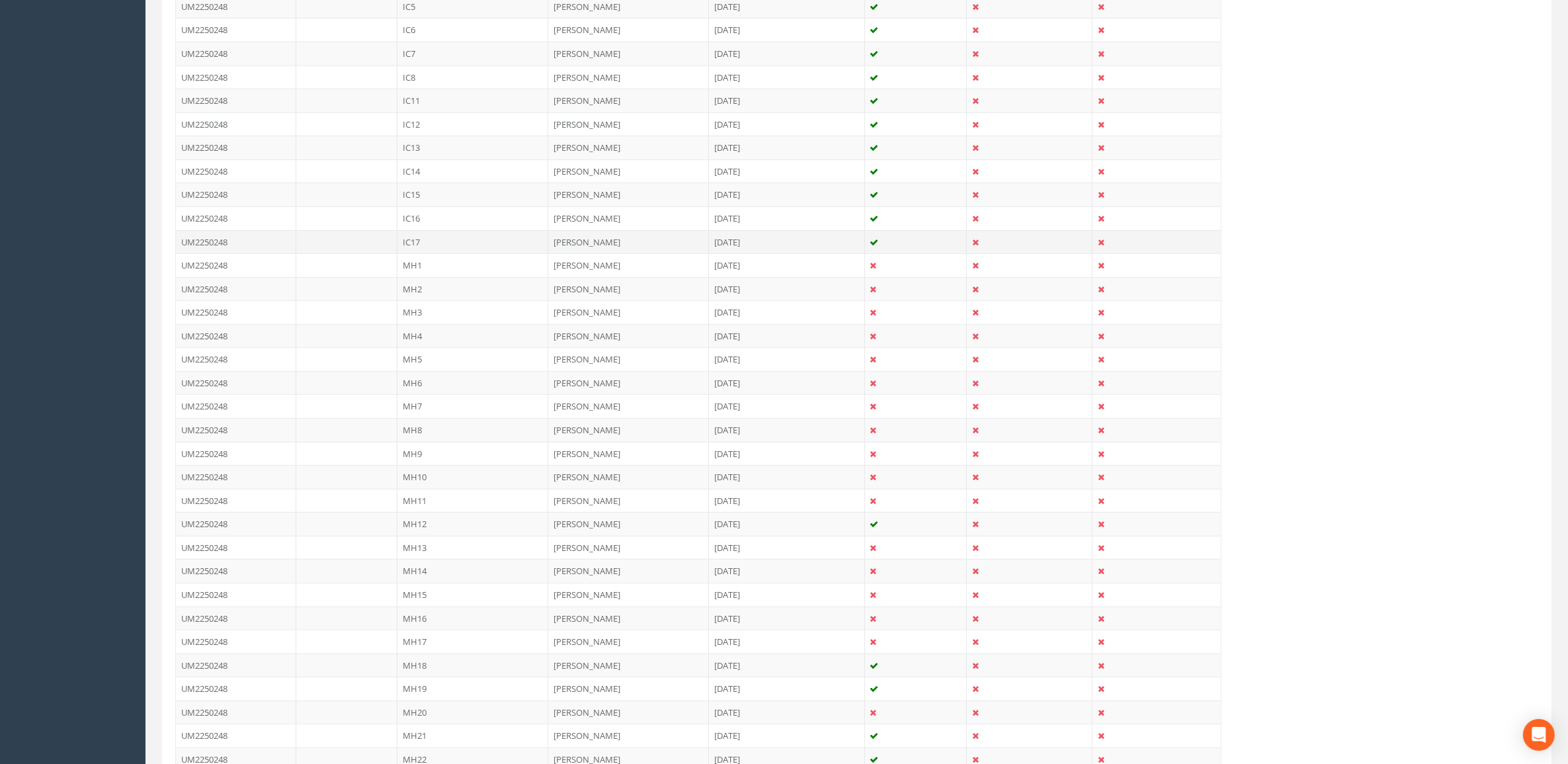
click at [443, 249] on td "IC17" at bounding box center [473, 242] width 151 height 24
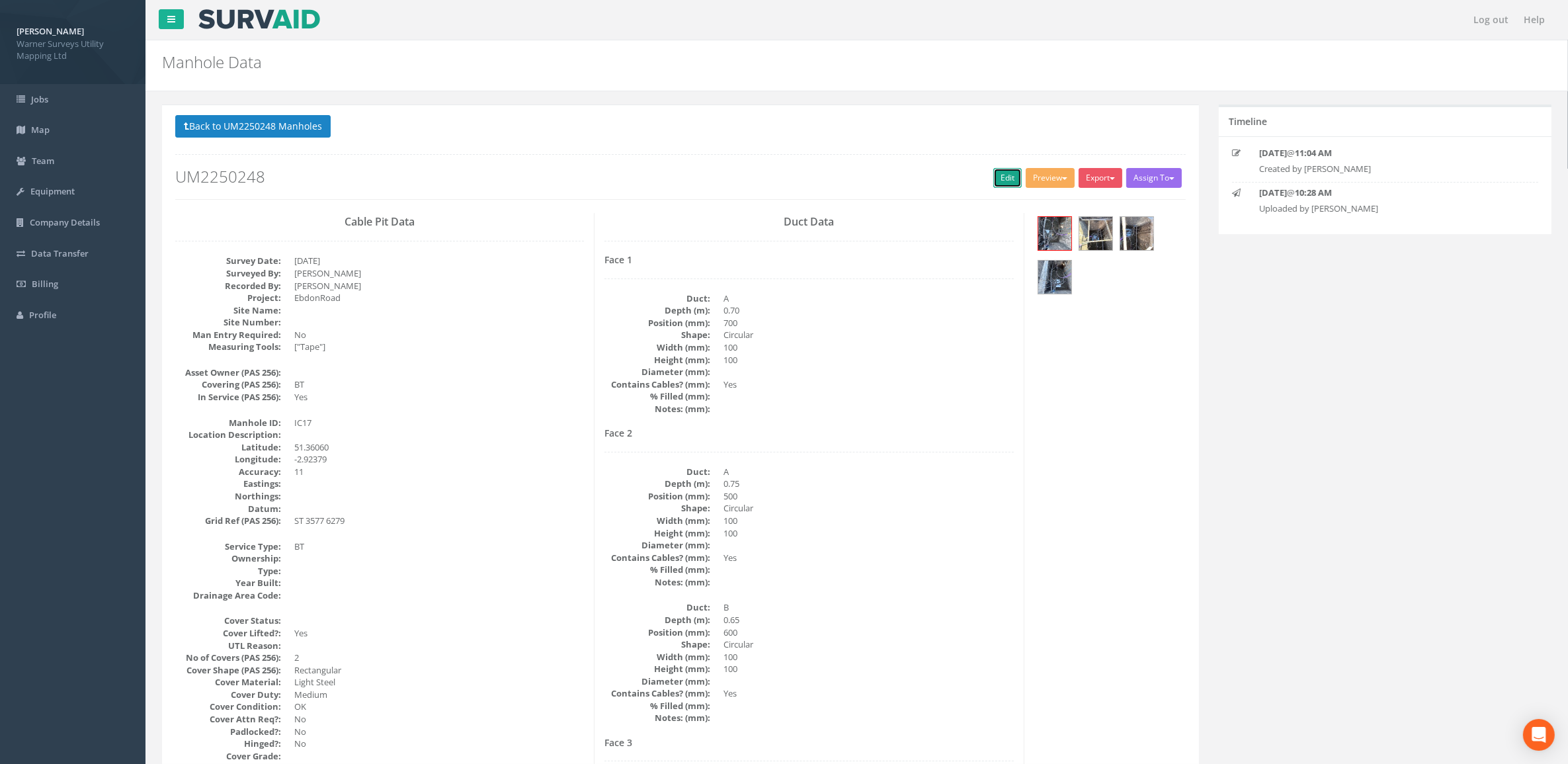
click at [994, 173] on link "Edit" at bounding box center [1007, 178] width 28 height 20
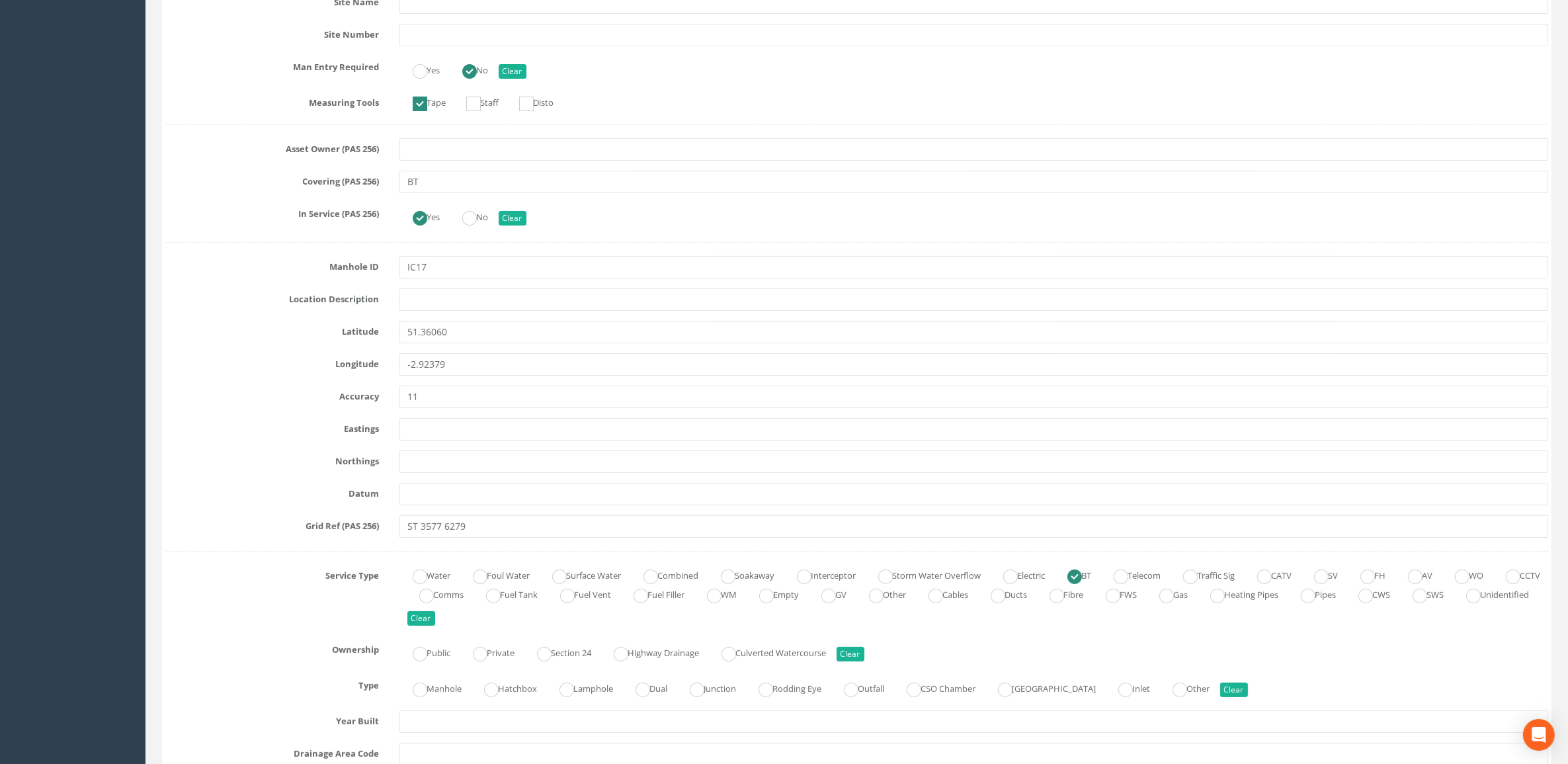
scroll to position [579, 0]
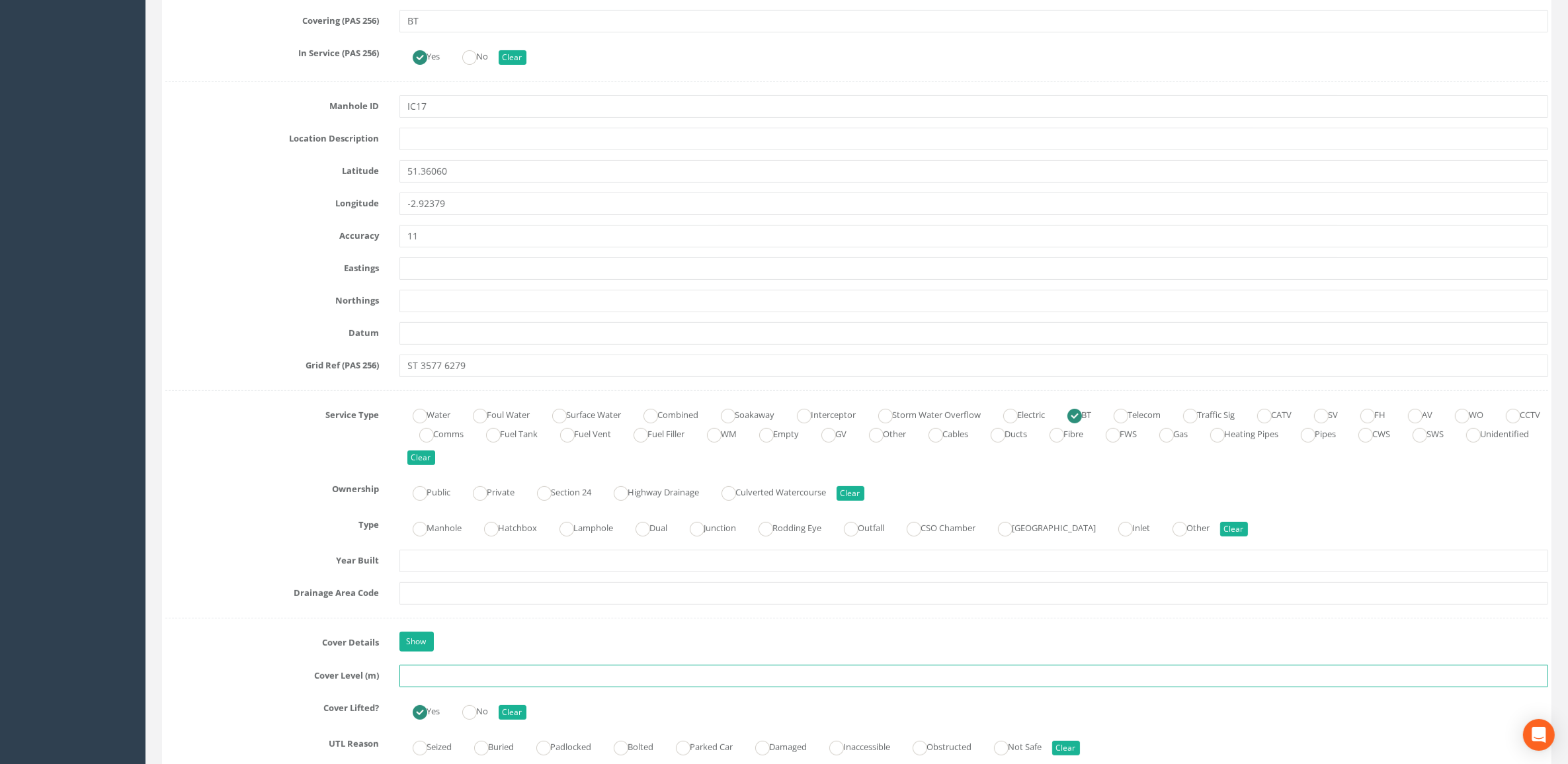
click at [459, 516] on input "text" at bounding box center [973, 676] width 1149 height 22
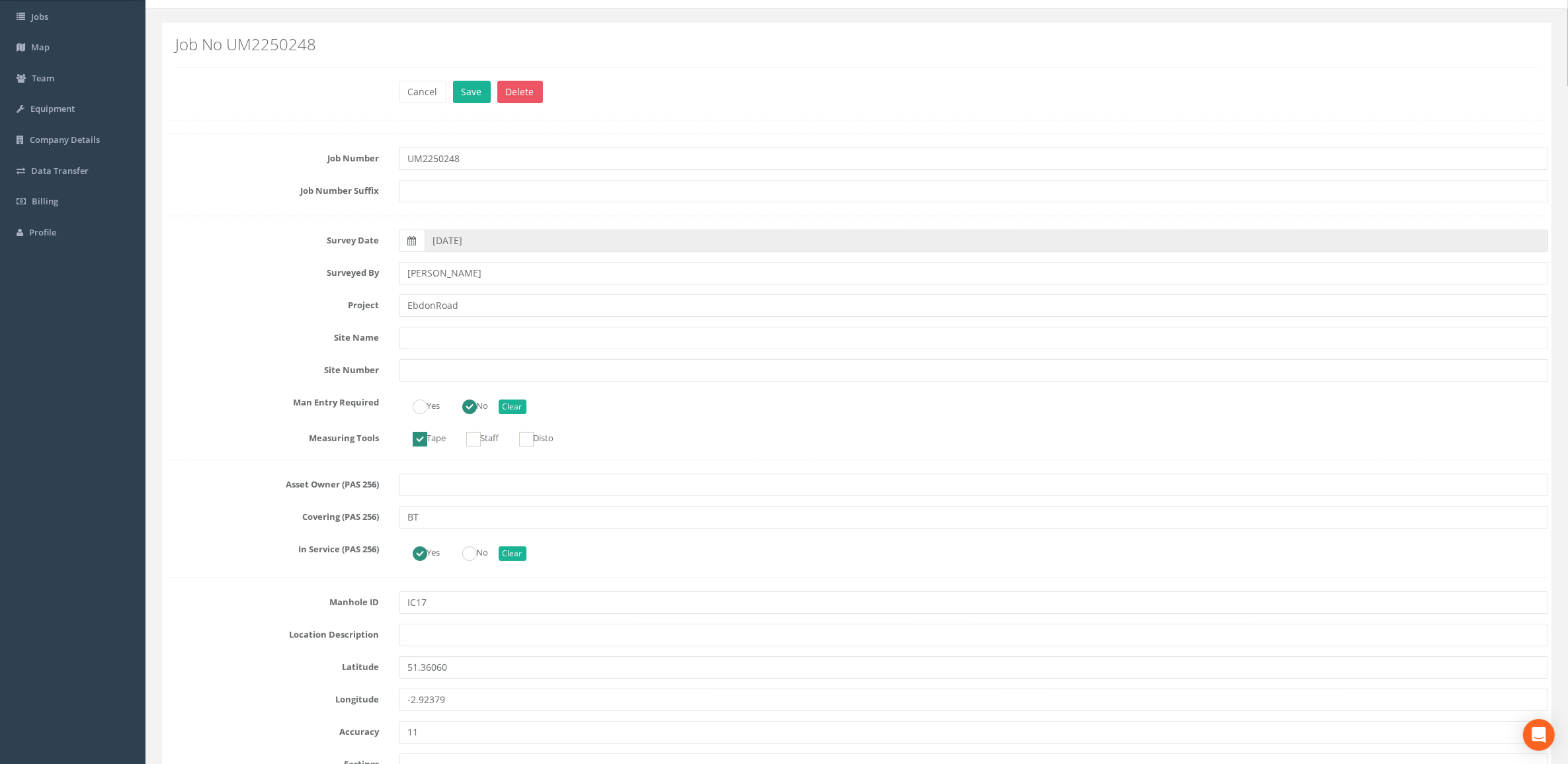
scroll to position [0, 0]
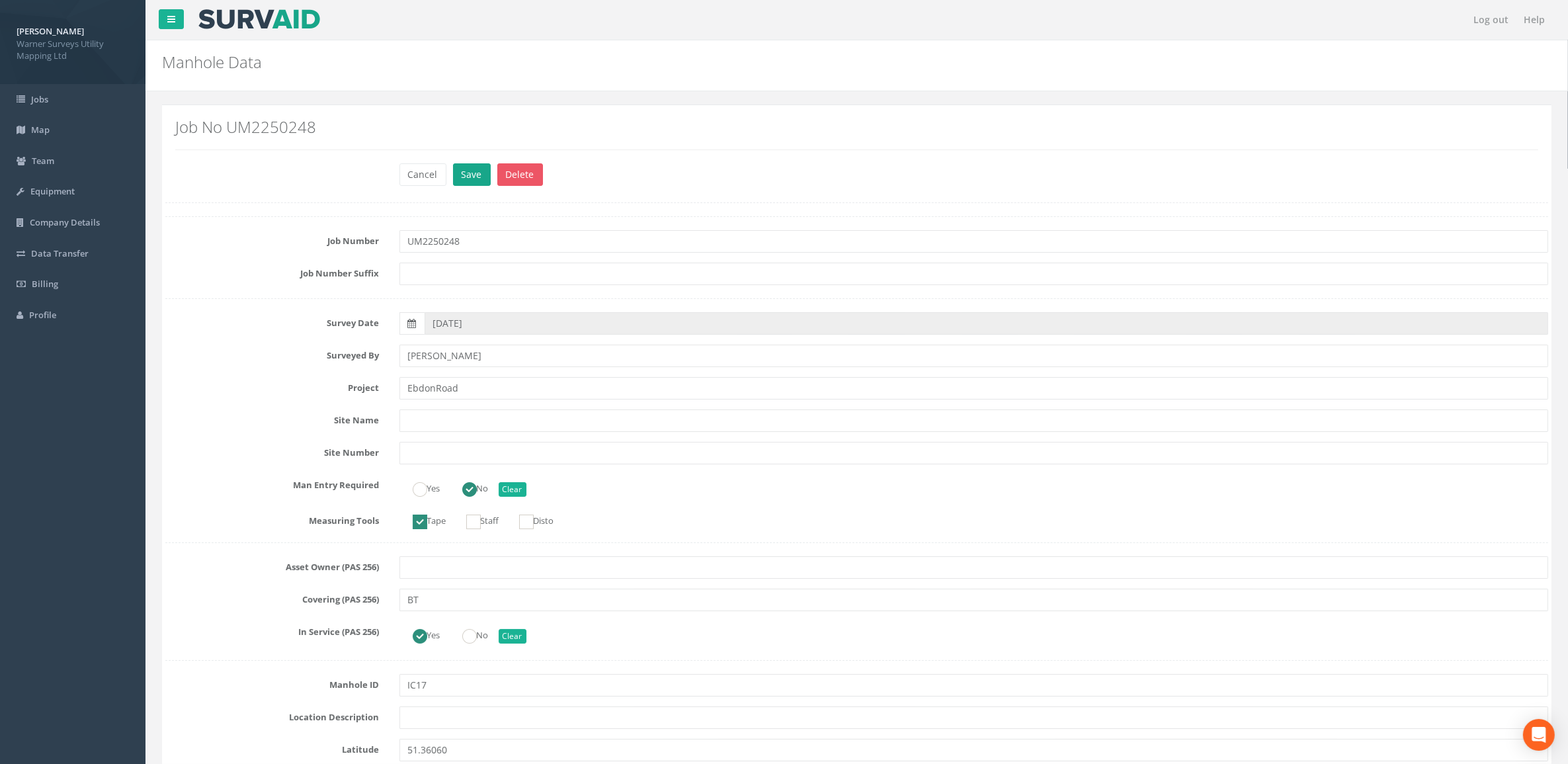
type input "5.90"
click at [465, 170] on button "Save" at bounding box center [471, 175] width 38 height 22
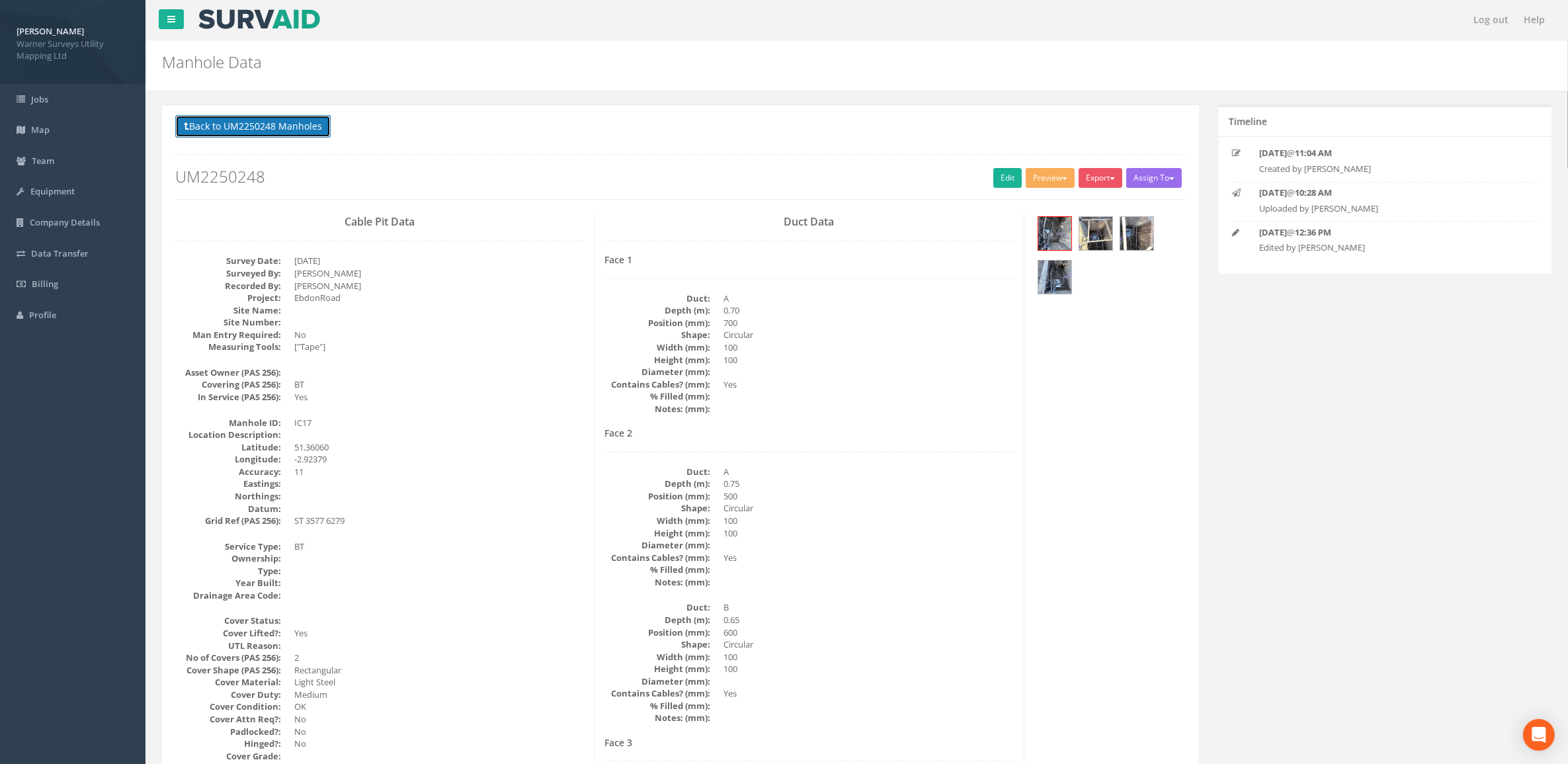
click at [261, 124] on button "Back to UM2250248 Manholes" at bounding box center [253, 126] width 155 height 22
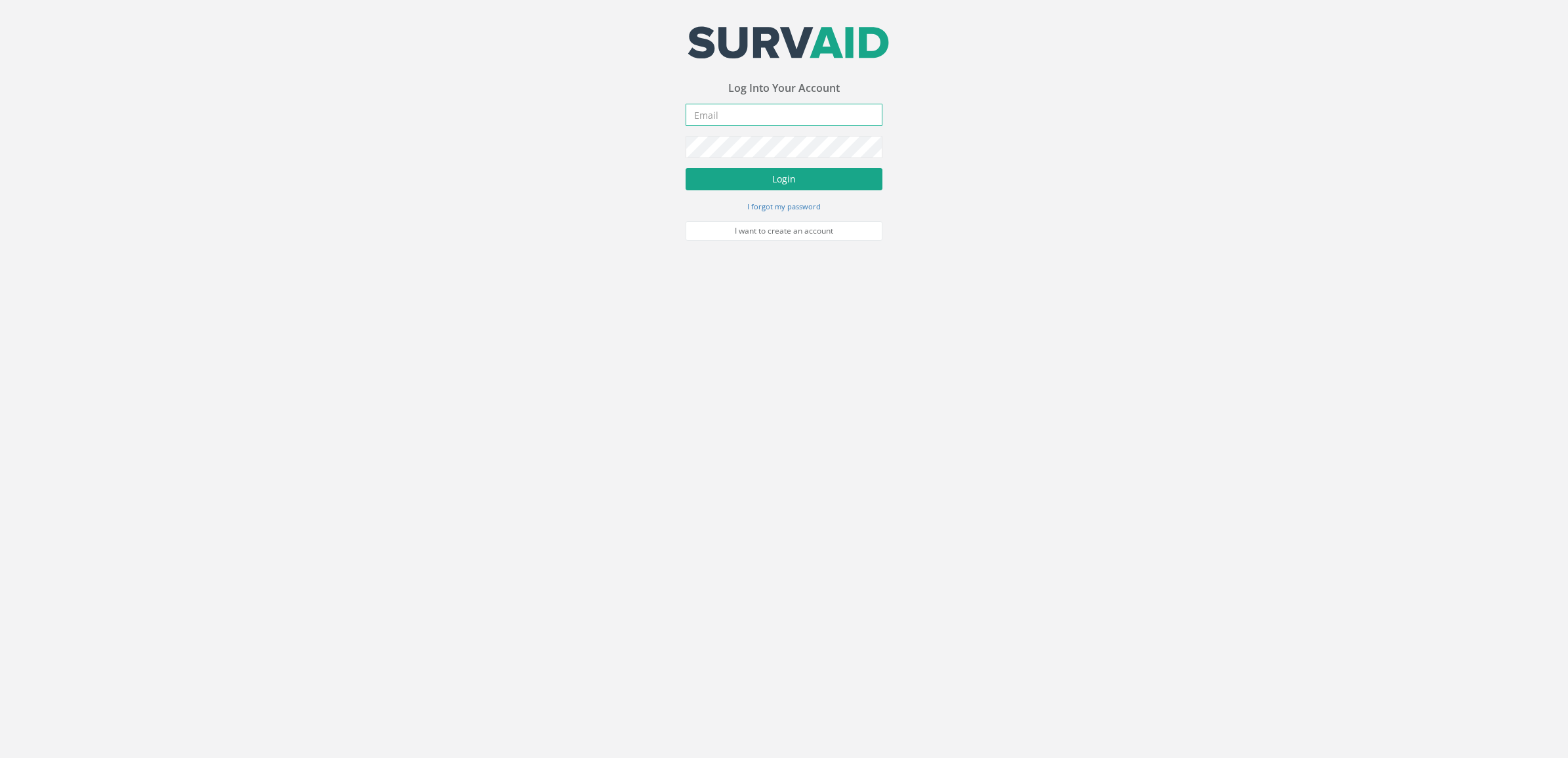
type input "[DOMAIN_NAME][EMAIL_ADDRESS][DOMAIN_NAME]"
click at [767, 168] on button "Login" at bounding box center [784, 179] width 197 height 22
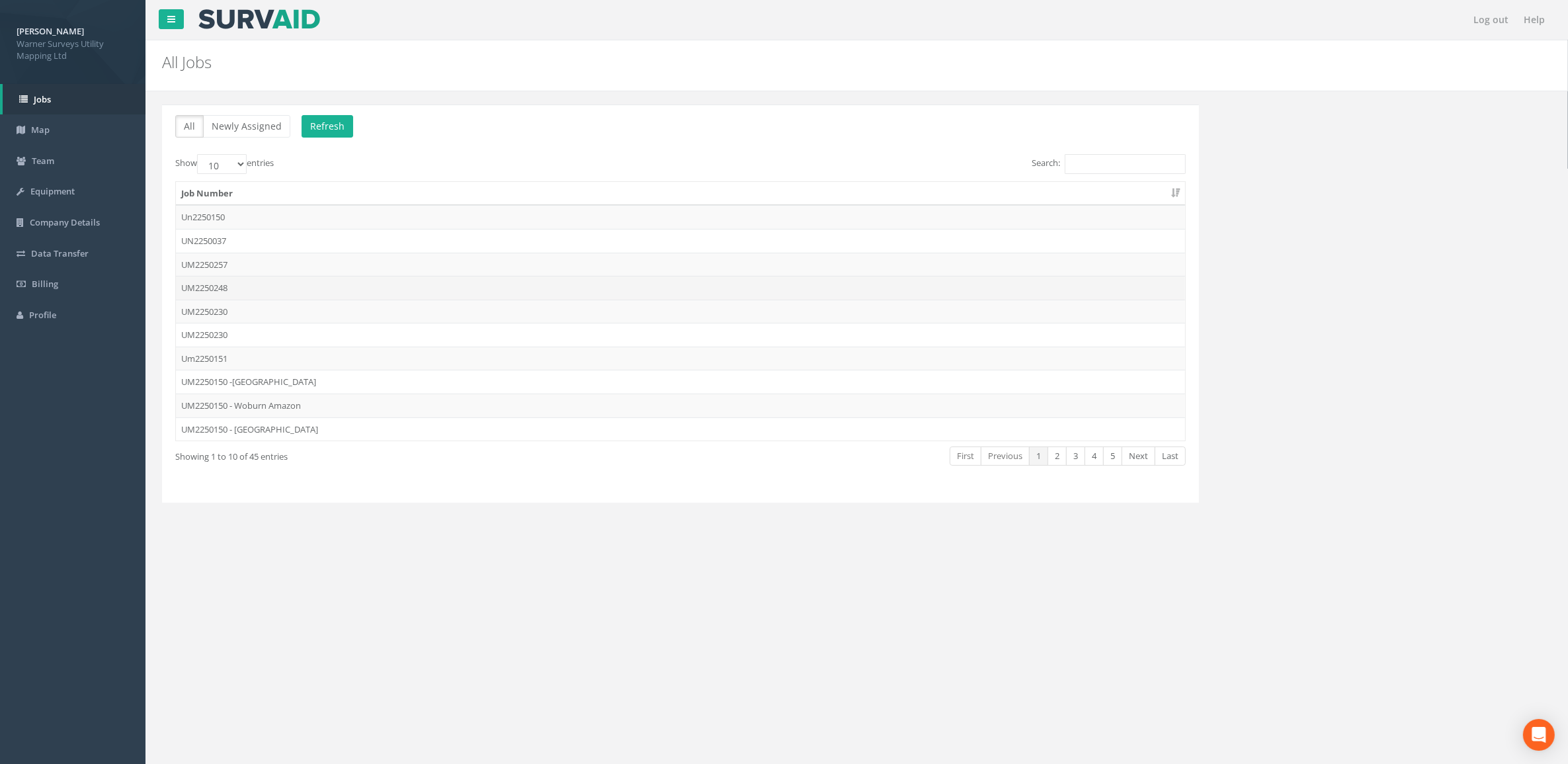
click at [308, 285] on td "UM2250248" at bounding box center [681, 288] width 1009 height 24
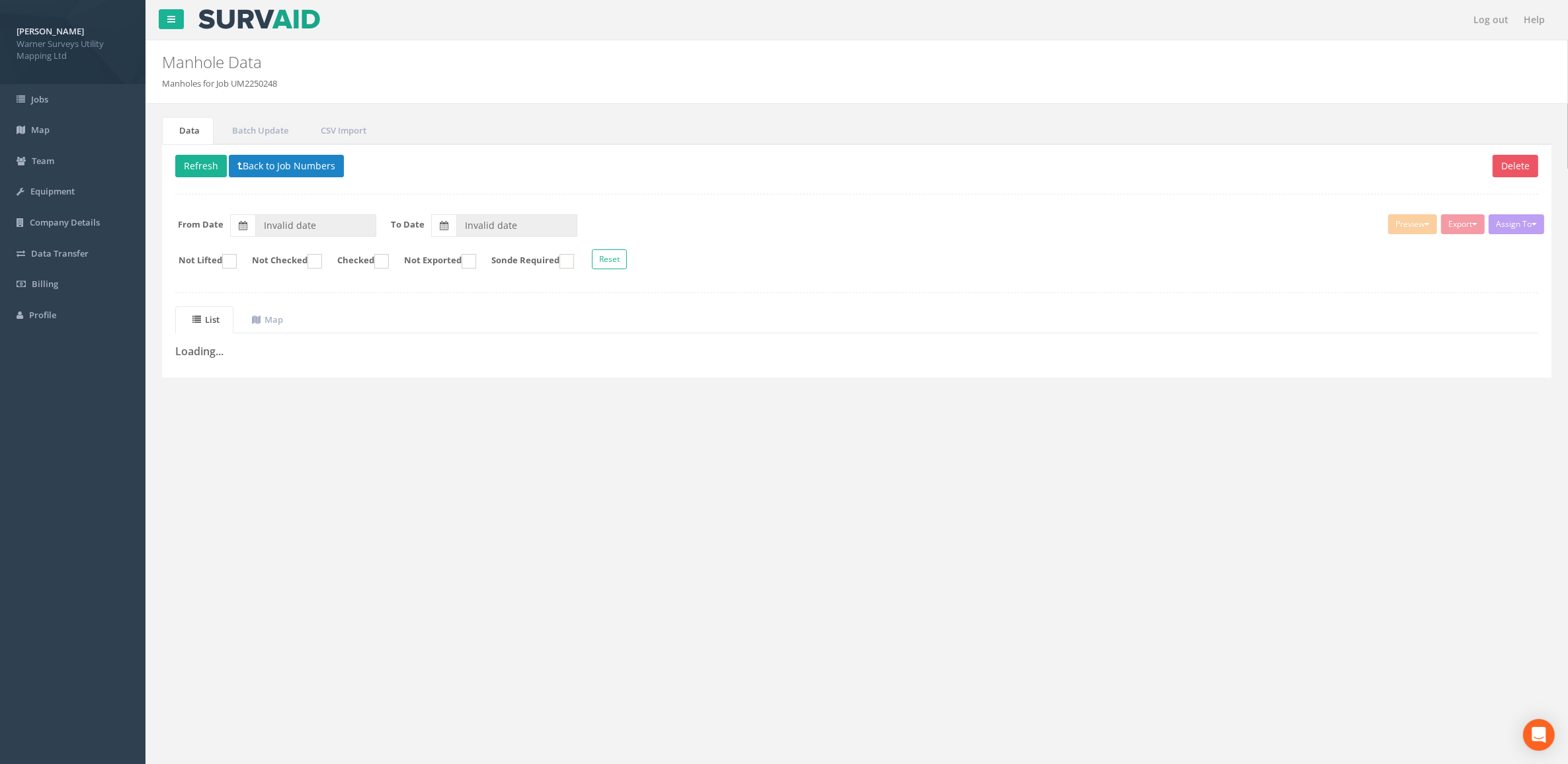
type input "[DATE]"
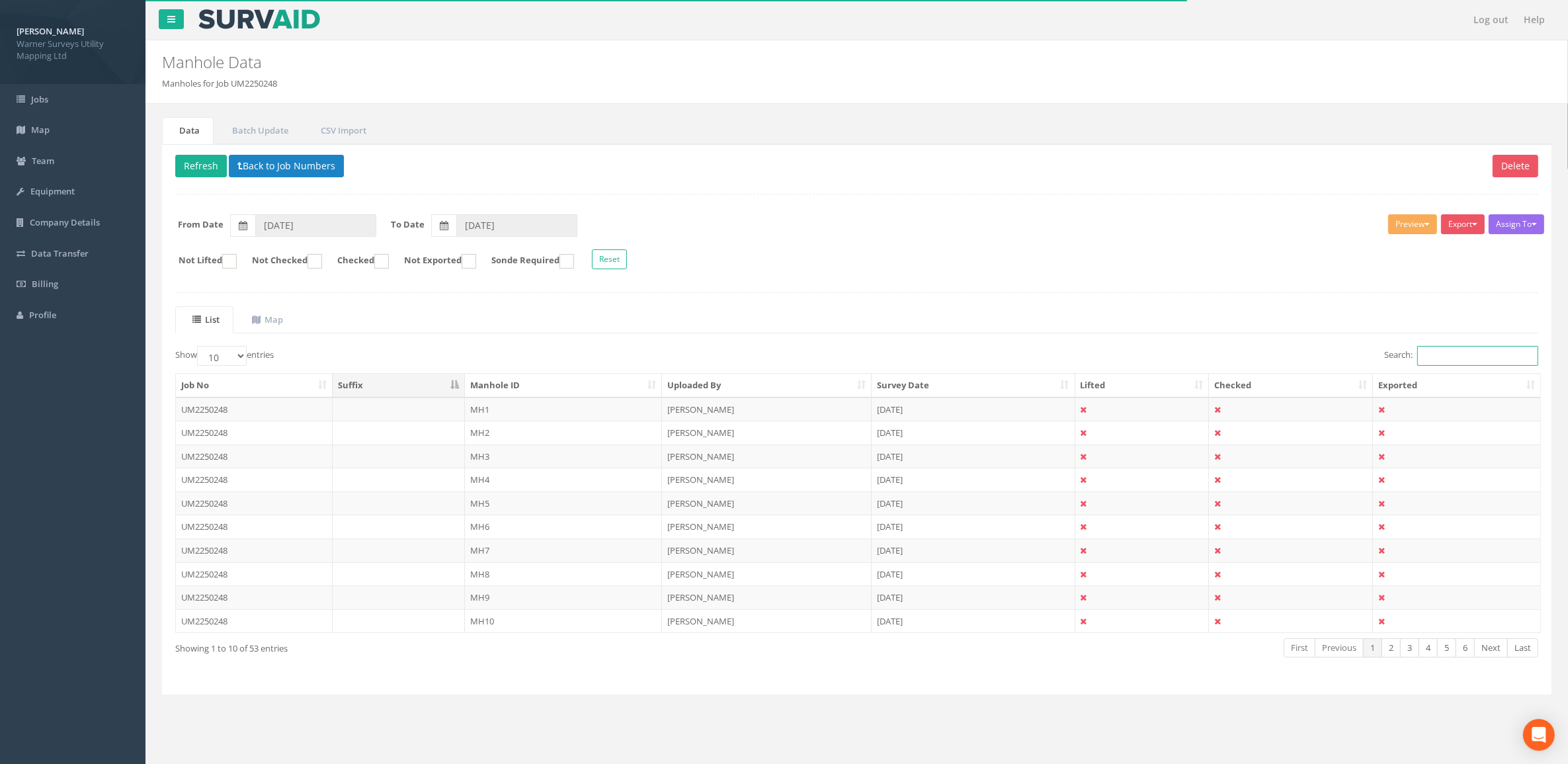
click at [1439, 352] on input "Search:" at bounding box center [1477, 355] width 121 height 20
type input "dyla"
click at [568, 386] on th "Manhole ID" at bounding box center [563, 386] width 197 height 24
click at [227, 355] on select "10 25 50 100" at bounding box center [221, 355] width 50 height 20
select select "100"
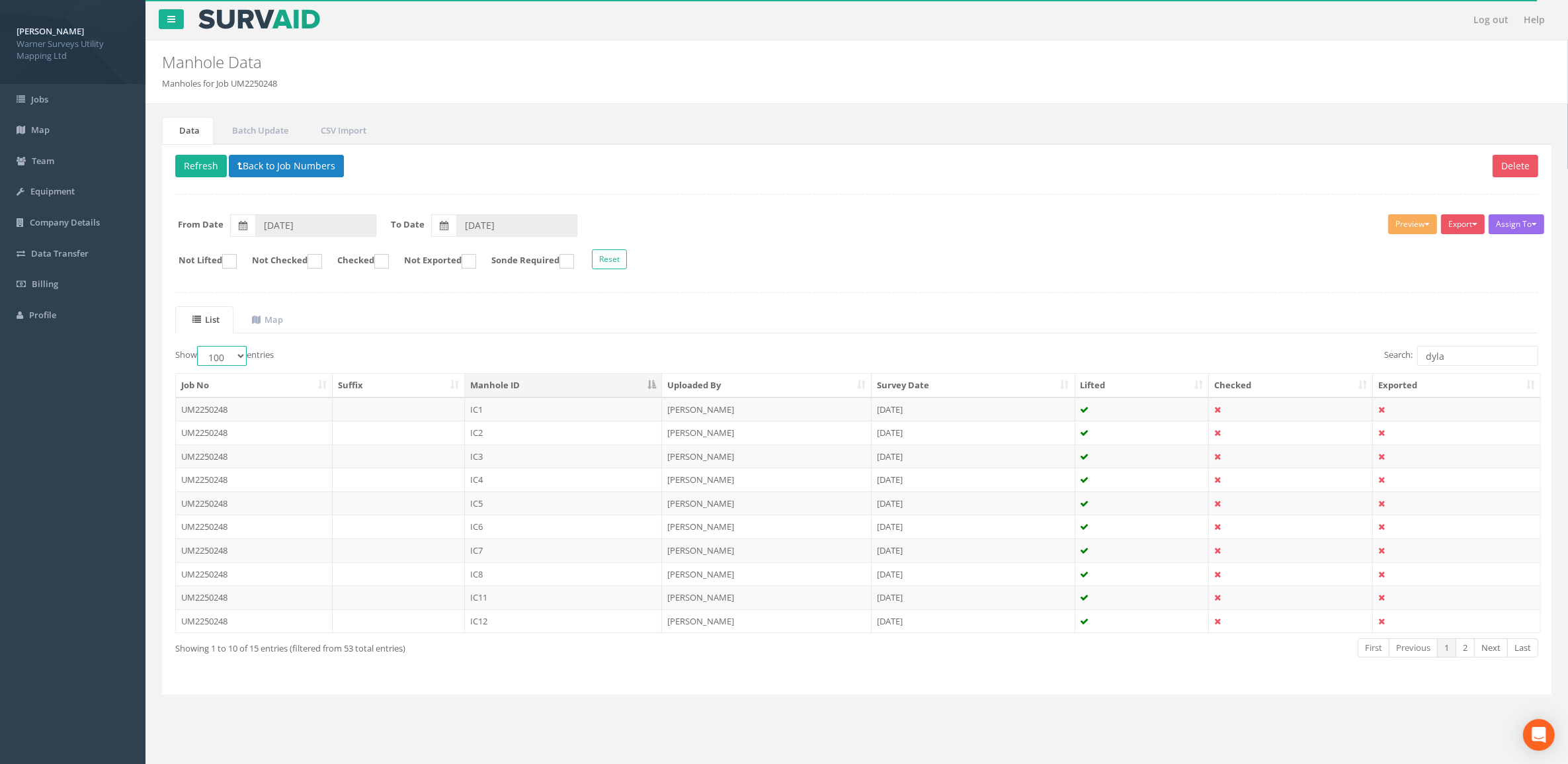
click at [199, 348] on select "10 25 50 100" at bounding box center [221, 355] width 50 height 20
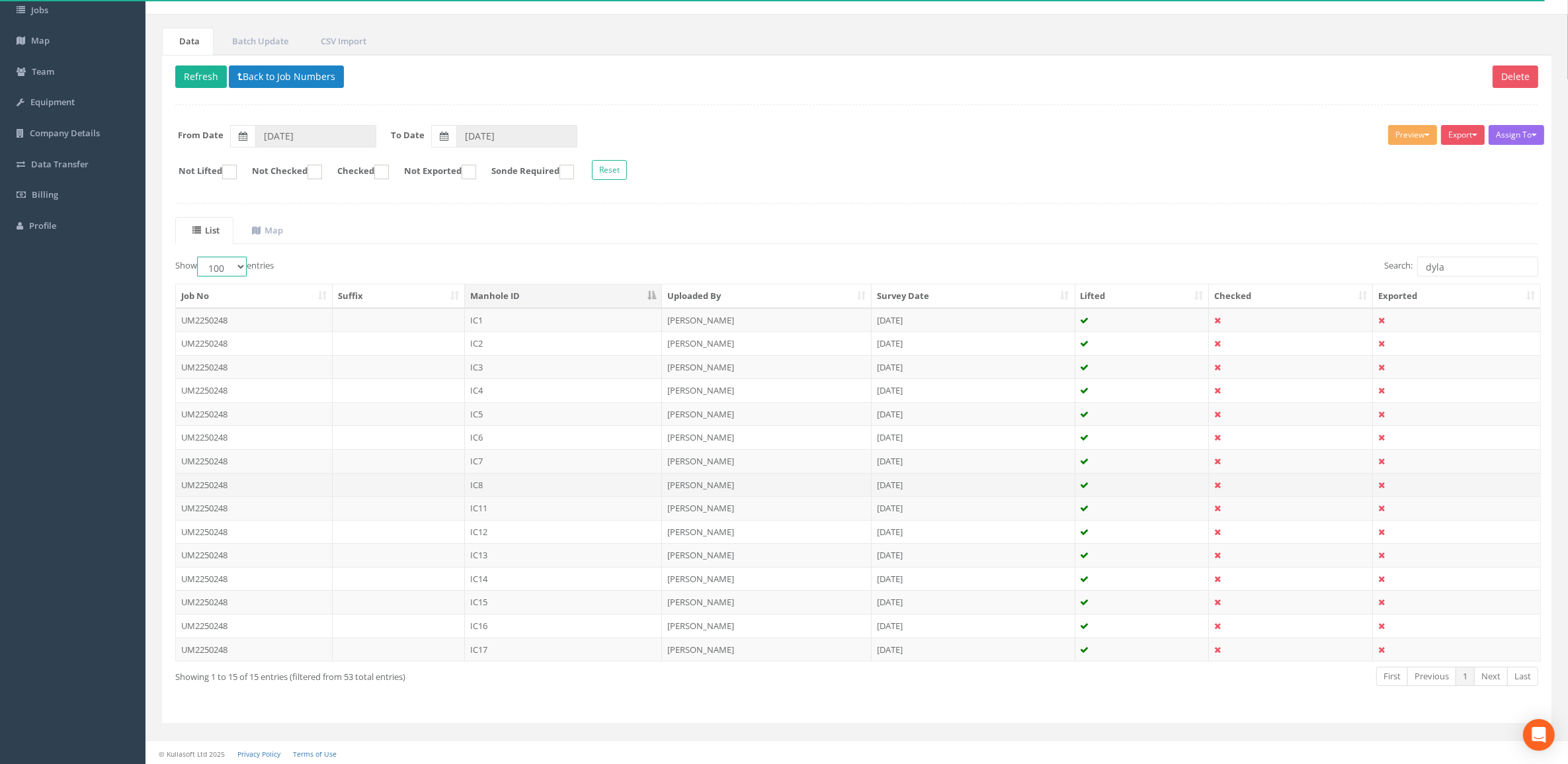
scroll to position [97, 0]
